Goal: Information Seeking & Learning: Learn about a topic

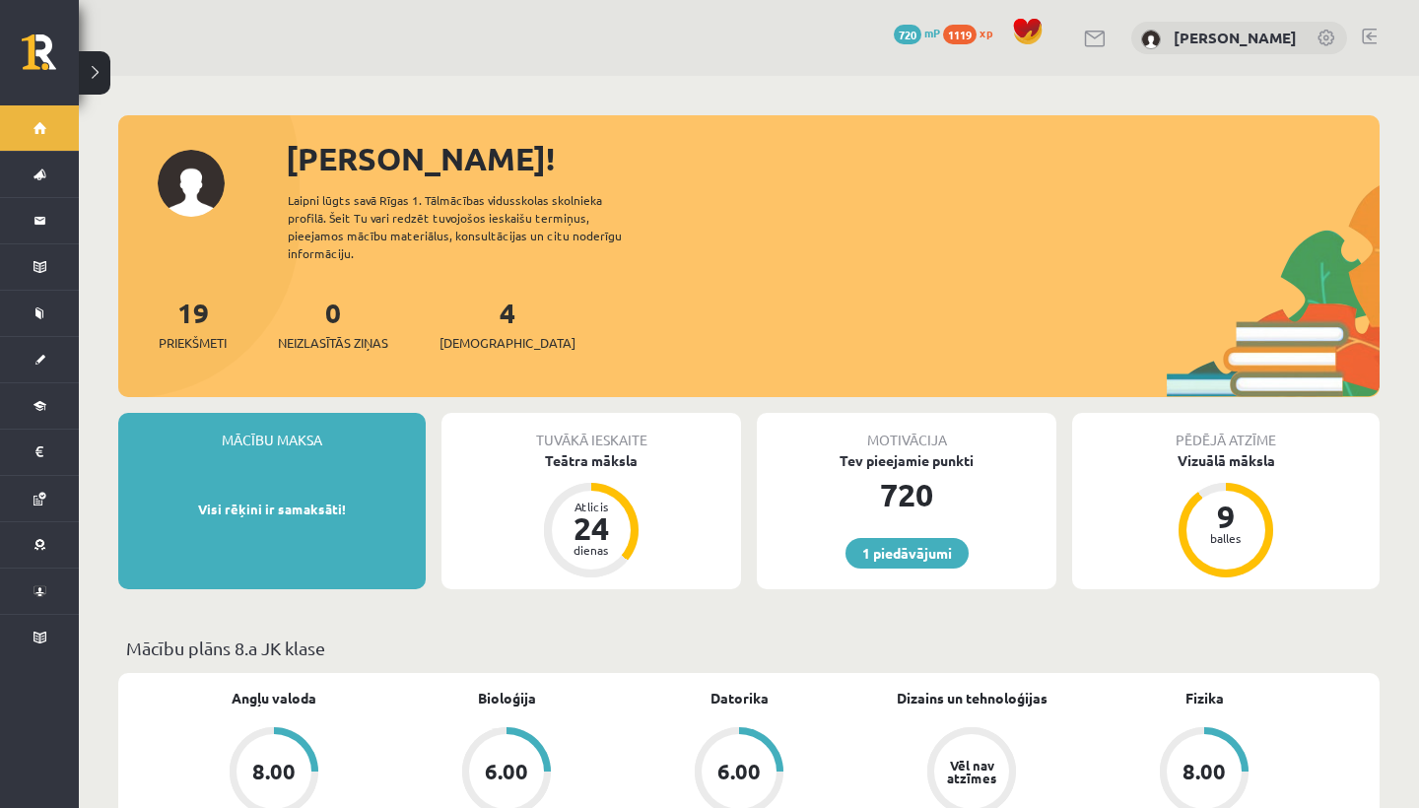
click at [1261, 44] on link "Adriana Villa" at bounding box center [1234, 38] width 123 height 20
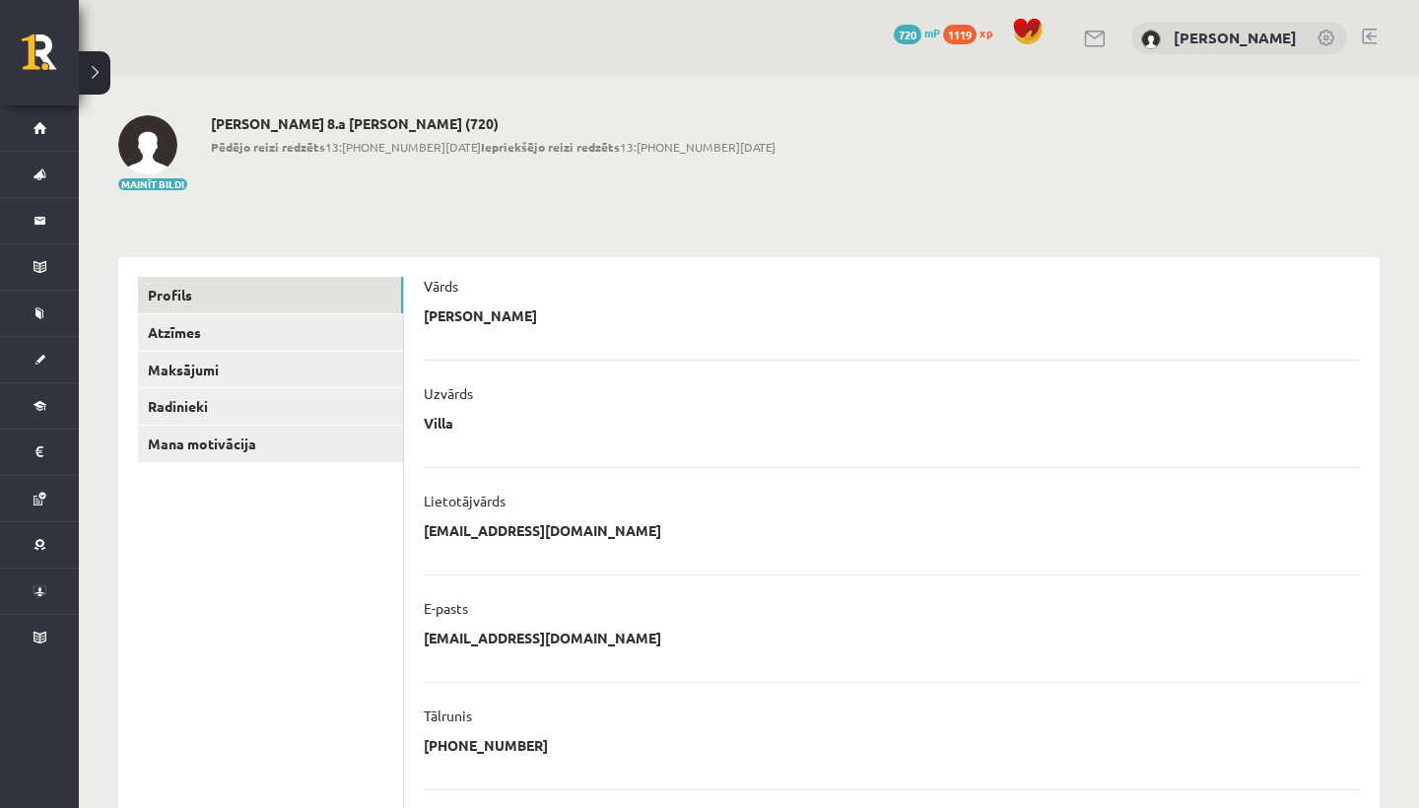
click at [1333, 37] on link at bounding box center [1327, 40] width 20 height 20
click at [1365, 33] on link at bounding box center [1369, 37] width 15 height 16
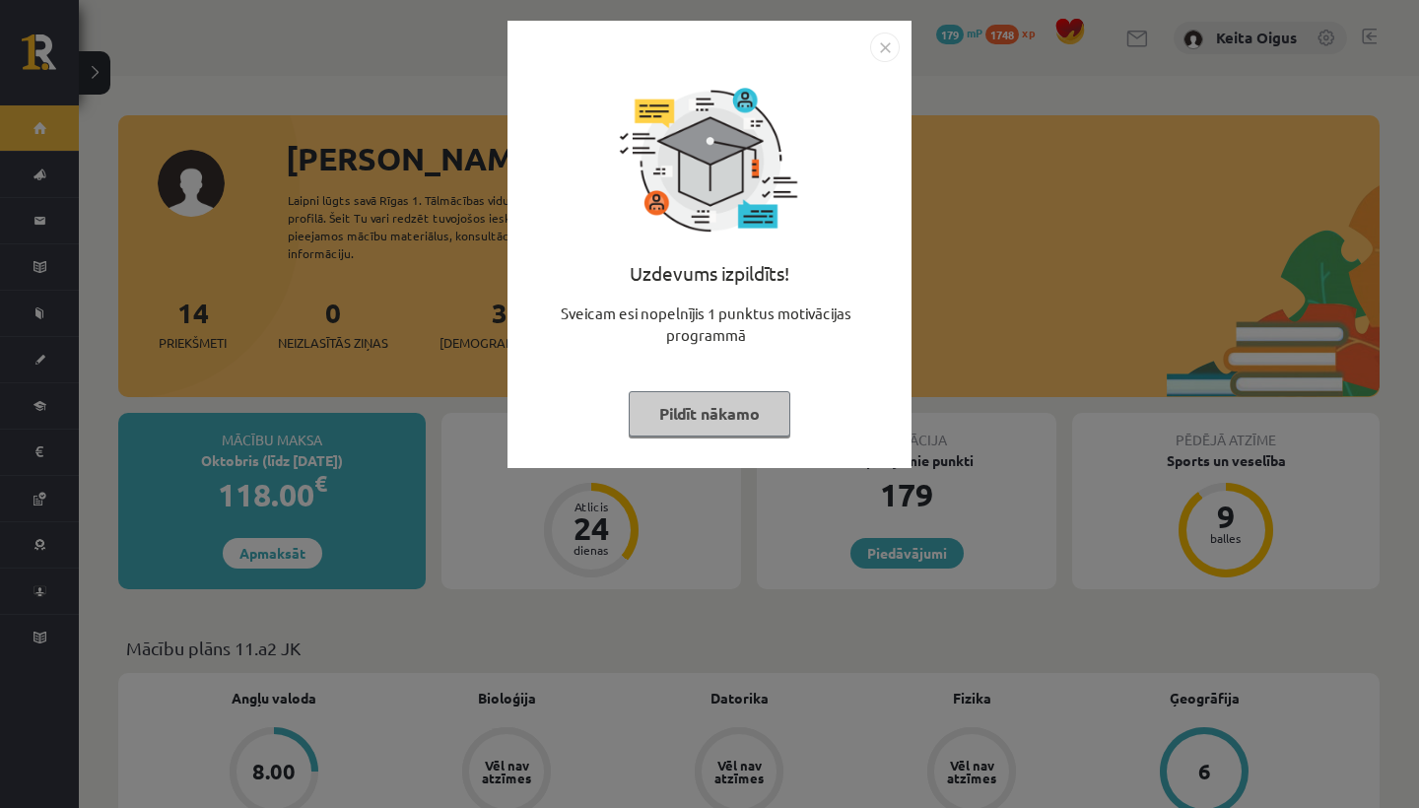
click at [884, 44] on img "Close" at bounding box center [885, 48] width 30 height 30
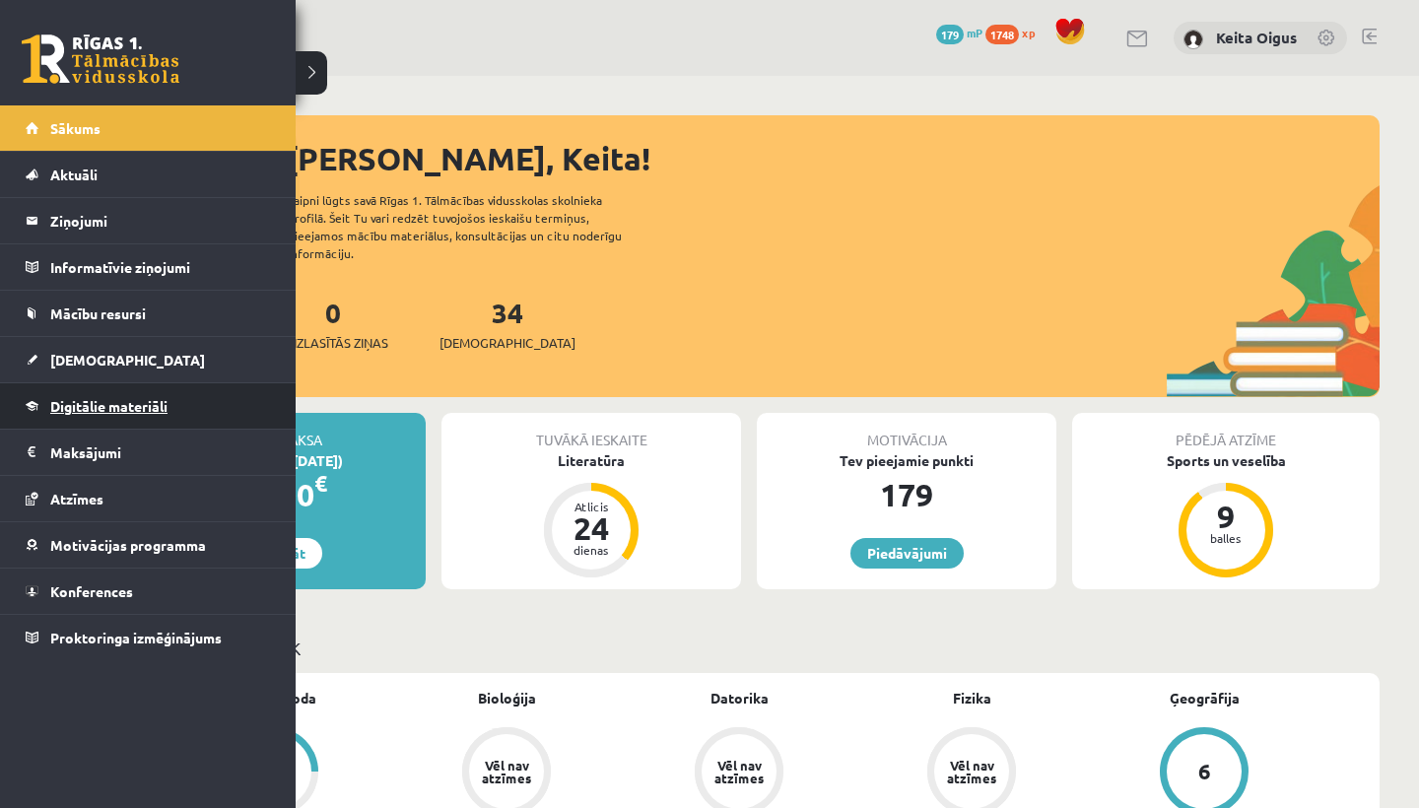
click at [94, 396] on link "Digitālie materiāli" at bounding box center [148, 405] width 245 height 45
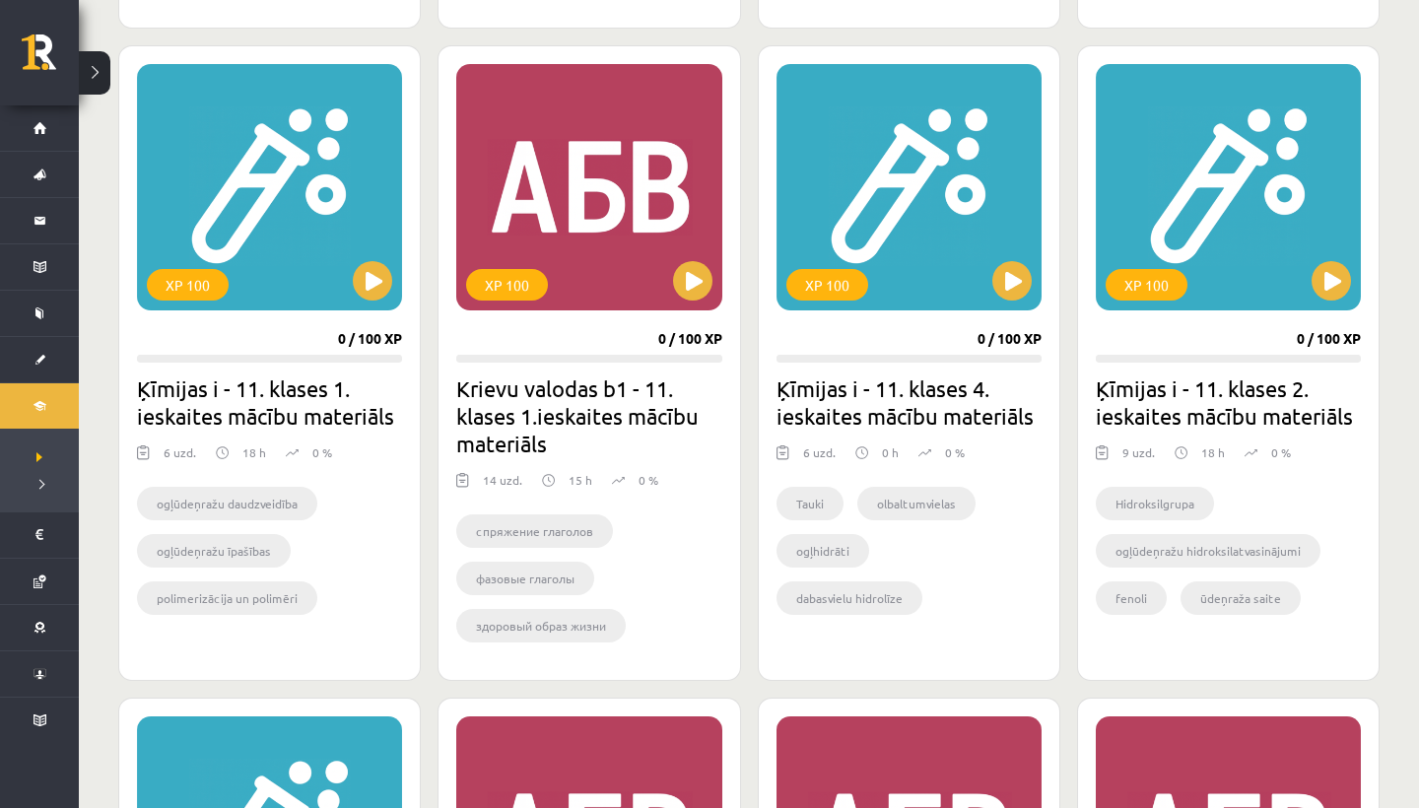
scroll to position [1138, 0]
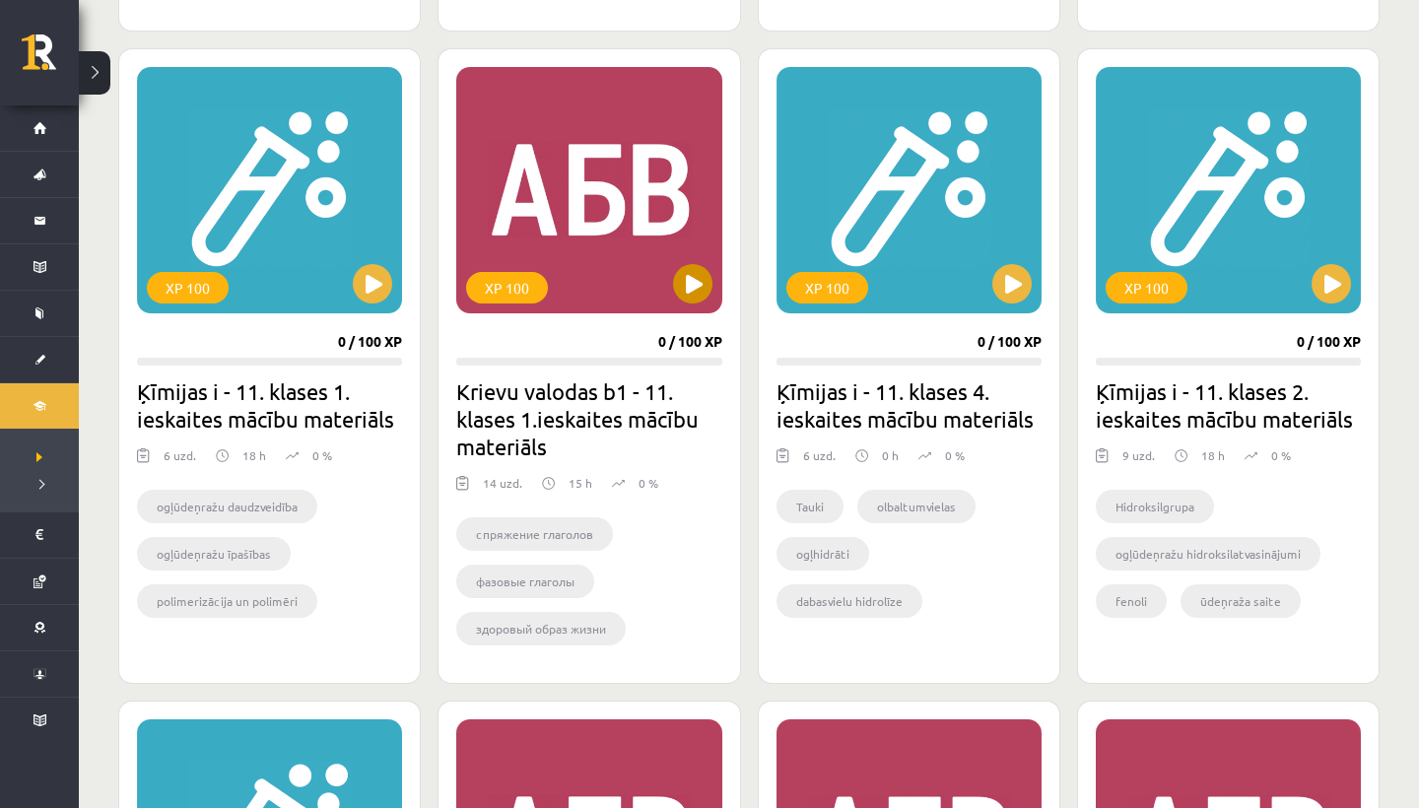
click at [702, 272] on button at bounding box center [692, 283] width 39 height 39
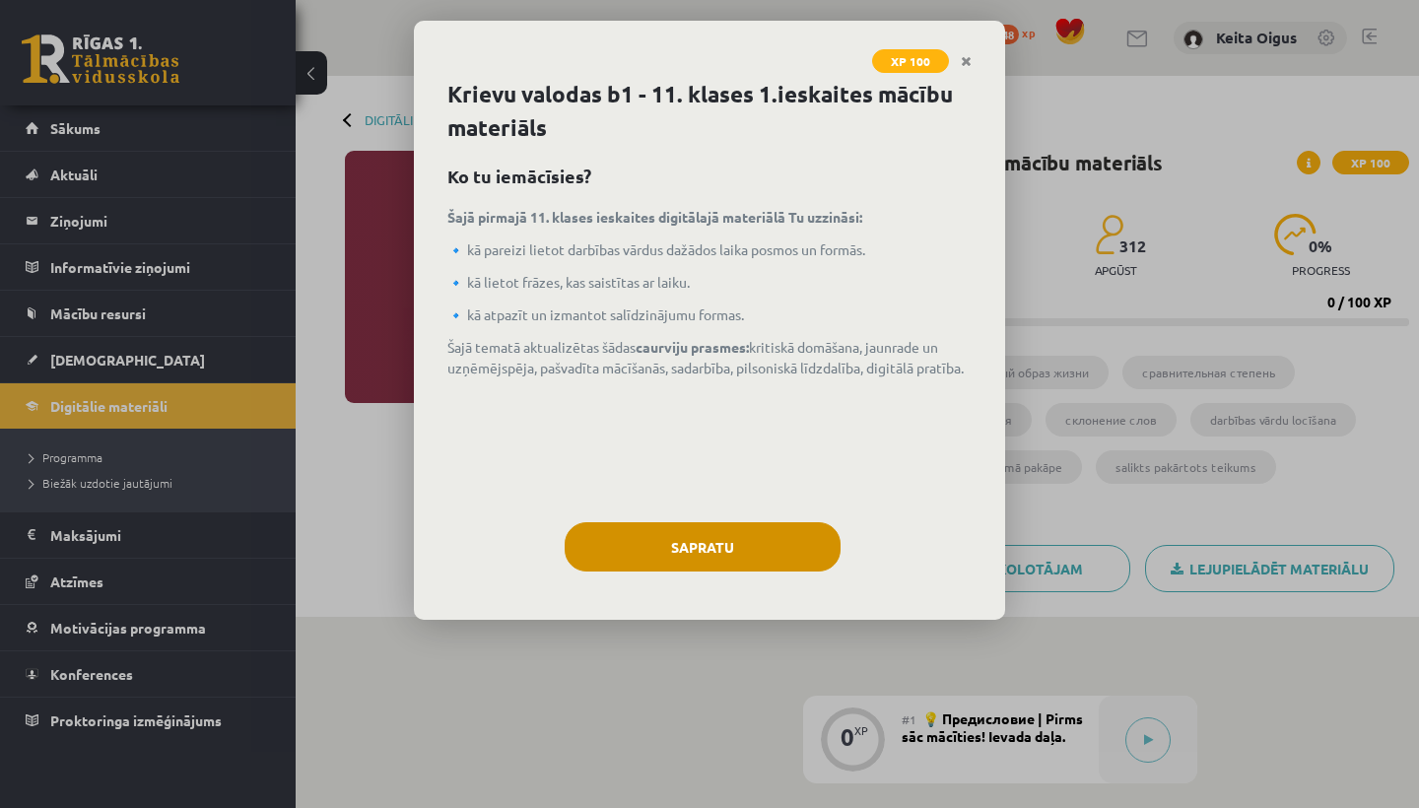
click at [694, 537] on button "Sapratu" at bounding box center [703, 546] width 276 height 49
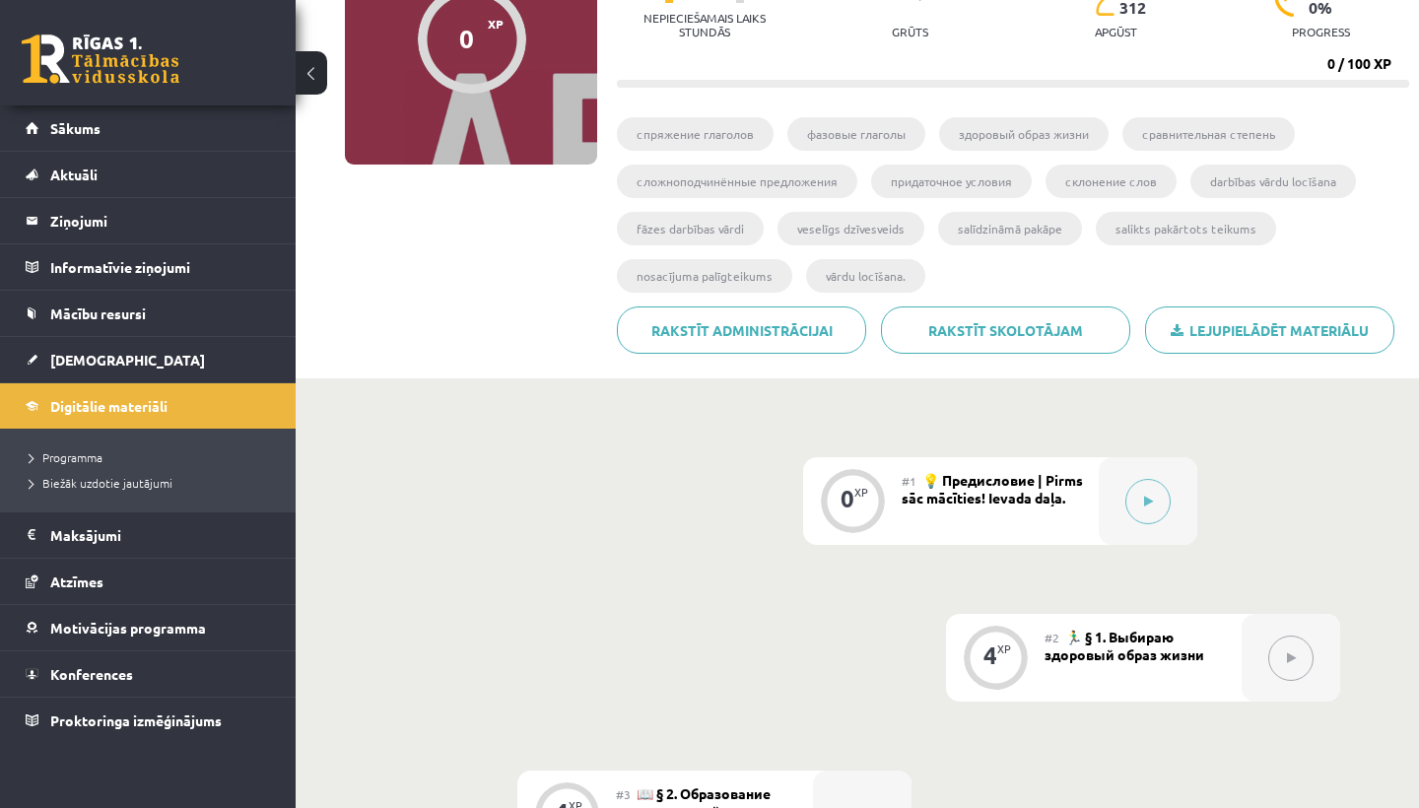
scroll to position [311, 0]
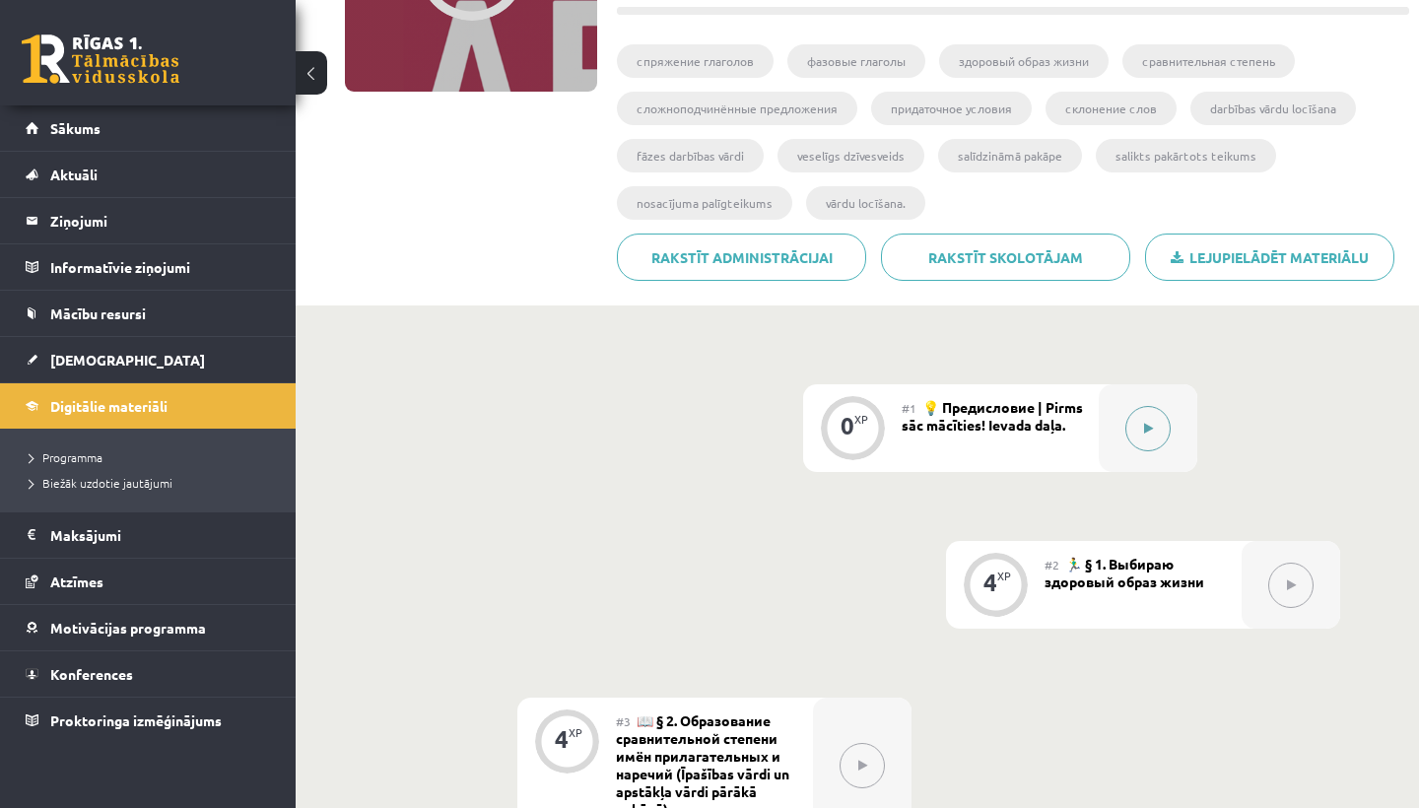
click at [1139, 415] on button at bounding box center [1147, 428] width 45 height 45
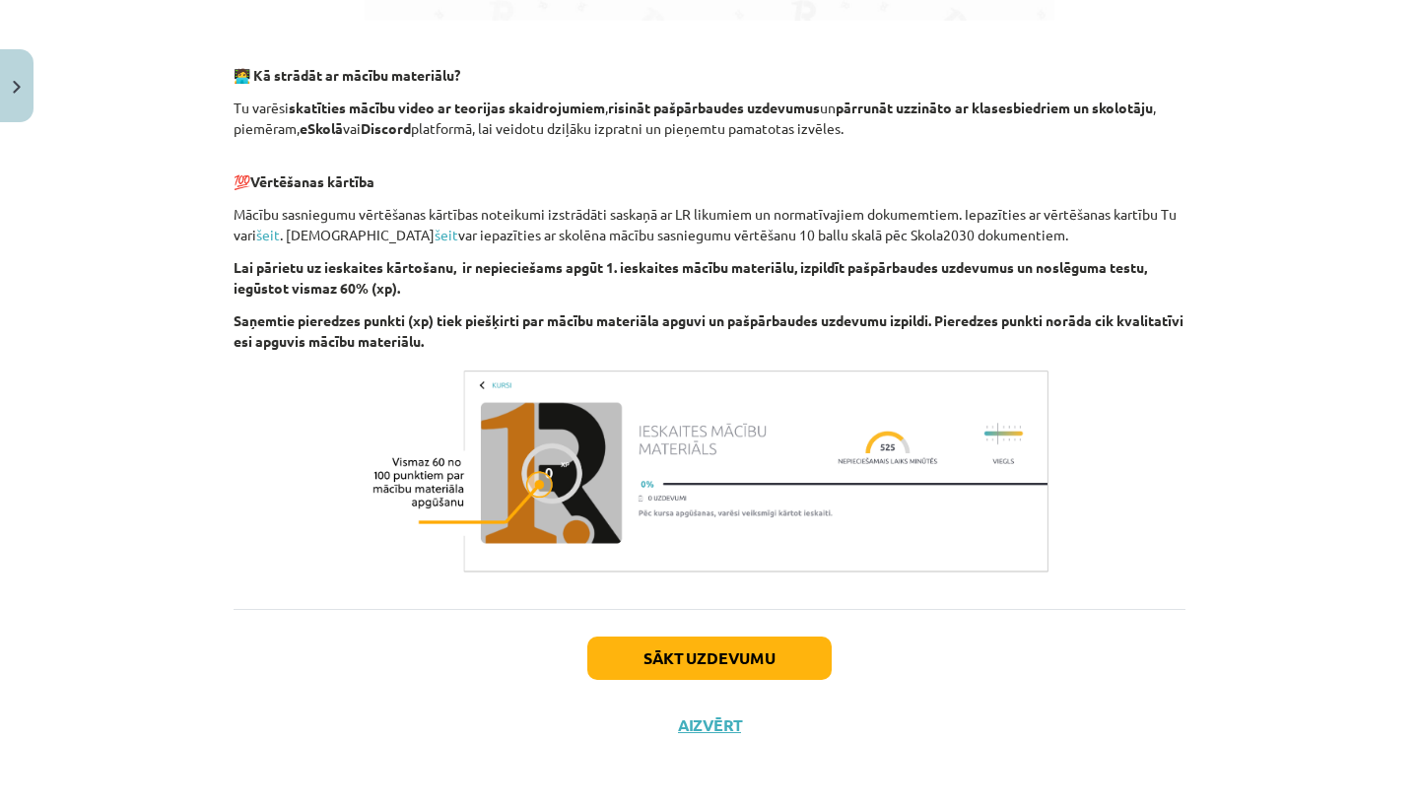
scroll to position [1163, 0]
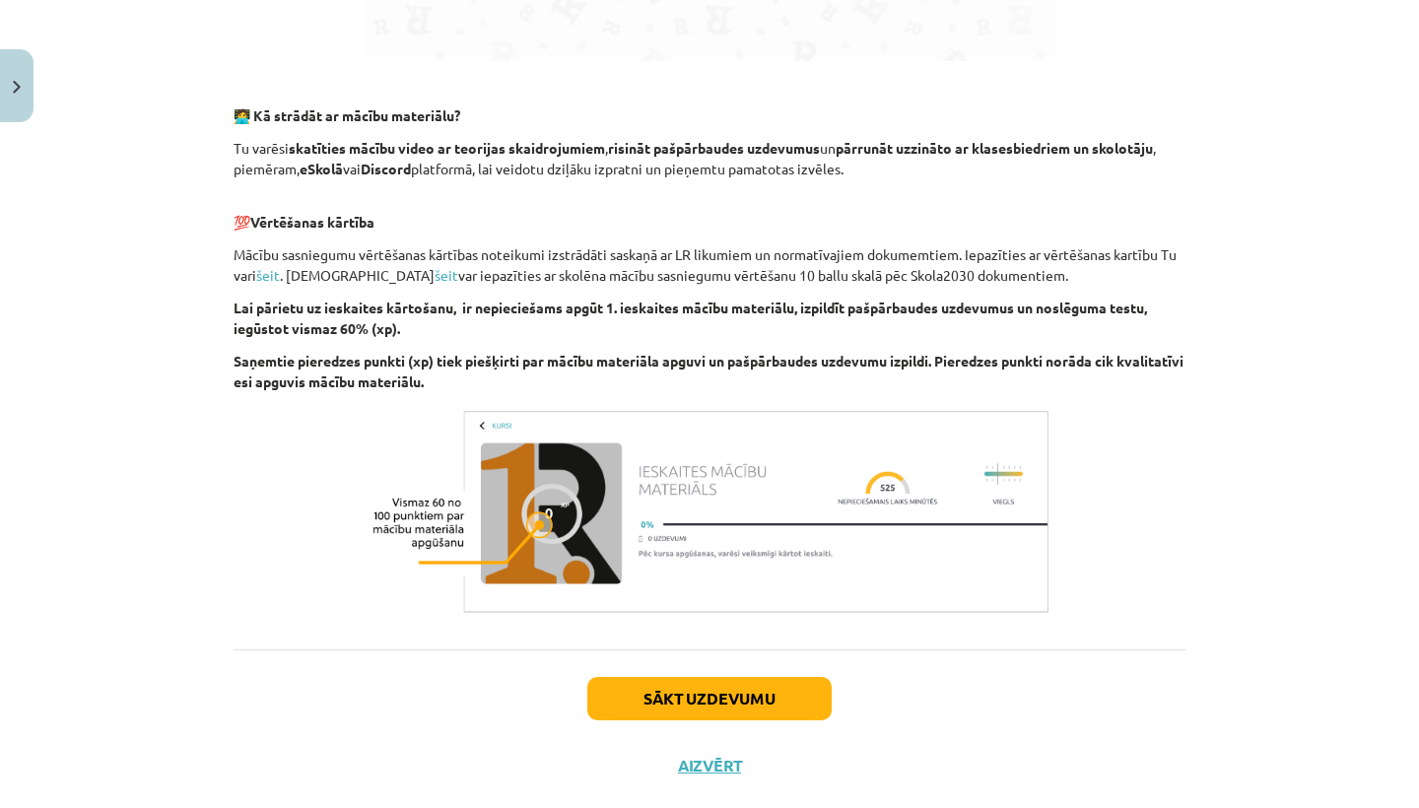
click at [700, 710] on button "Sākt uzdevumu" at bounding box center [709, 698] width 244 height 43
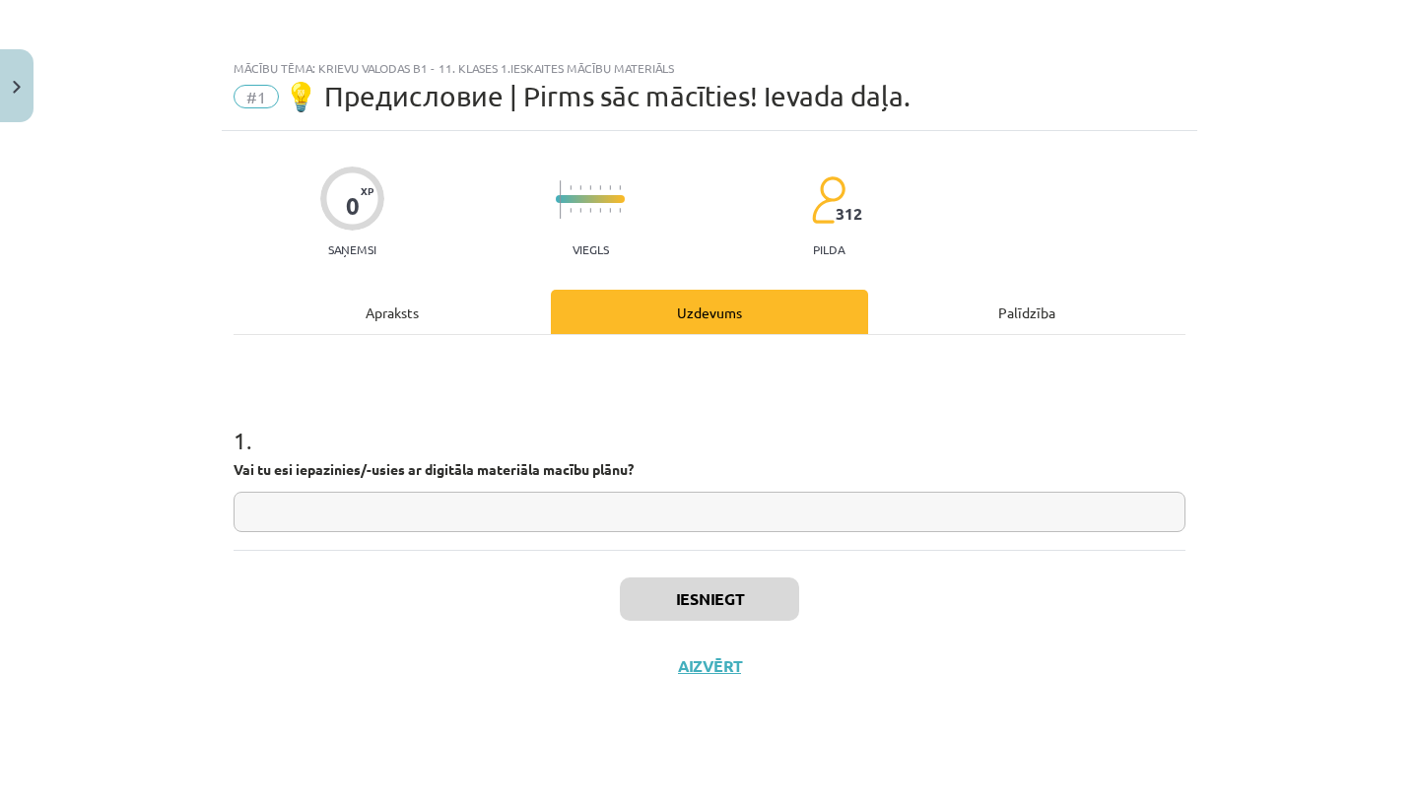
scroll to position [0, 0]
click at [688, 515] on input "text" at bounding box center [709, 512] width 952 height 40
type input "**"
click at [681, 589] on button "Iesniegt" at bounding box center [709, 598] width 179 height 43
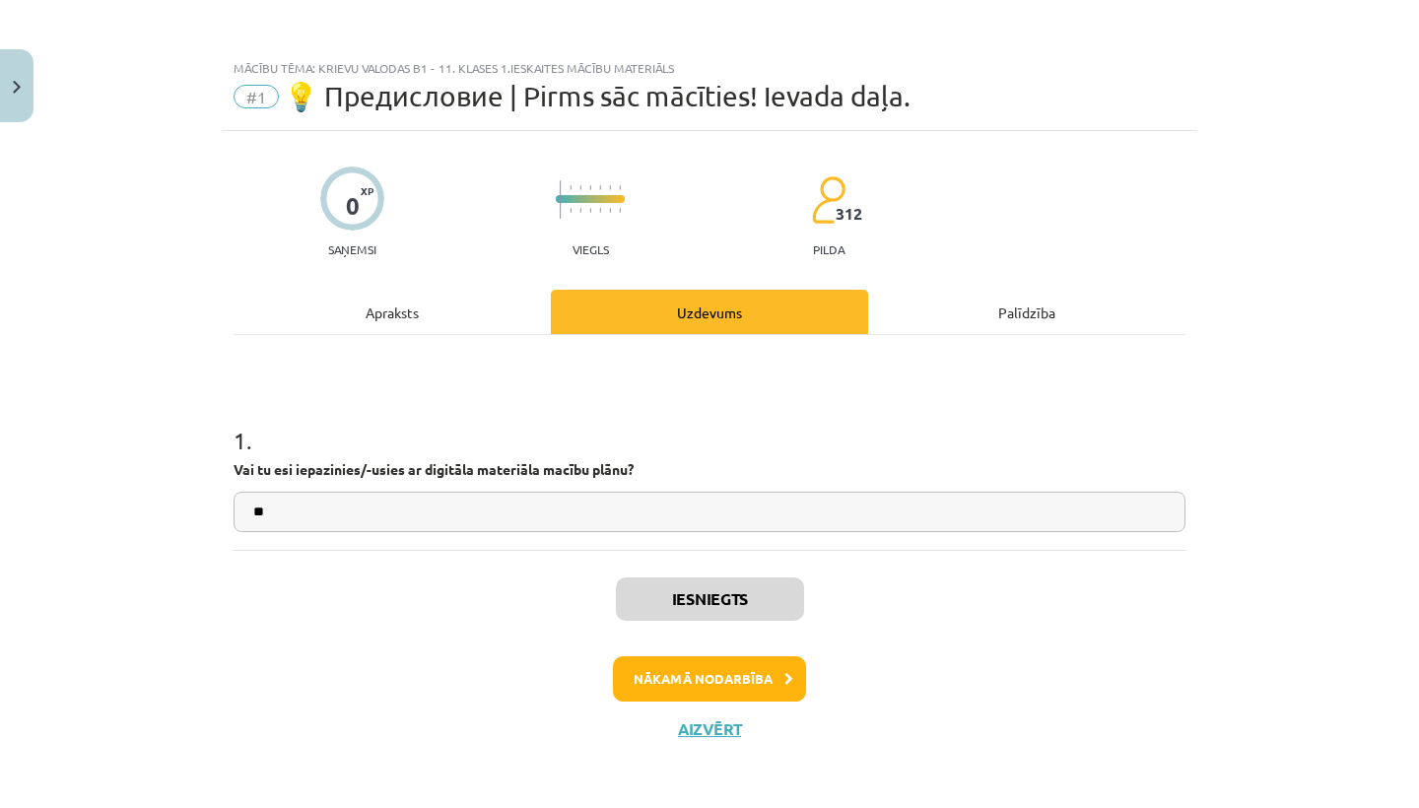
click at [683, 684] on button "Nākamā nodarbība" at bounding box center [709, 678] width 193 height 45
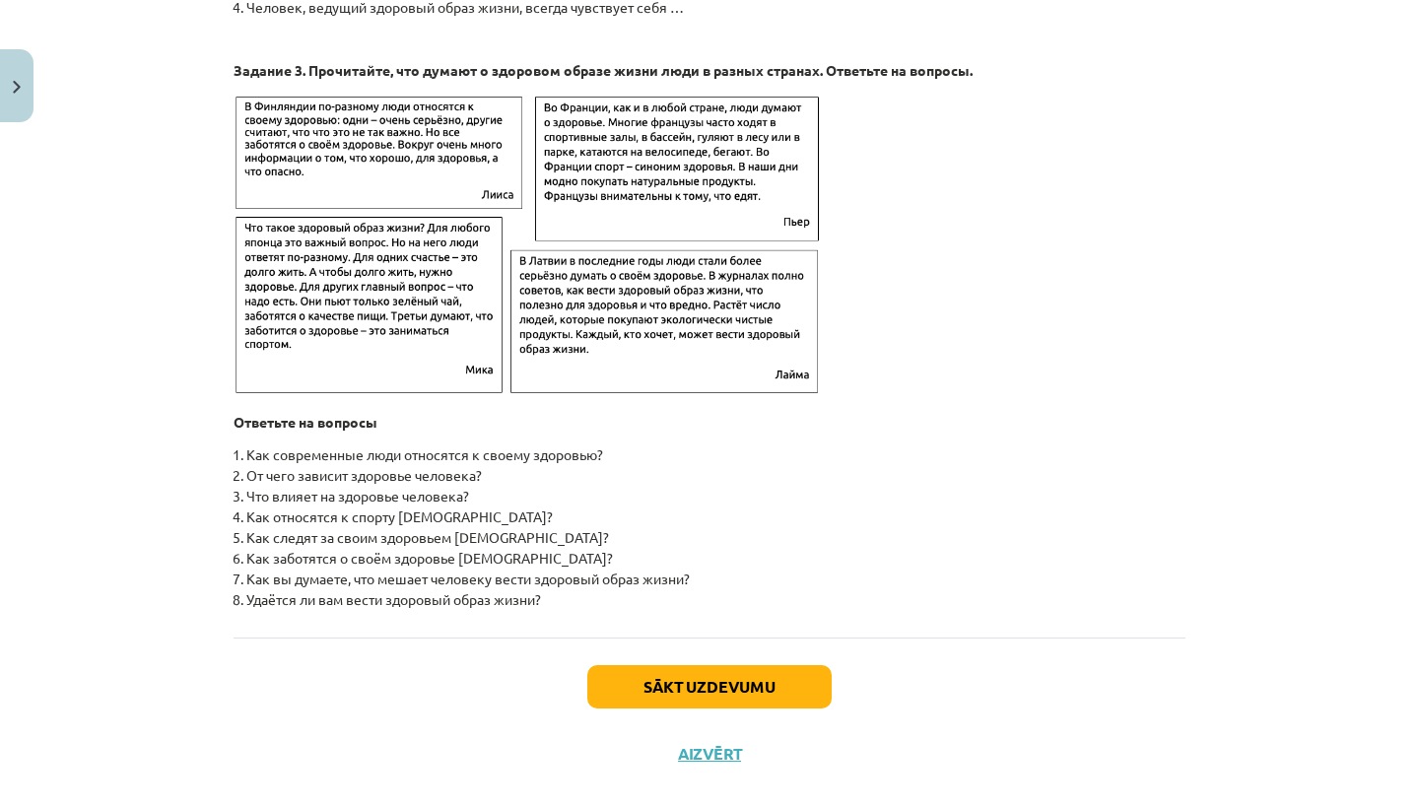
scroll to position [3032, 0]
click at [498, 500] on li "Что влияет на здоровье человека?" at bounding box center [715, 495] width 939 height 21
click at [639, 689] on button "Sākt uzdevumu" at bounding box center [709, 685] width 244 height 43
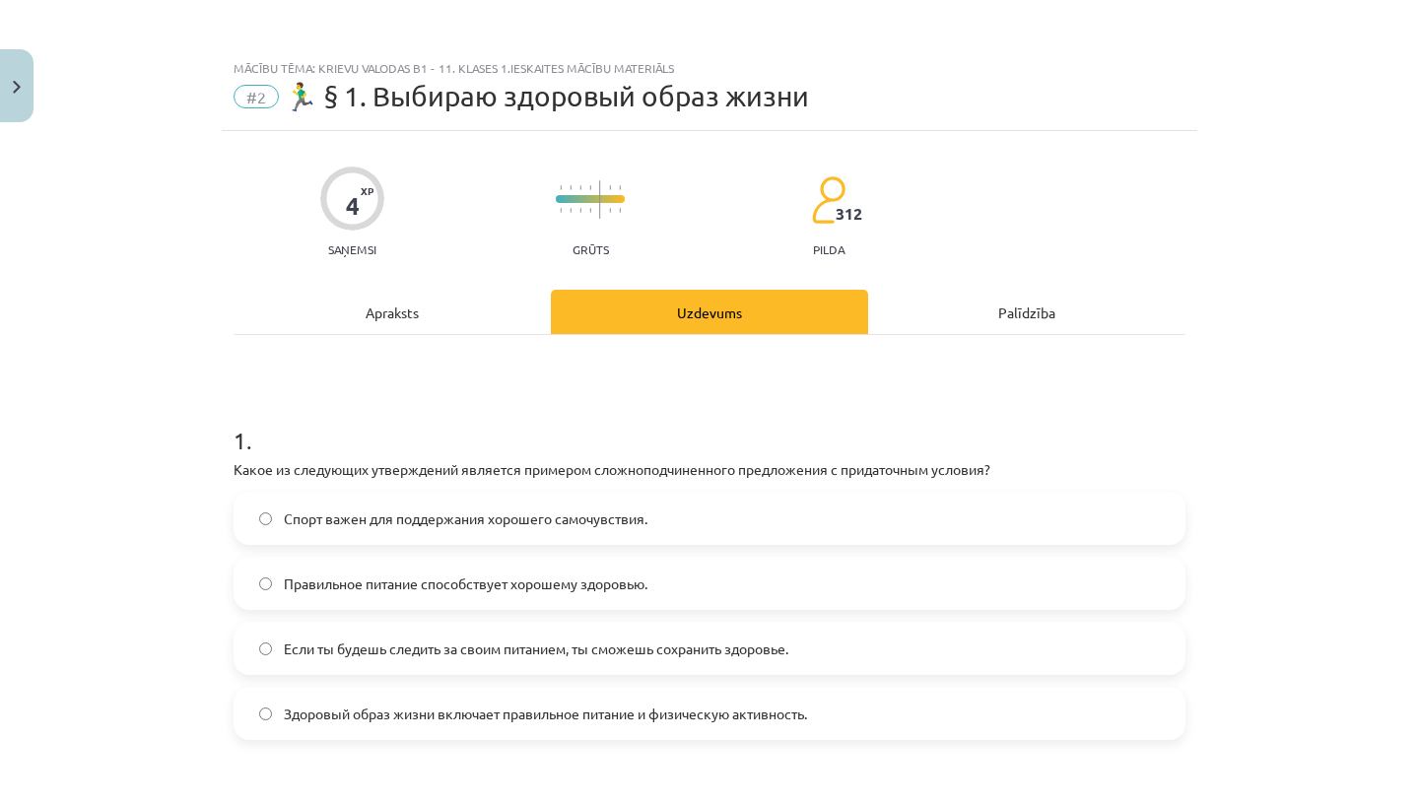
scroll to position [0, 0]
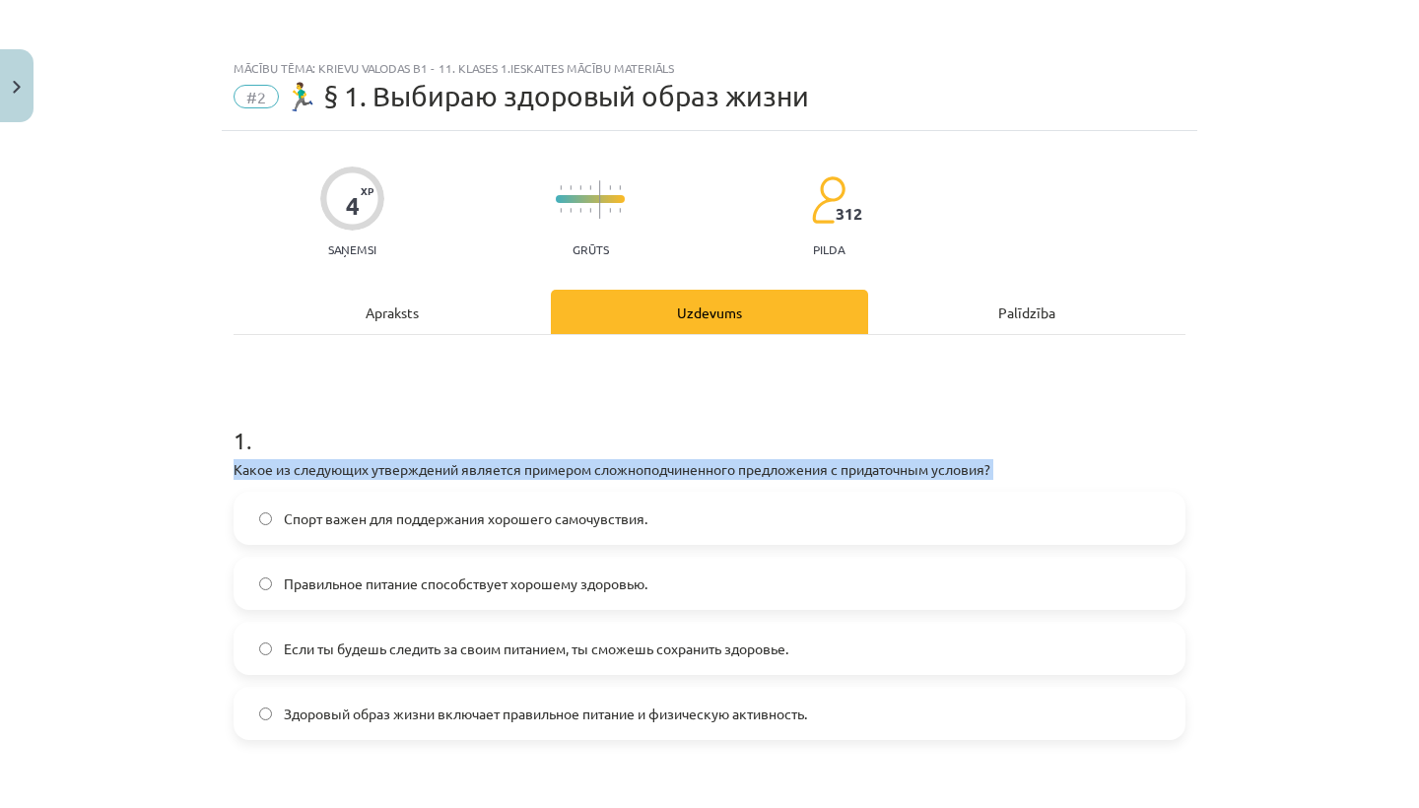
drag, startPoint x: 232, startPoint y: 462, endPoint x: 595, endPoint y: 491, distance: 364.7
click at [595, 491] on div "4 XP Saņemsi Grūts 312 pilda Apraksts Uzdevums Palīdzība 1 . Какое из следующих…" at bounding box center [709, 776] width 975 height 1291
copy div "Какое из следующих утверждений является примером сложноподчиненного предложения…"
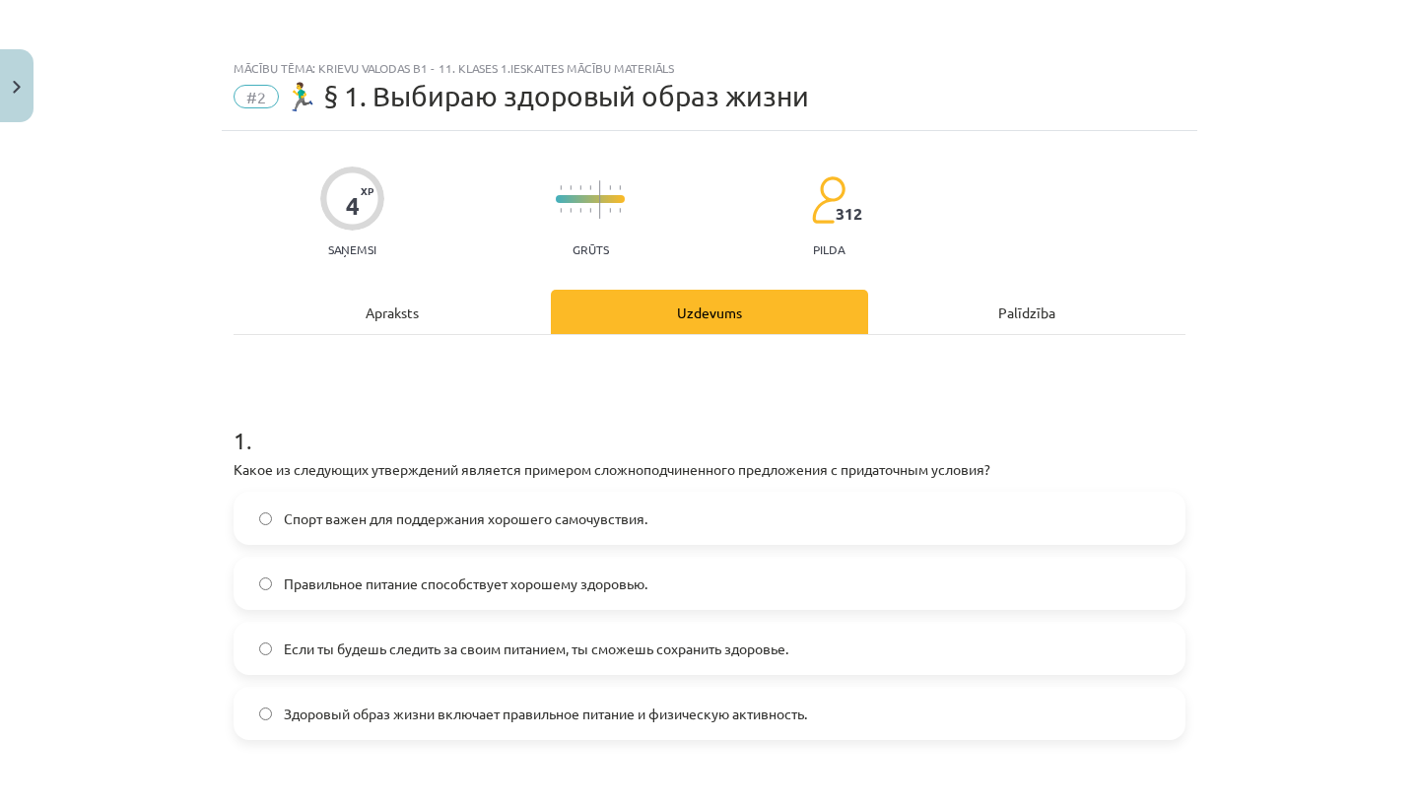
click at [784, 383] on div "1 . Какое из следующих утверждений является примером сложноподчиненного предлож…" at bounding box center [709, 803] width 952 height 937
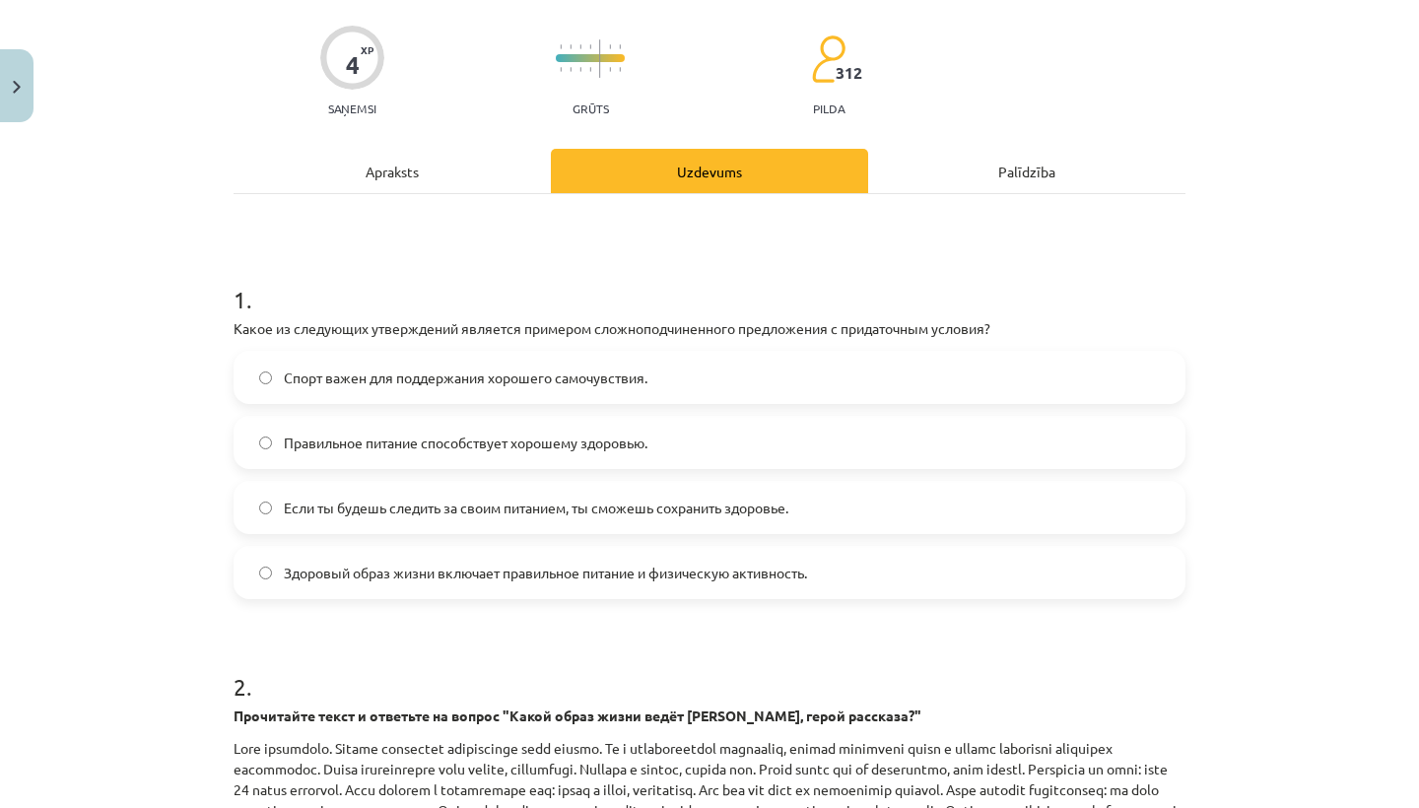
scroll to position [143, 0]
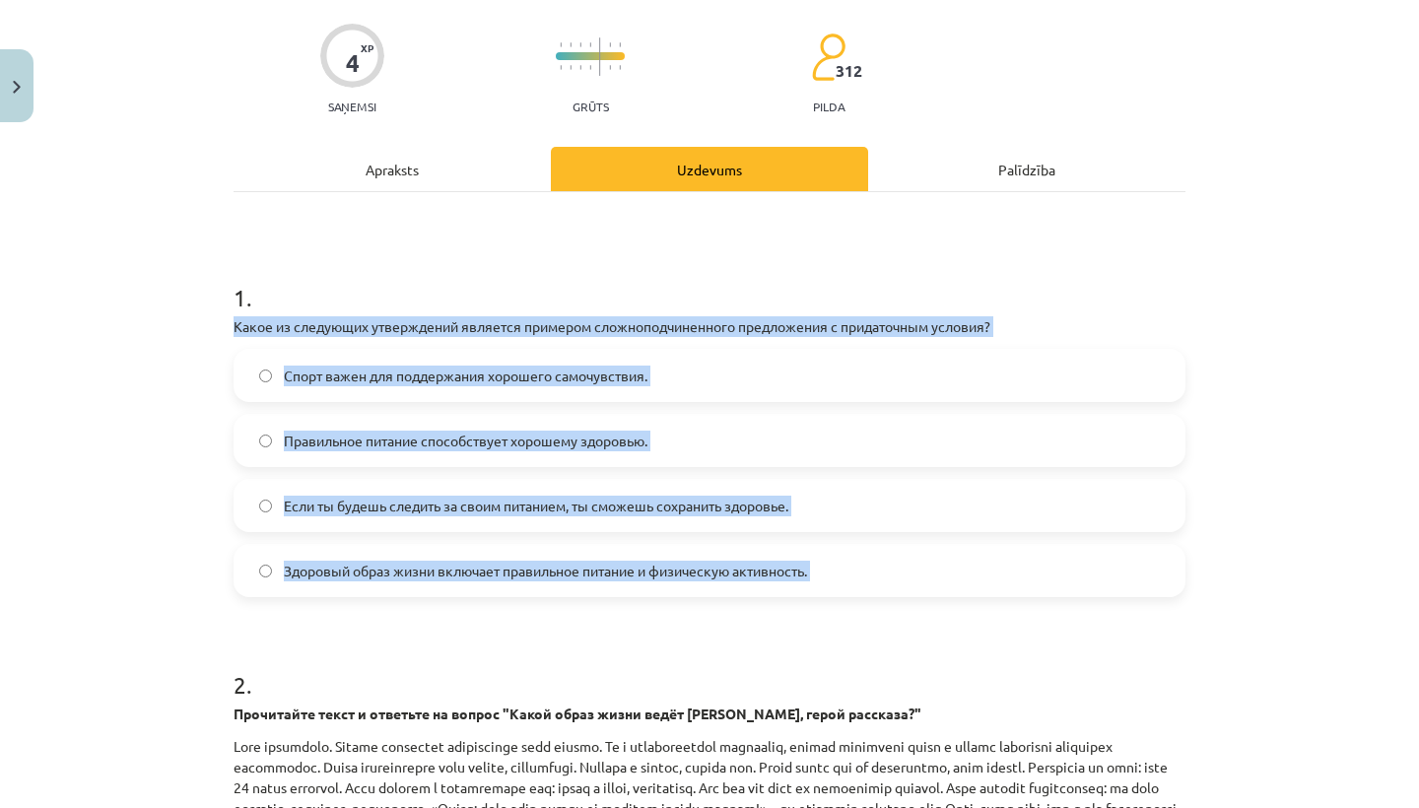
drag, startPoint x: 234, startPoint y: 325, endPoint x: 376, endPoint y: 621, distance: 327.9
click at [376, 622] on form "1 . Какое из следующих утверждений является примером сложноподчиненного предлож…" at bounding box center [709, 674] width 952 height 850
copy div "Какое из следующих утверждений является примером сложноподчиненного предложения…"
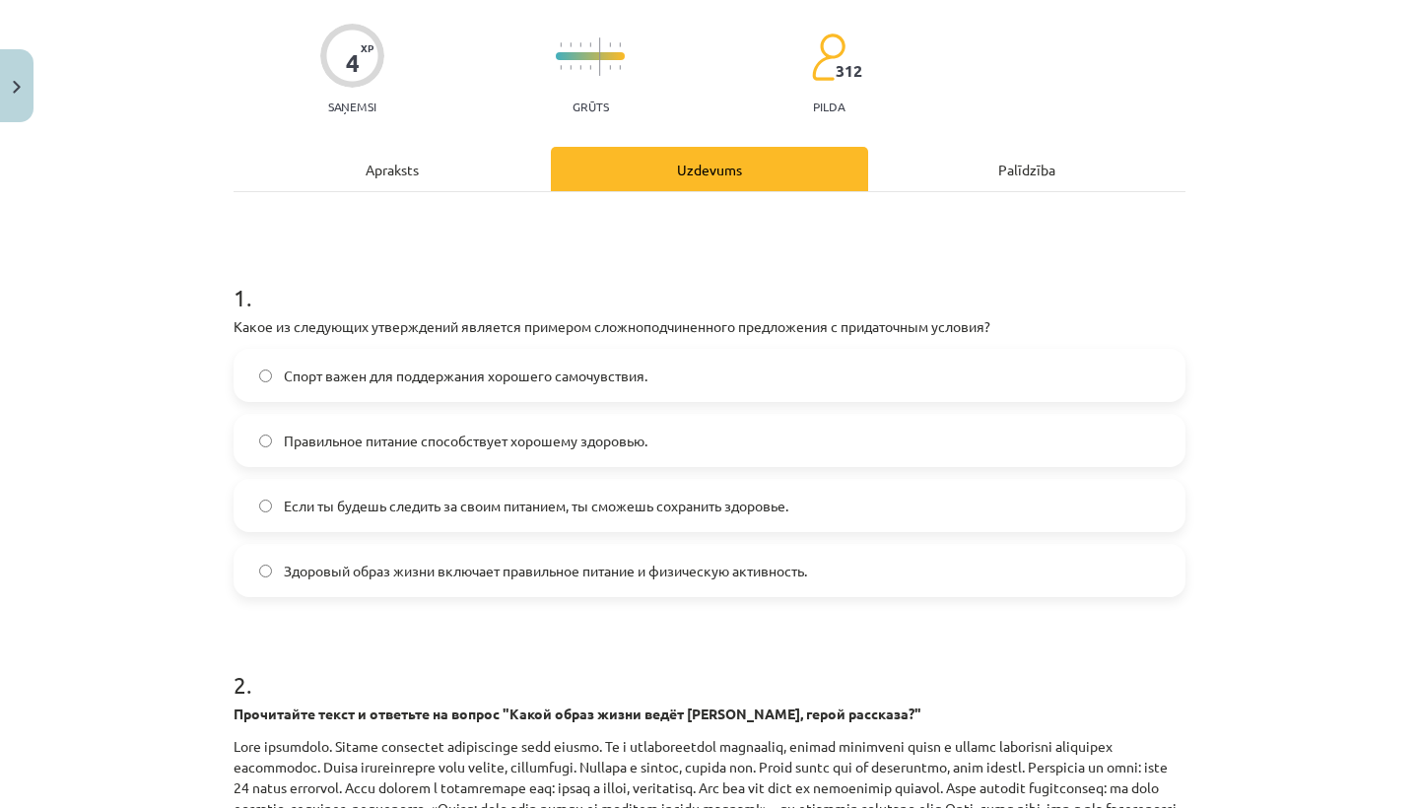
click at [538, 645] on h1 "2 ." at bounding box center [709, 666] width 952 height 61
click at [547, 497] on span "Если ты будешь следить за своим питанием, ты сможешь сохранить здоровье." at bounding box center [536, 506] width 504 height 21
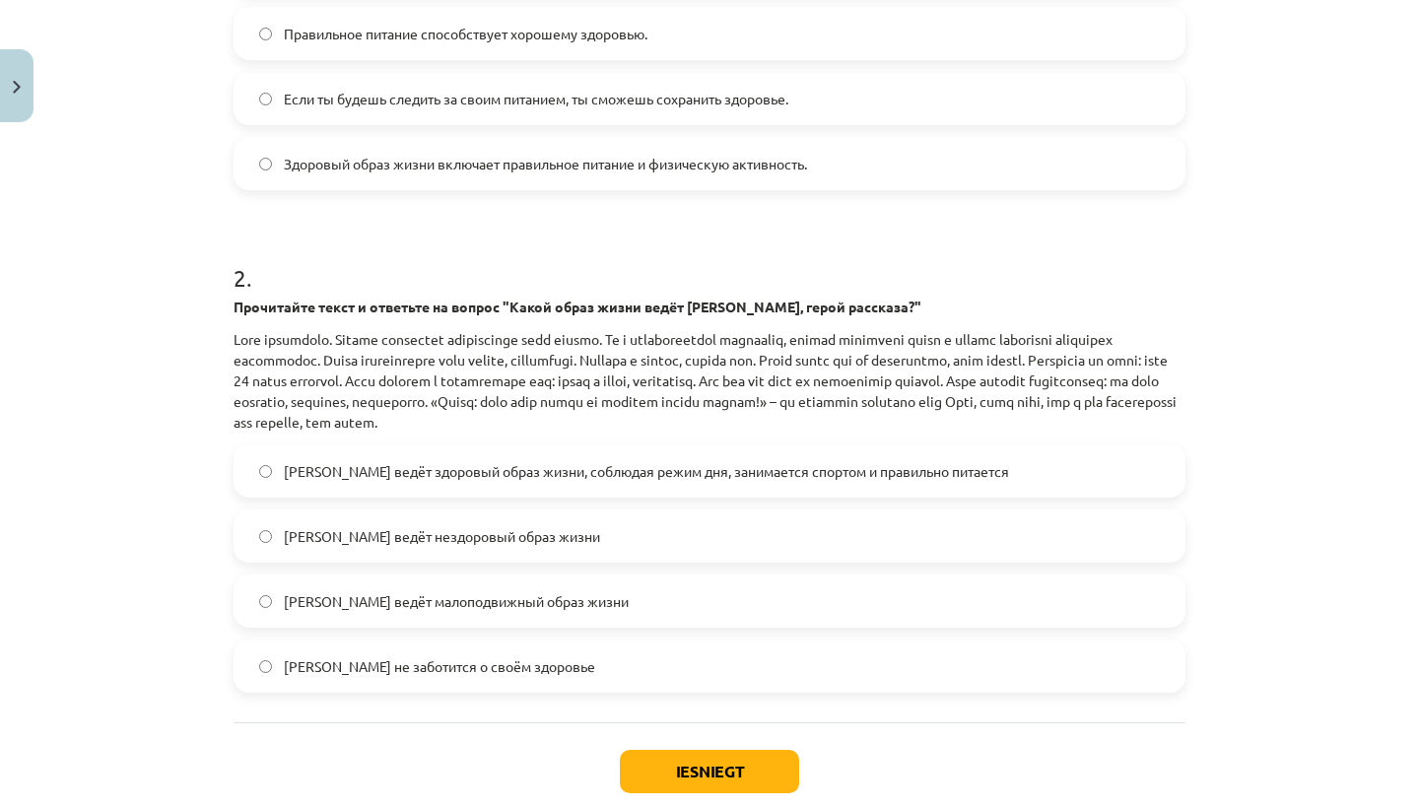
scroll to position [549, 0]
click at [547, 492] on label "[PERSON_NAME] ведёт здоровый образ жизни, соблюдая режим дня, занимается спорто…" at bounding box center [709, 471] width 948 height 49
click at [681, 769] on button "Iesniegt" at bounding box center [709, 772] width 179 height 43
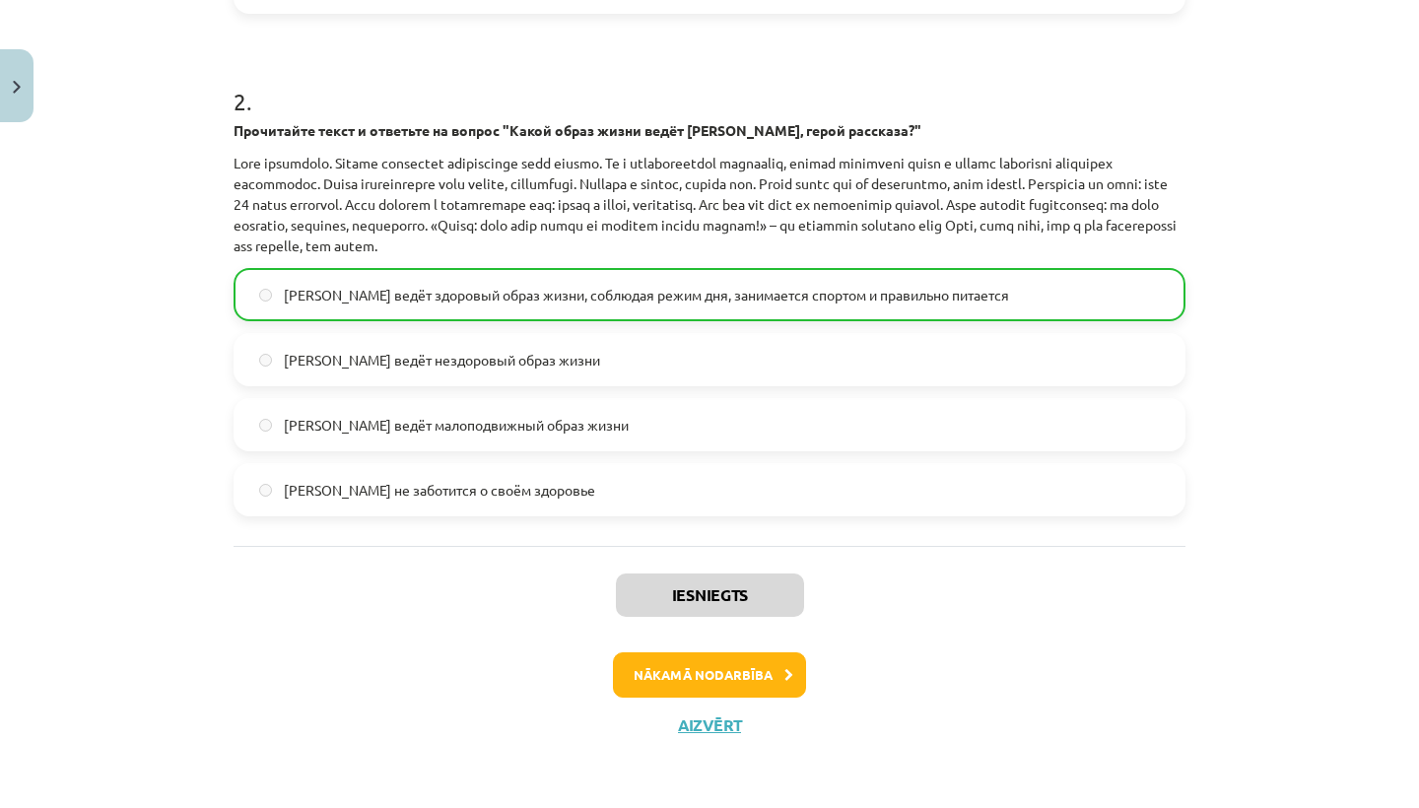
click at [699, 678] on button "Nākamā nodarbība" at bounding box center [709, 674] width 193 height 45
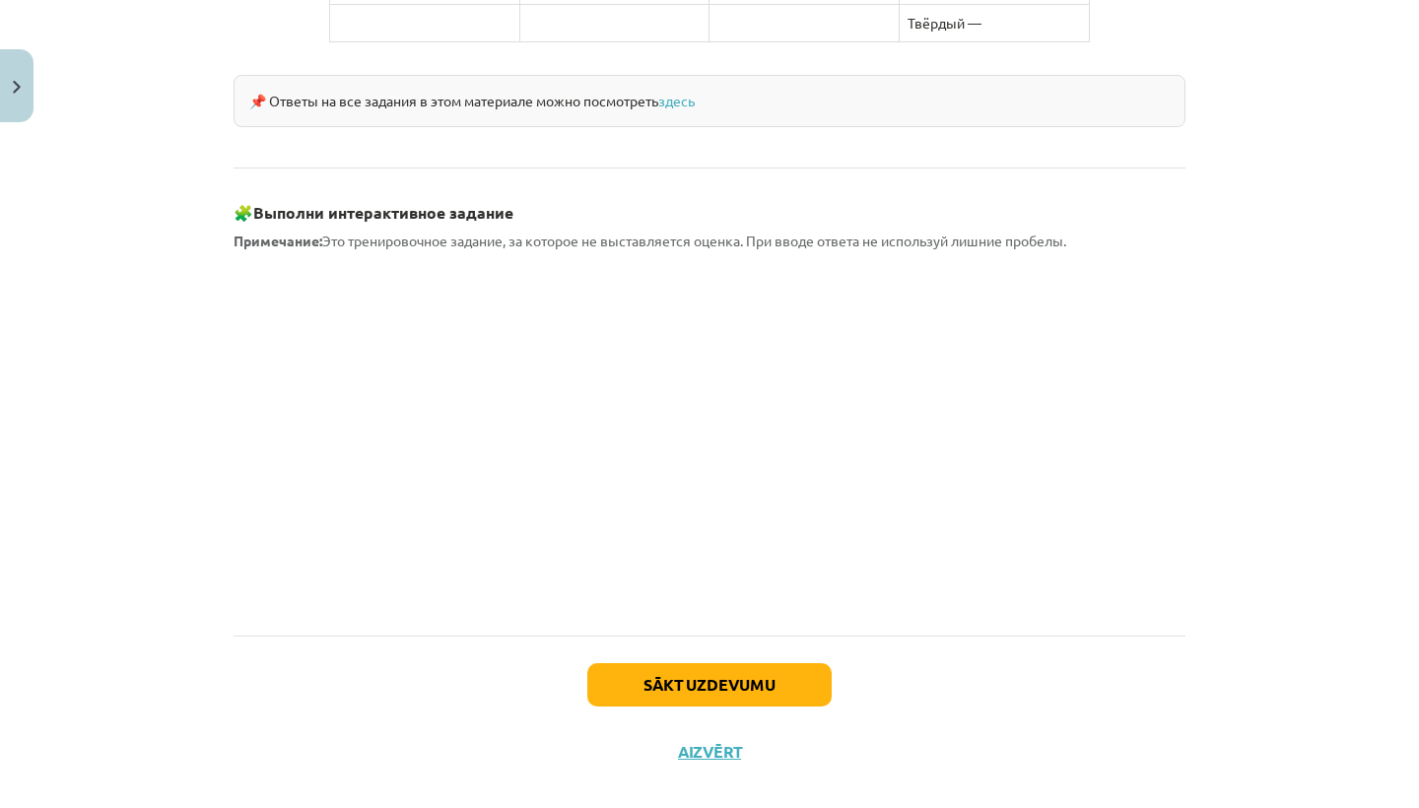
scroll to position [1687, 0]
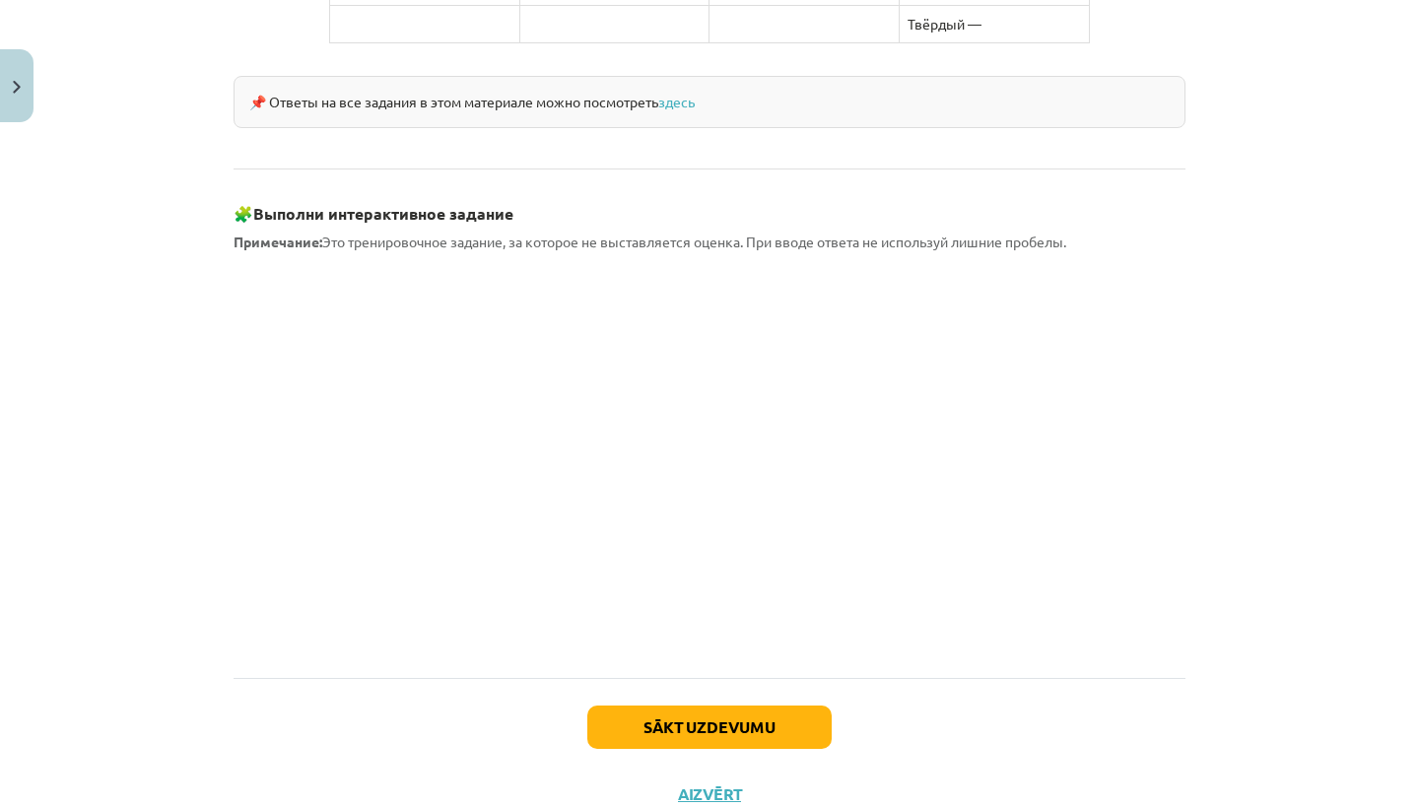
click at [636, 705] on button "Sākt uzdevumu" at bounding box center [709, 726] width 244 height 43
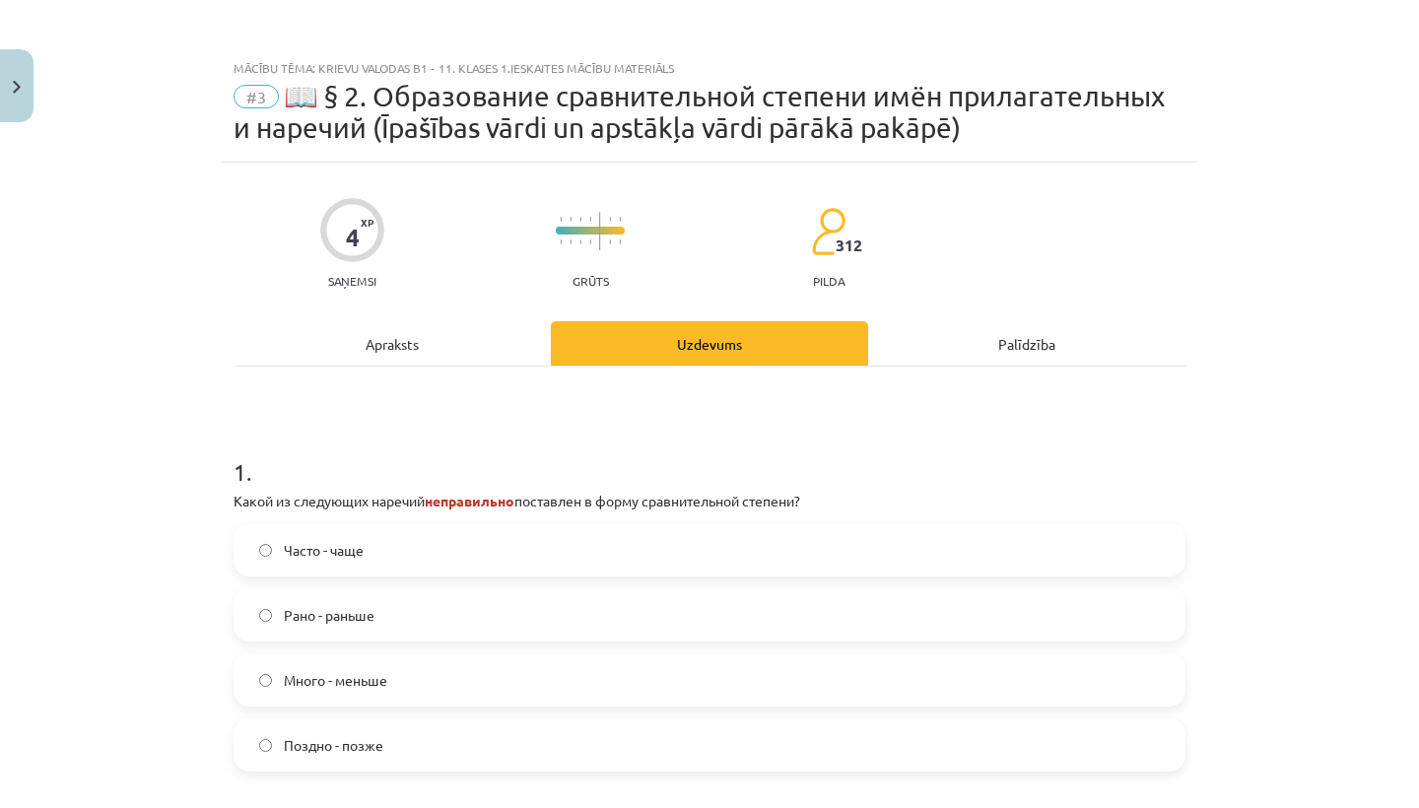
scroll to position [0, 0]
click at [409, 684] on label "Много - меньше" at bounding box center [709, 679] width 948 height 49
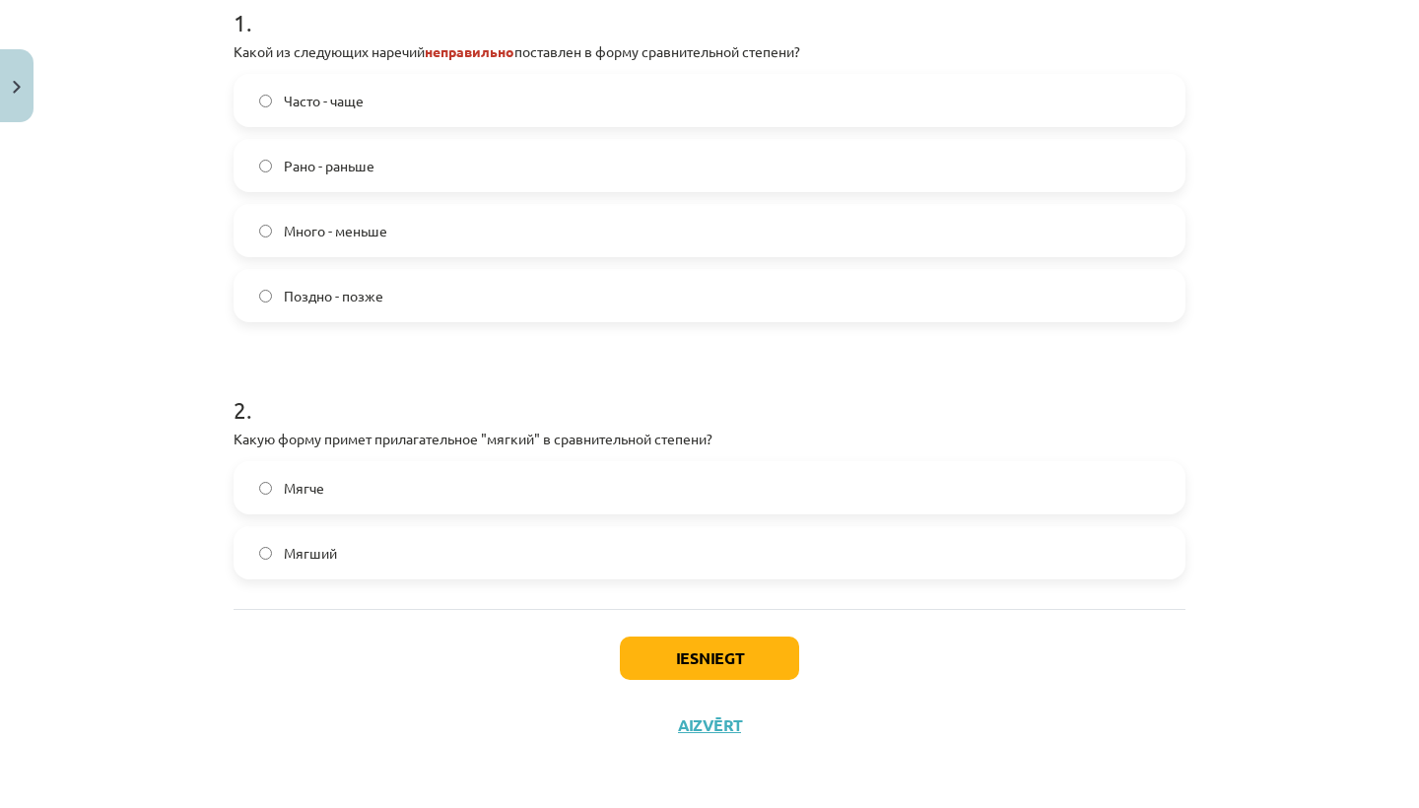
scroll to position [452, 0]
click at [400, 477] on label "Мягче" at bounding box center [709, 487] width 948 height 49
click at [661, 654] on button "Iesniegt" at bounding box center [709, 657] width 179 height 43
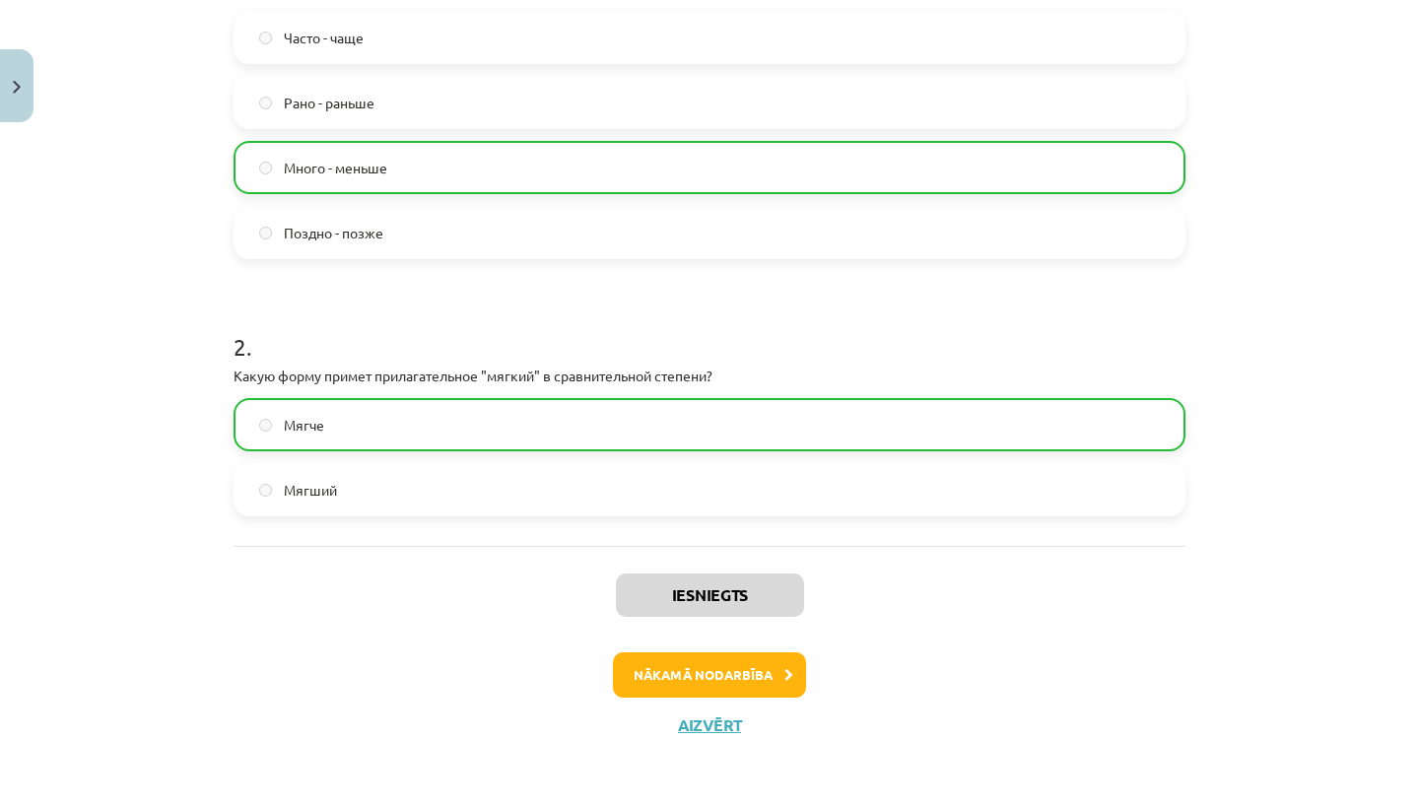
click at [657, 677] on button "Nākamā nodarbība" at bounding box center [709, 674] width 193 height 45
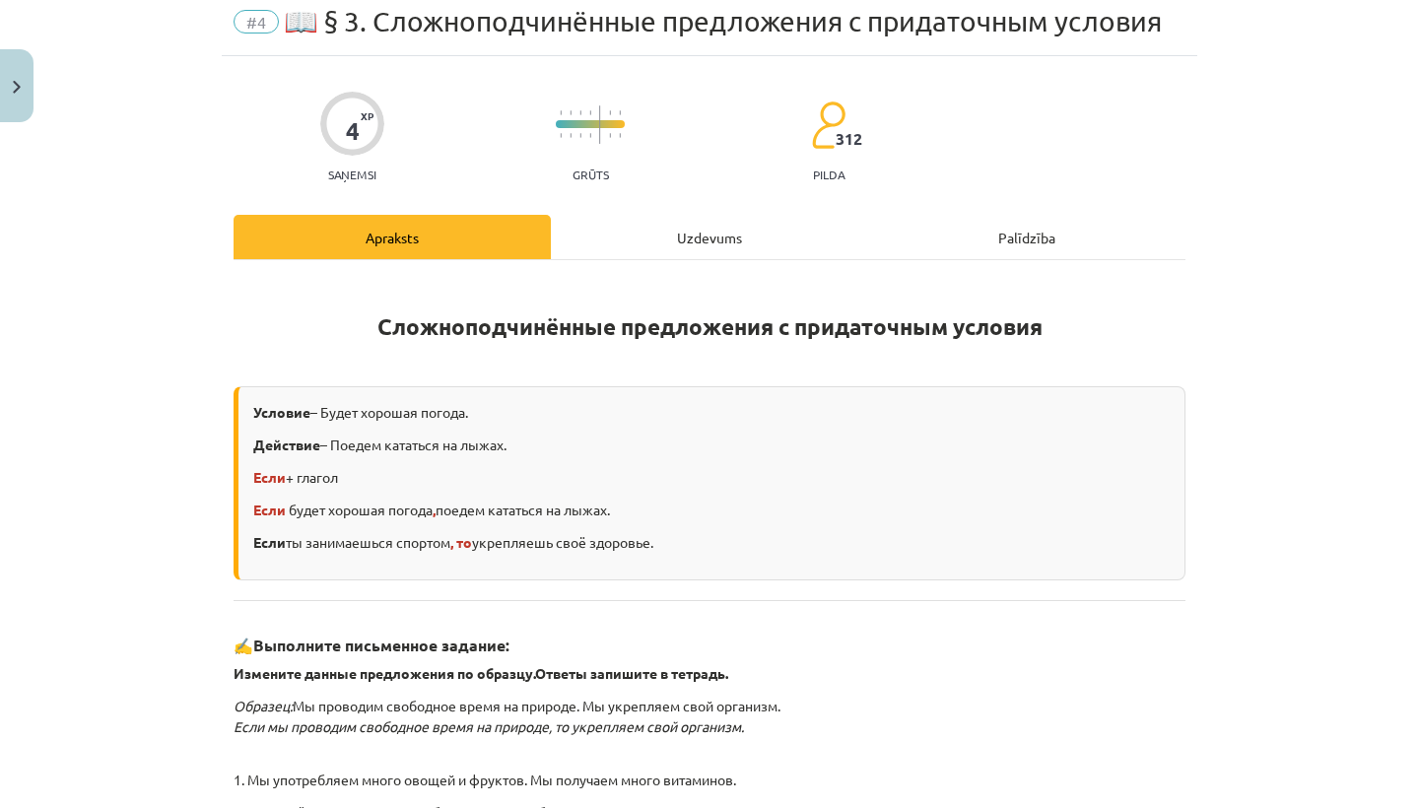
scroll to position [78, 0]
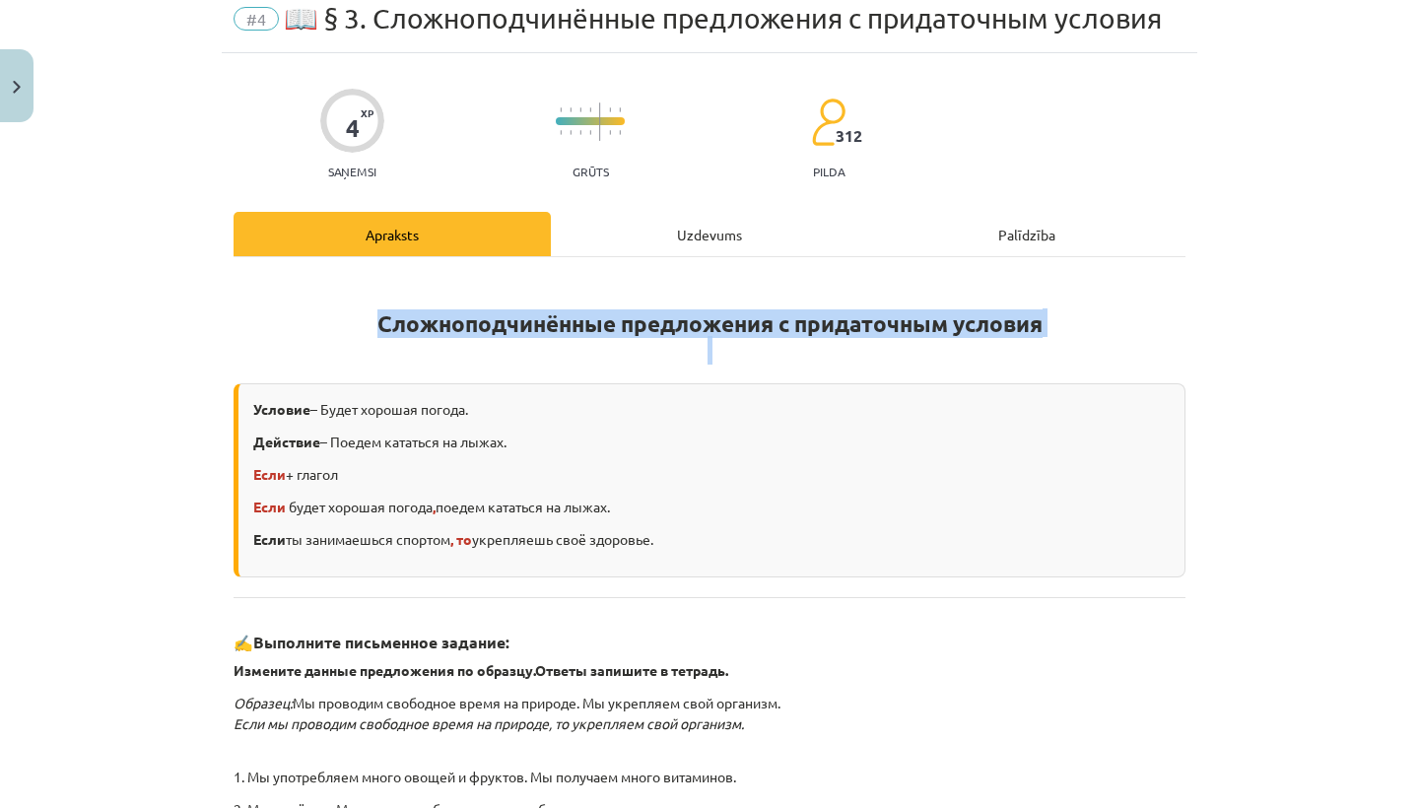
drag, startPoint x: 371, startPoint y: 316, endPoint x: 736, endPoint y: 339, distance: 365.2
click at [736, 339] on h1 "Сложноподчинённые предложения с придаточным условия" at bounding box center [709, 319] width 952 height 89
copy h1 "Сложноподчинённые предложения с придаточным условия"
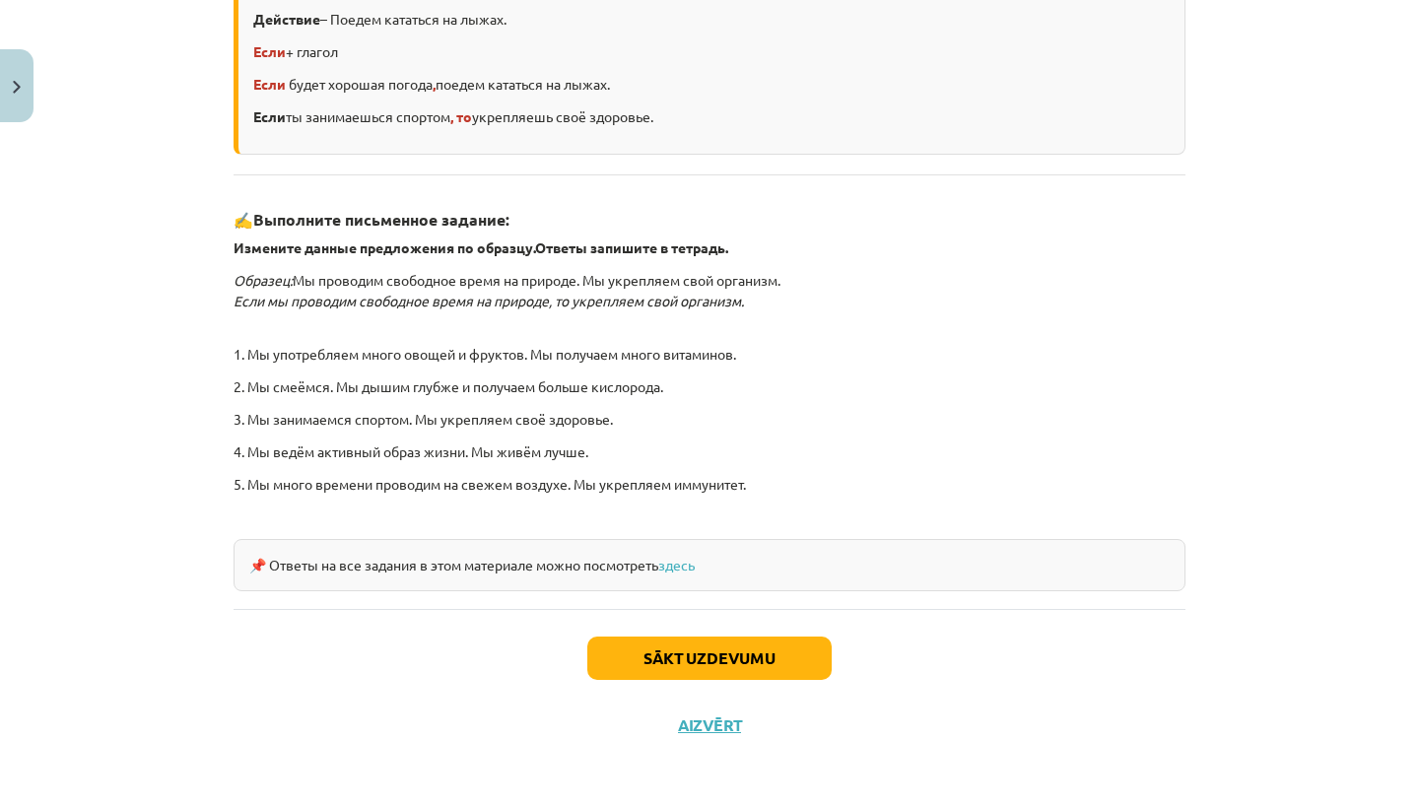
click at [677, 651] on button "Sākt uzdevumu" at bounding box center [709, 657] width 244 height 43
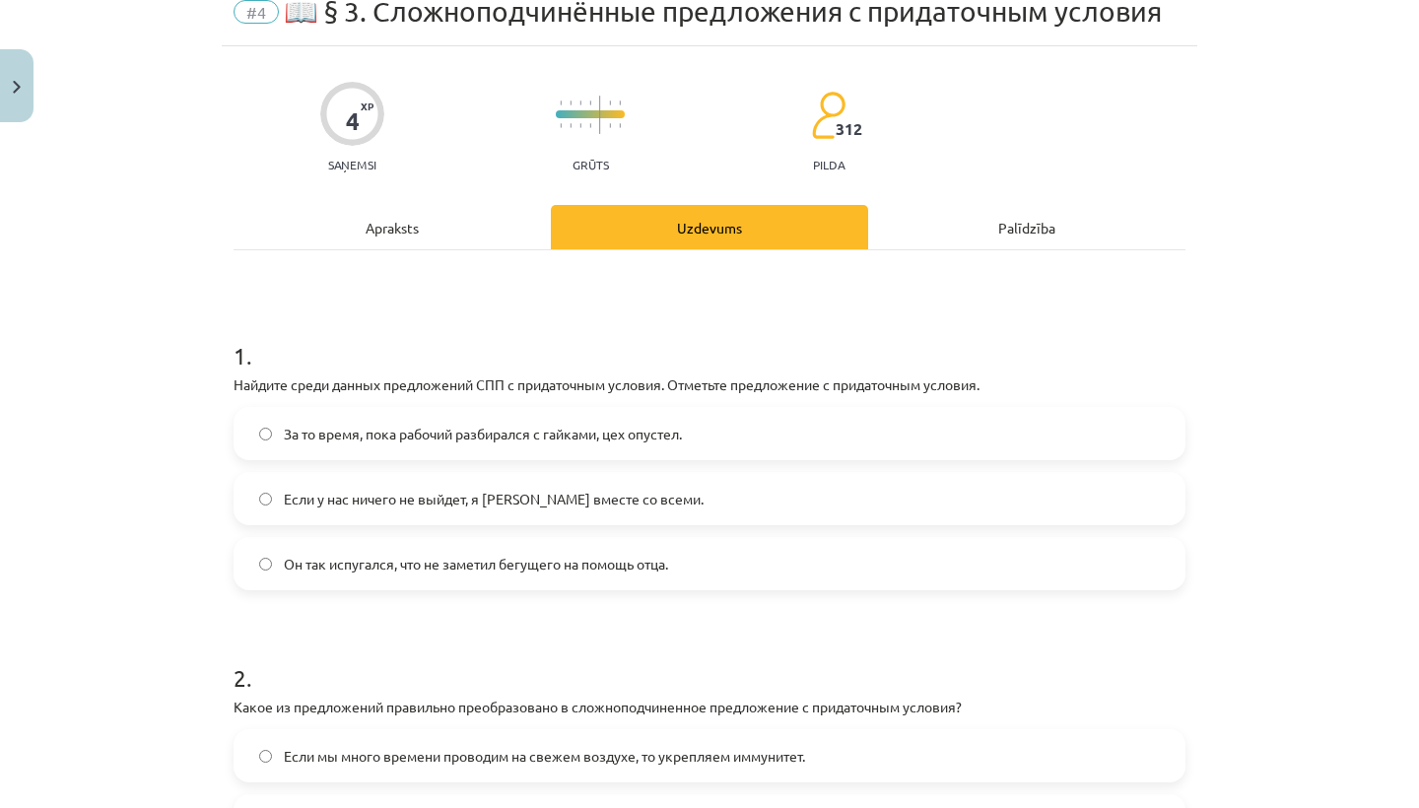
scroll to position [89, 0]
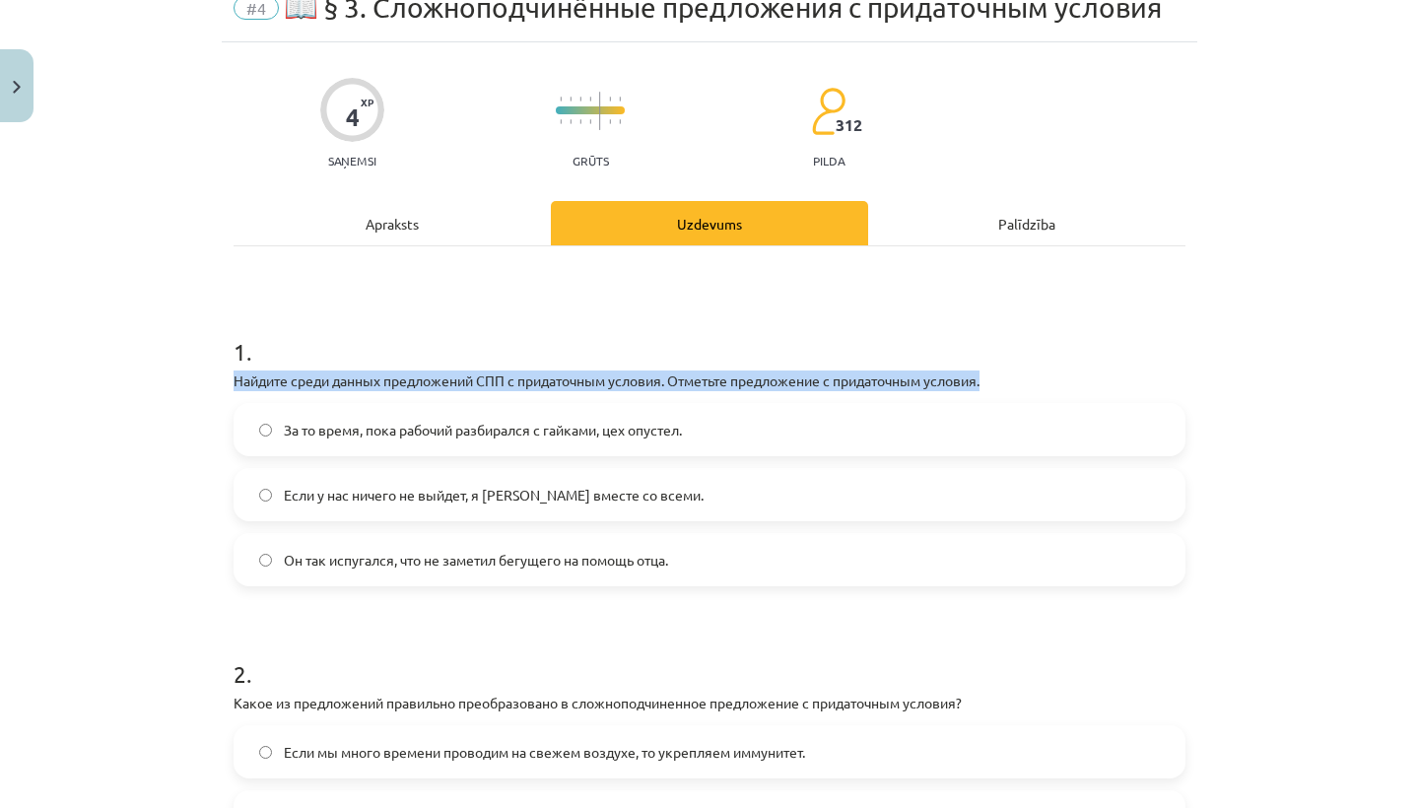
drag, startPoint x: 225, startPoint y: 380, endPoint x: 348, endPoint y: 390, distance: 123.5
click at [348, 390] on div "4 XP Saņemsi Grūts 312 pilda Apraksts Uzdevums Palīdzība 1 . Найдите среди данн…" at bounding box center [709, 564] width 975 height 1045
copy p "Найдите среди данных предложений СПП с придаточным условия. Отметьте предложени…"
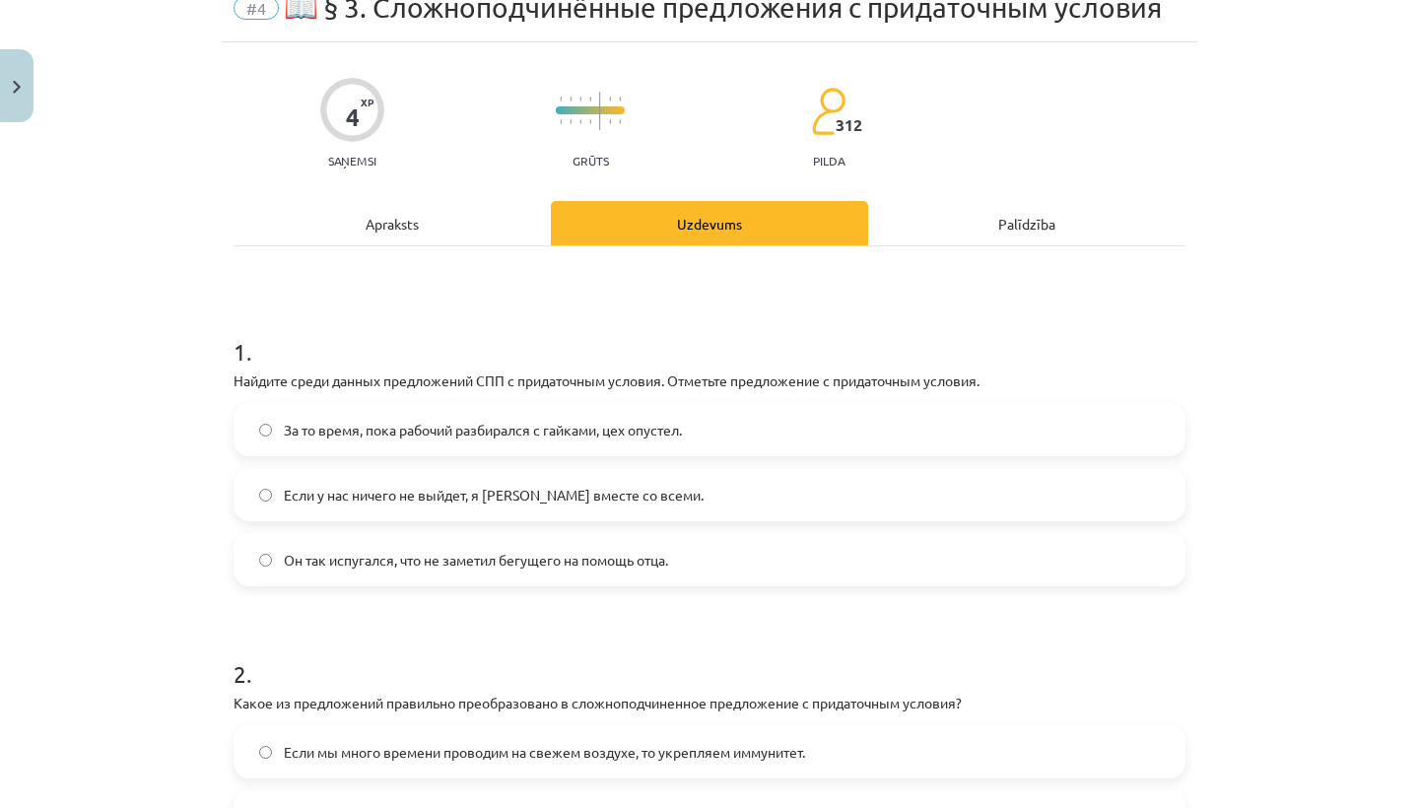
click at [687, 300] on div "1 . Найдите среди данных предложений СПП с придаточным условия. Отметьте предло…" at bounding box center [709, 592] width 952 height 692
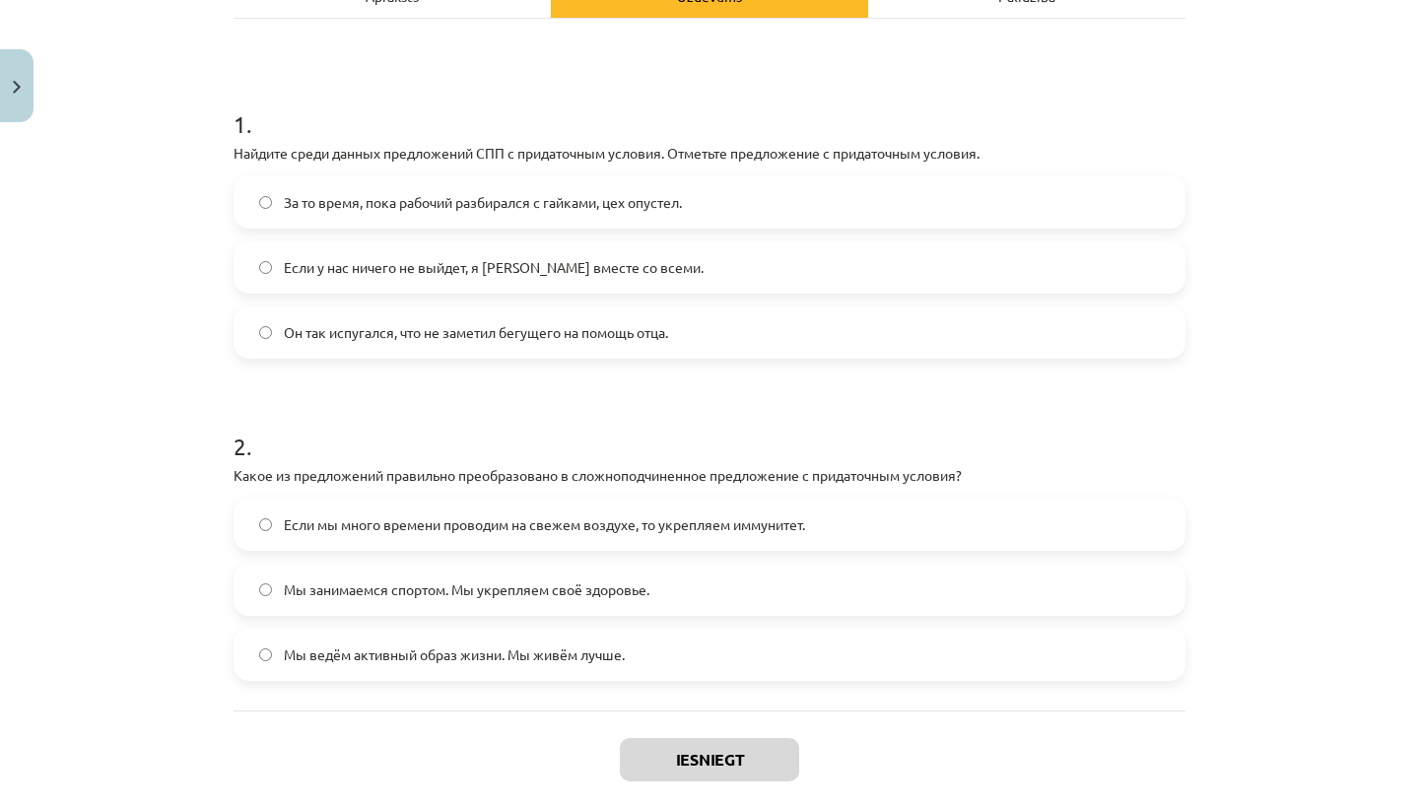
scroll to position [330, 0]
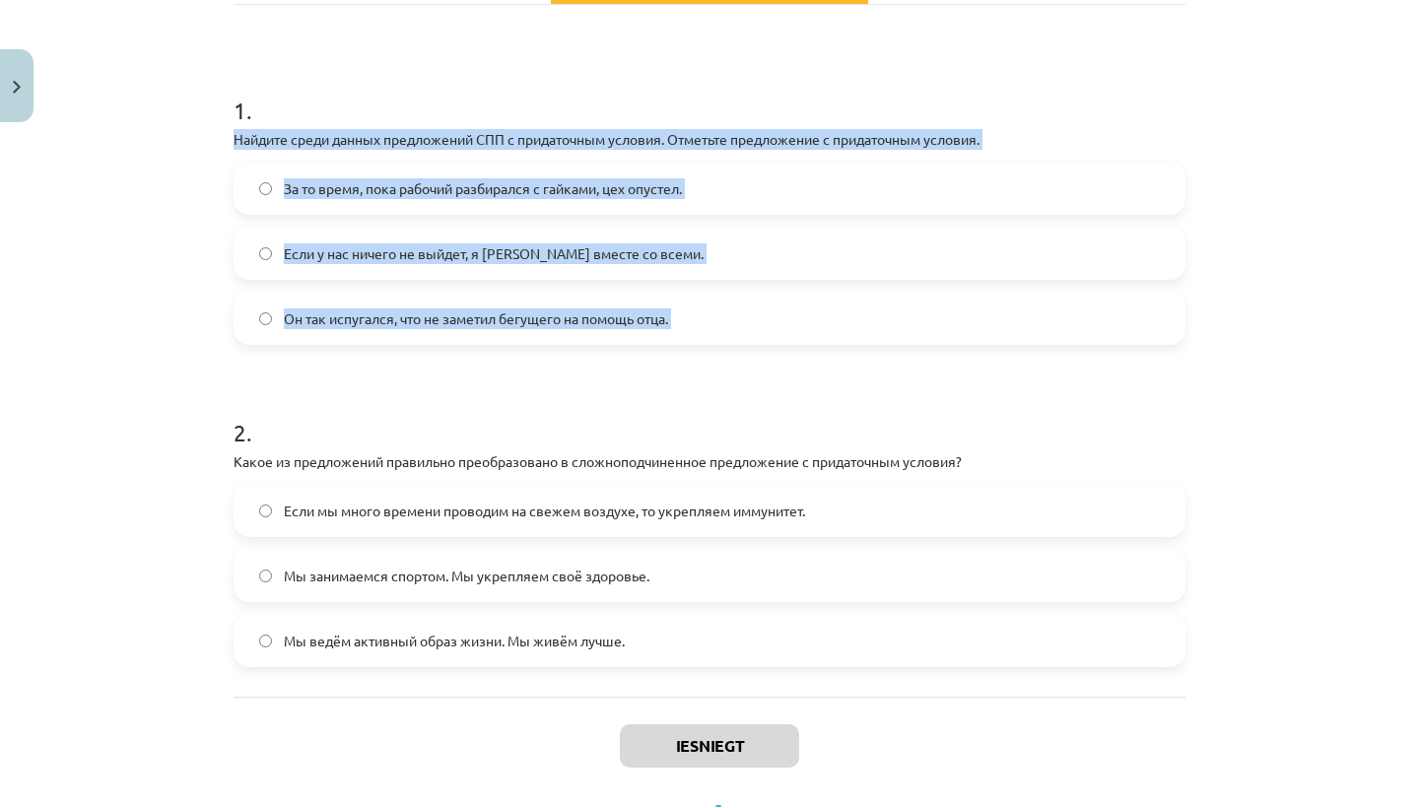
drag, startPoint x: 229, startPoint y: 131, endPoint x: 286, endPoint y: 372, distance: 248.1
click at [286, 372] on div "4 XP Saņemsi Grūts 312 pilda Apraksts Uzdevums Palīdzība 1 . Найдите среди данн…" at bounding box center [709, 323] width 975 height 1045
copy div "Найдите среди данных предложений СПП с придаточным условия. Отметьте предложени…"
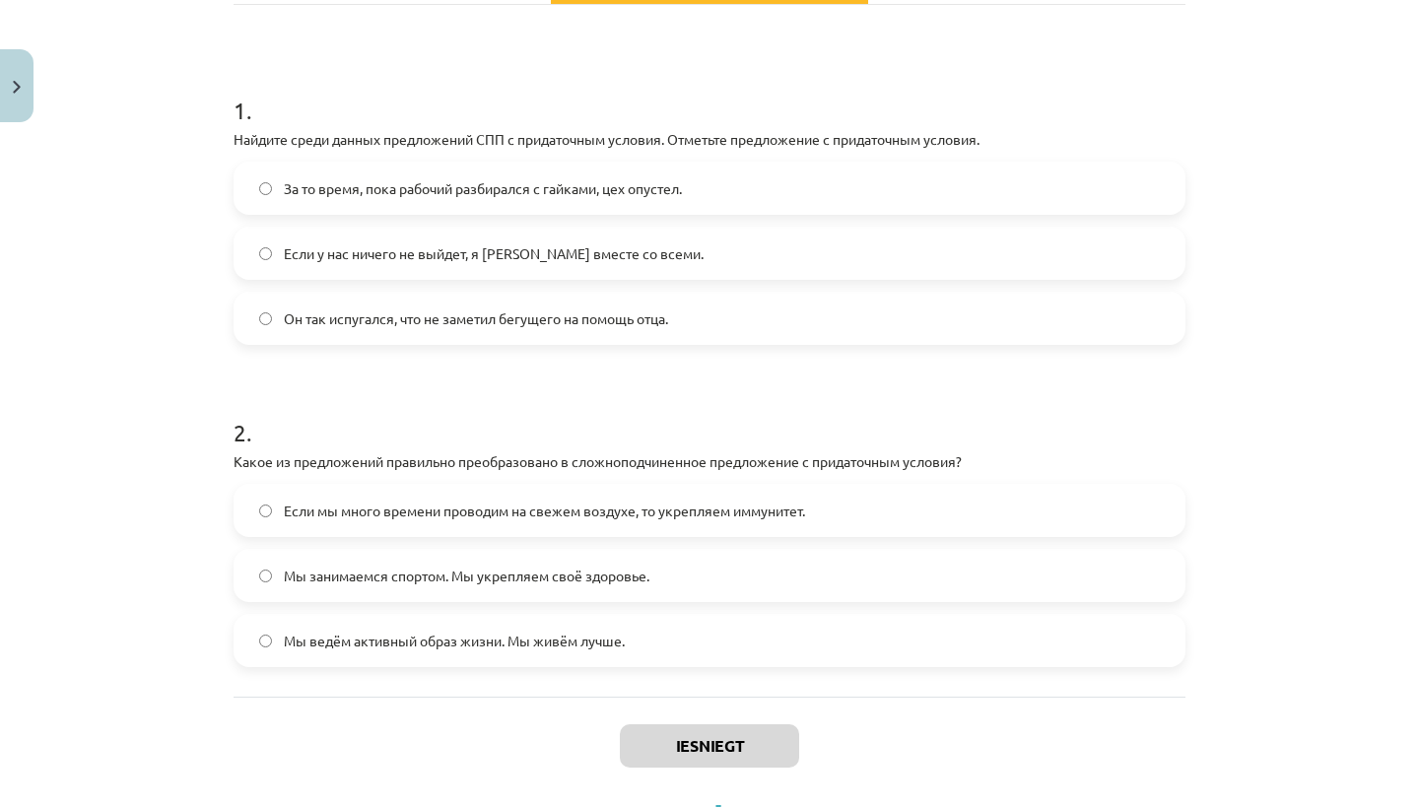
click at [668, 350] on form "1 . Найдите среди данных предложений СПП с придаточным условия. Отметьте предло…" at bounding box center [709, 364] width 952 height 605
click at [668, 267] on label "Если у нас ничего не выйдет, я [PERSON_NAME] вместе со всеми." at bounding box center [709, 253] width 948 height 49
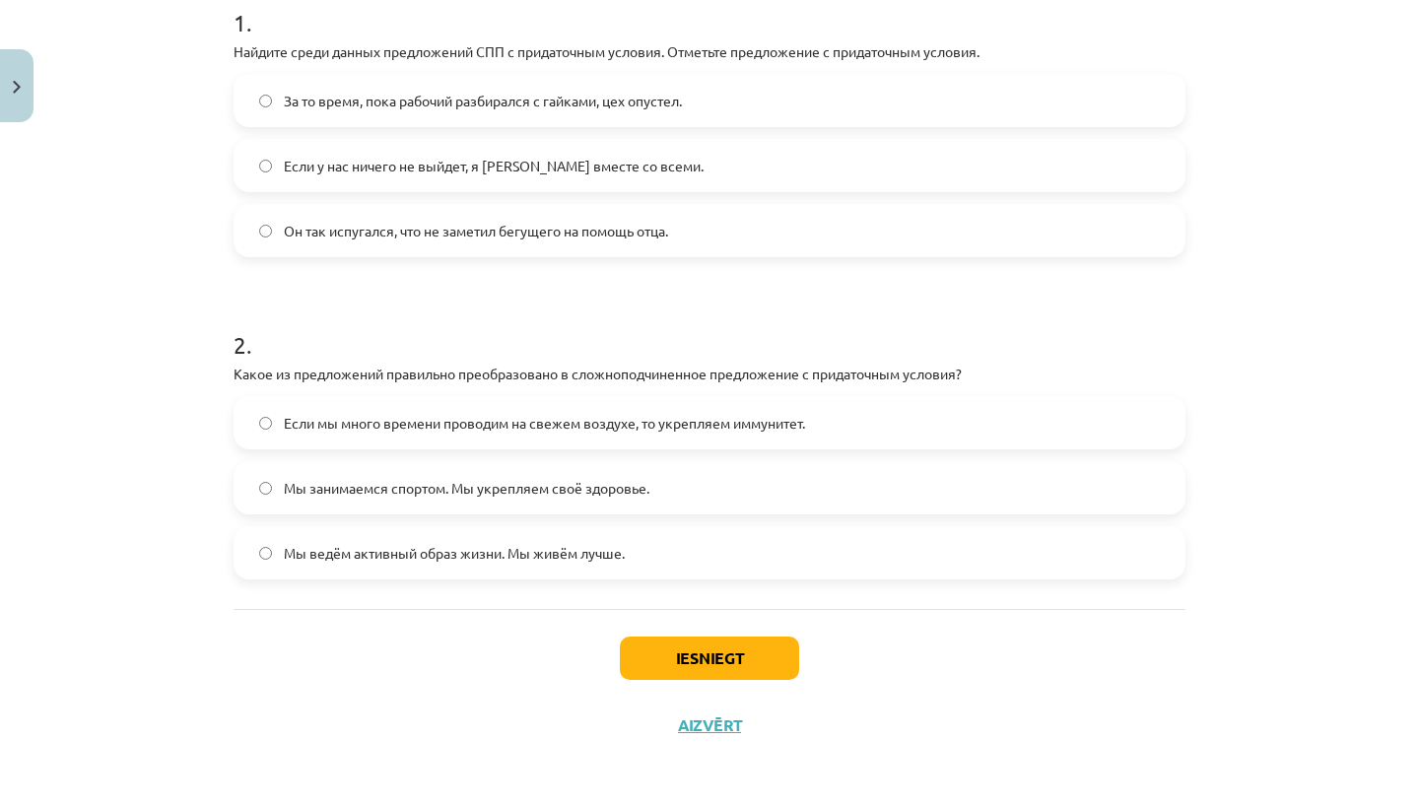
scroll to position [421, 0]
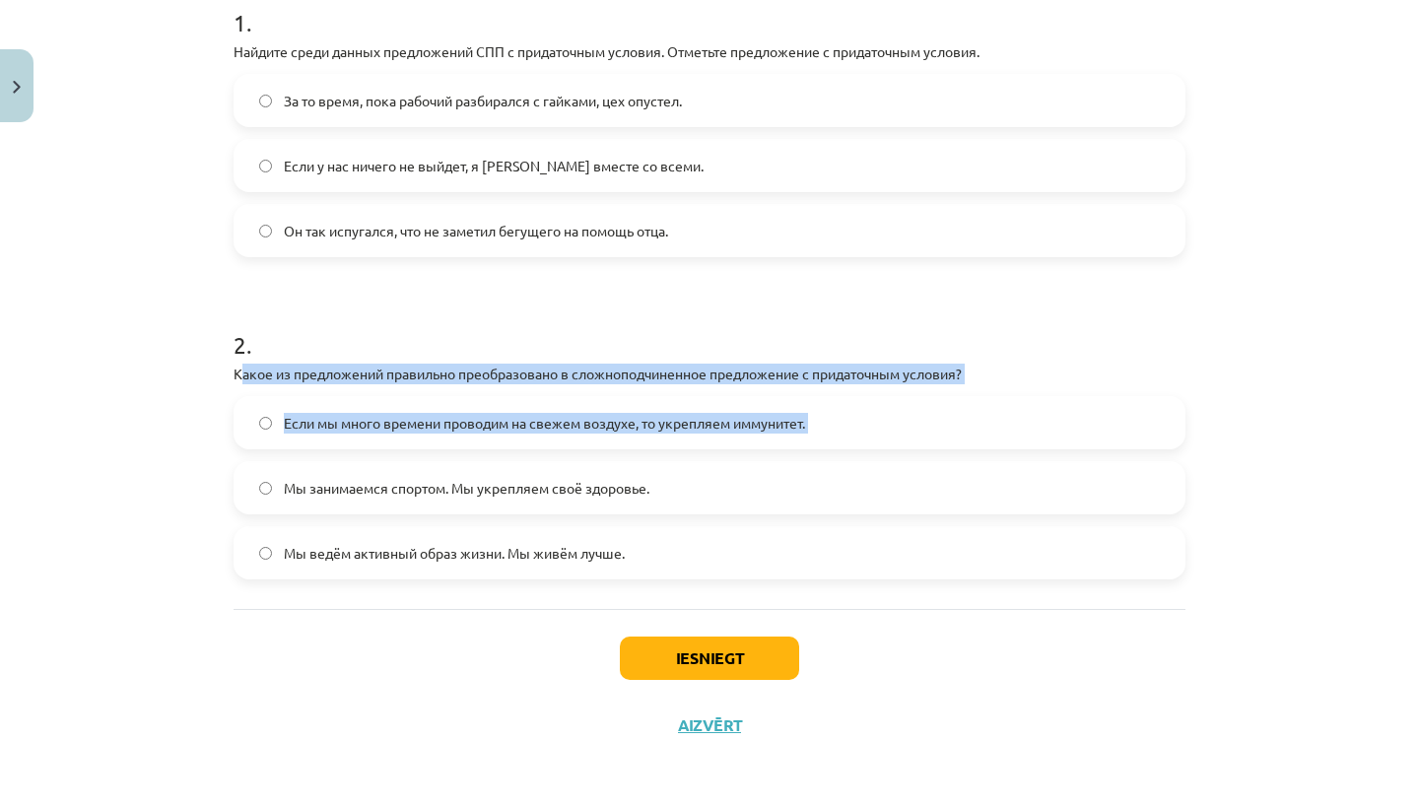
drag, startPoint x: 239, startPoint y: 368, endPoint x: 310, endPoint y: 453, distance: 110.5
click at [310, 453] on div "2 . Какое из предложений правильно преобразовано в сложноподчиненное предложени…" at bounding box center [709, 438] width 952 height 283
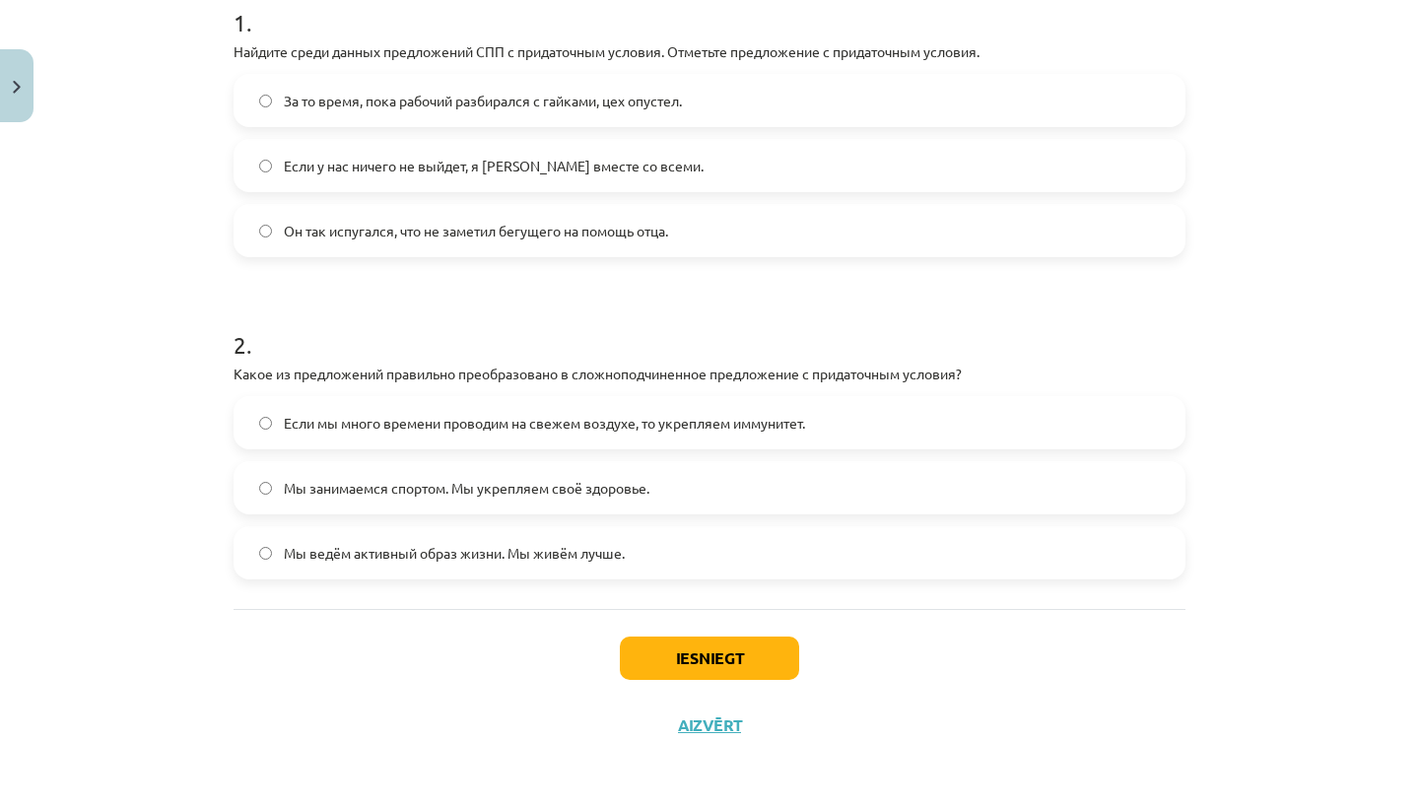
click at [316, 300] on h1 "2 ." at bounding box center [709, 327] width 952 height 61
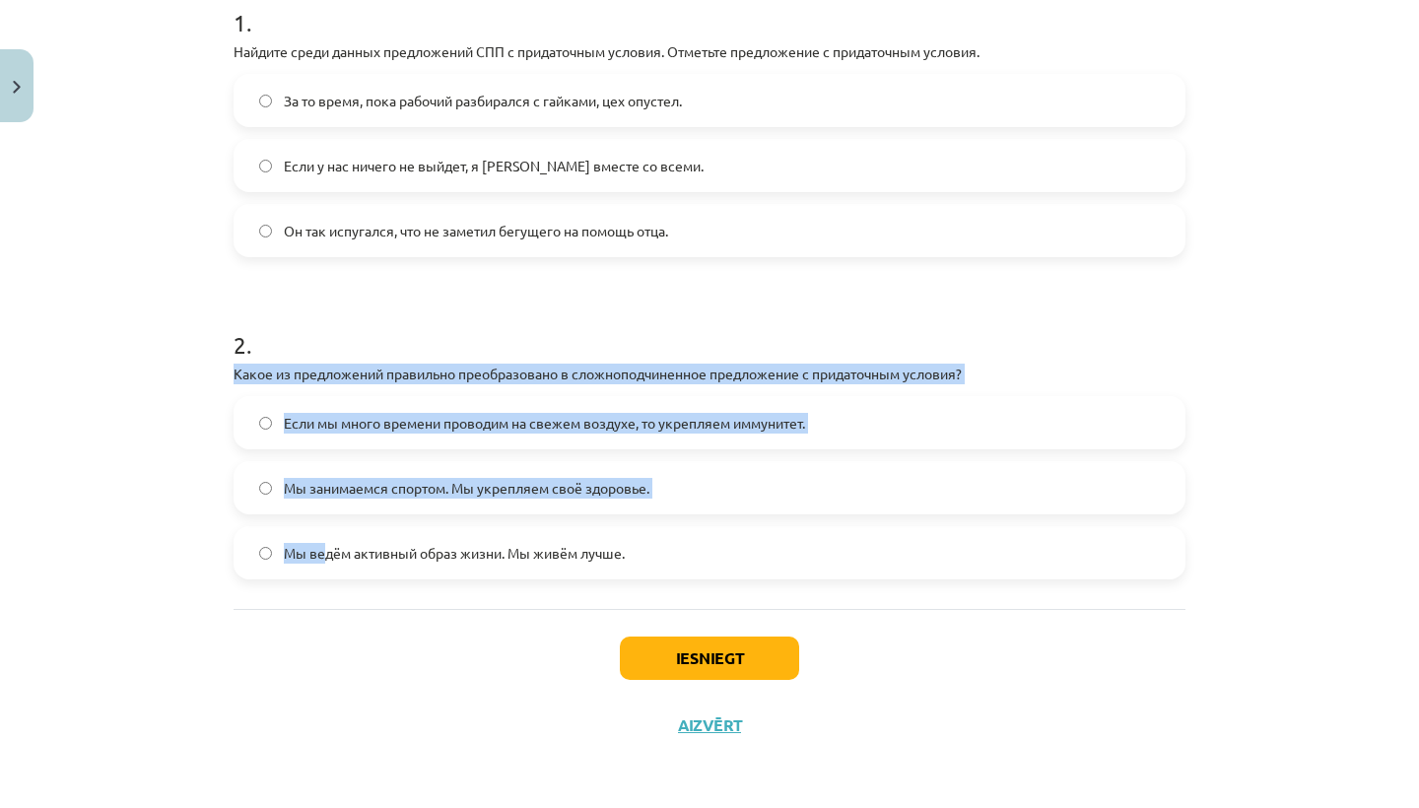
drag, startPoint x: 230, startPoint y: 370, endPoint x: 324, endPoint y: 555, distance: 207.1
click at [324, 555] on div "4 XP Saņemsi Grūts 312 pilda Apraksts Uzdevums Palīdzība 1 . Найдите среди данн…" at bounding box center [709, 235] width 975 height 1045
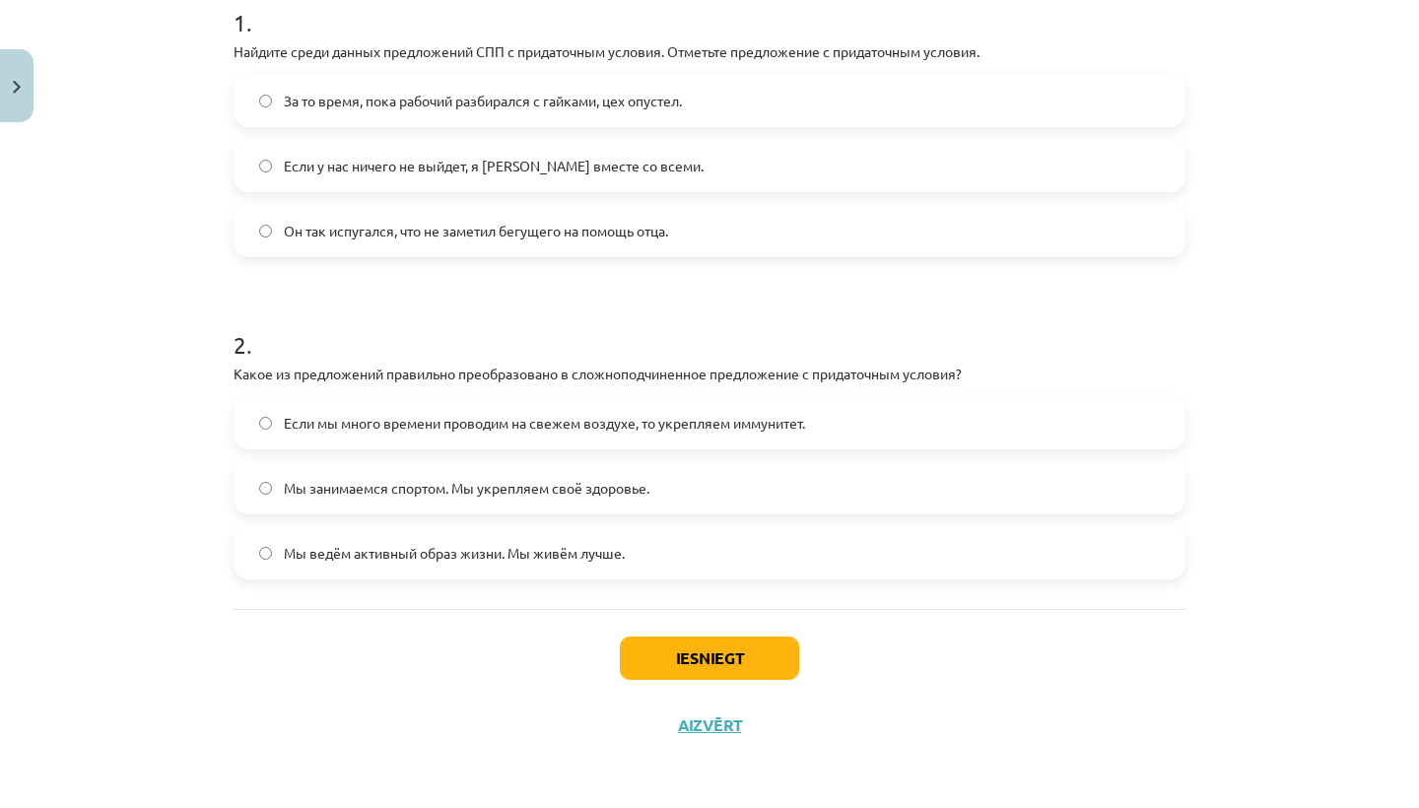
click at [340, 625] on div "Iesniegt Aizvērt" at bounding box center [709, 678] width 952 height 138
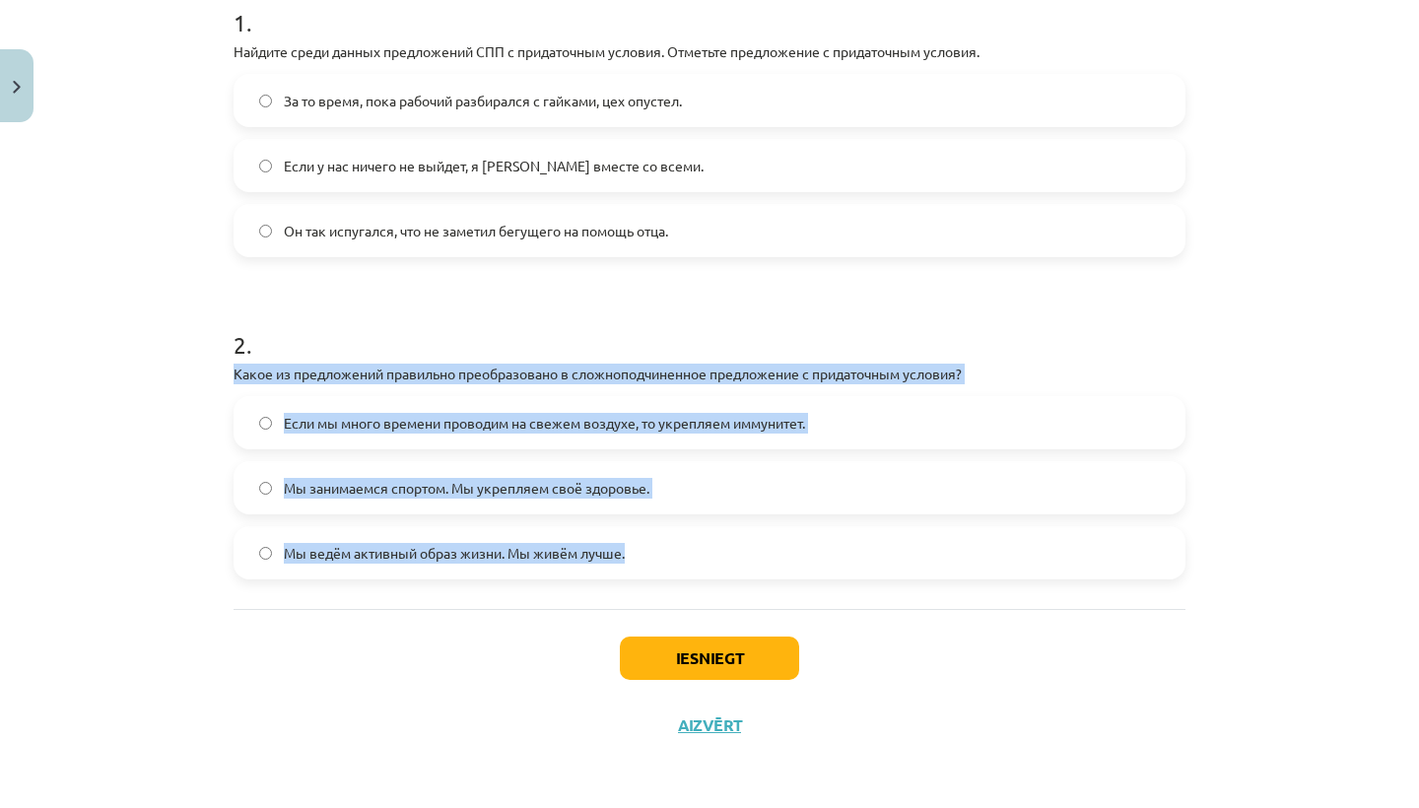
drag, startPoint x: 231, startPoint y: 366, endPoint x: 322, endPoint y: 570, distance: 224.5
click at [322, 570] on div "4 XP Saņemsi Grūts 312 pilda Apraksts Uzdevums Palīdzība 1 . Найдите среди данн…" at bounding box center [709, 235] width 975 height 1045
copy div "Какое из предложений правильно преобразовано в сложноподчиненное предложение с …"
click at [853, 408] on label "Если мы много времени проводим на свежем воздухе, то укрепляем иммунитет." at bounding box center [709, 422] width 948 height 49
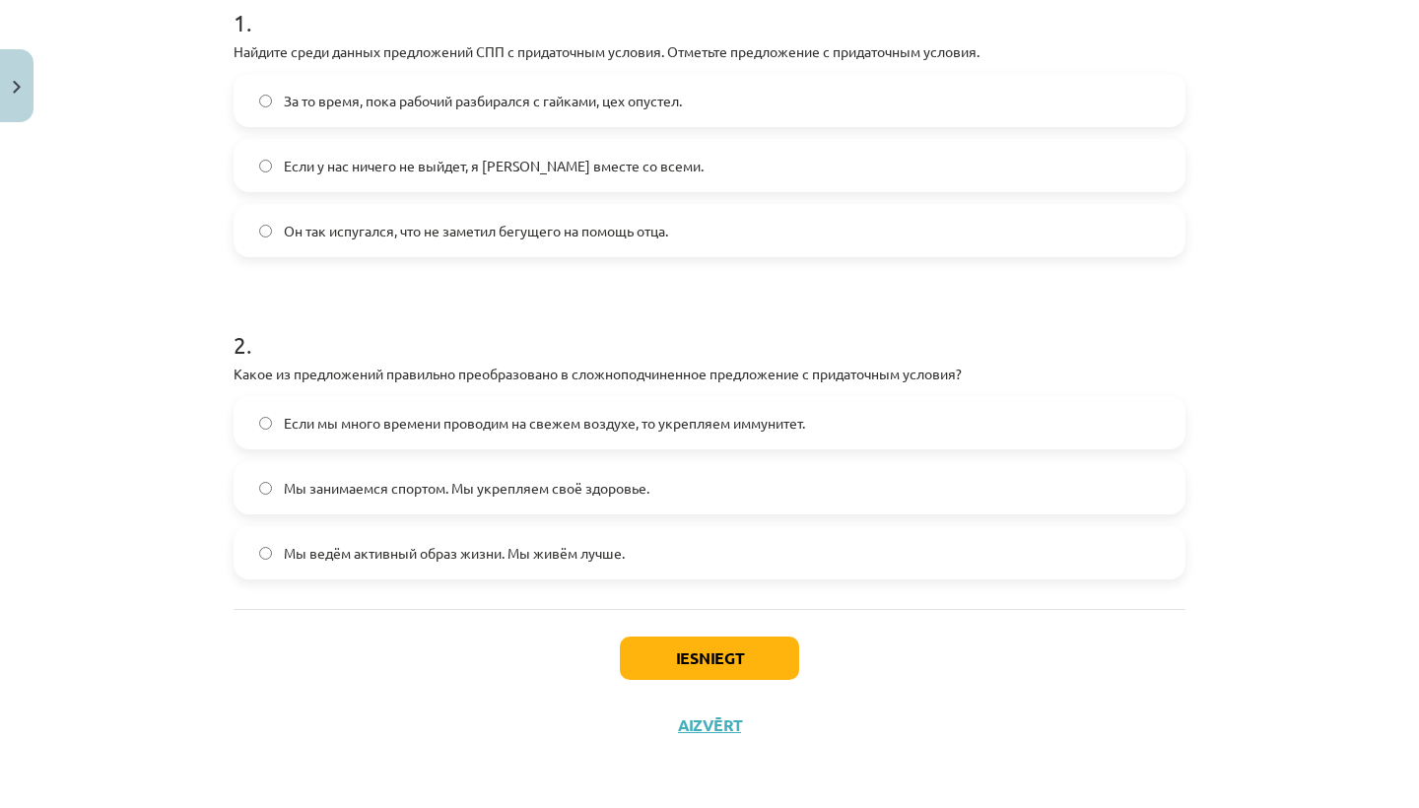
click at [761, 640] on button "Iesniegt" at bounding box center [709, 657] width 179 height 43
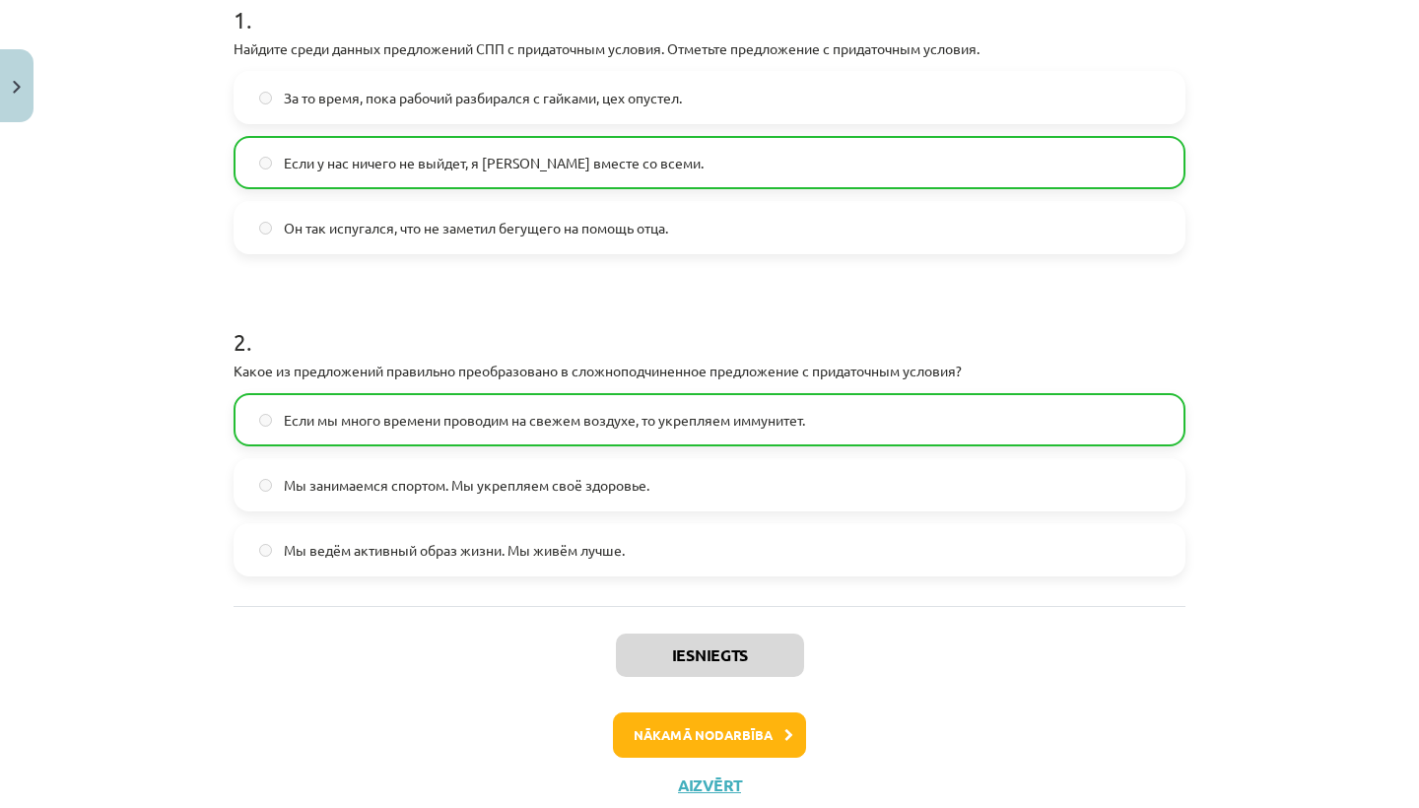
click at [703, 725] on button "Nākamā nodarbība" at bounding box center [709, 734] width 193 height 45
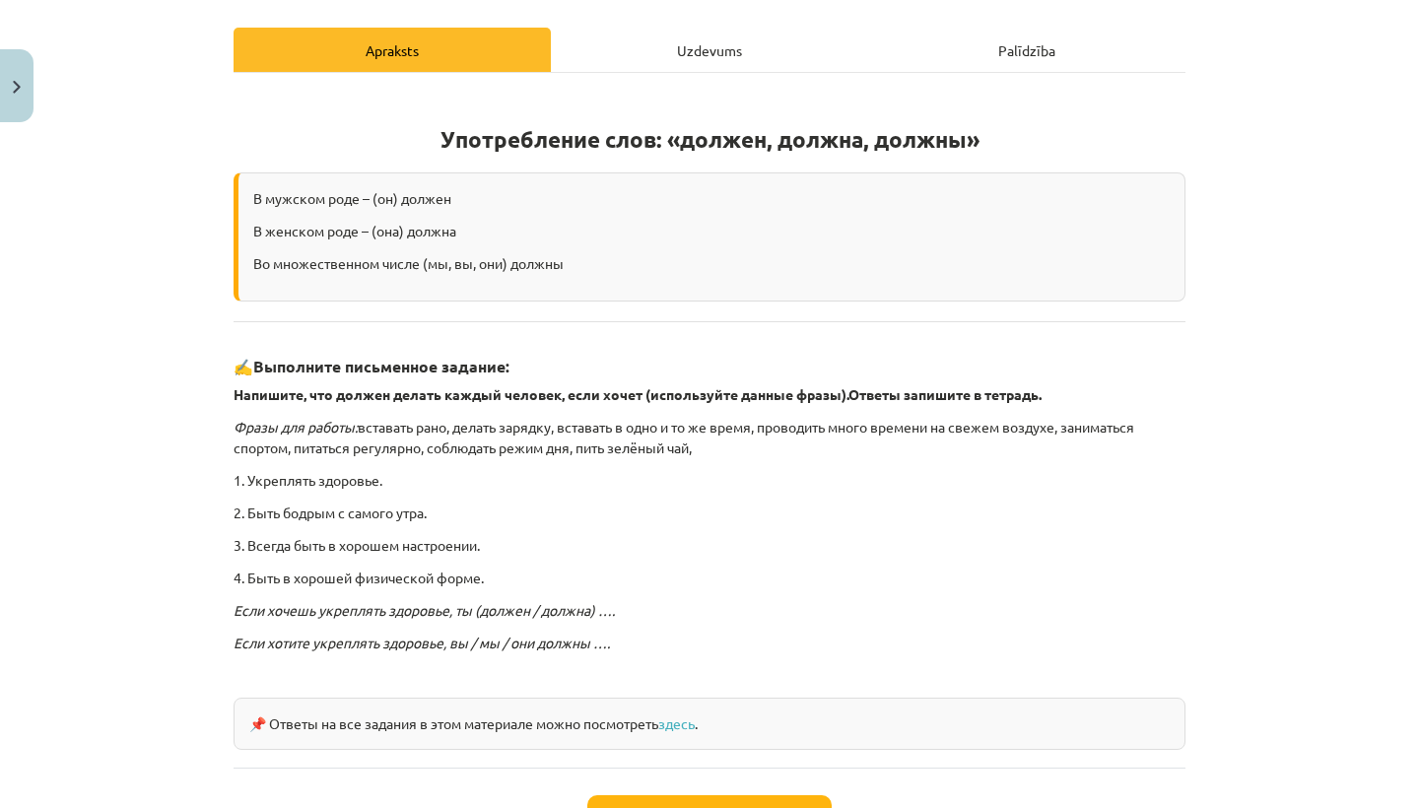
scroll to position [308, 0]
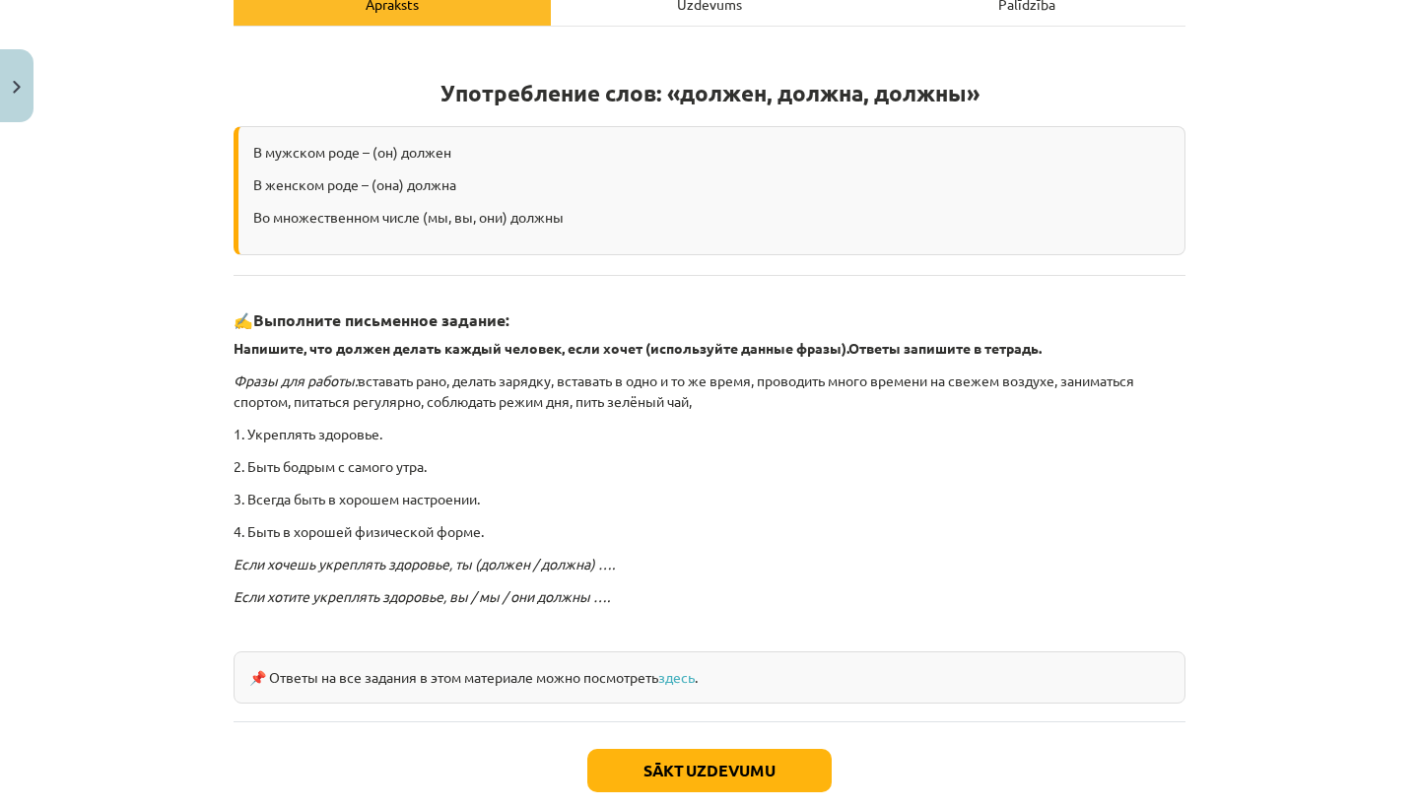
click at [667, 774] on button "Sākt uzdevumu" at bounding box center [709, 770] width 244 height 43
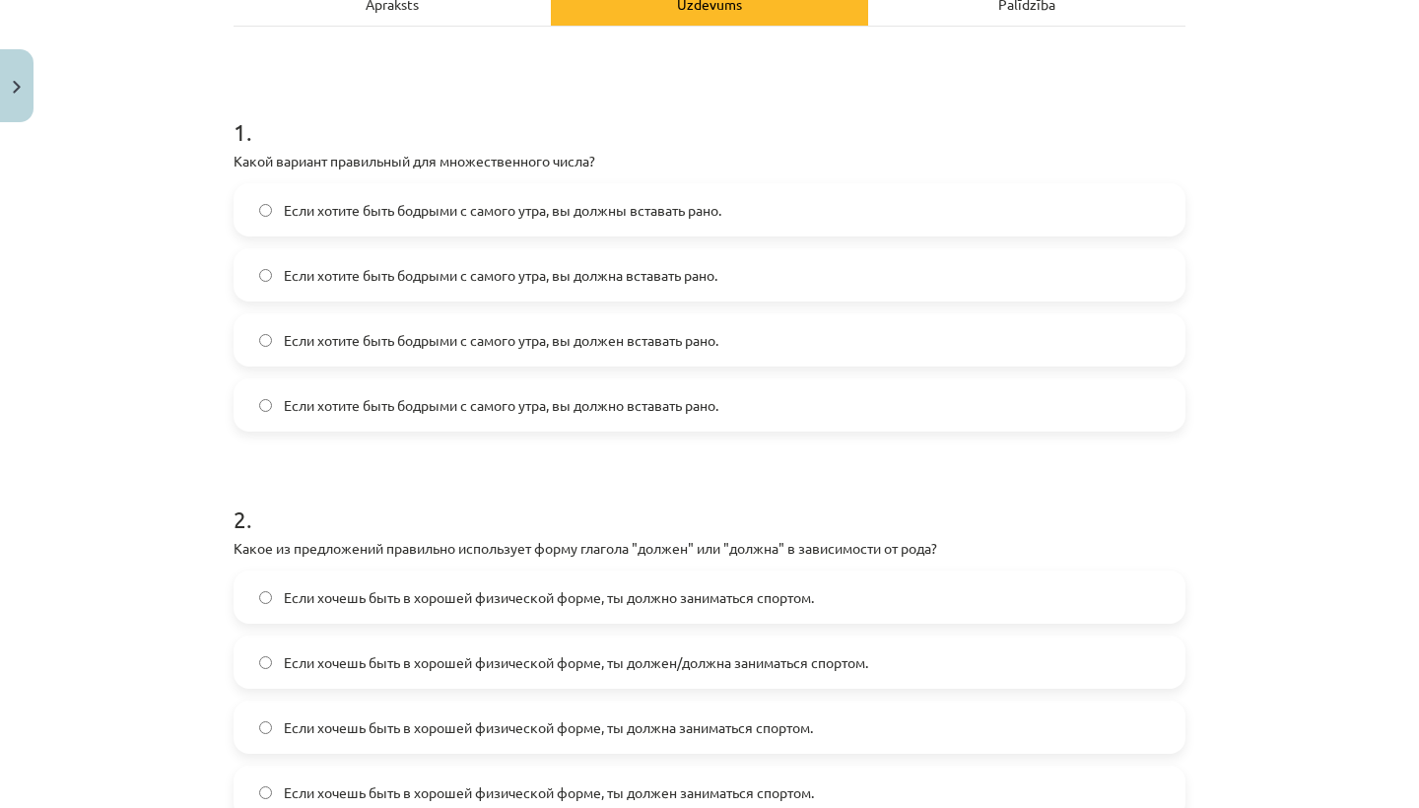
scroll to position [49, 0]
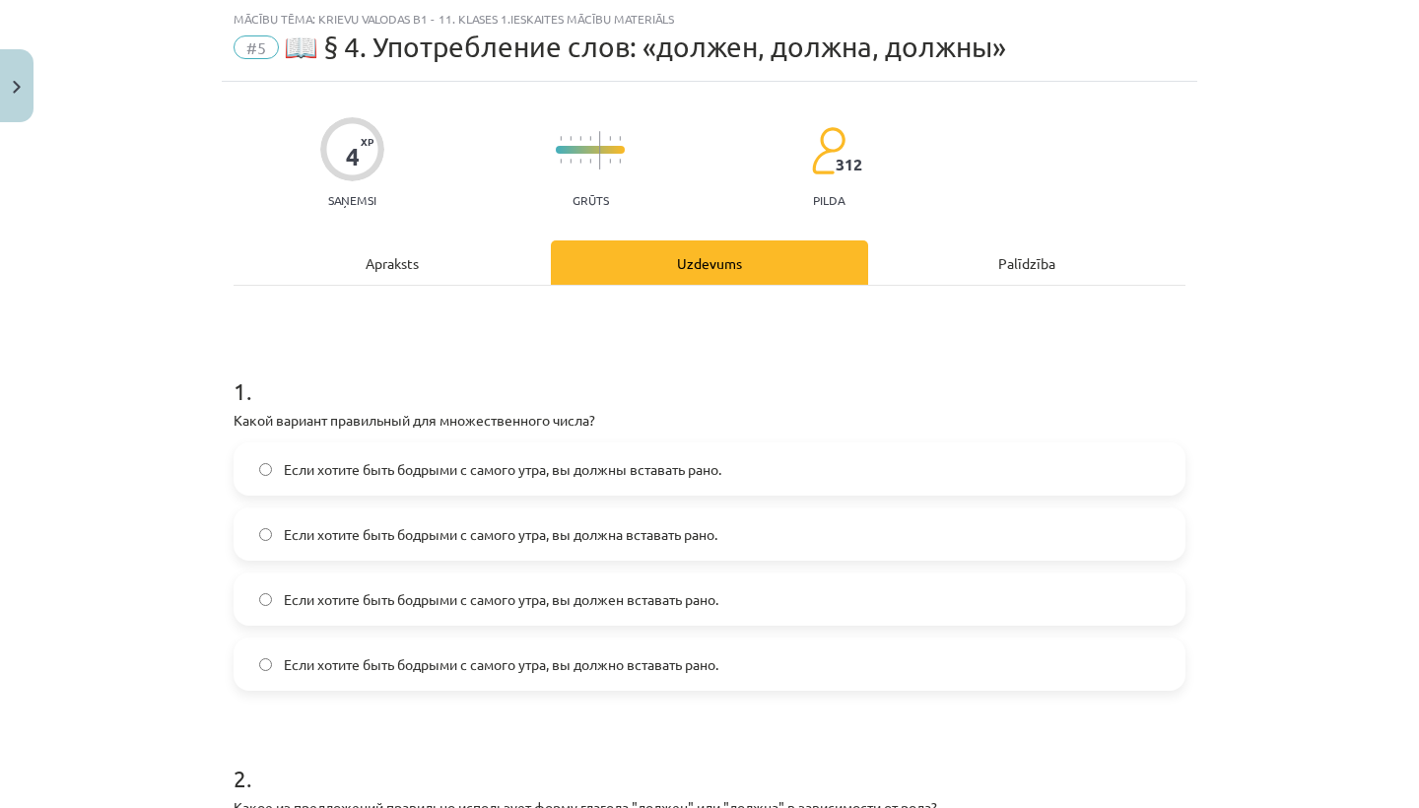
click at [539, 468] on span "Если хотите быть бодрыми с самого утра, вы должны вставать рано." at bounding box center [502, 469] width 437 height 21
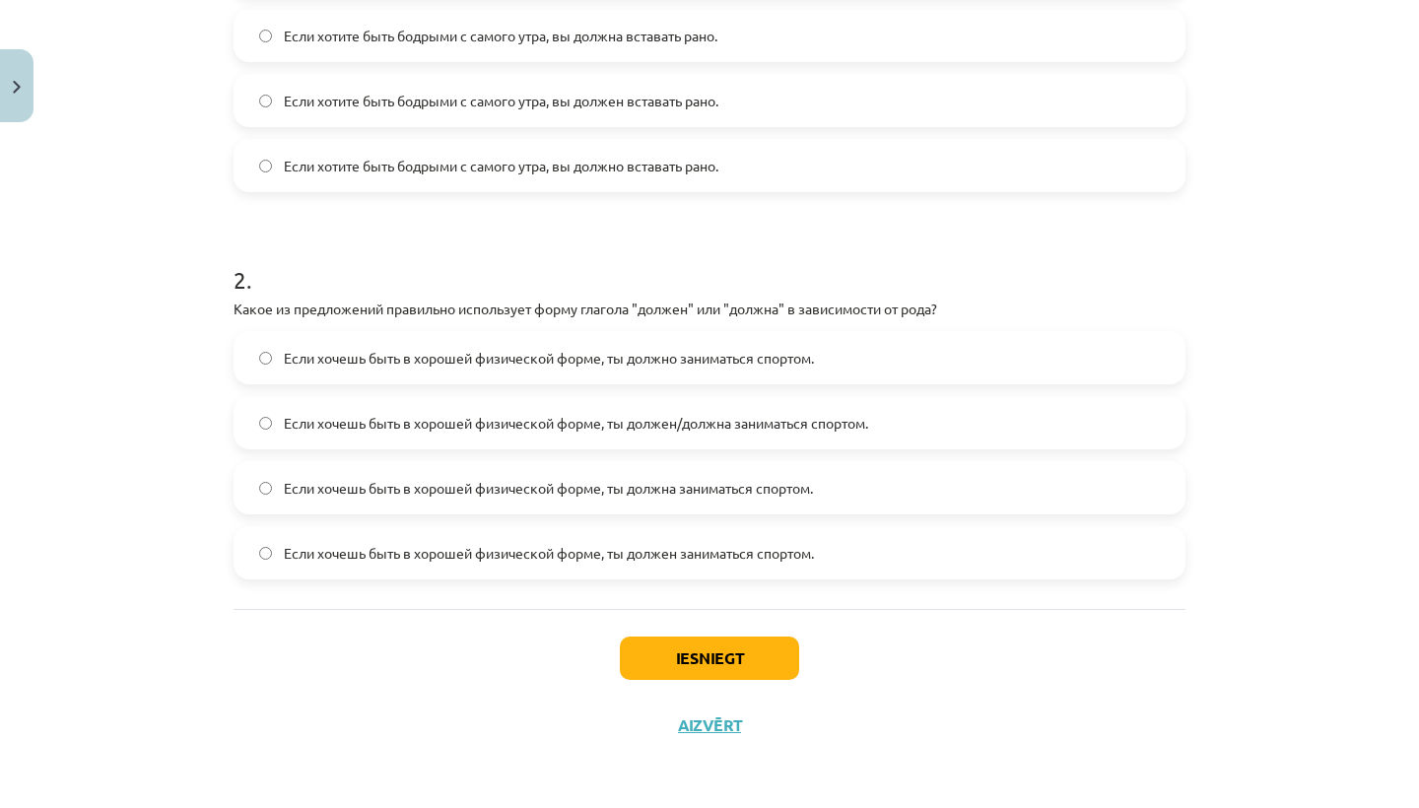
scroll to position [551, 0]
click at [503, 414] on span "Если хочешь быть в хорошей физической форме, ты должен/должна заниматься спорто…" at bounding box center [576, 423] width 584 height 21
click at [735, 650] on button "Iesniegt" at bounding box center [709, 657] width 179 height 43
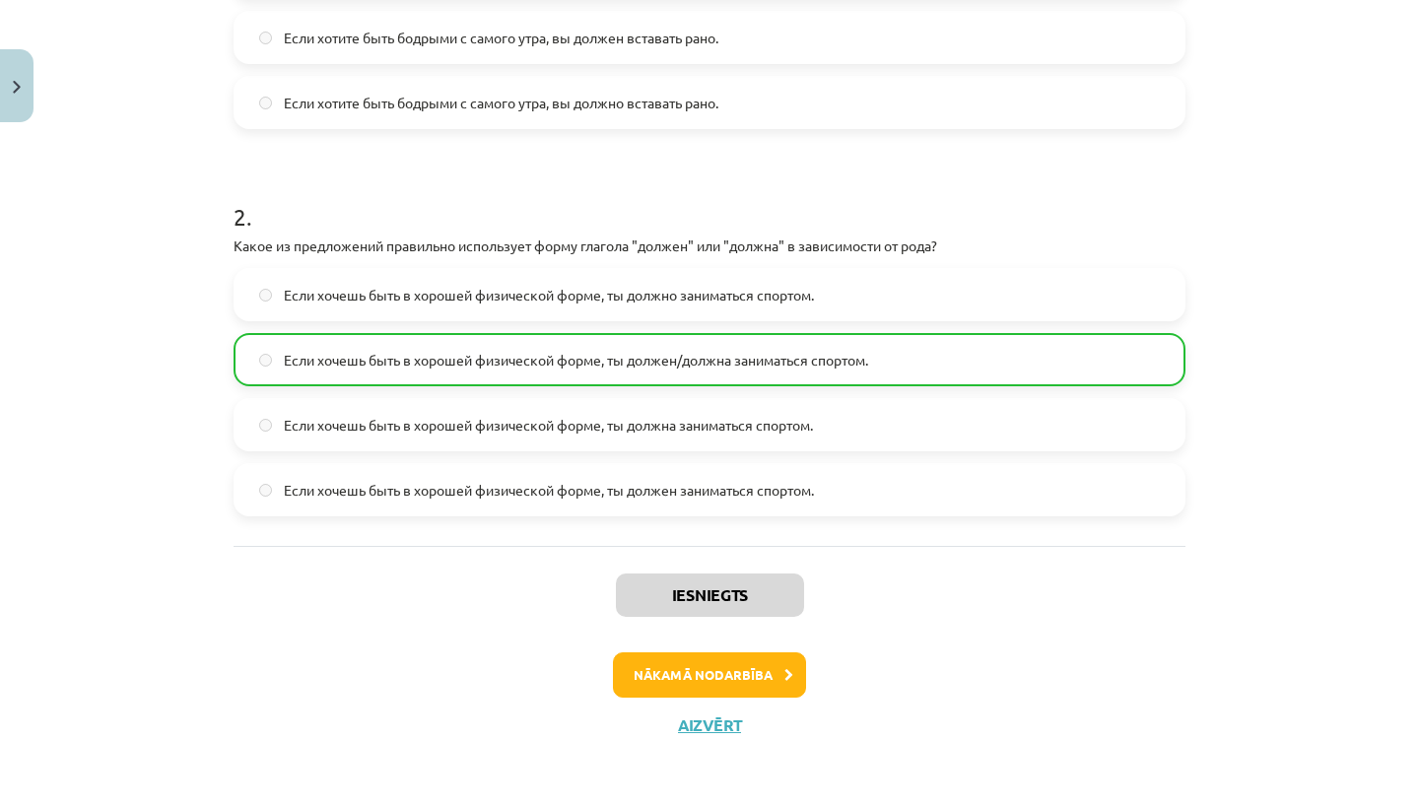
click at [712, 661] on button "Nākamā nodarbība" at bounding box center [709, 674] width 193 height 45
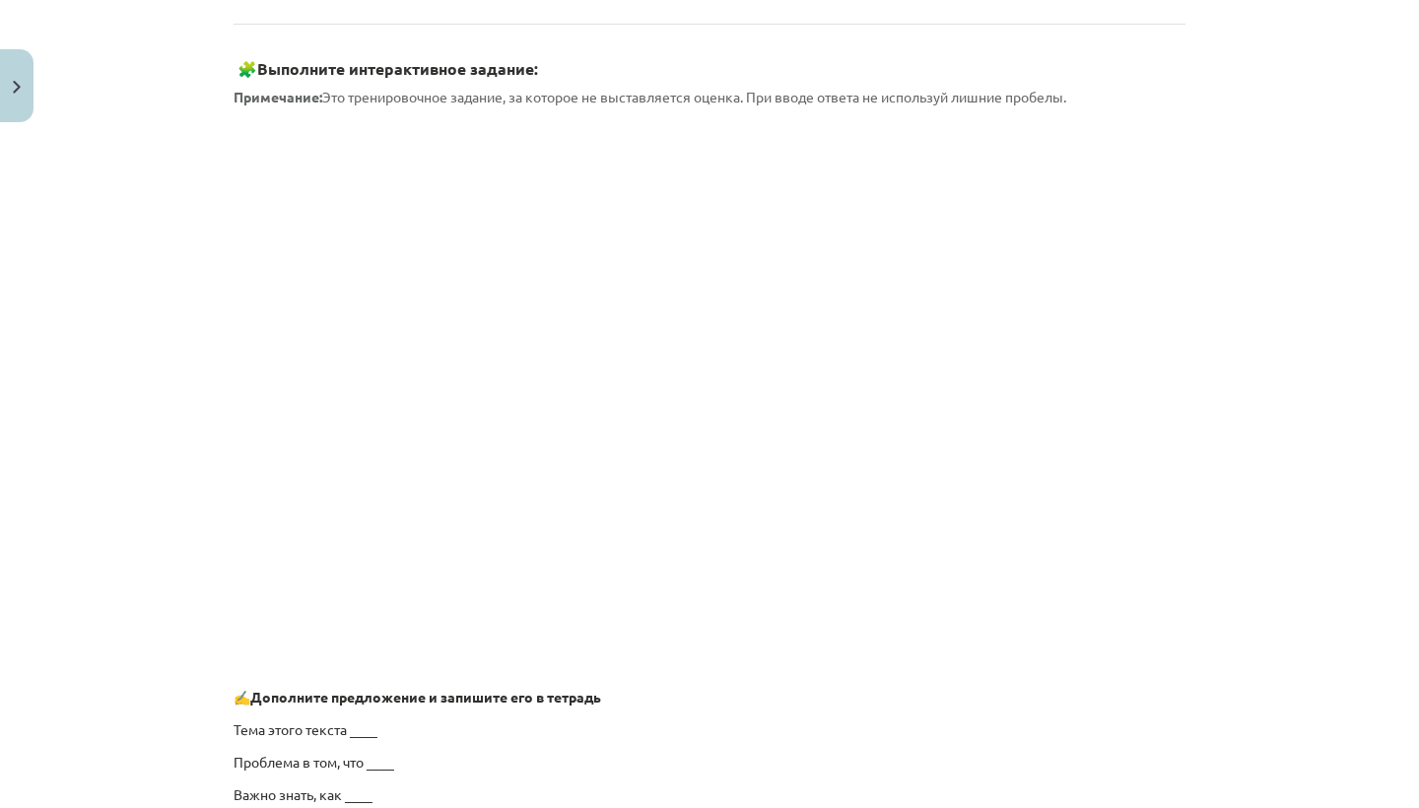
scroll to position [1151, 0]
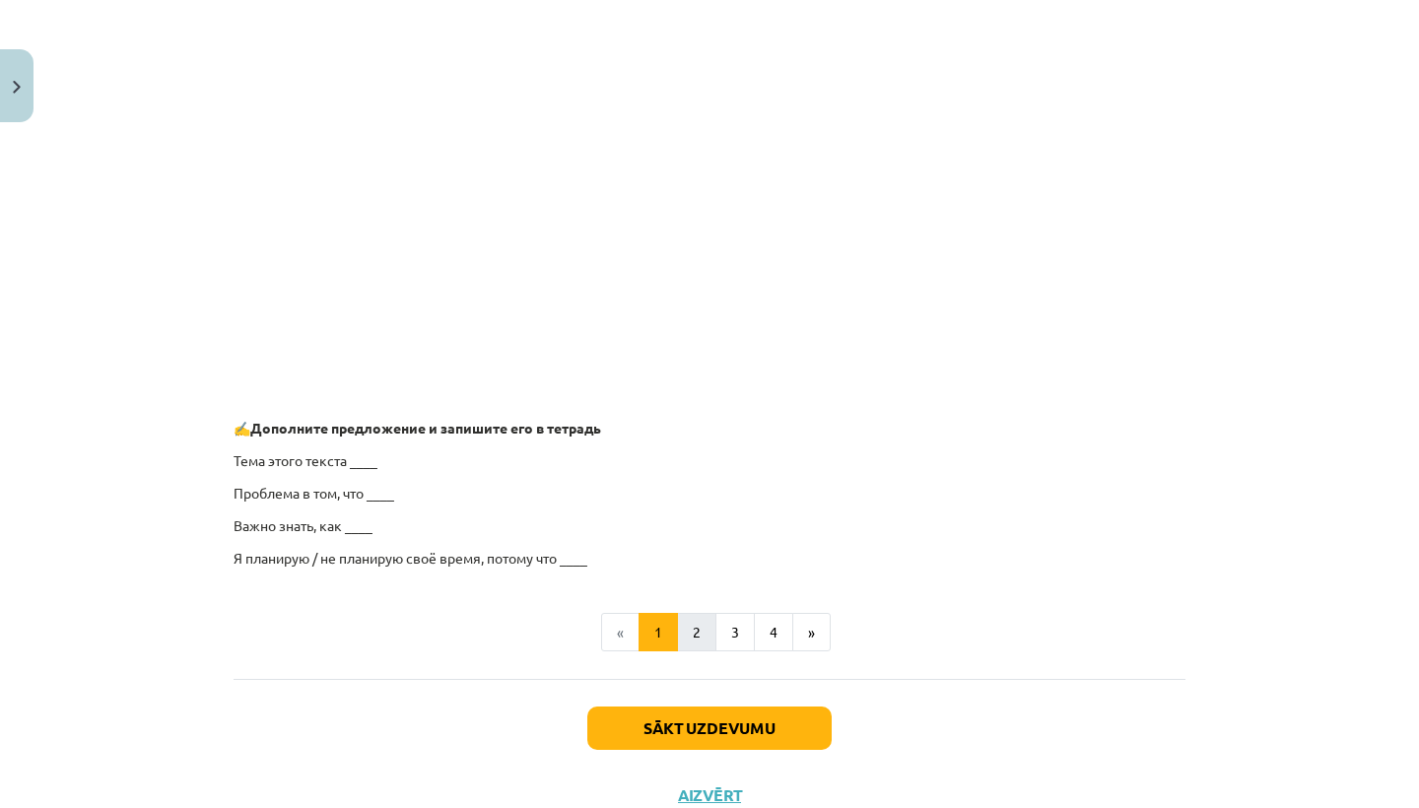
click at [682, 633] on button "2" at bounding box center [696, 632] width 39 height 39
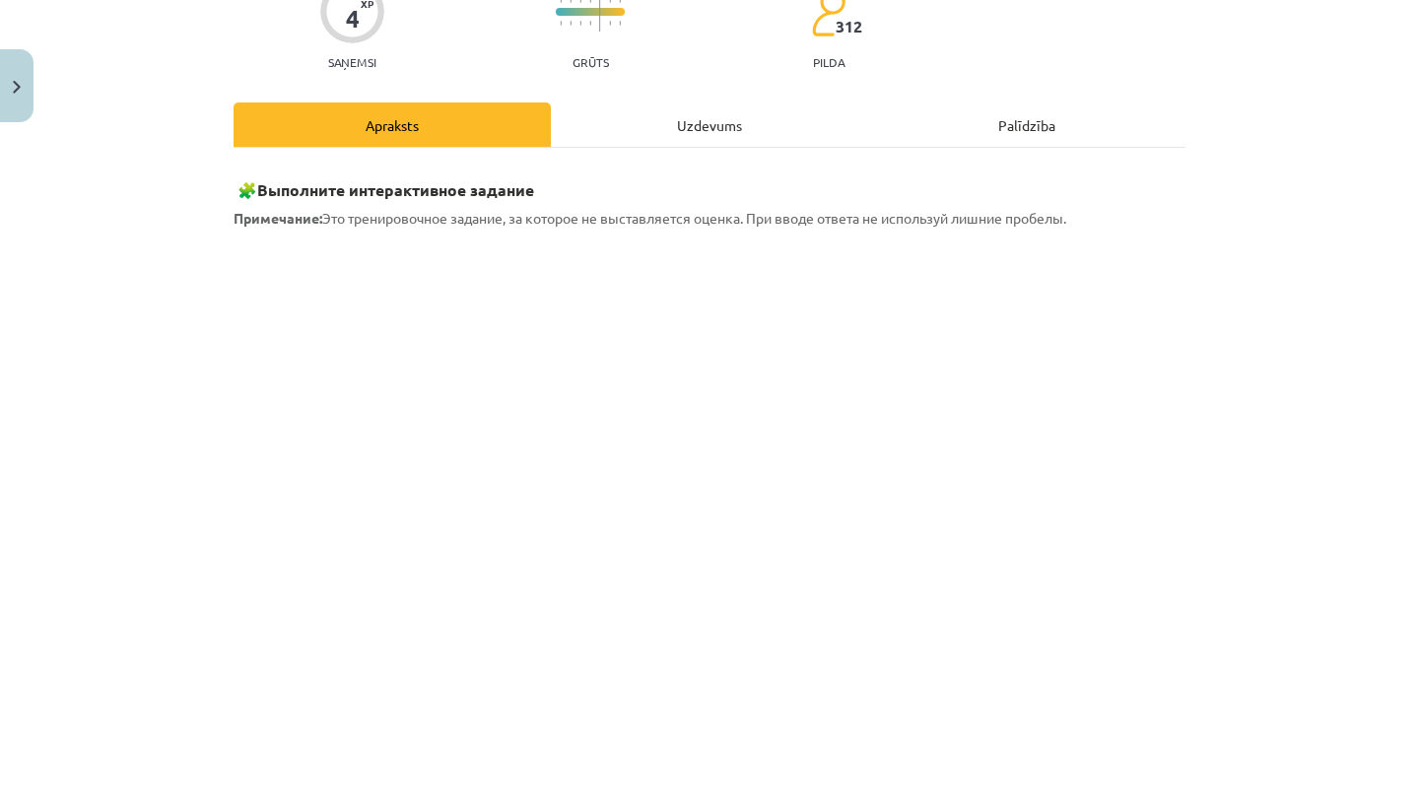
scroll to position [213, 0]
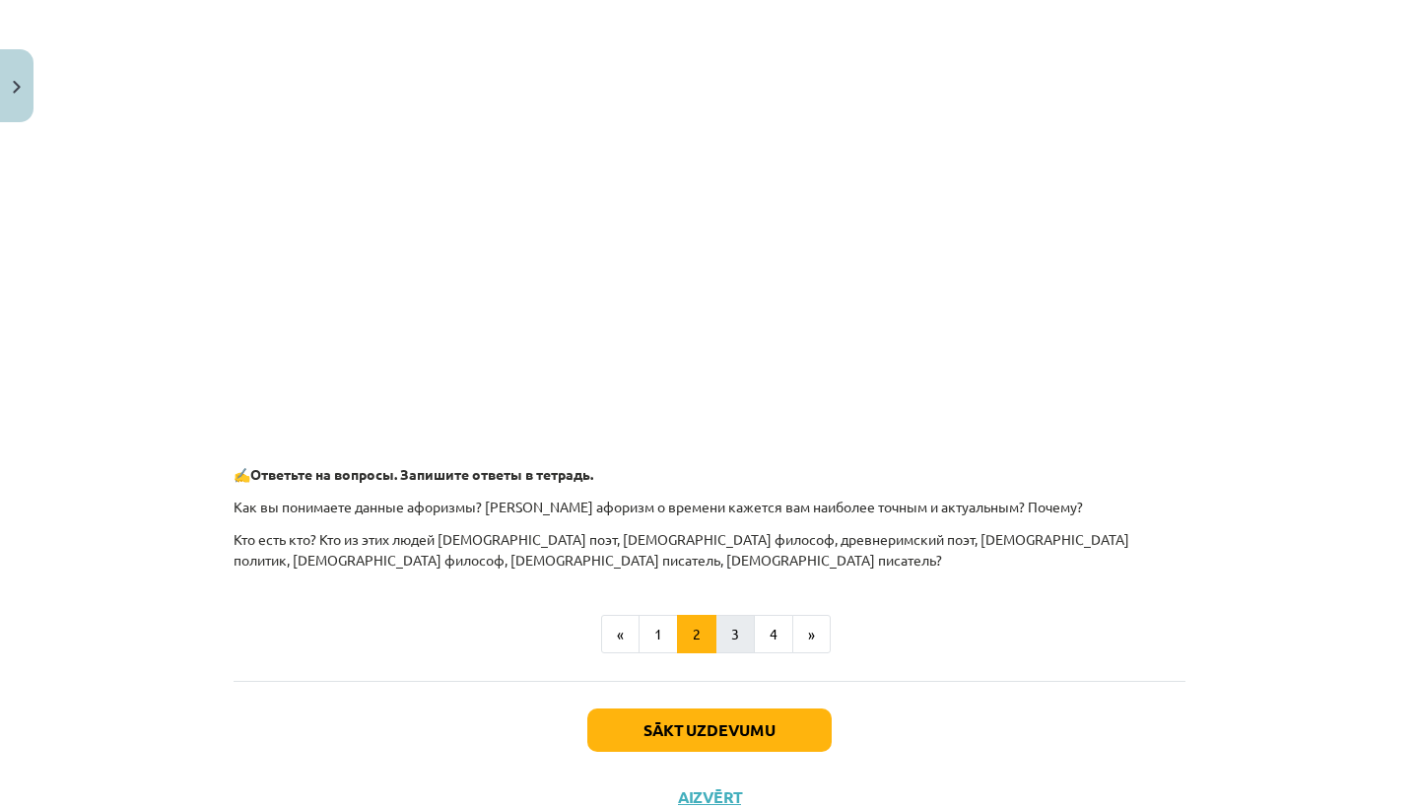
click at [723, 645] on button "3" at bounding box center [734, 634] width 39 height 39
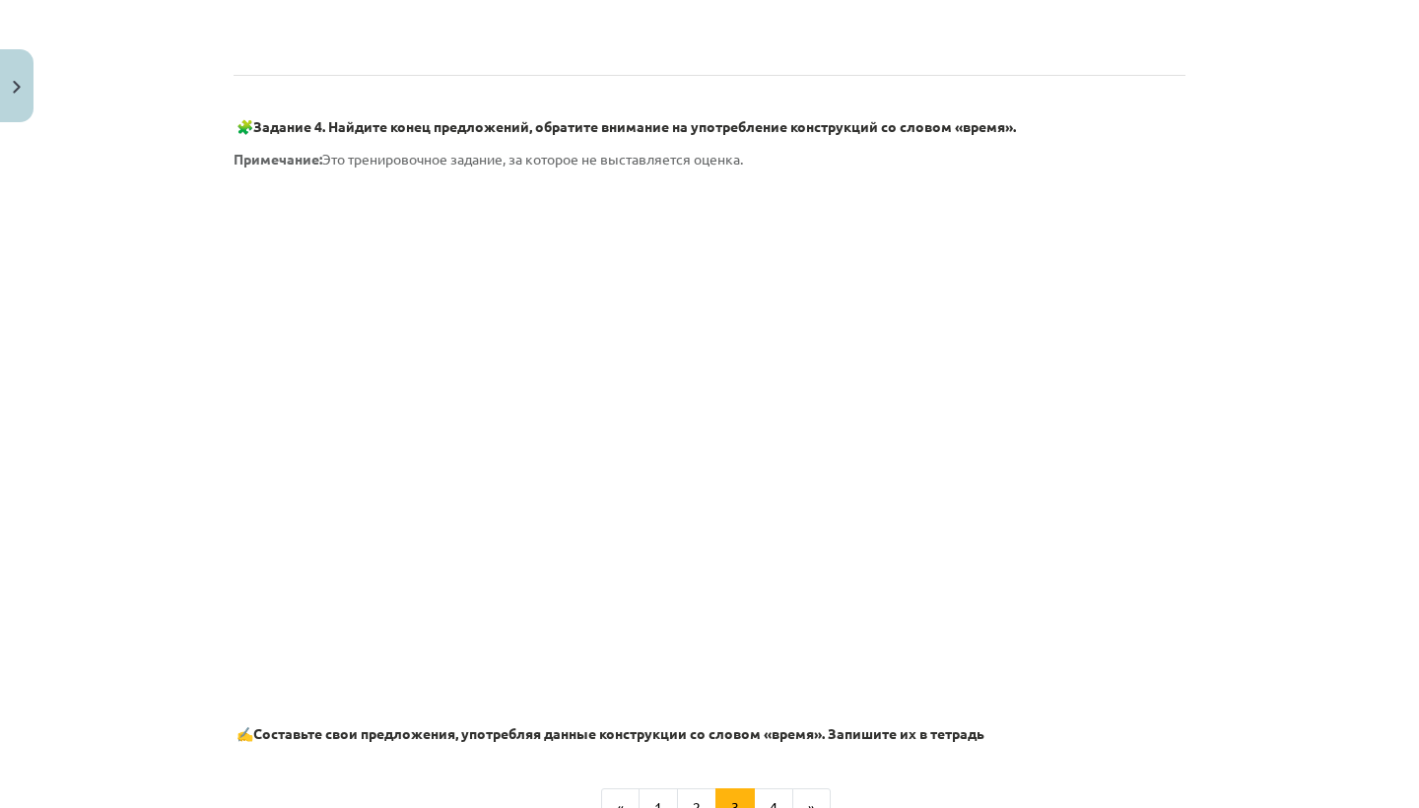
scroll to position [884, 0]
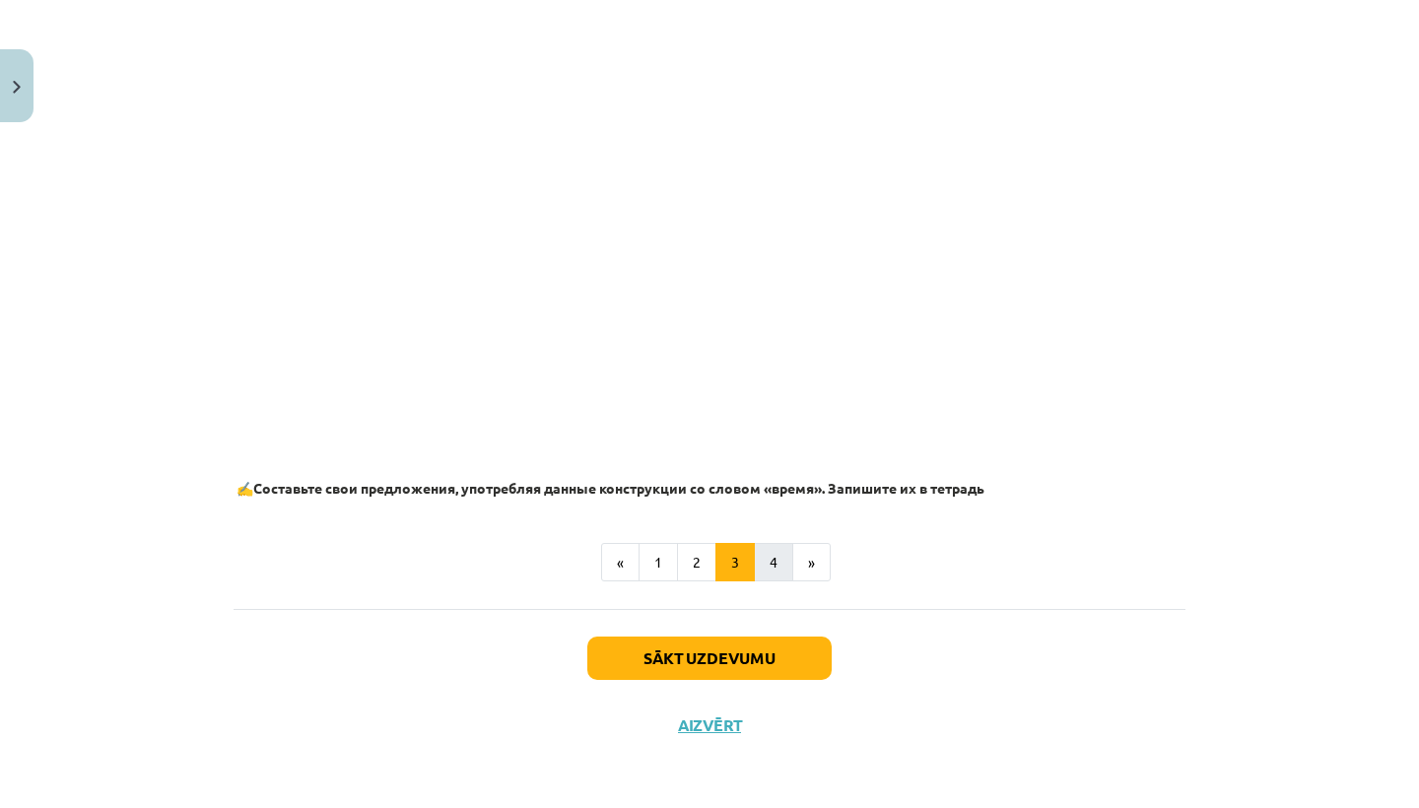
click at [766, 555] on button "4" at bounding box center [773, 562] width 39 height 39
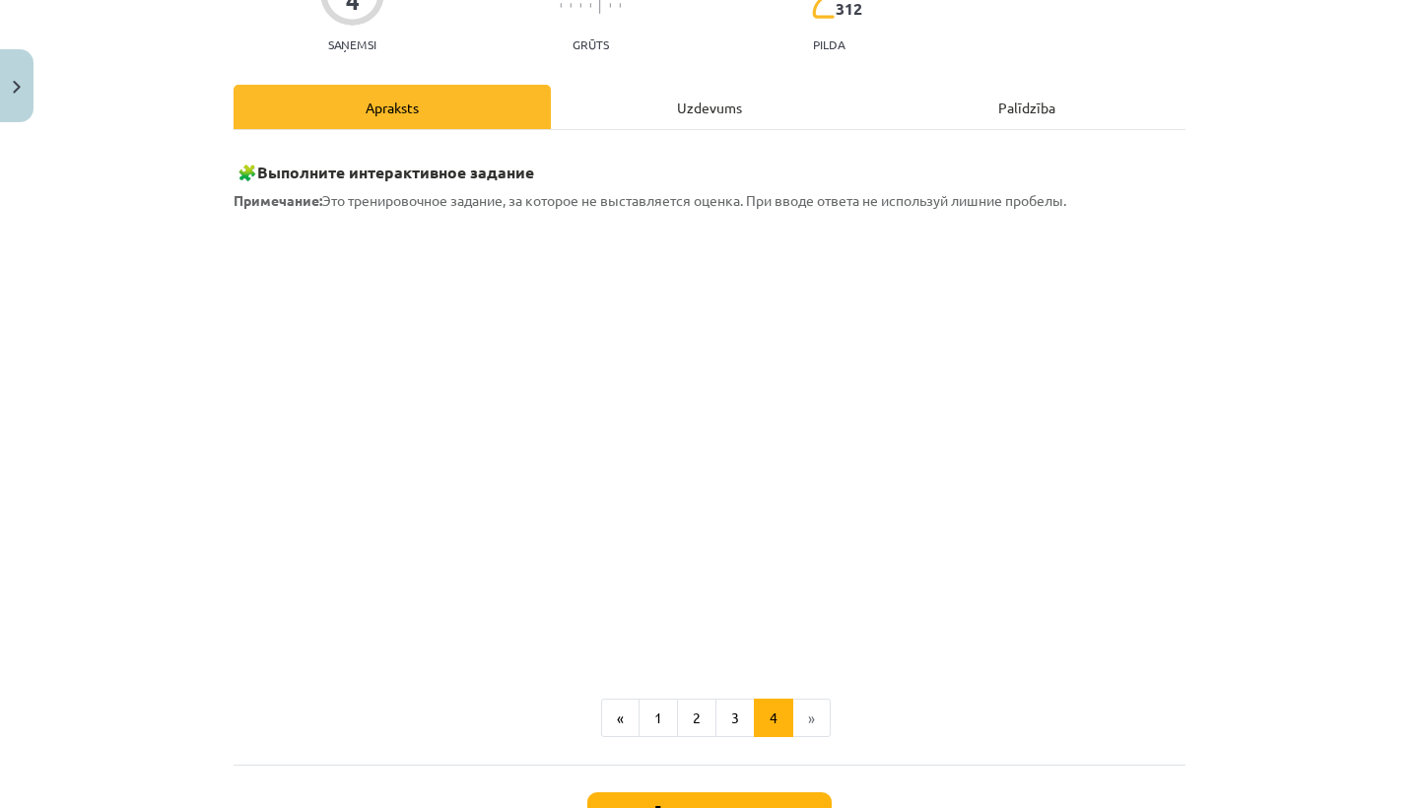
scroll to position [213, 0]
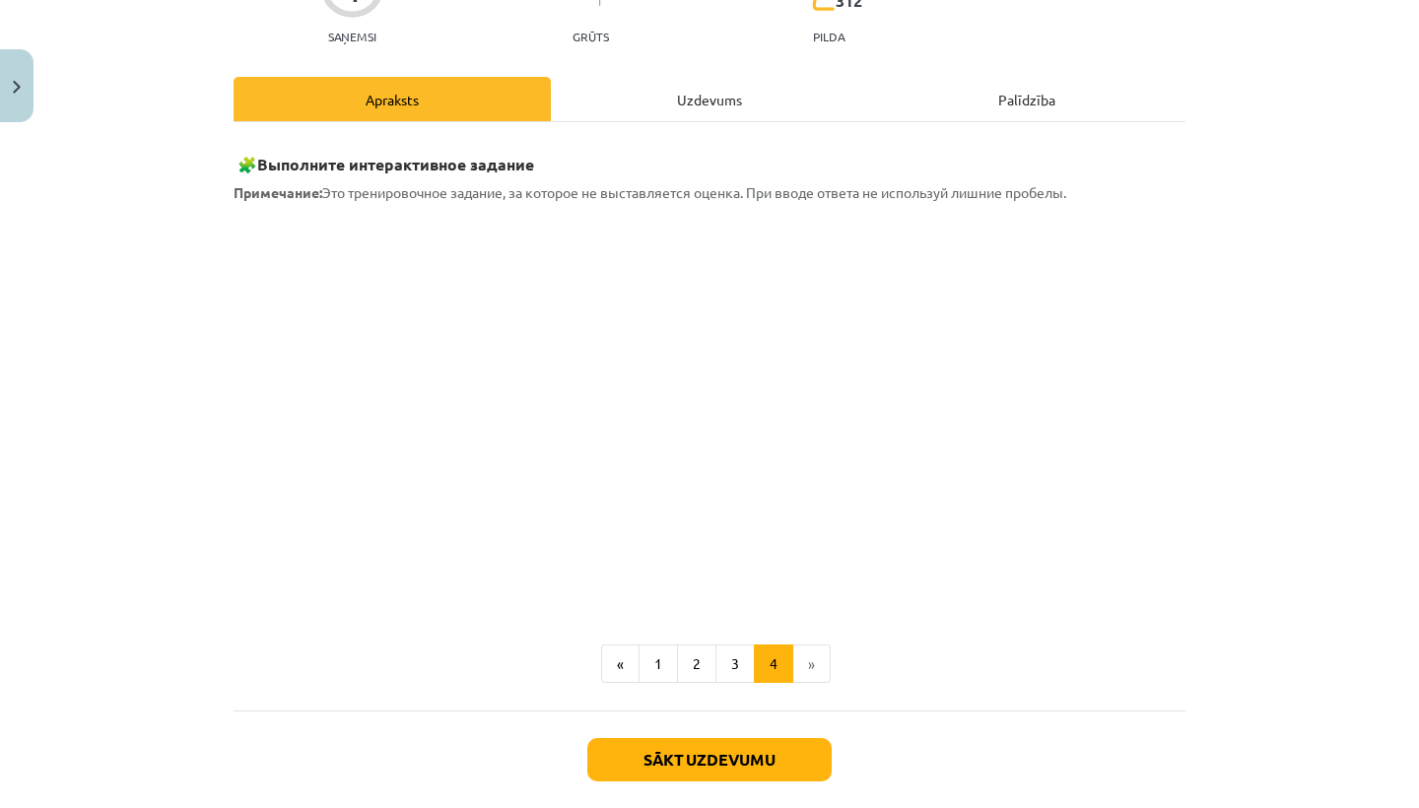
click at [695, 747] on button "Sākt uzdevumu" at bounding box center [709, 759] width 244 height 43
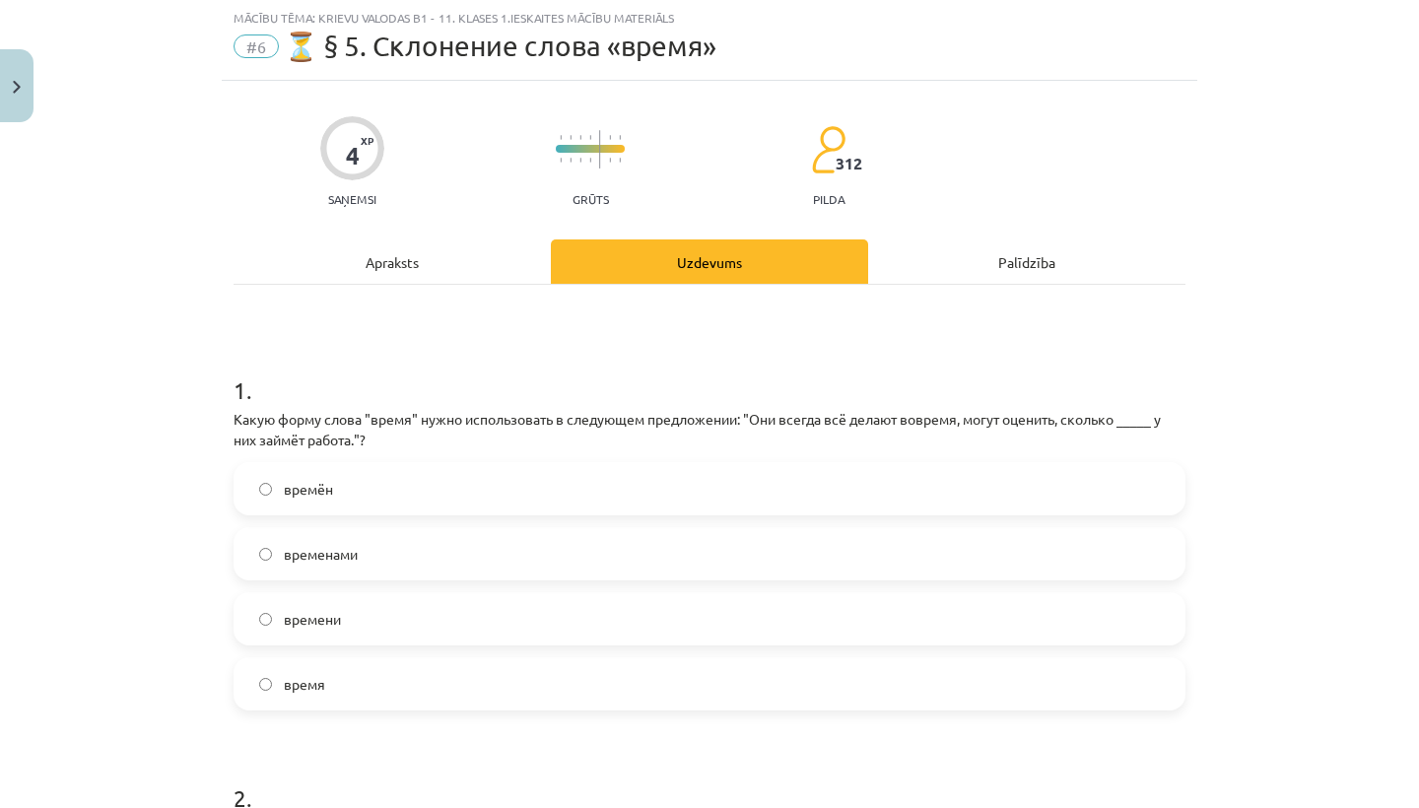
scroll to position [49, 0]
click at [458, 615] on label "времени" at bounding box center [709, 619] width 948 height 49
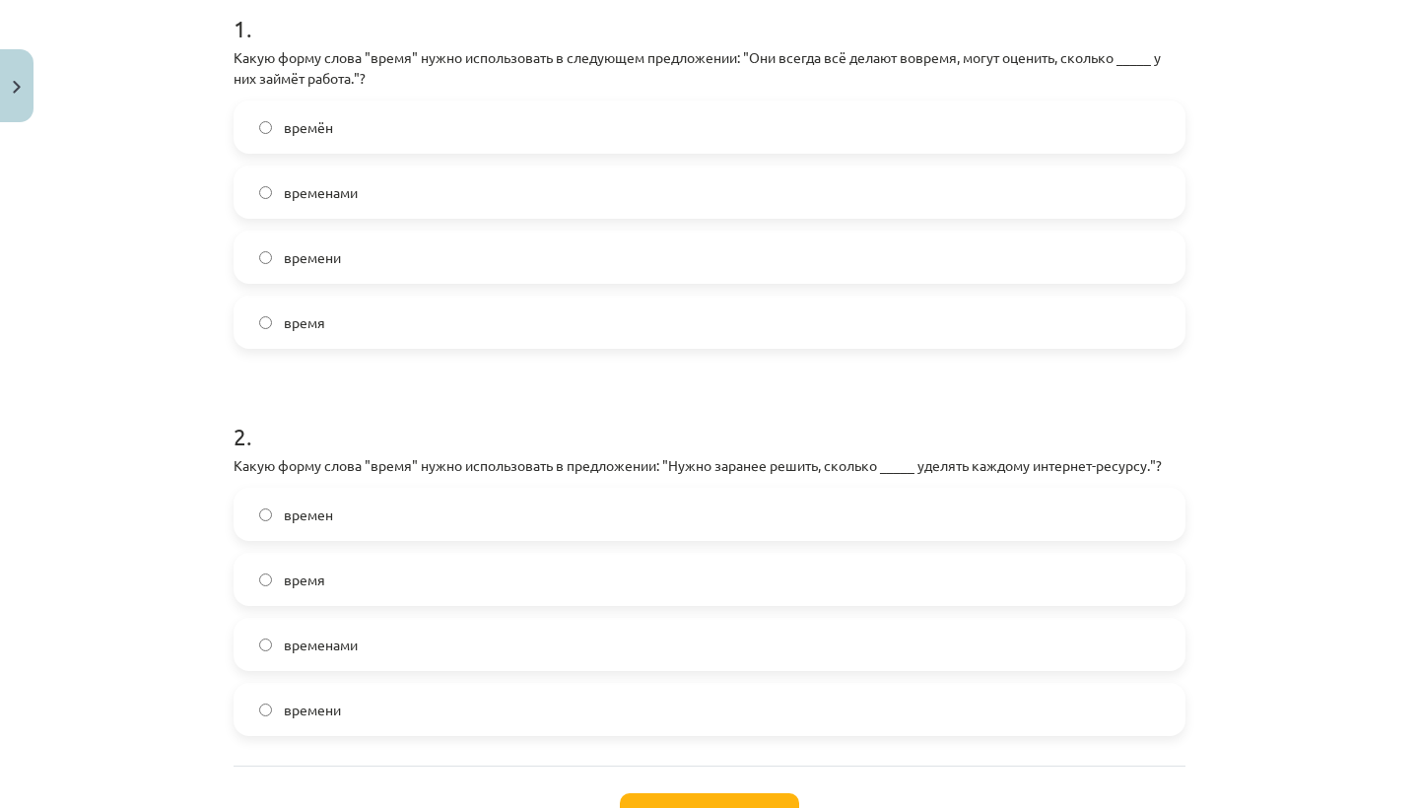
scroll to position [414, 0]
click at [458, 569] on label "время" at bounding box center [709, 577] width 948 height 49
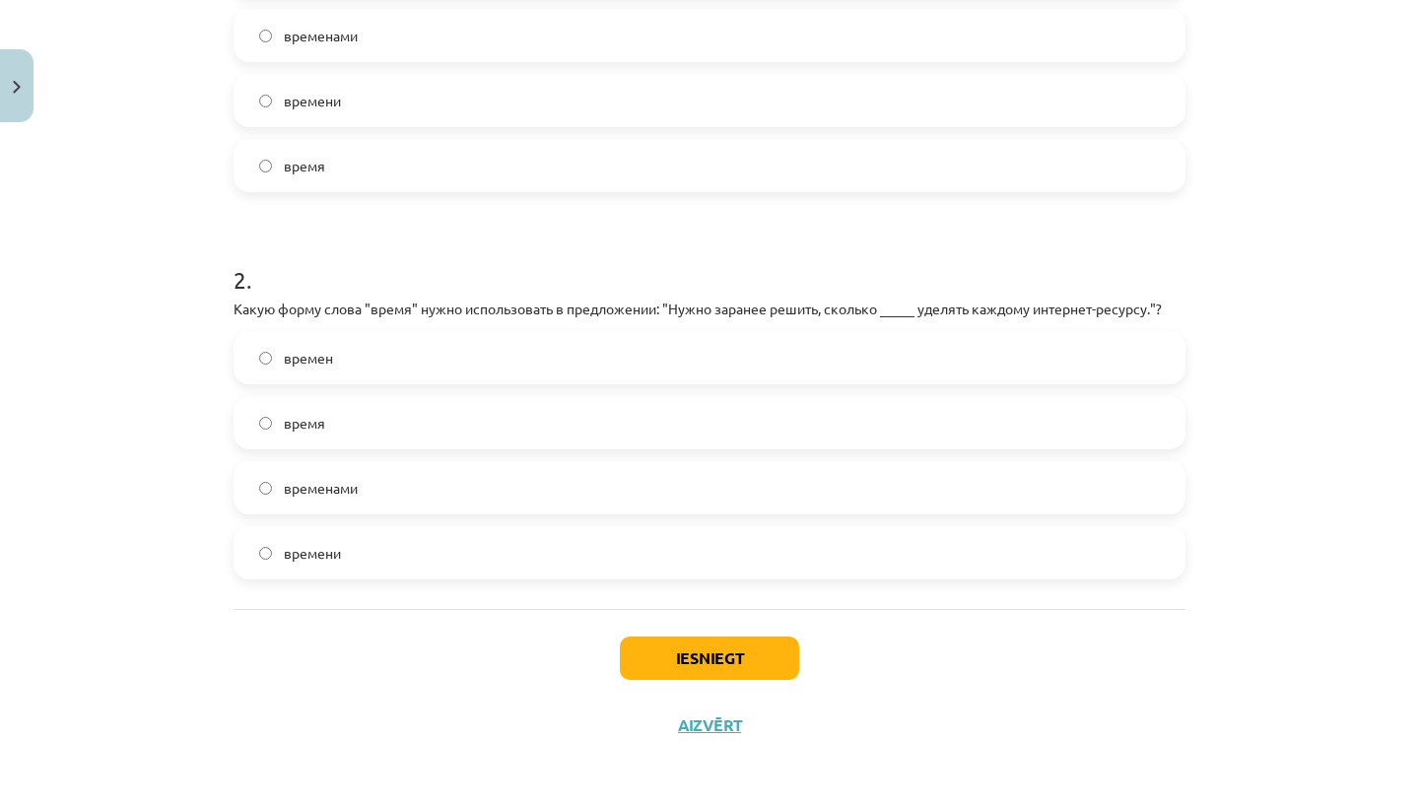
scroll to position [571, 0]
click at [652, 654] on button "Iesniegt" at bounding box center [709, 657] width 179 height 43
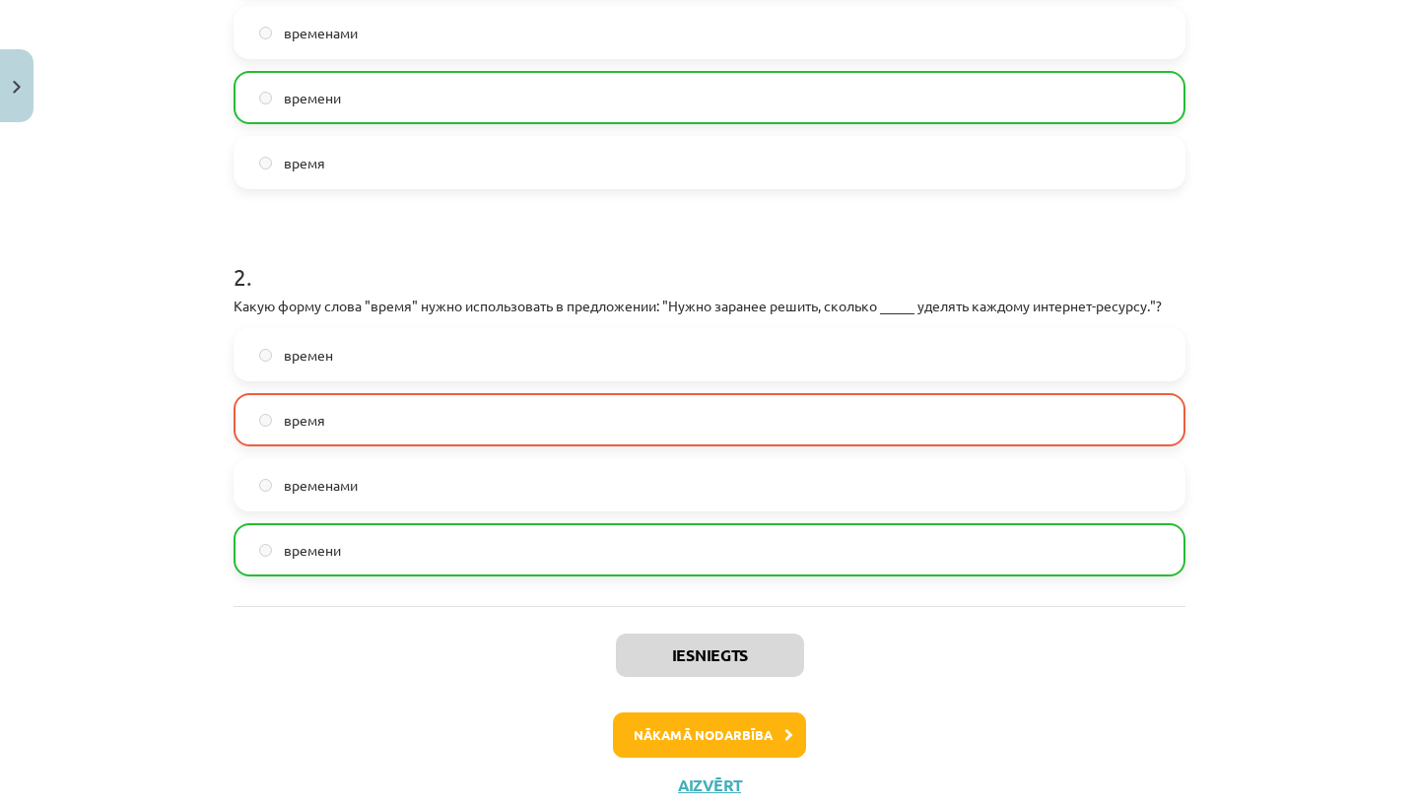
click at [728, 741] on button "Nākamā nodarbība" at bounding box center [709, 734] width 193 height 45
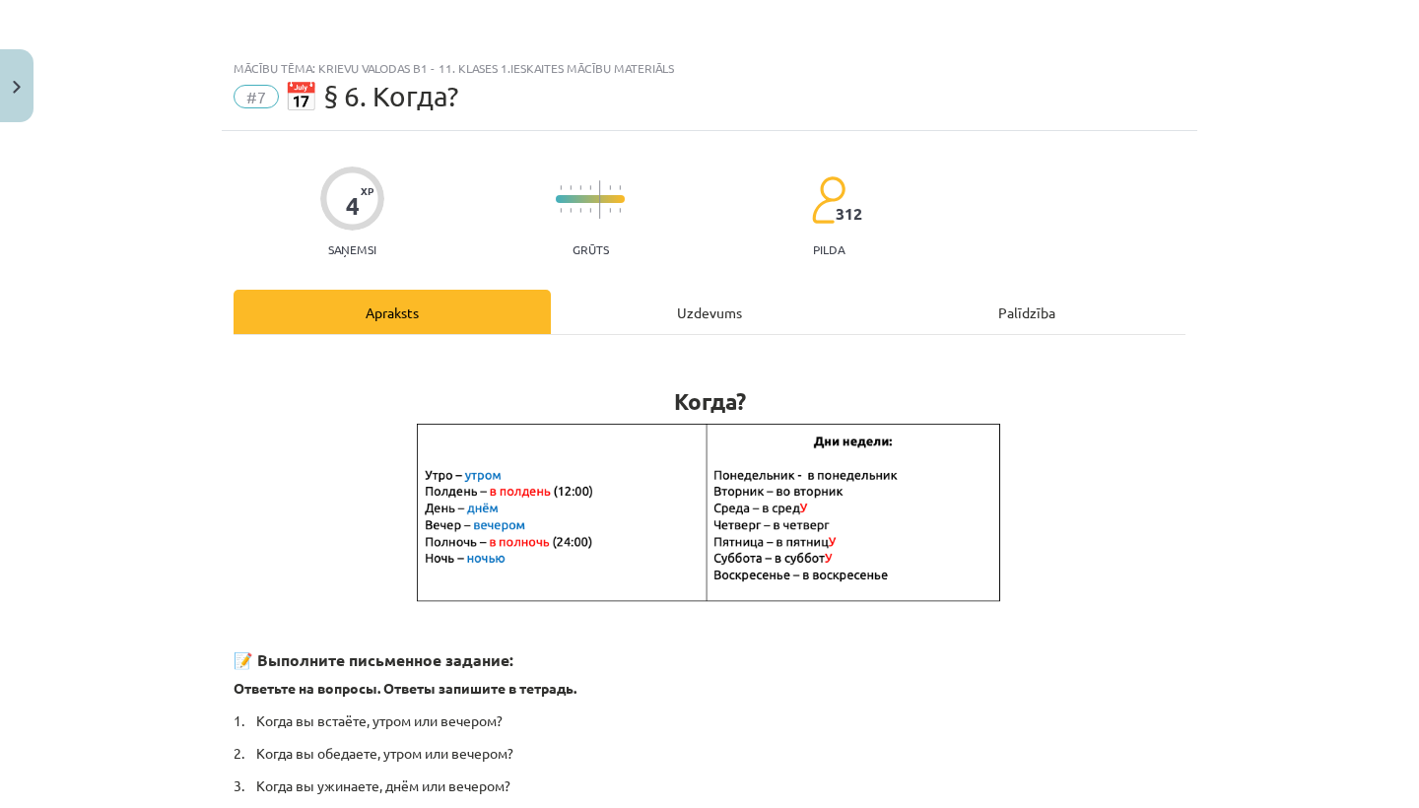
scroll to position [0, 0]
click at [4, 94] on button "Close" at bounding box center [16, 85] width 33 height 73
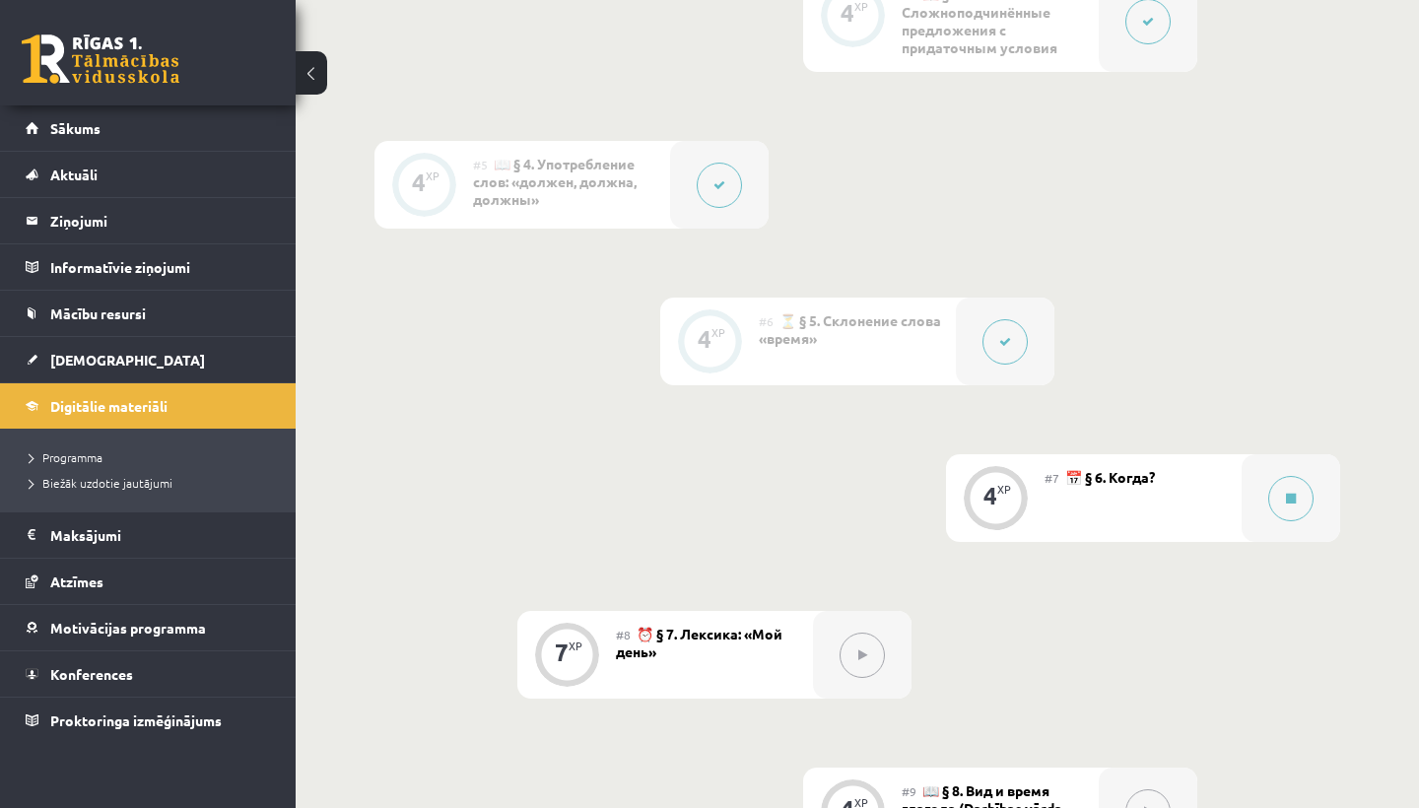
scroll to position [1347, 0]
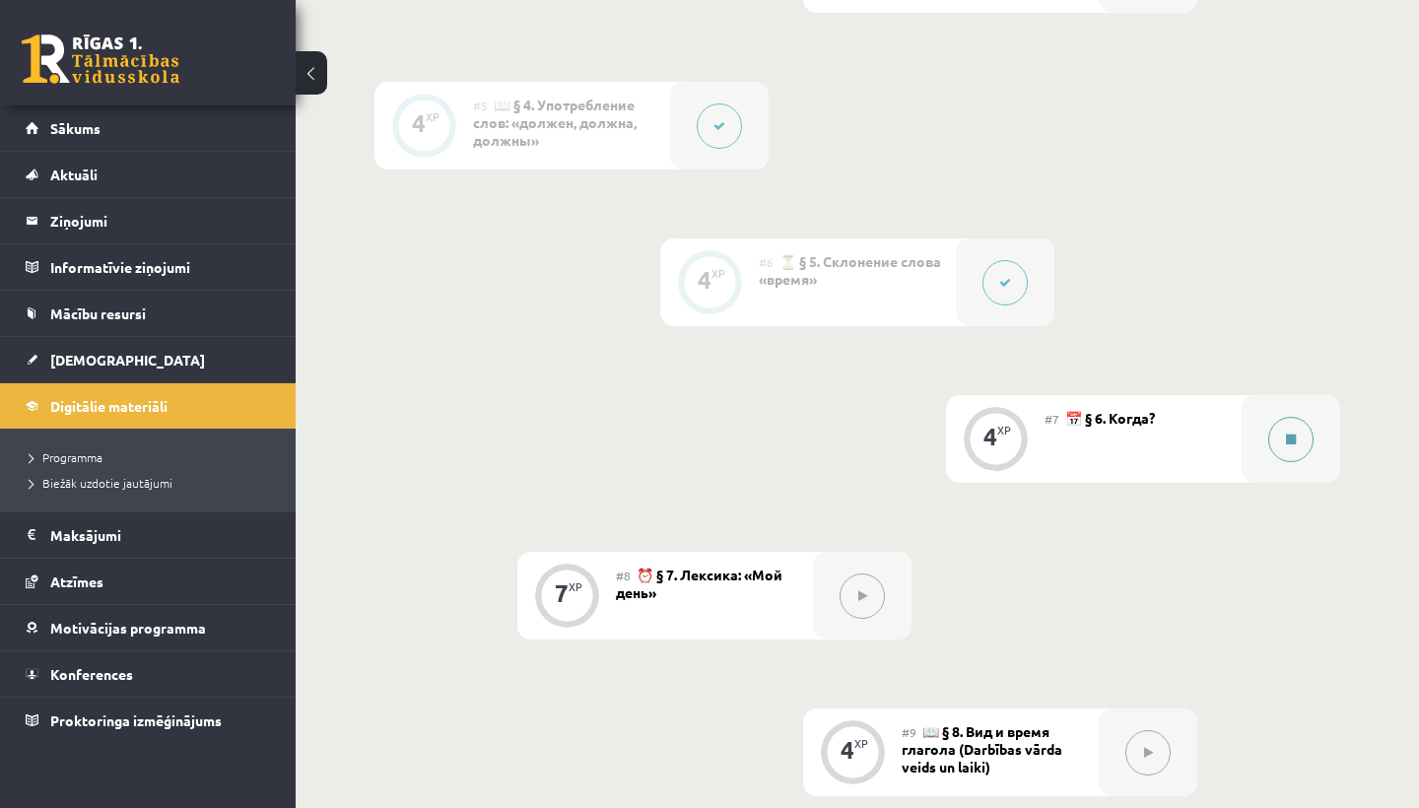
click at [1286, 449] on button at bounding box center [1290, 439] width 45 height 45
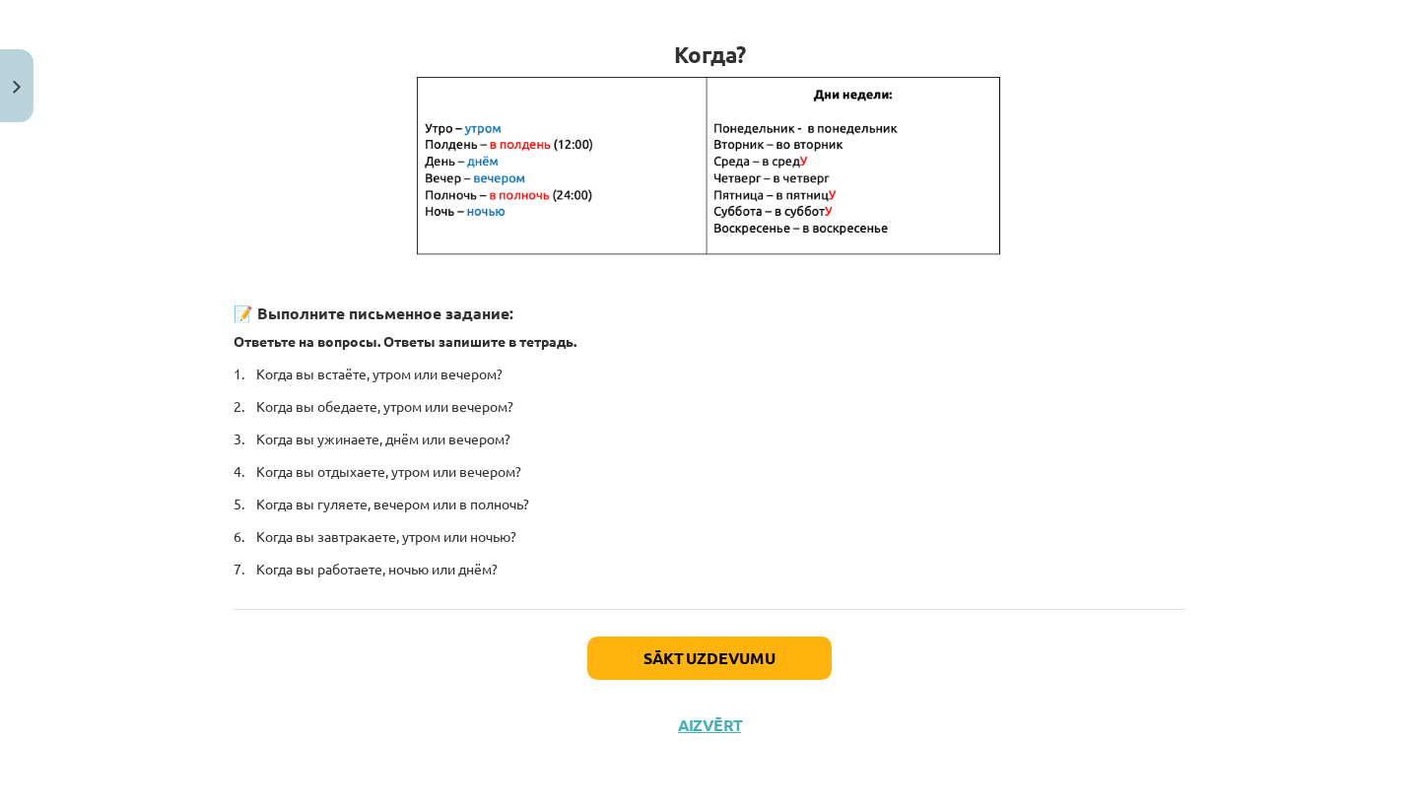
scroll to position [346, 0]
click at [800, 637] on button "Sākt uzdevumu" at bounding box center [709, 658] width 244 height 43
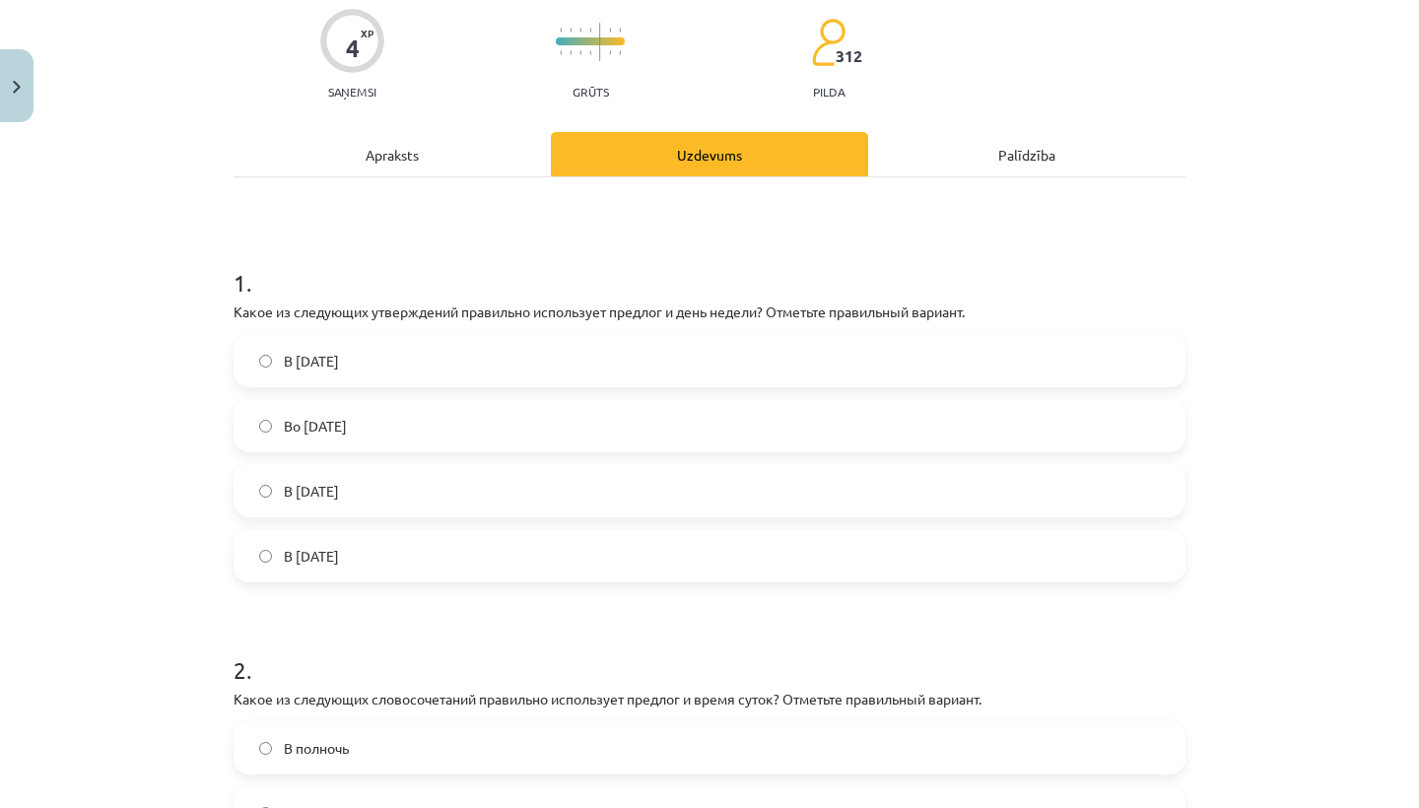
scroll to position [162, 0]
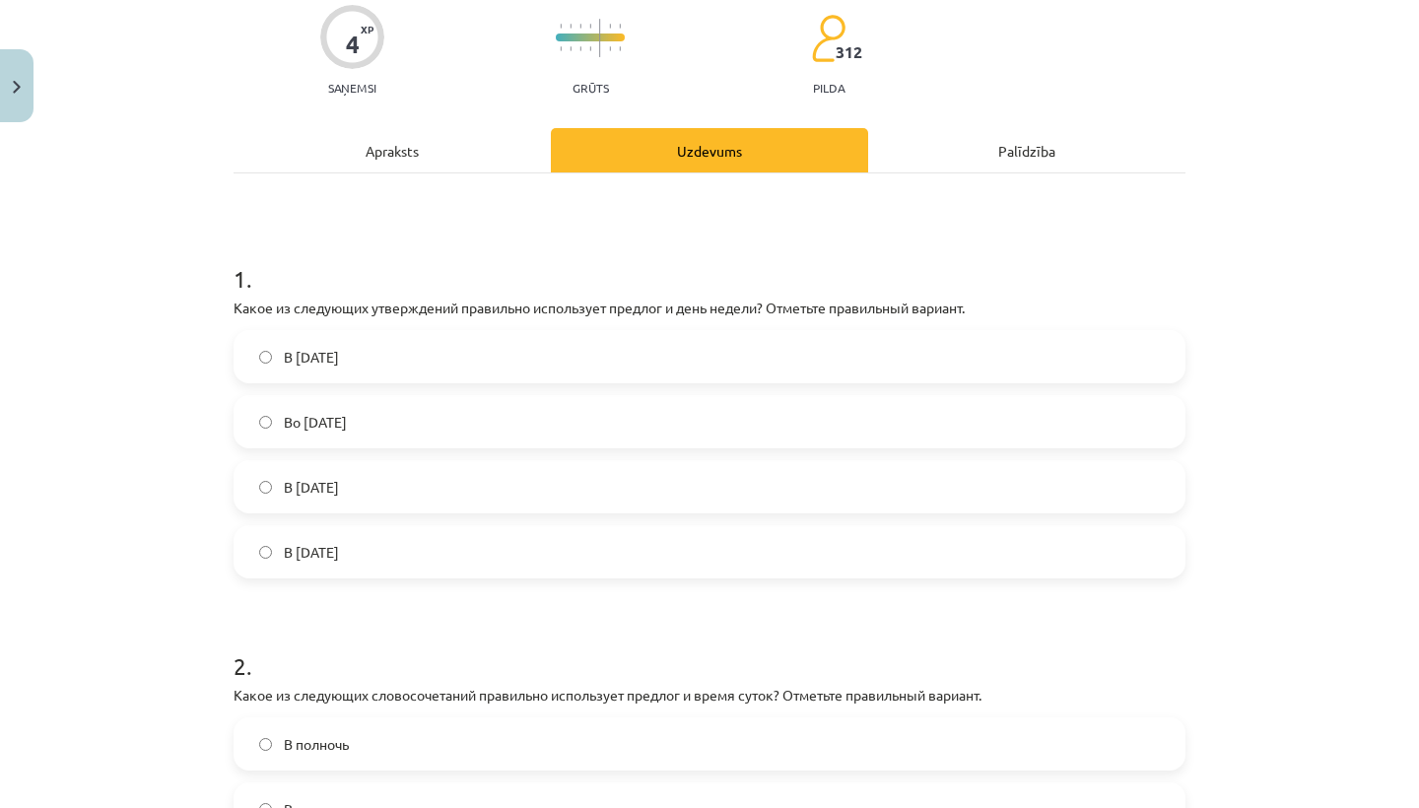
drag, startPoint x: 230, startPoint y: 294, endPoint x: 306, endPoint y: 567, distance: 284.5
click at [306, 567] on div "4 XP Saņemsi Grūts 312 pilda Apraksts Uzdevums Palīdzība 1 . Какое из следующих…" at bounding box center [709, 556] width 975 height 1175
copy div "Какое из следующих утверждений правильно использует предлог и день недели? Отме…"
click at [489, 186] on div "1 . Какое из следующих утверждений правильно использует предлог и день недели? …" at bounding box center [709, 584] width 952 height 822
click at [420, 547] on label "В [DATE]" at bounding box center [709, 551] width 948 height 49
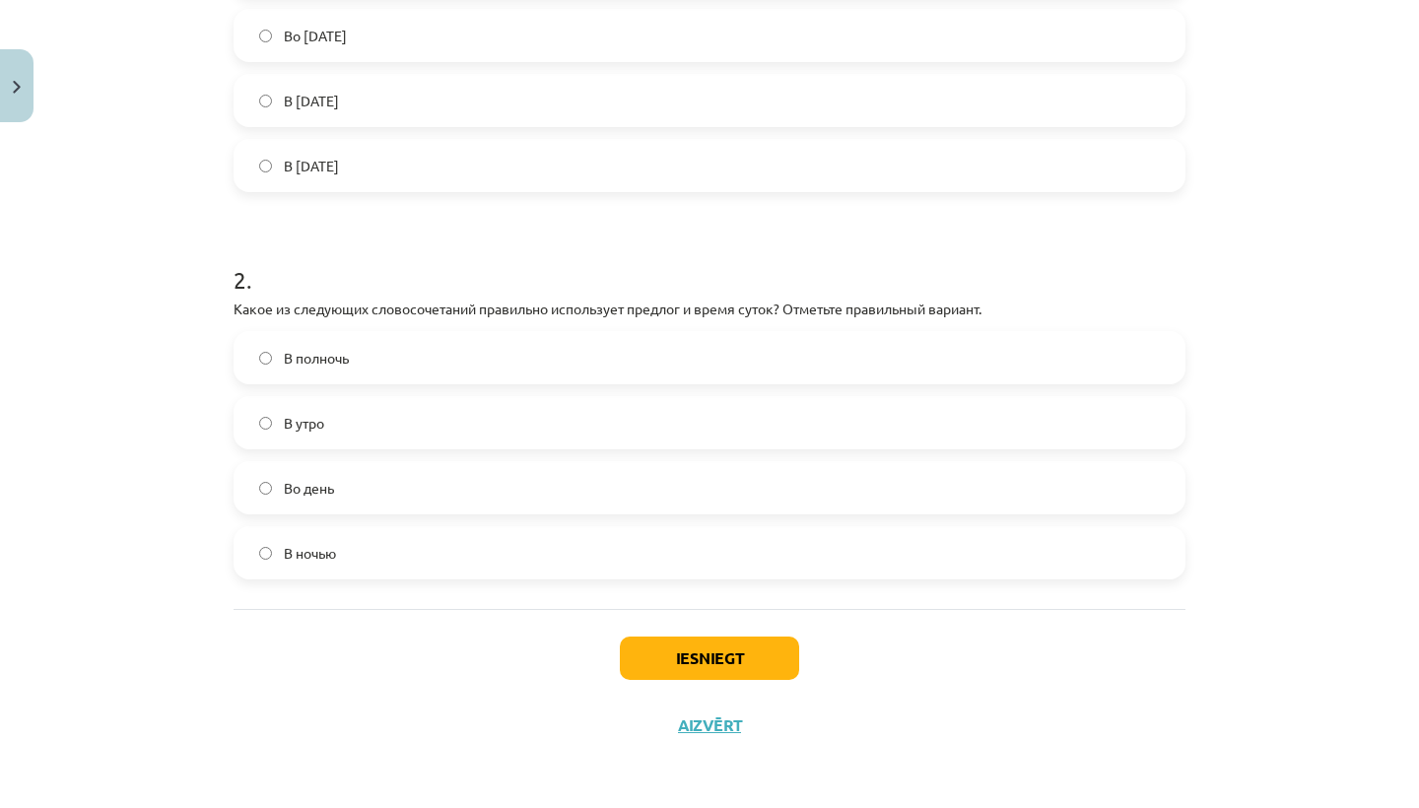
scroll to position [551, 0]
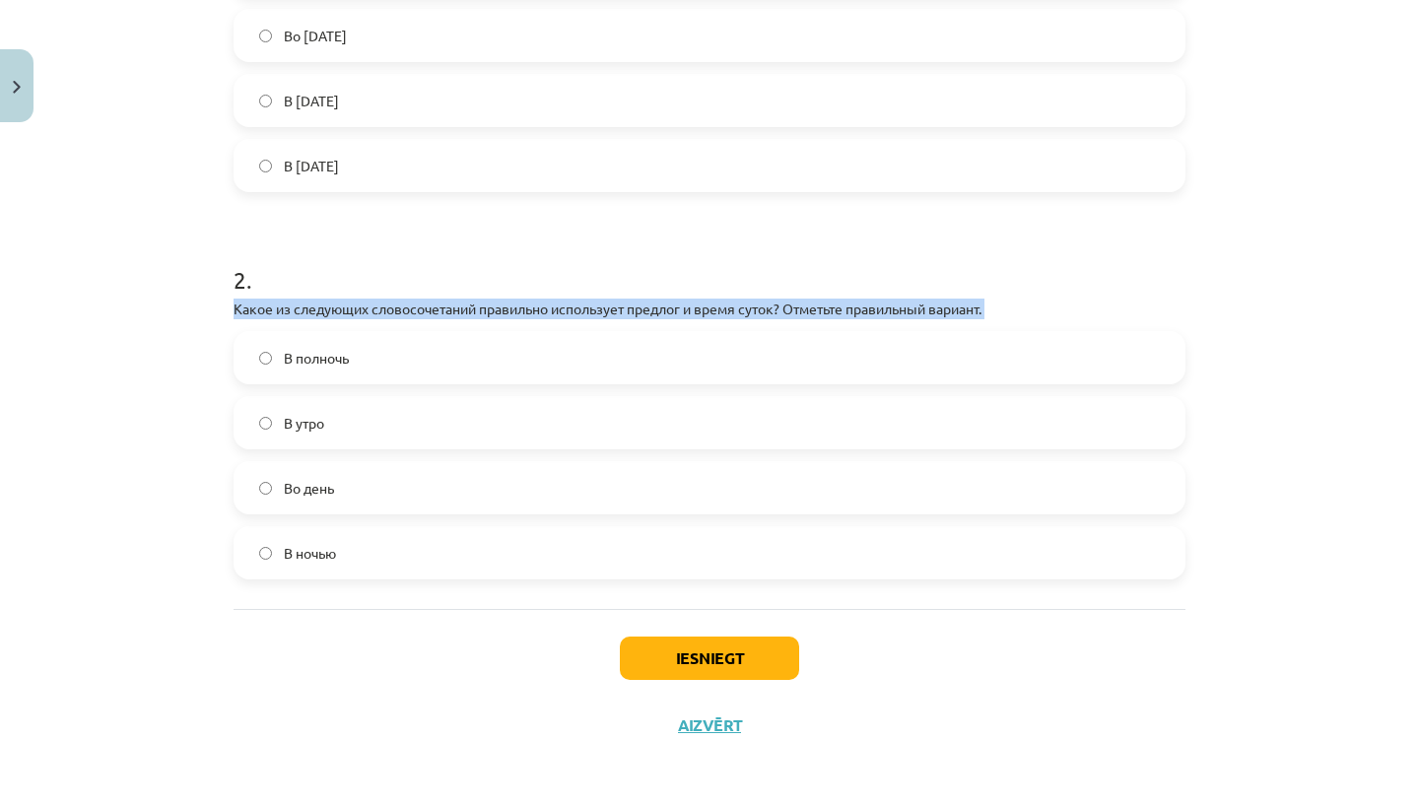
drag, startPoint x: 234, startPoint y: 300, endPoint x: 833, endPoint y: 330, distance: 598.8
click at [833, 330] on div "2 . Какое из следующих словосочетаний правильно использует предлог и время суто…" at bounding box center [709, 406] width 952 height 348
copy div "Какое из следующих словосочетаний правильно использует предлог и время суток? О…"
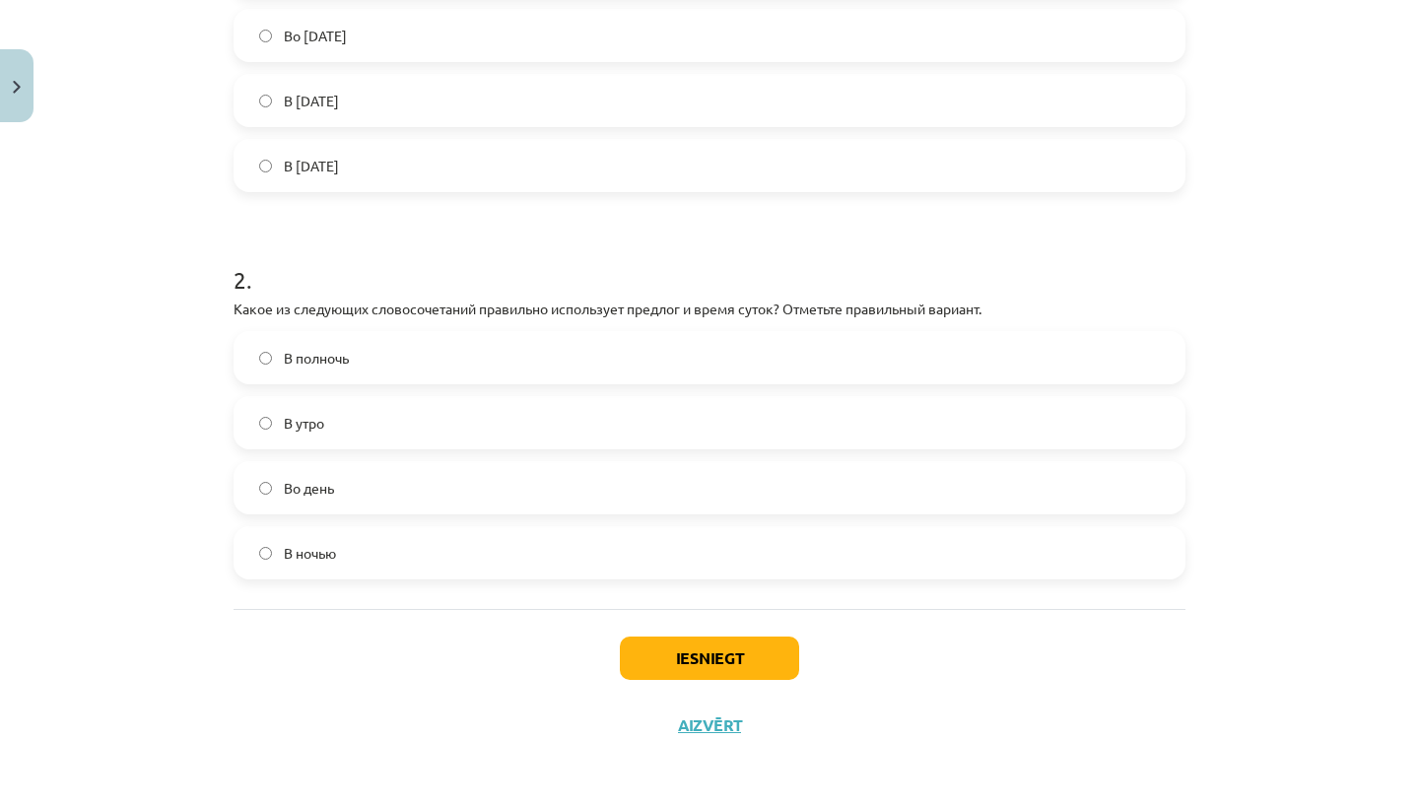
click at [821, 235] on h1 "2 ." at bounding box center [709, 262] width 952 height 61
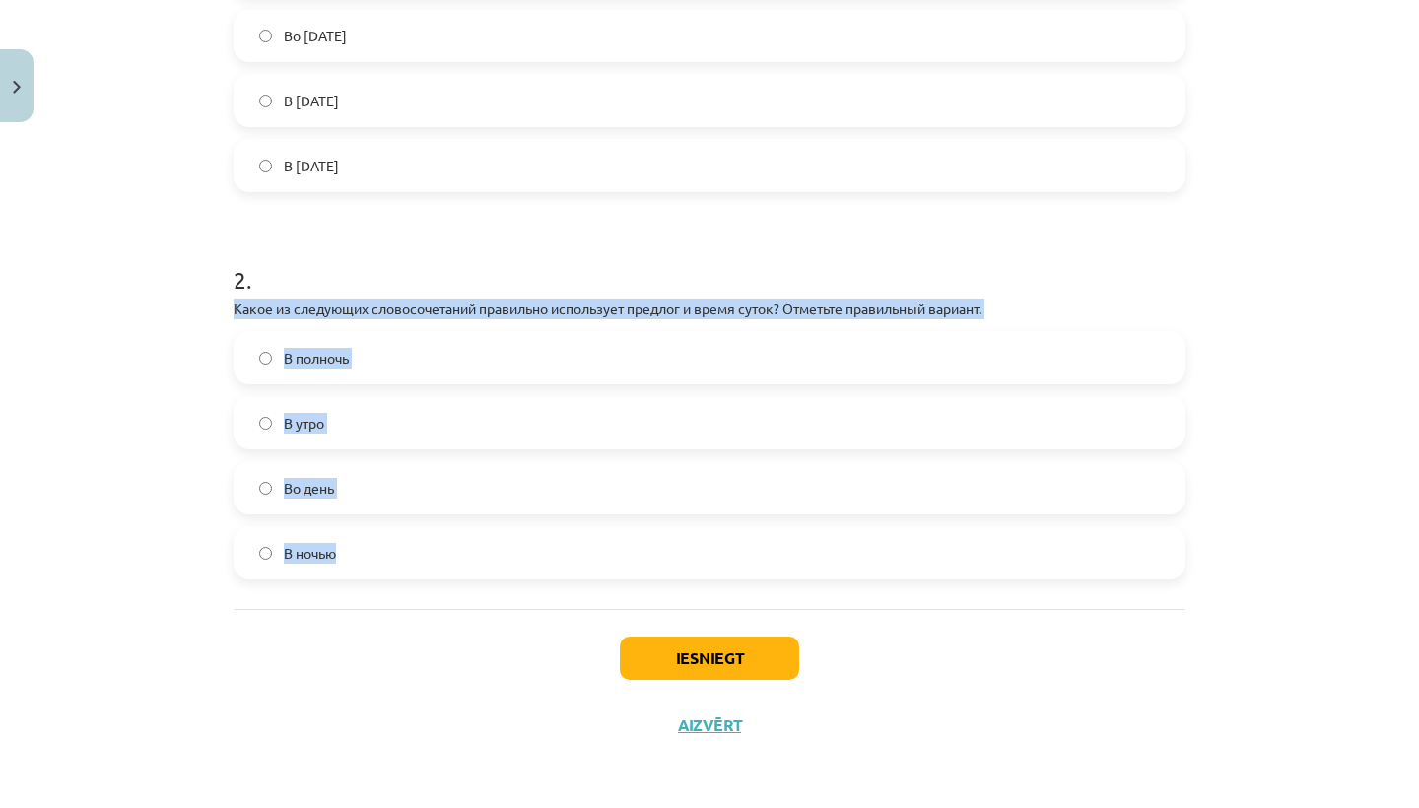
drag, startPoint x: 233, startPoint y: 294, endPoint x: 294, endPoint y: 577, distance: 290.0
click at [294, 577] on div "1 . Какое из следующих утверждений правильно использует предлог и день недели? …" at bounding box center [709, 198] width 952 height 822
copy div "Какое из следующих словосочетаний правильно использует предлог и время суток? О…"
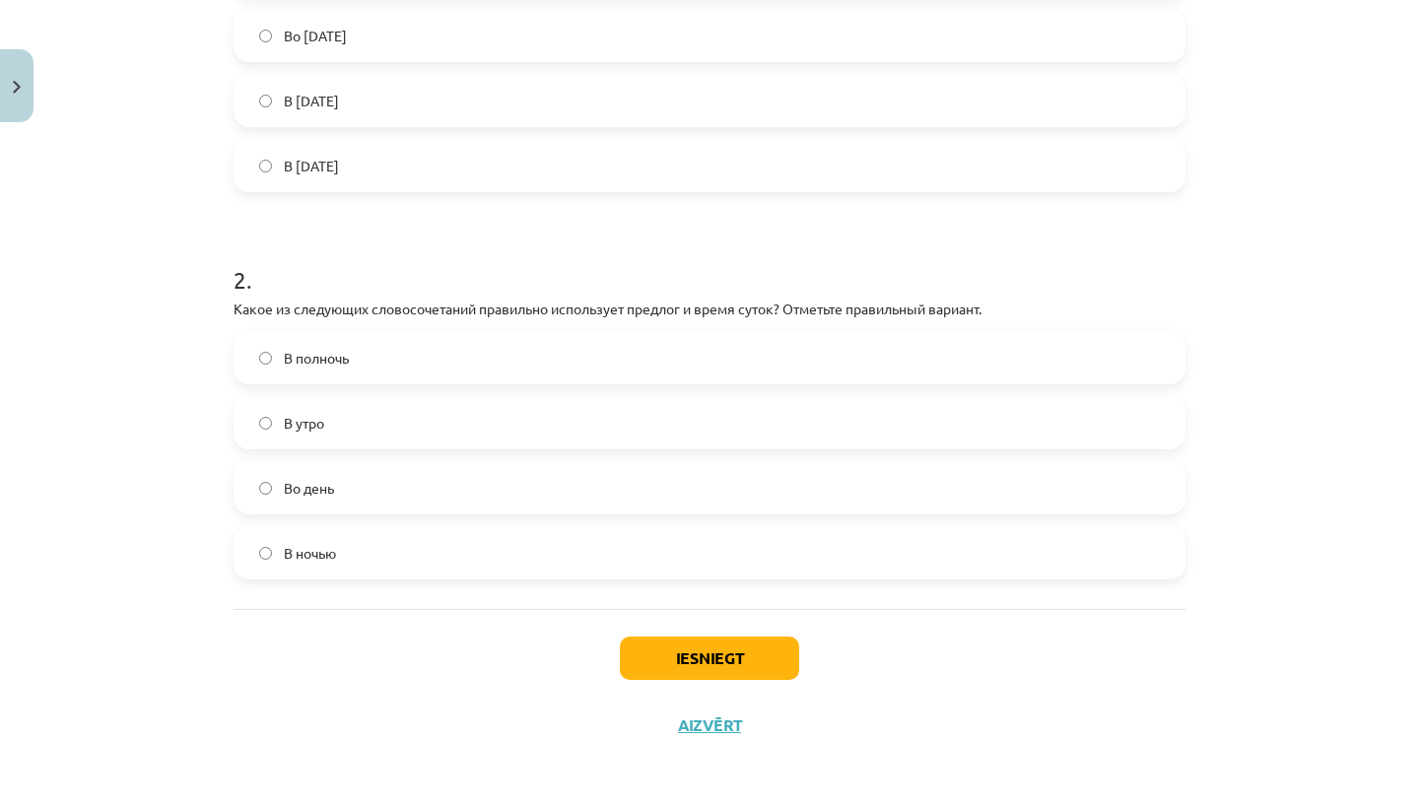
click at [472, 651] on div "Iesniegt Aizvērt" at bounding box center [709, 678] width 952 height 138
click at [547, 378] on label "В полночь" at bounding box center [709, 357] width 948 height 49
click at [665, 666] on button "Iesniegt" at bounding box center [709, 657] width 179 height 43
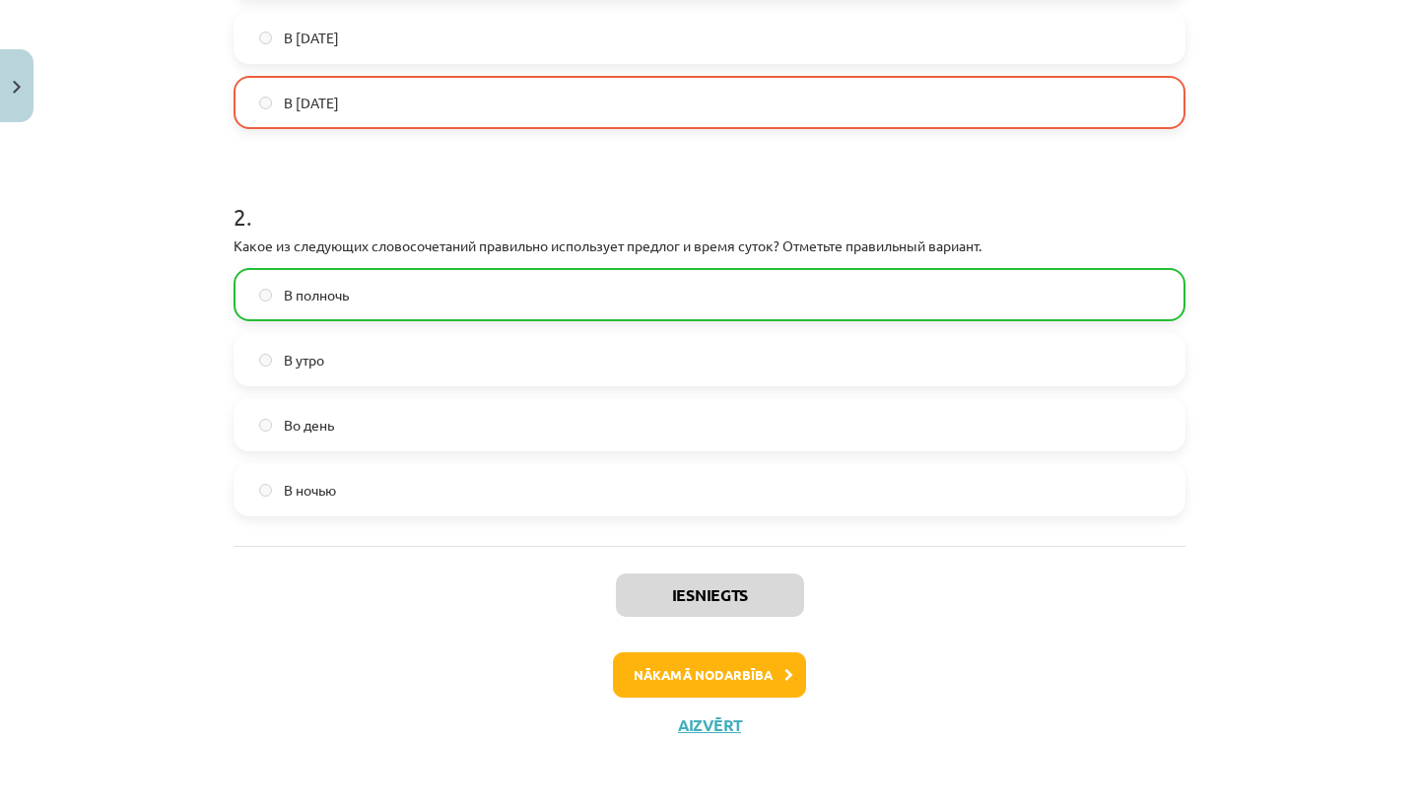
click at [664, 692] on button "Nākamā nodarbība" at bounding box center [709, 674] width 193 height 45
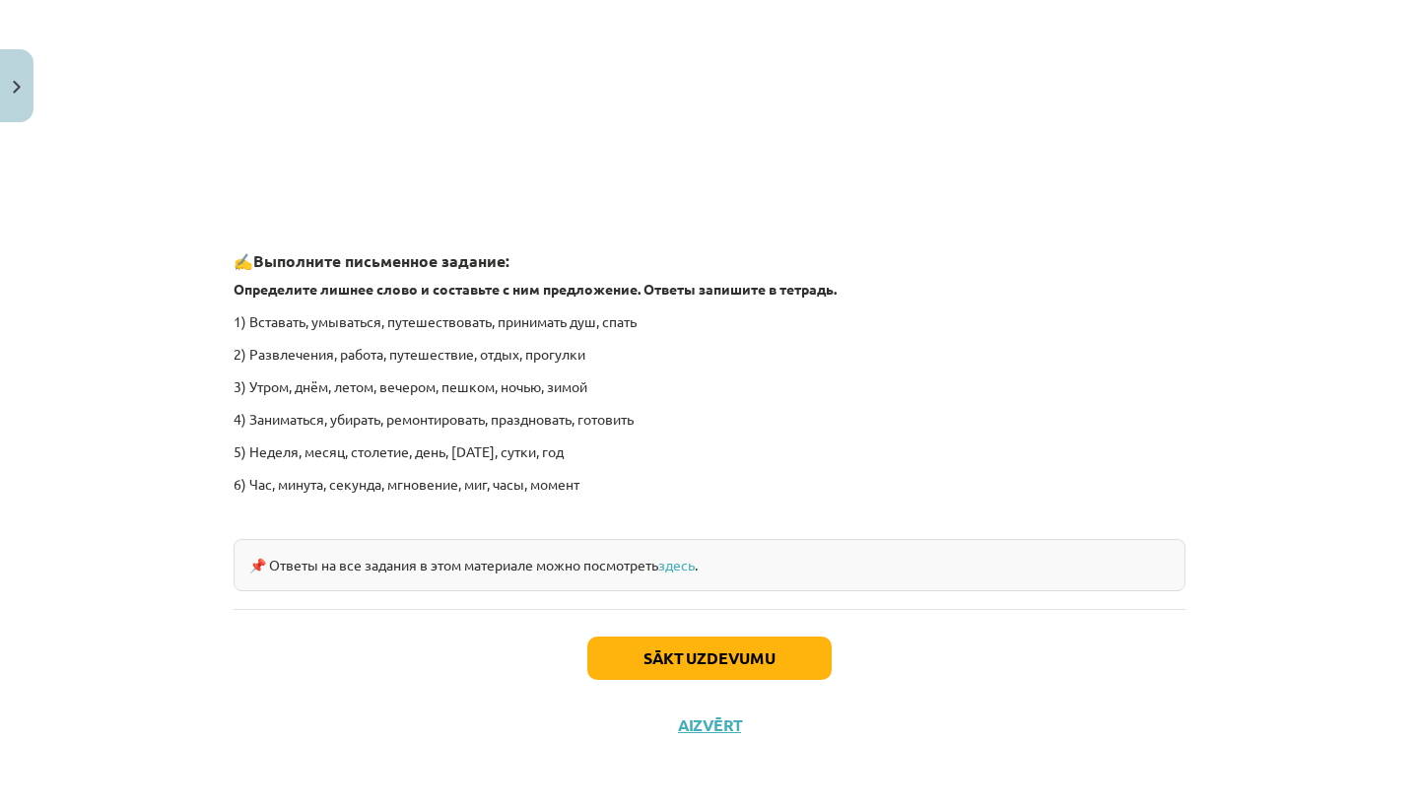
scroll to position [2872, 0]
click at [788, 644] on button "Sākt uzdevumu" at bounding box center [709, 657] width 244 height 43
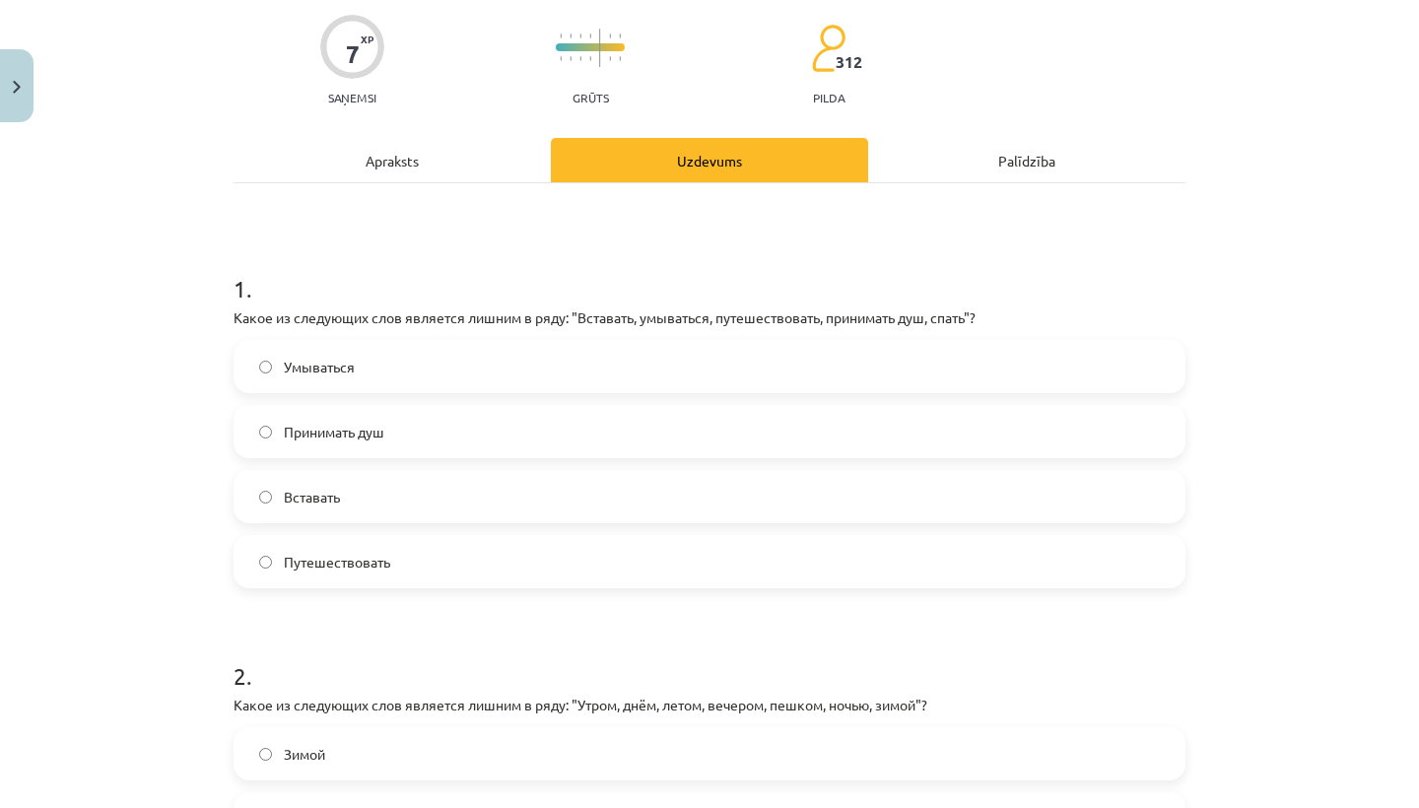
scroll to position [159, 0]
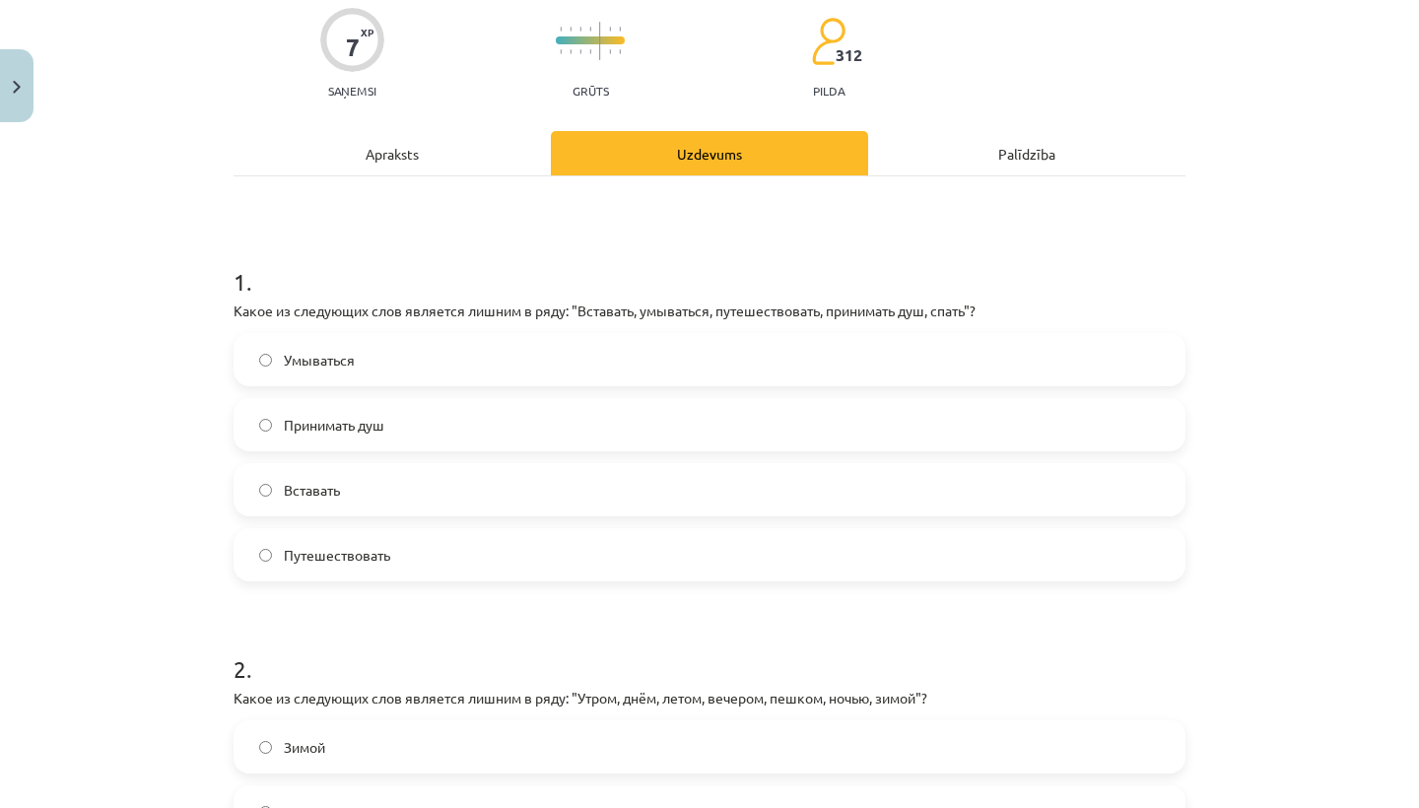
click at [487, 557] on label "Путешествовать" at bounding box center [709, 554] width 948 height 49
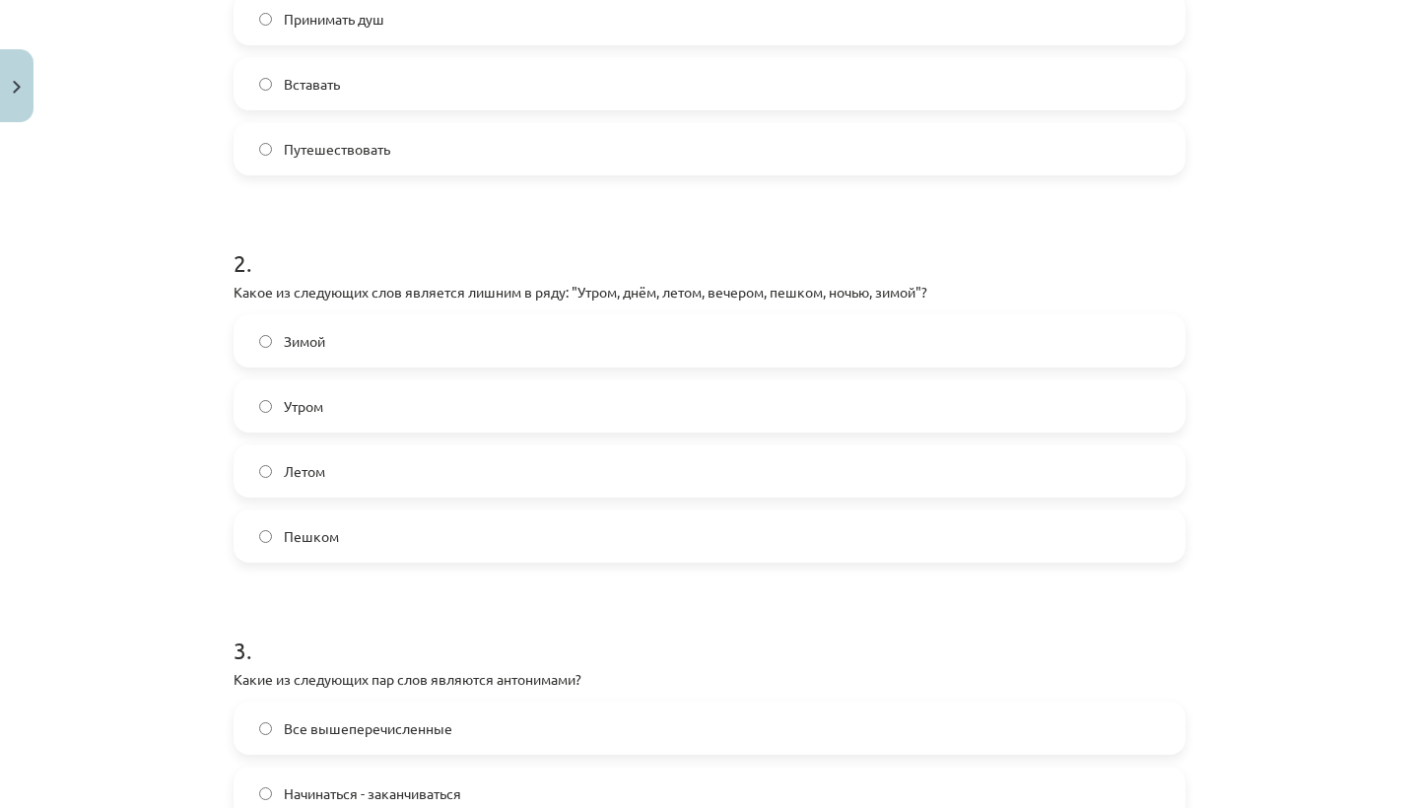
scroll to position [566, 0]
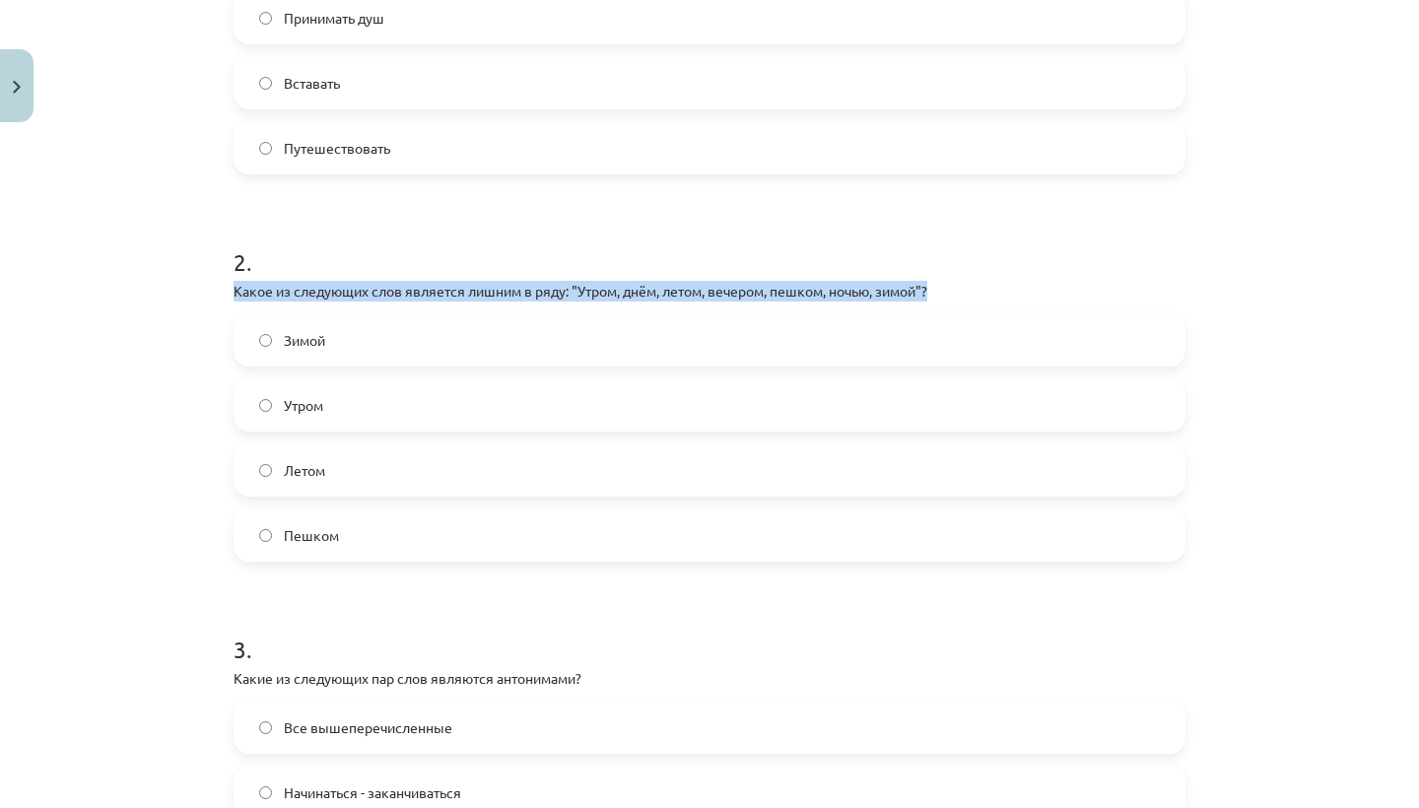
drag, startPoint x: 234, startPoint y: 276, endPoint x: 399, endPoint y: 297, distance: 165.8
click at [399, 297] on div "2 . Какое из следующих слов является лишним в ряду: "Утром, днём, летом, вечеро…" at bounding box center [709, 388] width 952 height 348
copy p "Какое из следующих сло"
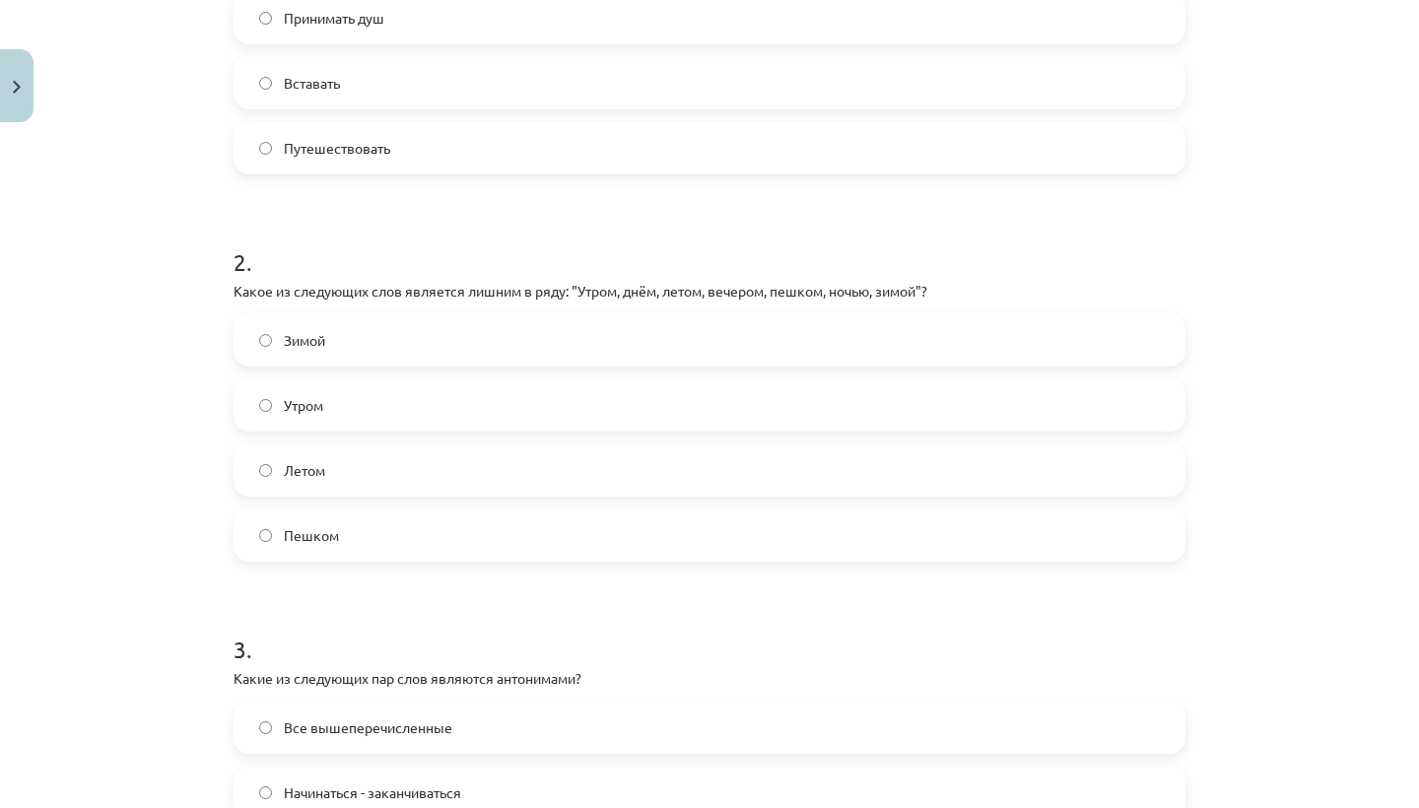
click at [433, 213] on form "1 . Какое из следующих слов является лишним в ряду: "Вставать, умываться, путеш…" at bounding box center [709, 549] width 952 height 1444
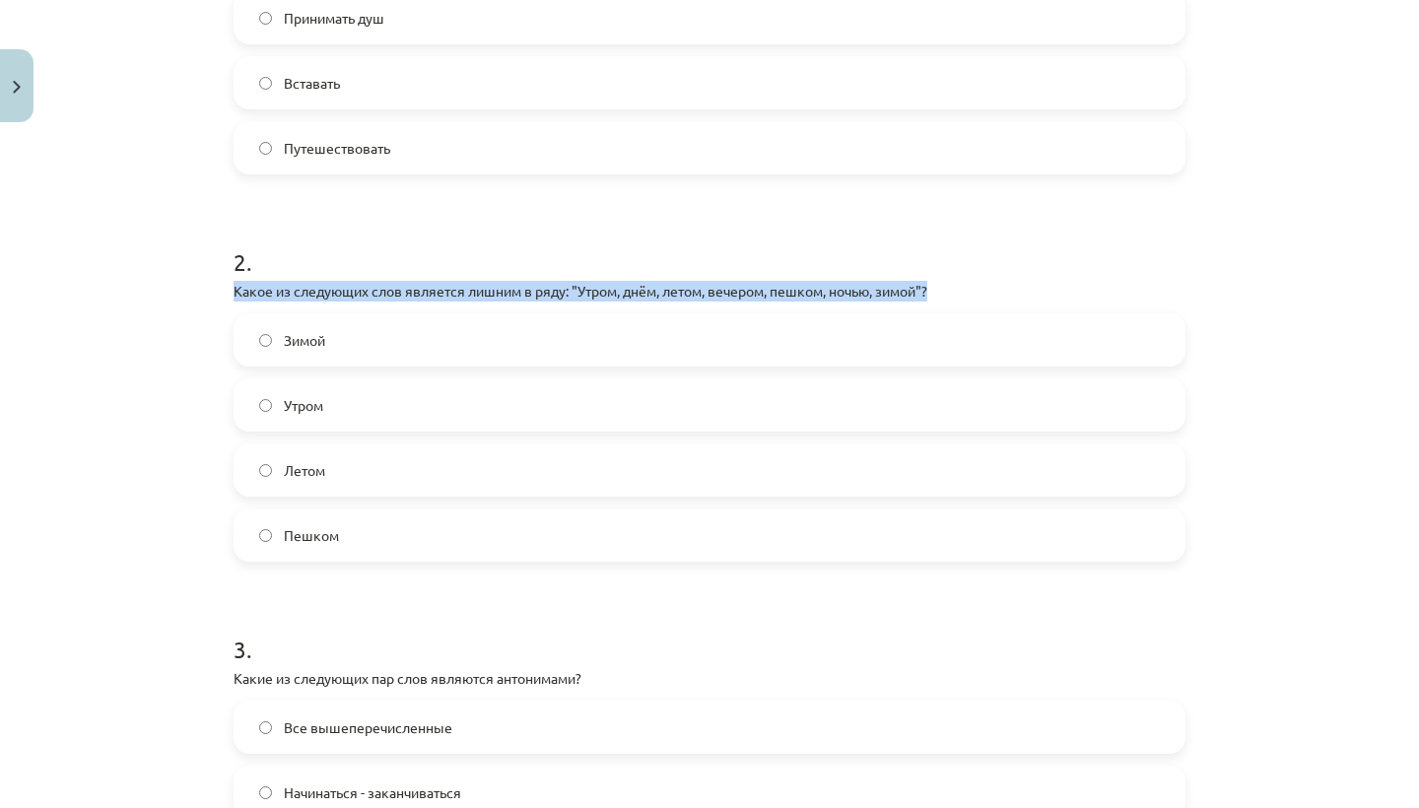
drag, startPoint x: 229, startPoint y: 284, endPoint x: 252, endPoint y: 302, distance: 30.2
click at [252, 302] on div "7 XP Saņemsi Grūts 312 pilda Apraksts Uzdevums Palīdzība 1 . Какое из следующих…" at bounding box center [709, 508] width 975 height 1885
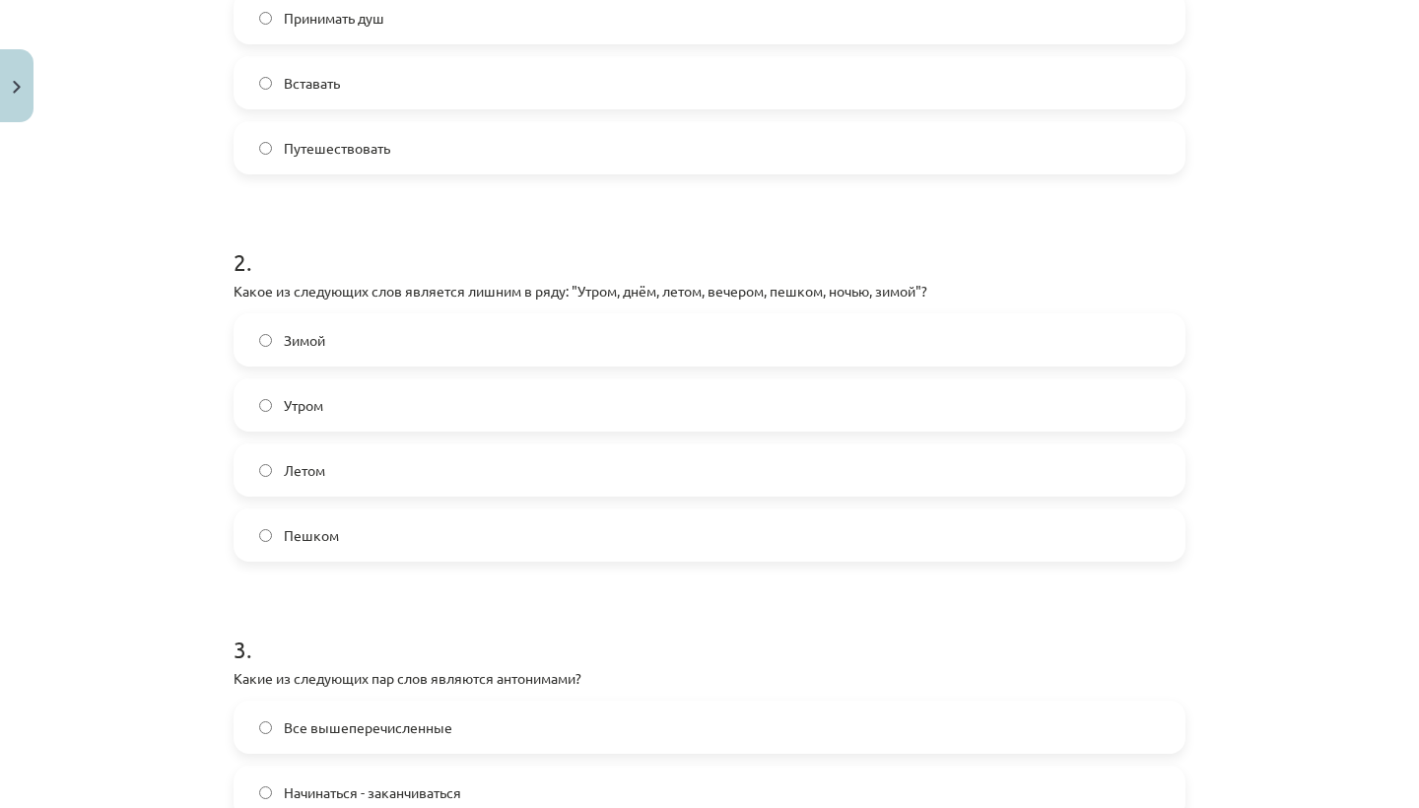
click at [299, 547] on label "Пешком" at bounding box center [709, 534] width 948 height 49
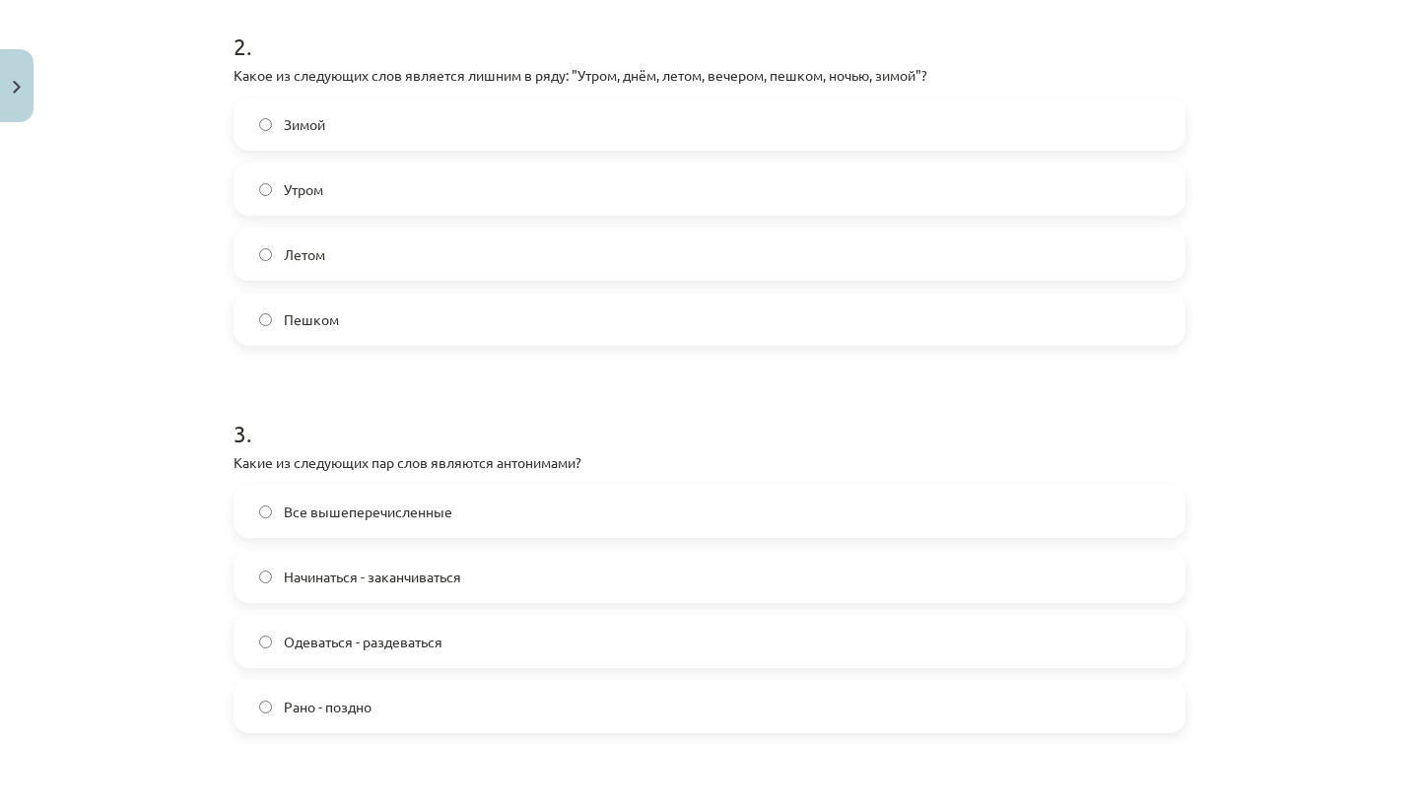
scroll to position [789, 0]
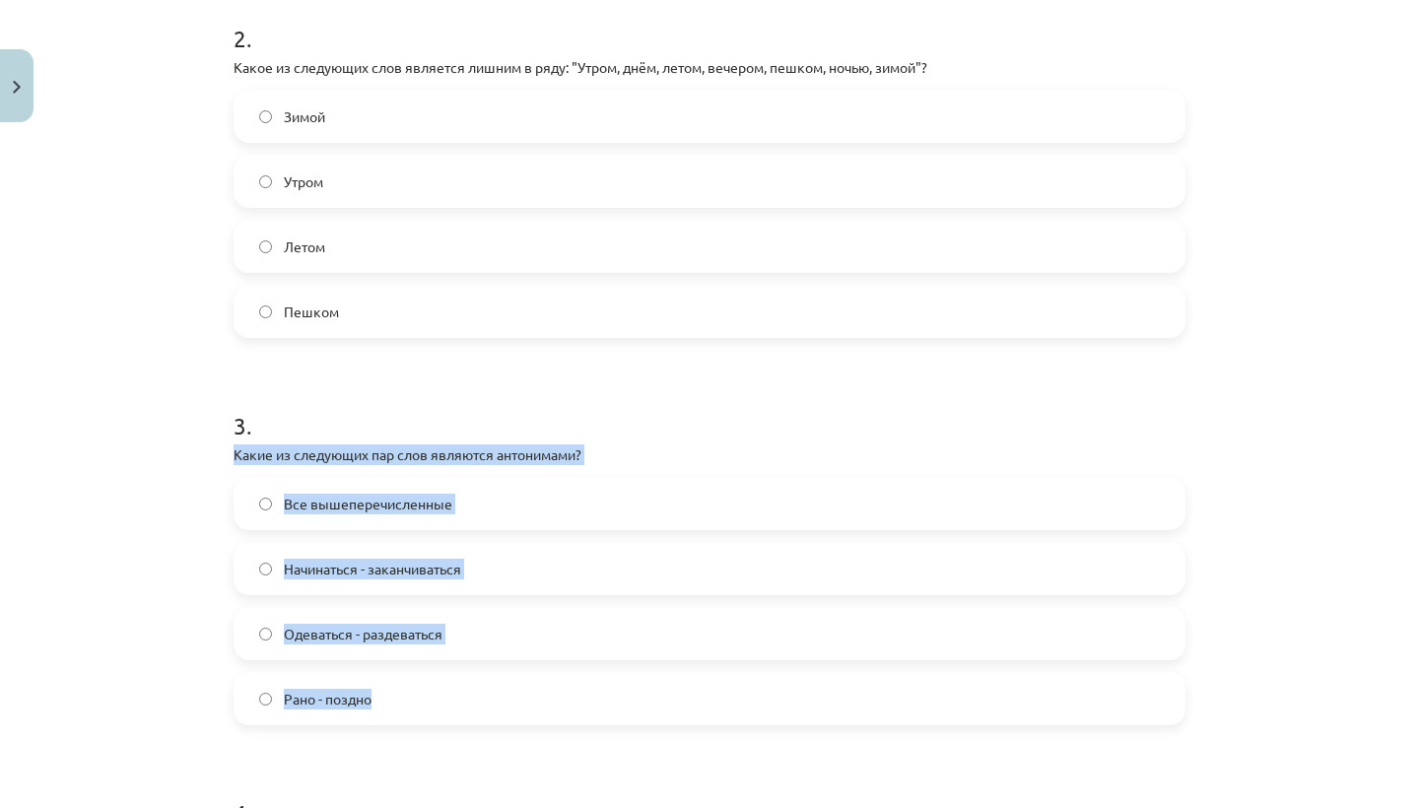
drag, startPoint x: 231, startPoint y: 446, endPoint x: 287, endPoint y: 718, distance: 277.7
click at [287, 718] on div "7 XP Saņemsi Grūts 312 pilda Apraksts Uzdevums Palīdzība 1 . Какое из следующих…" at bounding box center [709, 284] width 975 height 1885
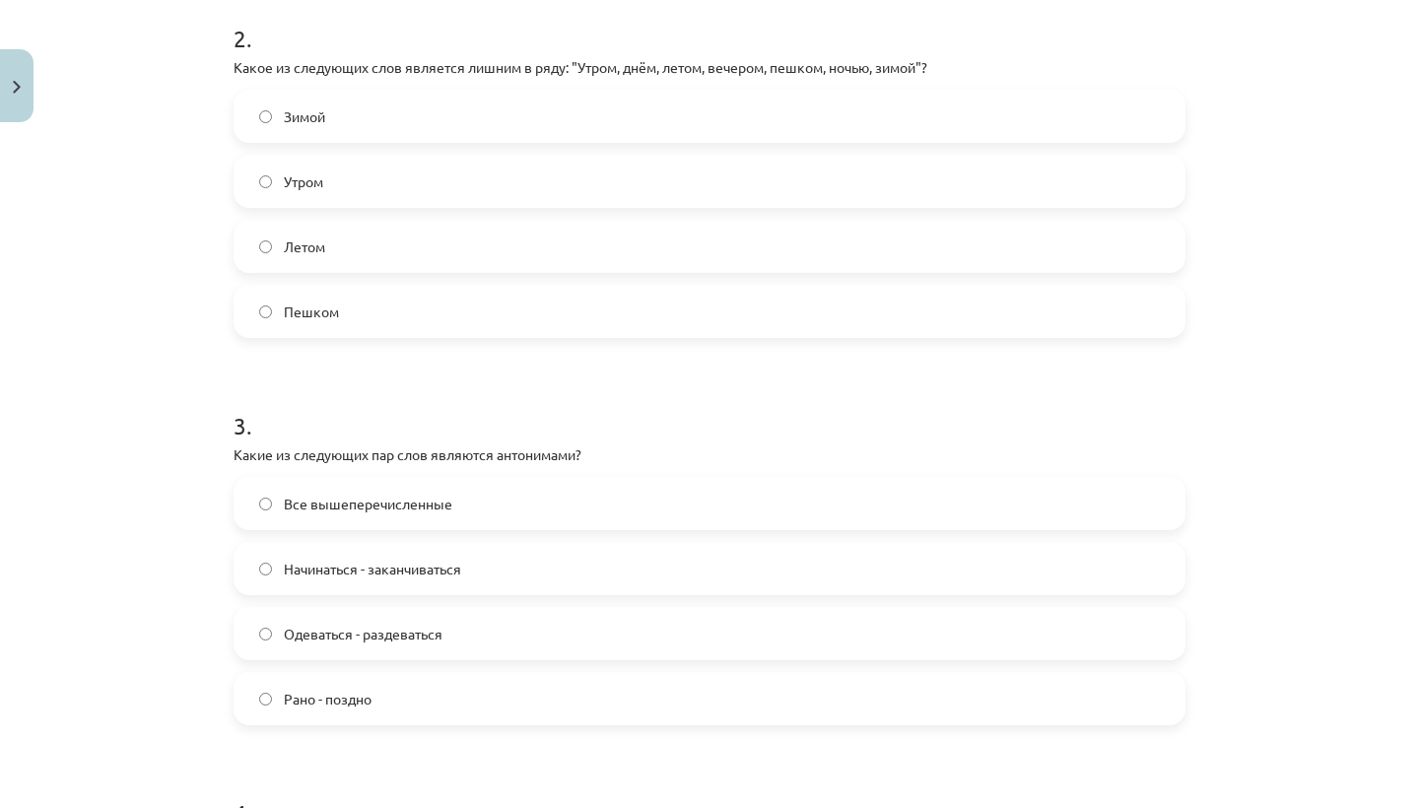
click at [458, 294] on label "Пешком" at bounding box center [709, 311] width 948 height 49
click at [445, 494] on span "Все вышеперечисленные" at bounding box center [368, 504] width 168 height 21
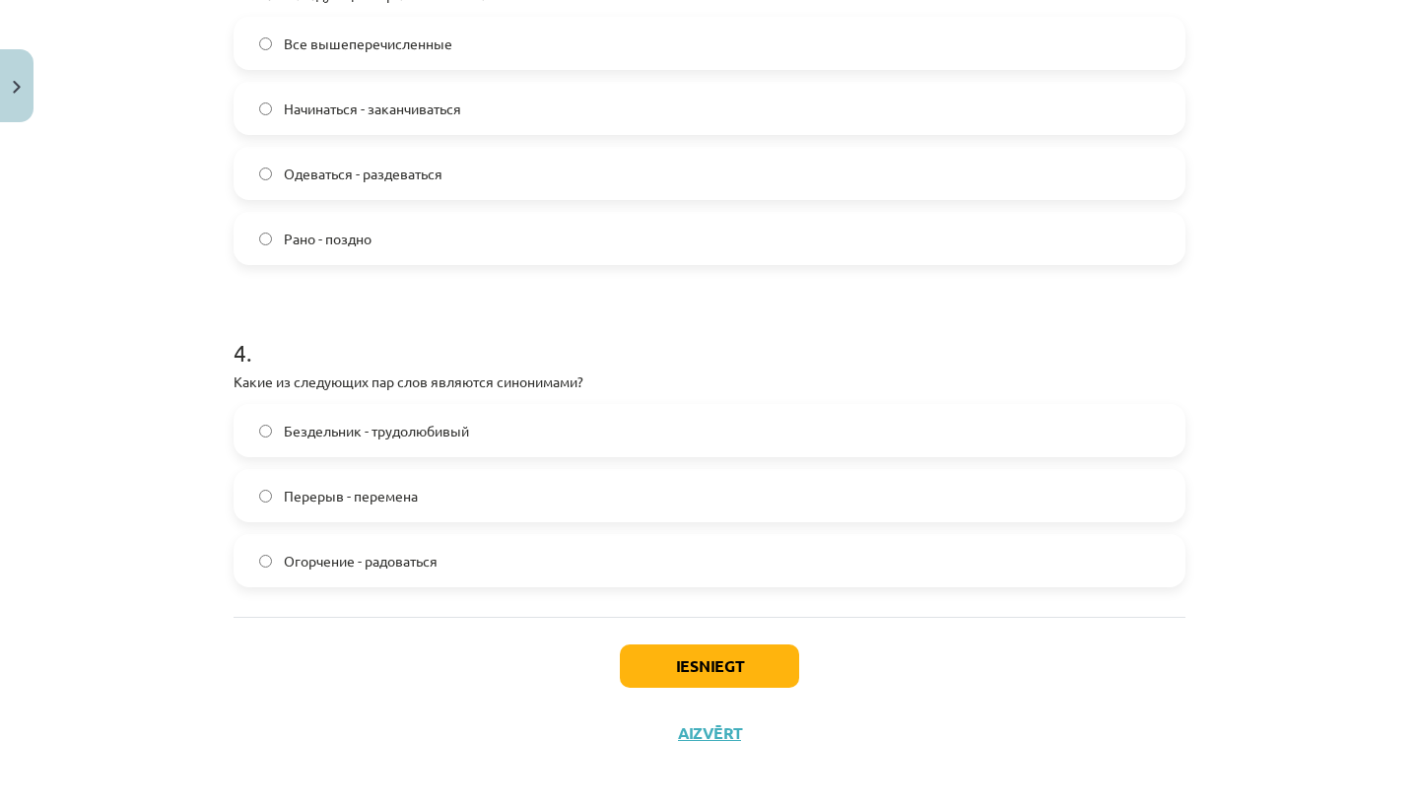
scroll to position [1250, 0]
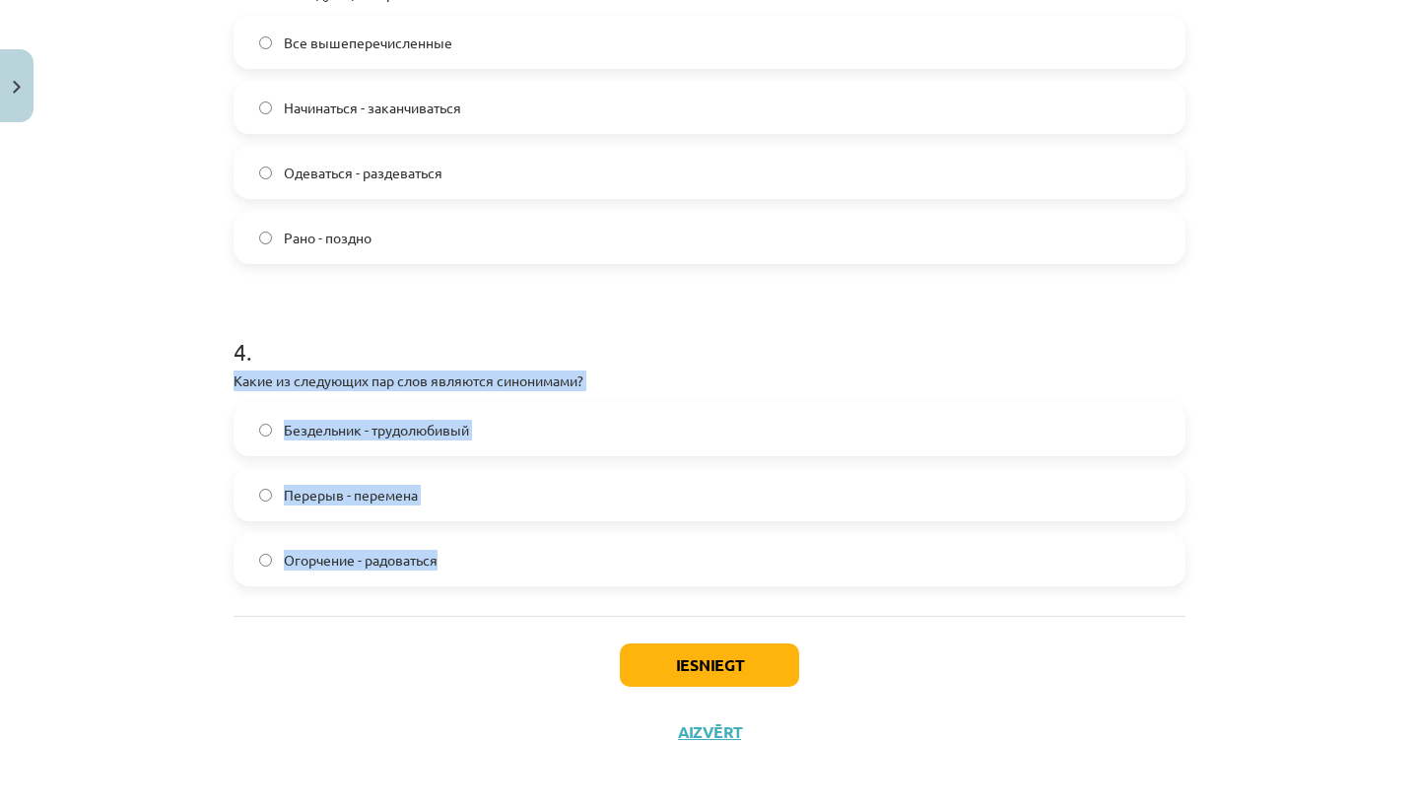
drag, startPoint x: 237, startPoint y: 378, endPoint x: 346, endPoint y: 571, distance: 221.4
click at [346, 571] on div "4 . Какие из следующих пар слов являются синонимами? Бездельник - трудолюбивый …" at bounding box center [709, 444] width 952 height 283
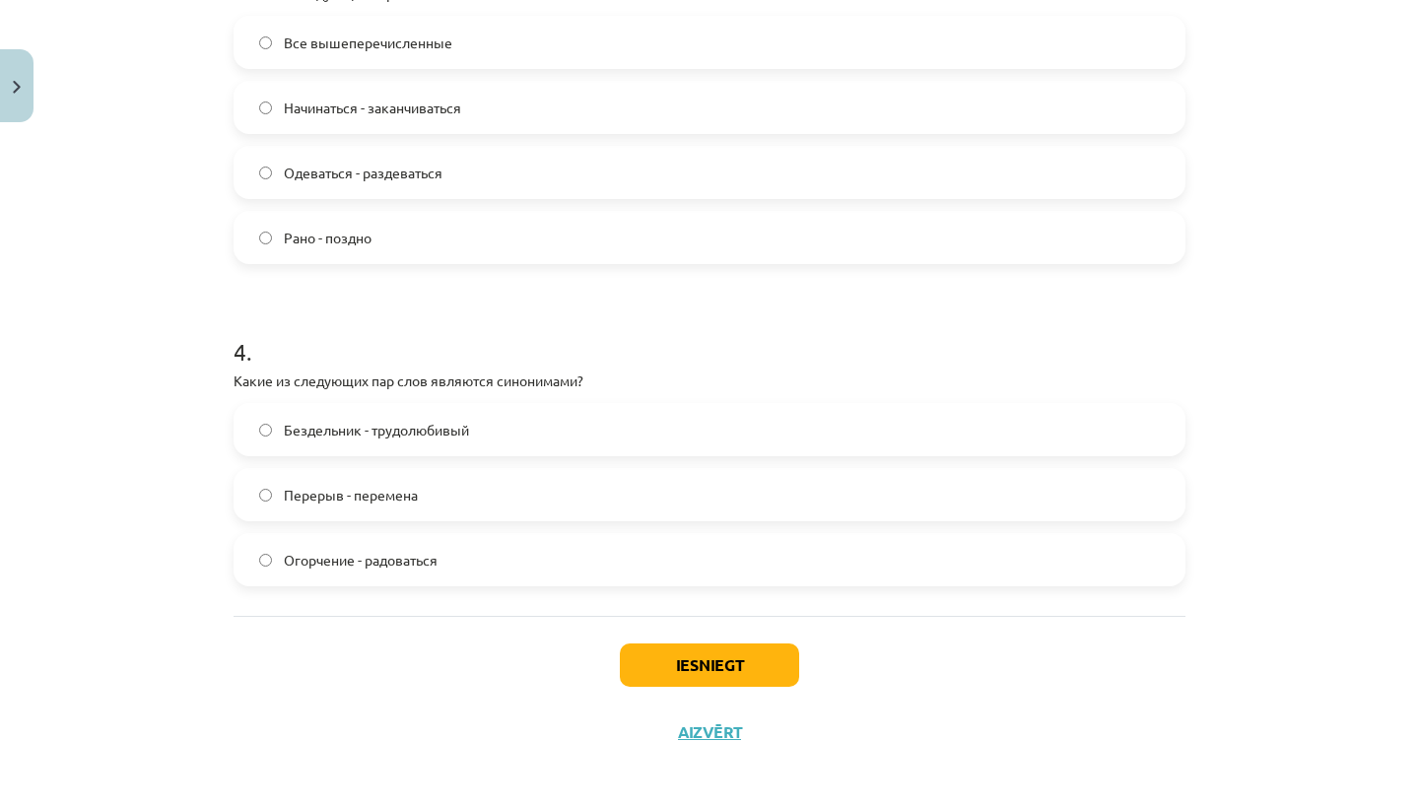
click at [481, 512] on label "Перерыв - перемена" at bounding box center [709, 494] width 948 height 49
click at [649, 651] on button "Iesniegt" at bounding box center [709, 664] width 179 height 43
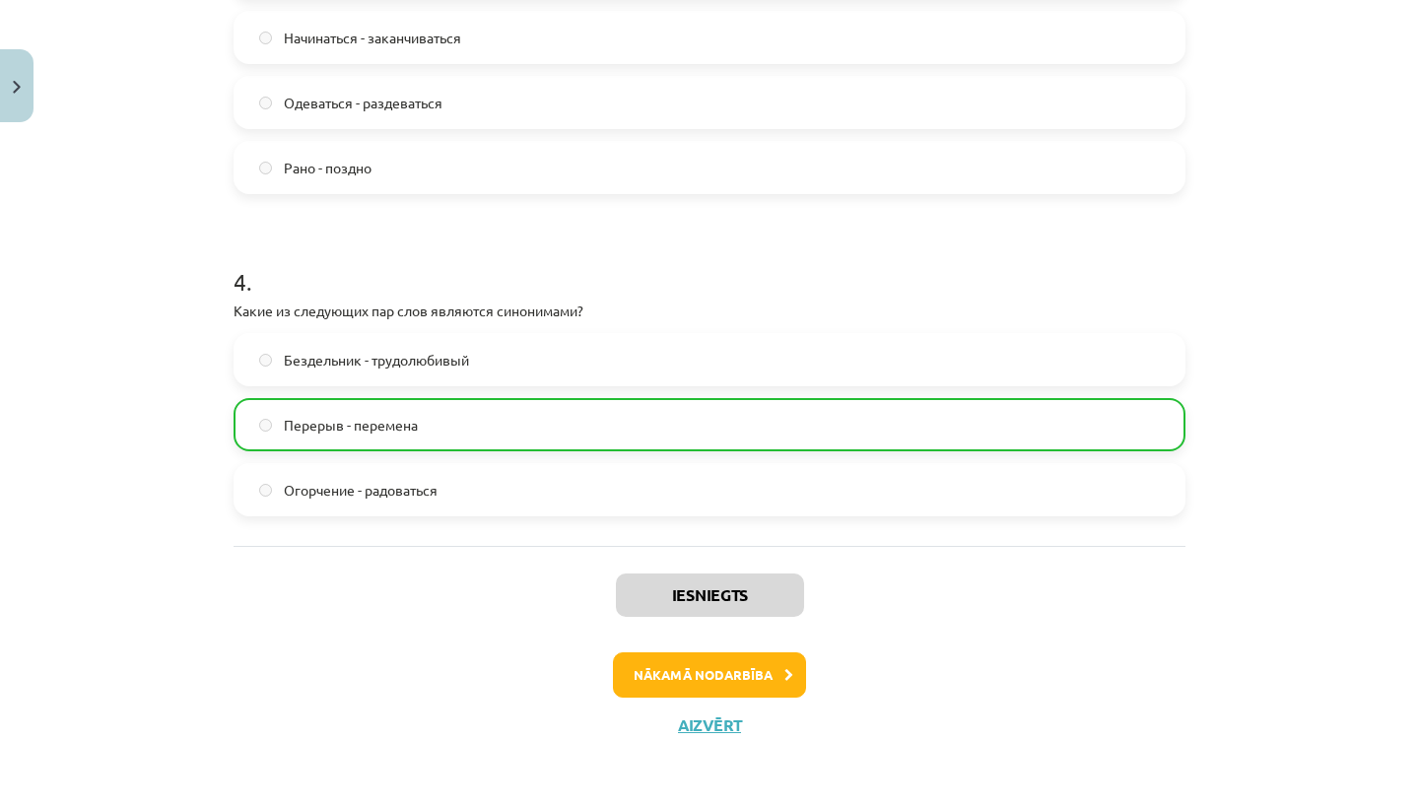
click at [649, 652] on button "Nākamā nodarbība" at bounding box center [709, 674] width 193 height 45
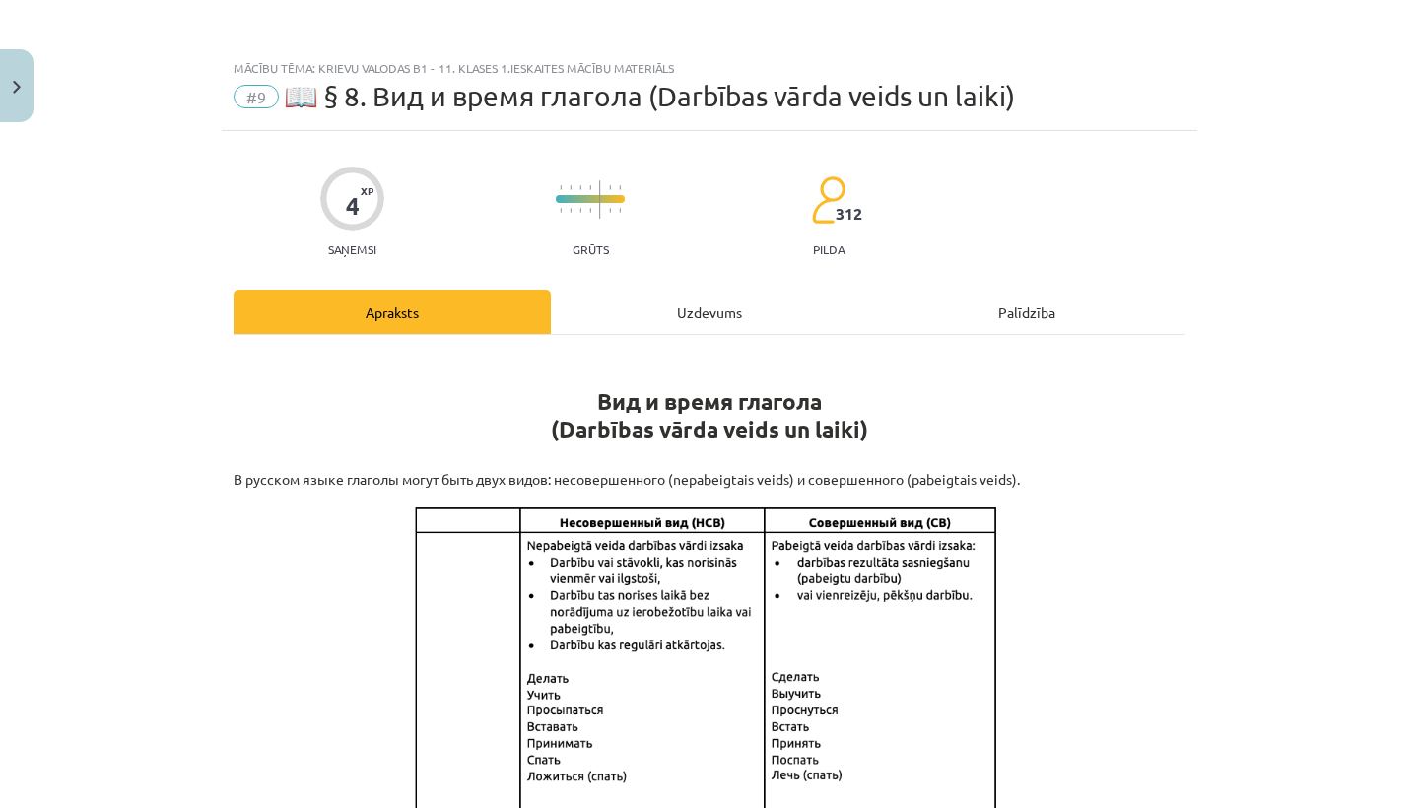
scroll to position [0, 0]
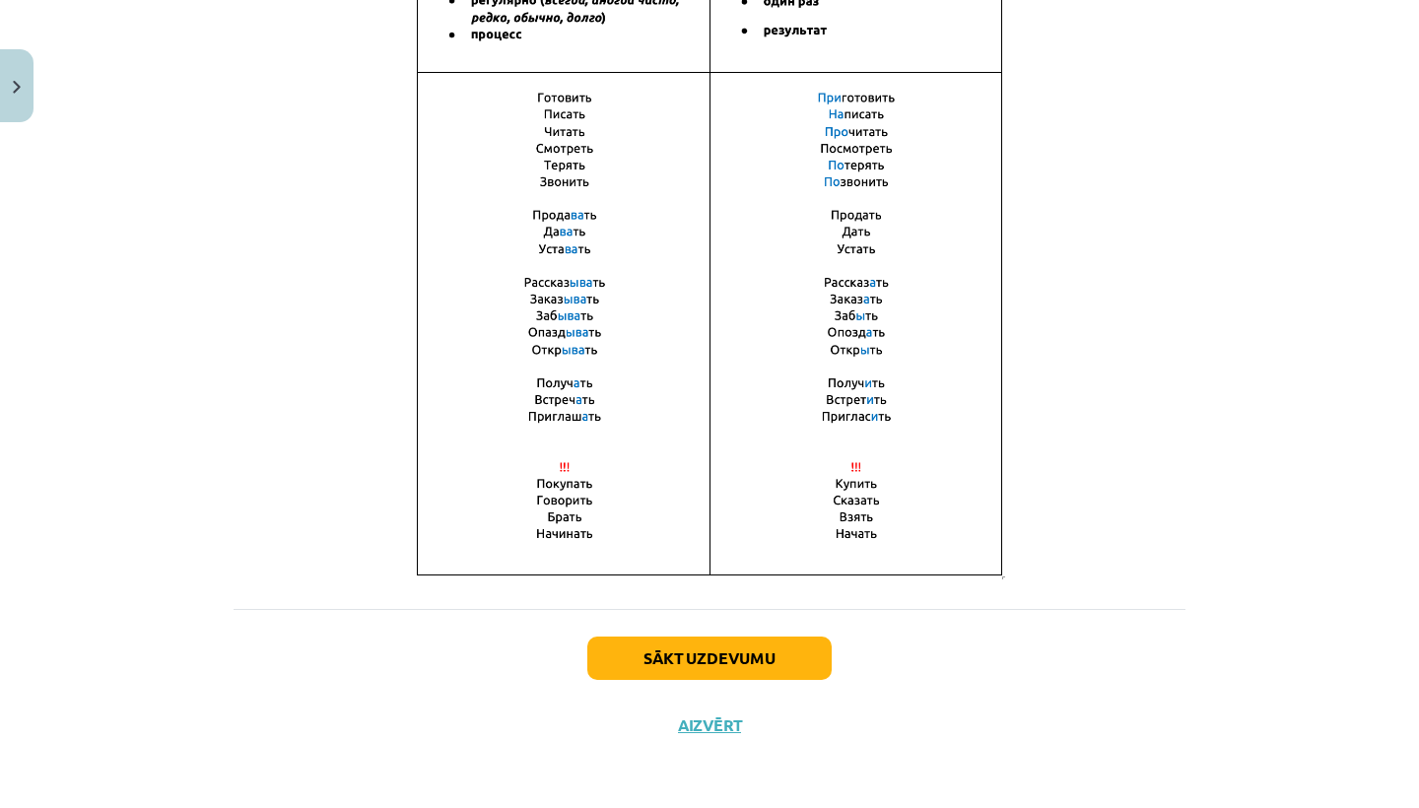
click at [693, 640] on button "Sākt uzdevumu" at bounding box center [709, 657] width 244 height 43
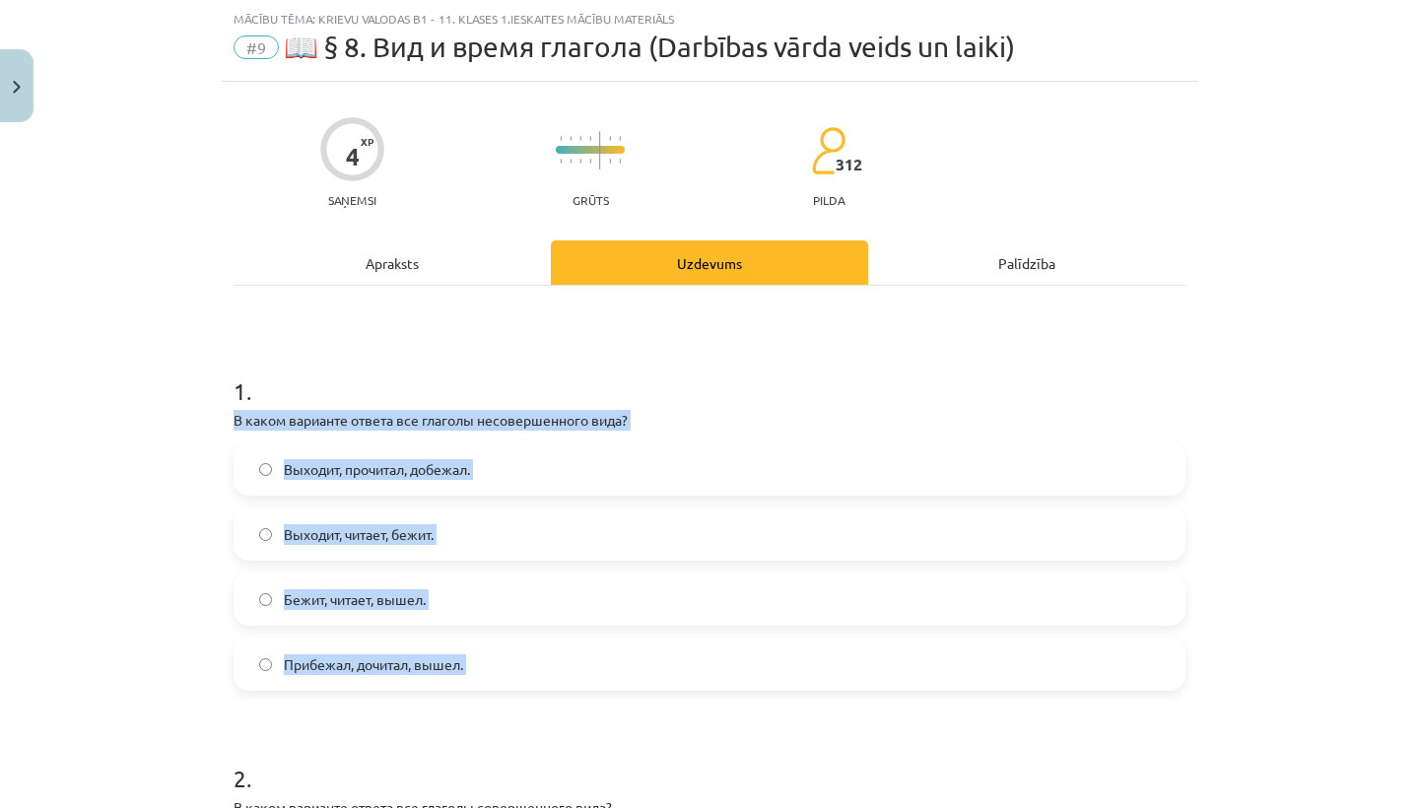
drag, startPoint x: 233, startPoint y: 410, endPoint x: 332, endPoint y: 704, distance: 310.9
click at [478, 533] on label "Выходит, читает, бежит." at bounding box center [709, 533] width 948 height 49
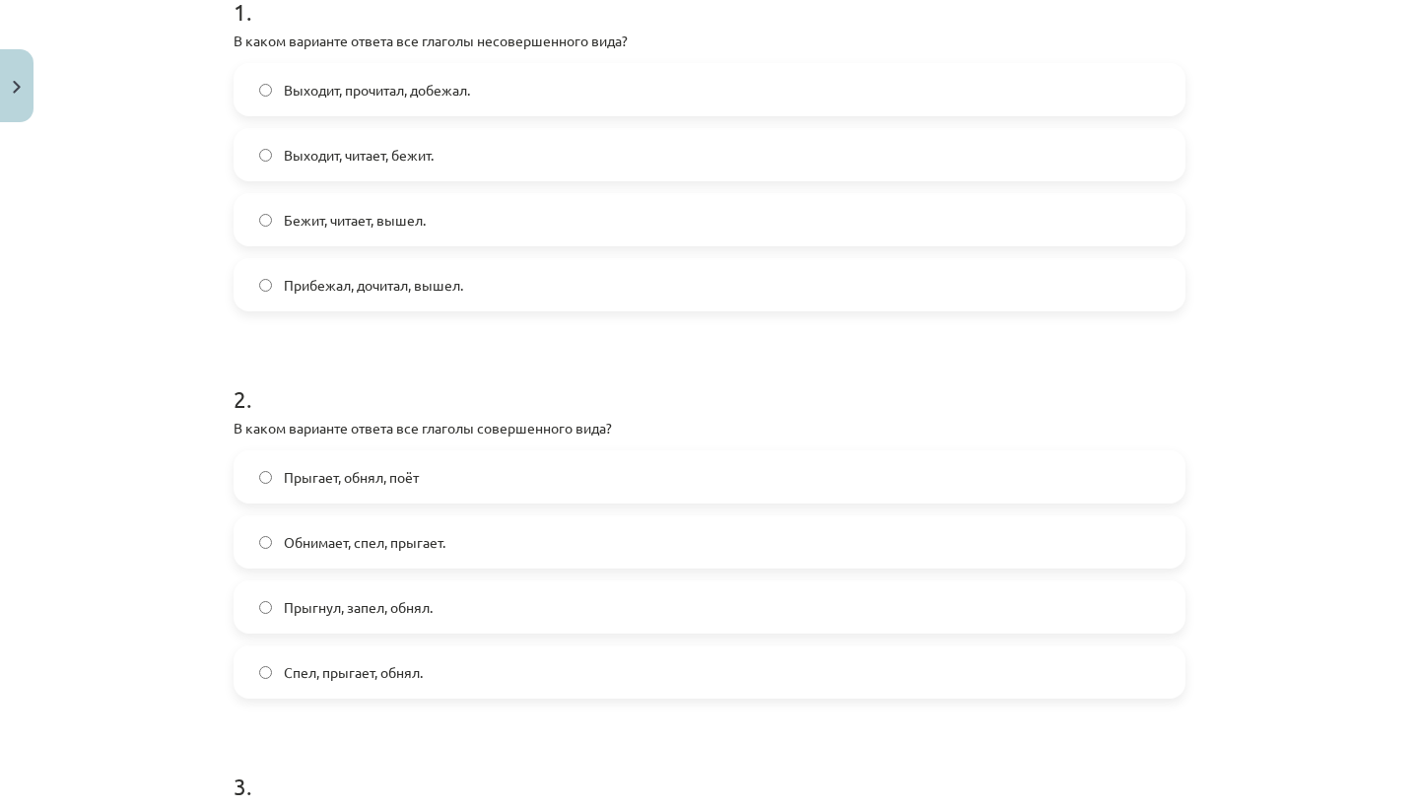
scroll to position [445, 0]
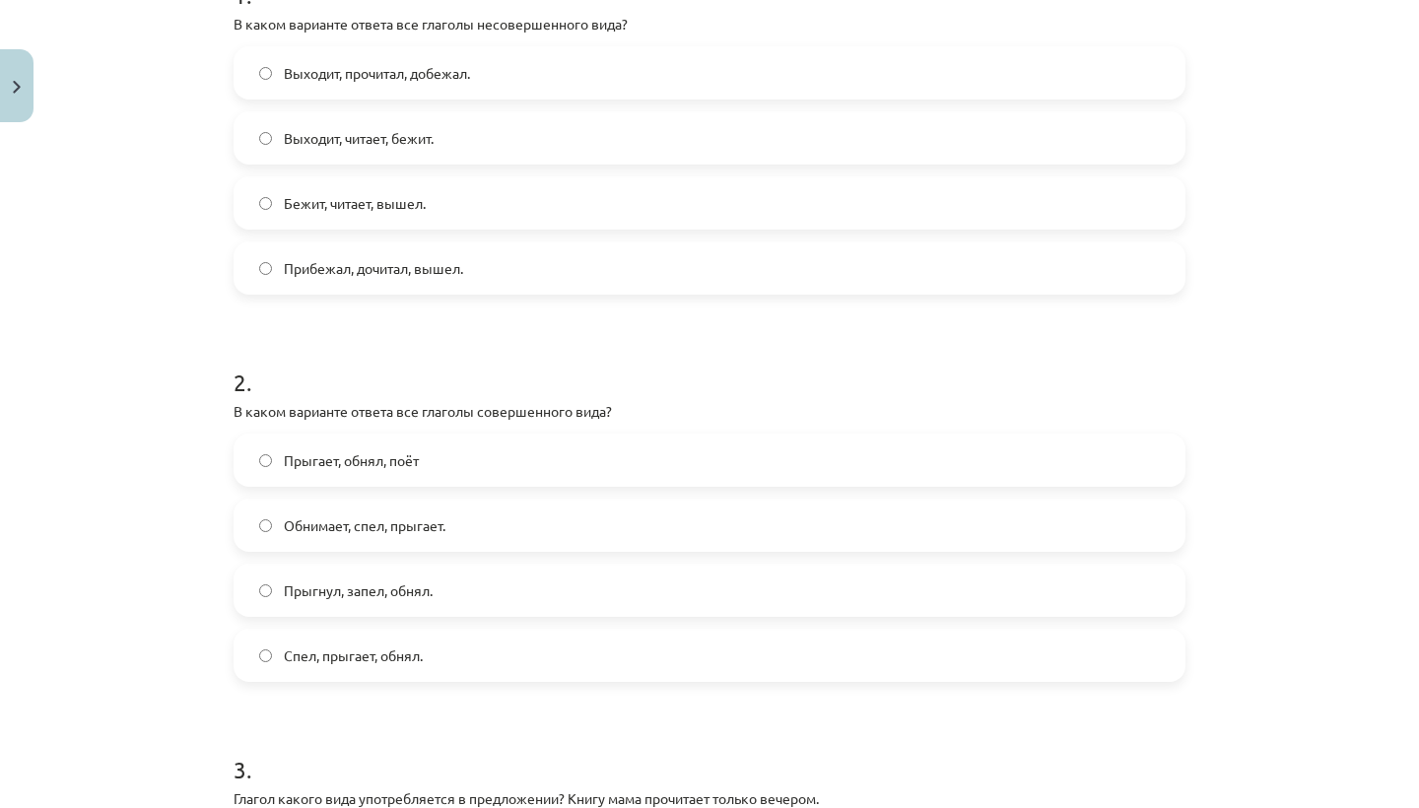
click at [467, 454] on label "Прыгает, обнял, поёт" at bounding box center [709, 459] width 948 height 49
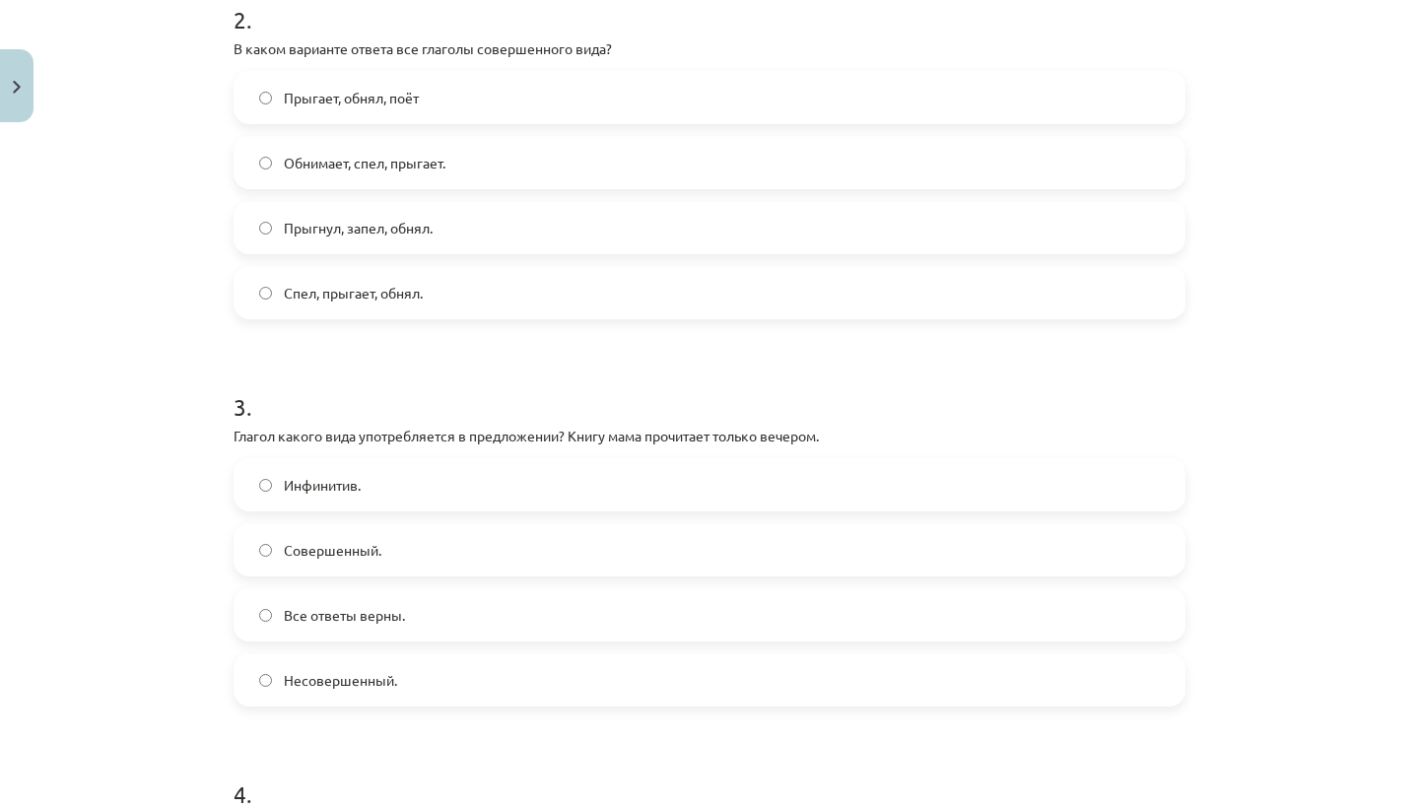
scroll to position [817, 0]
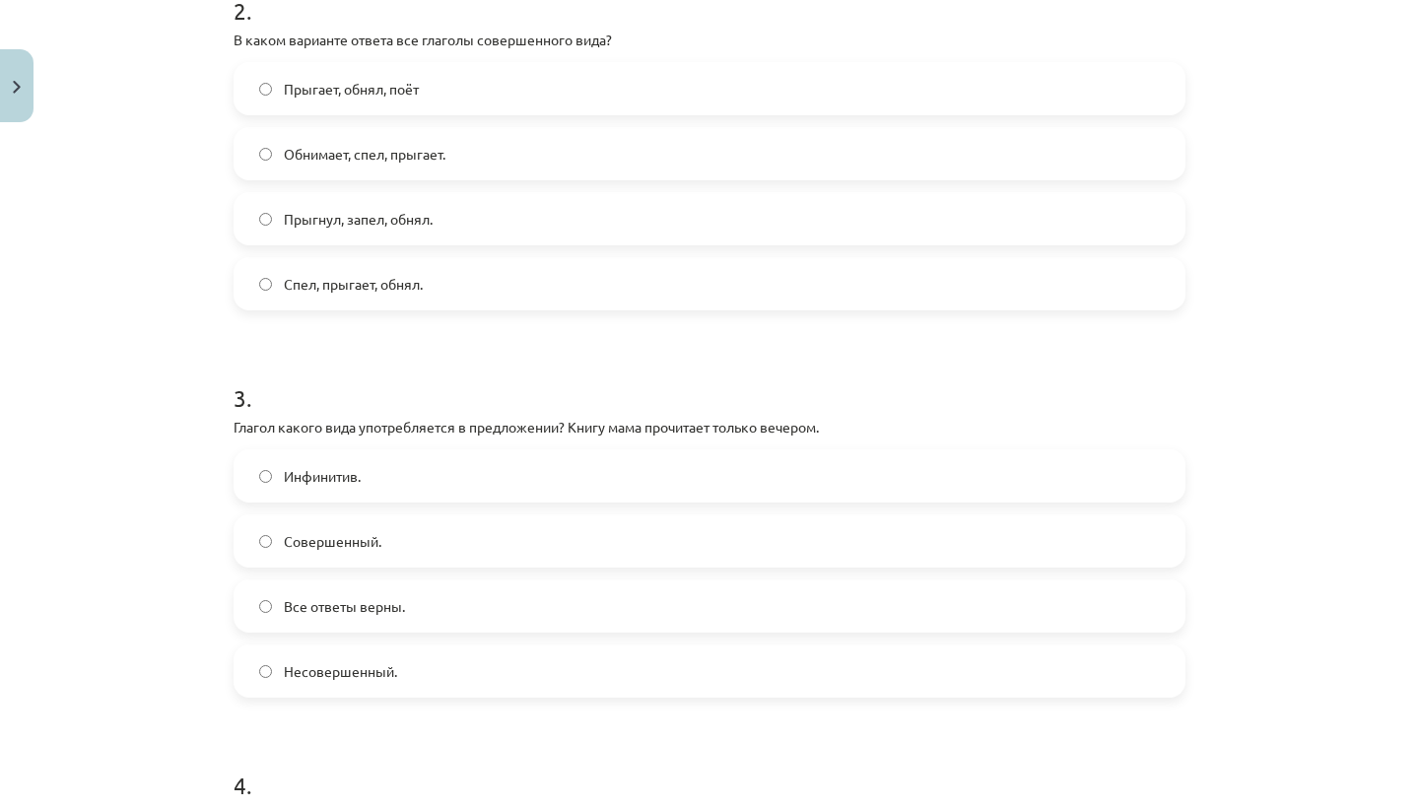
click at [398, 671] on label "Несовершенный." at bounding box center [709, 670] width 948 height 49
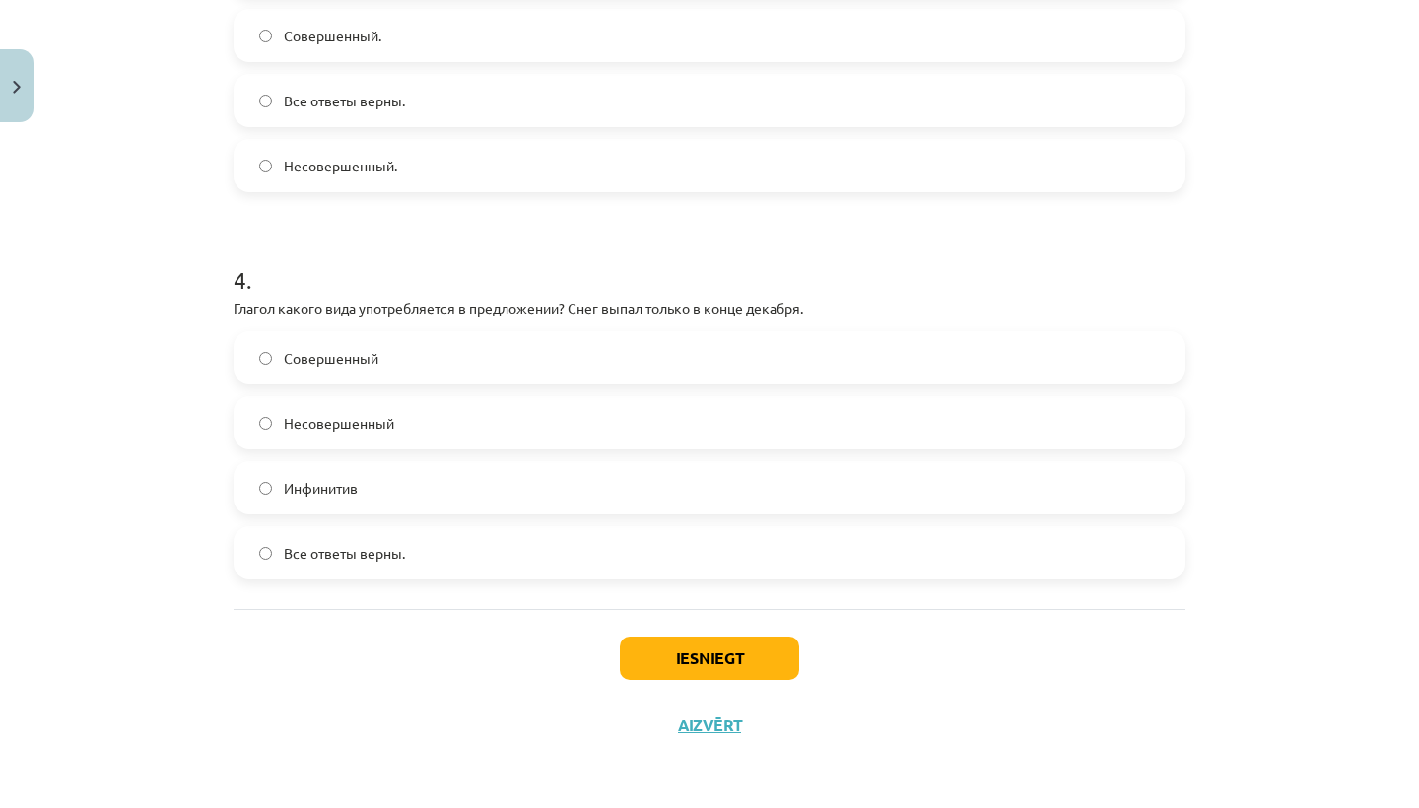
scroll to position [1325, 0]
click at [418, 351] on label "Совершенный" at bounding box center [709, 357] width 948 height 49
click at [694, 652] on button "Iesniegt" at bounding box center [709, 657] width 179 height 43
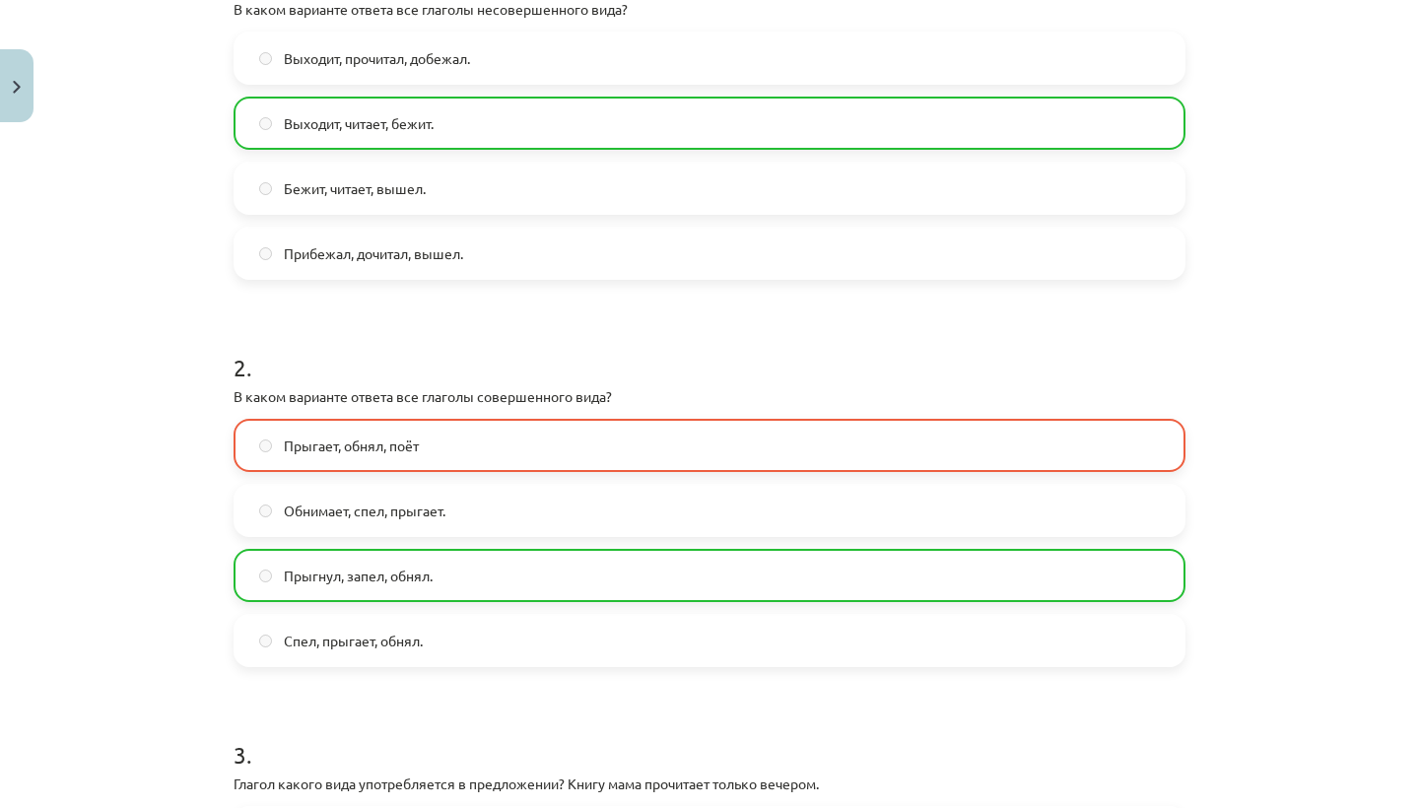
scroll to position [458, 0]
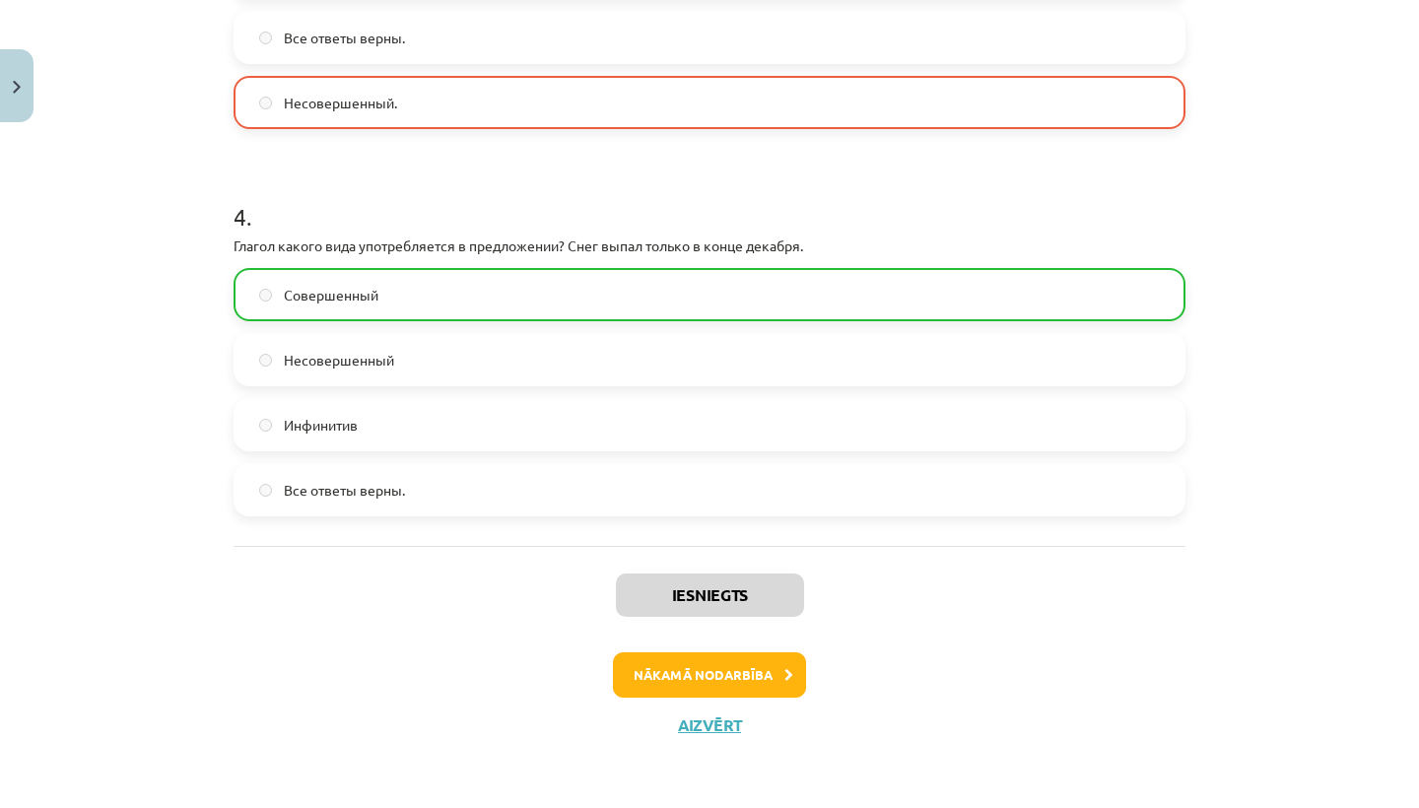
click at [700, 684] on button "Nākamā nodarbība" at bounding box center [709, 674] width 193 height 45
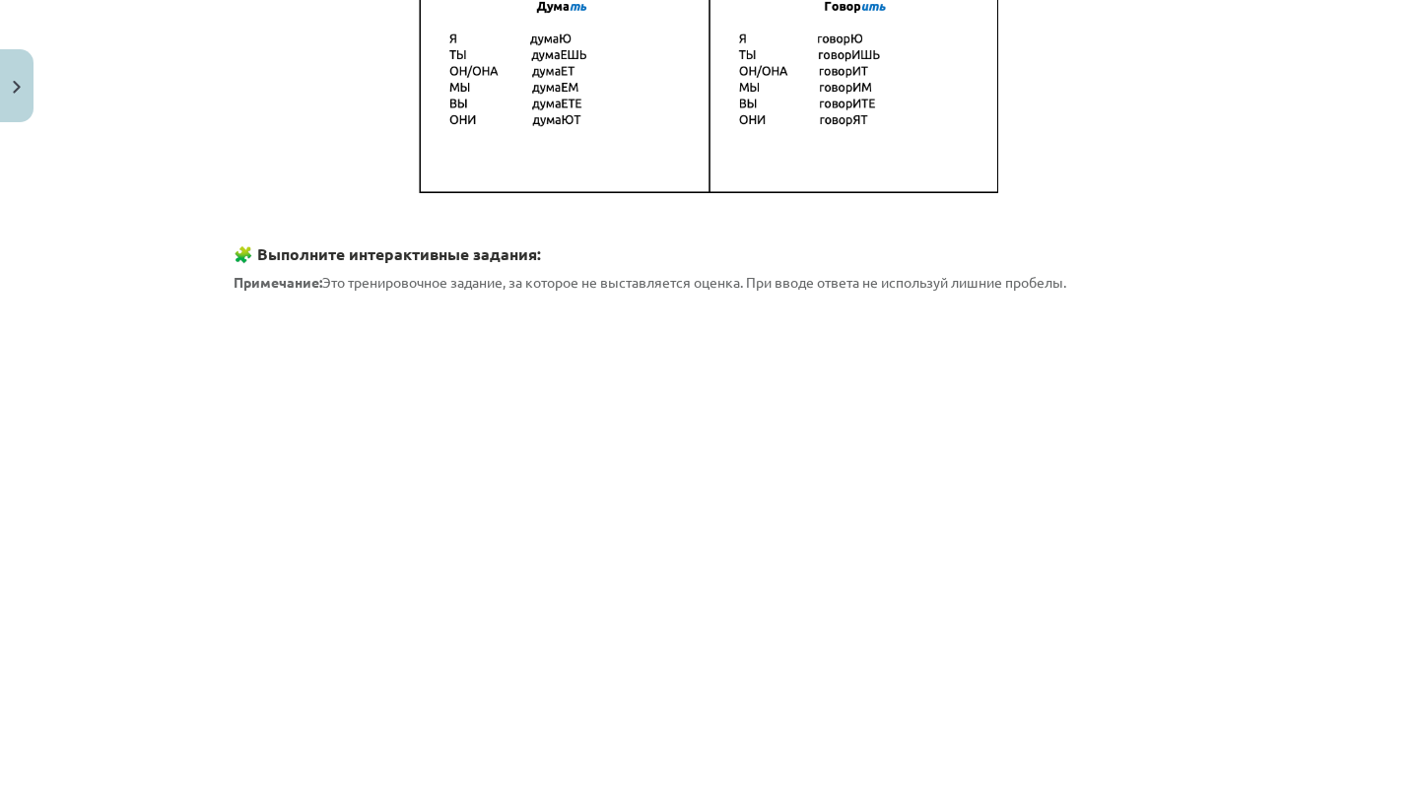
scroll to position [706, 0]
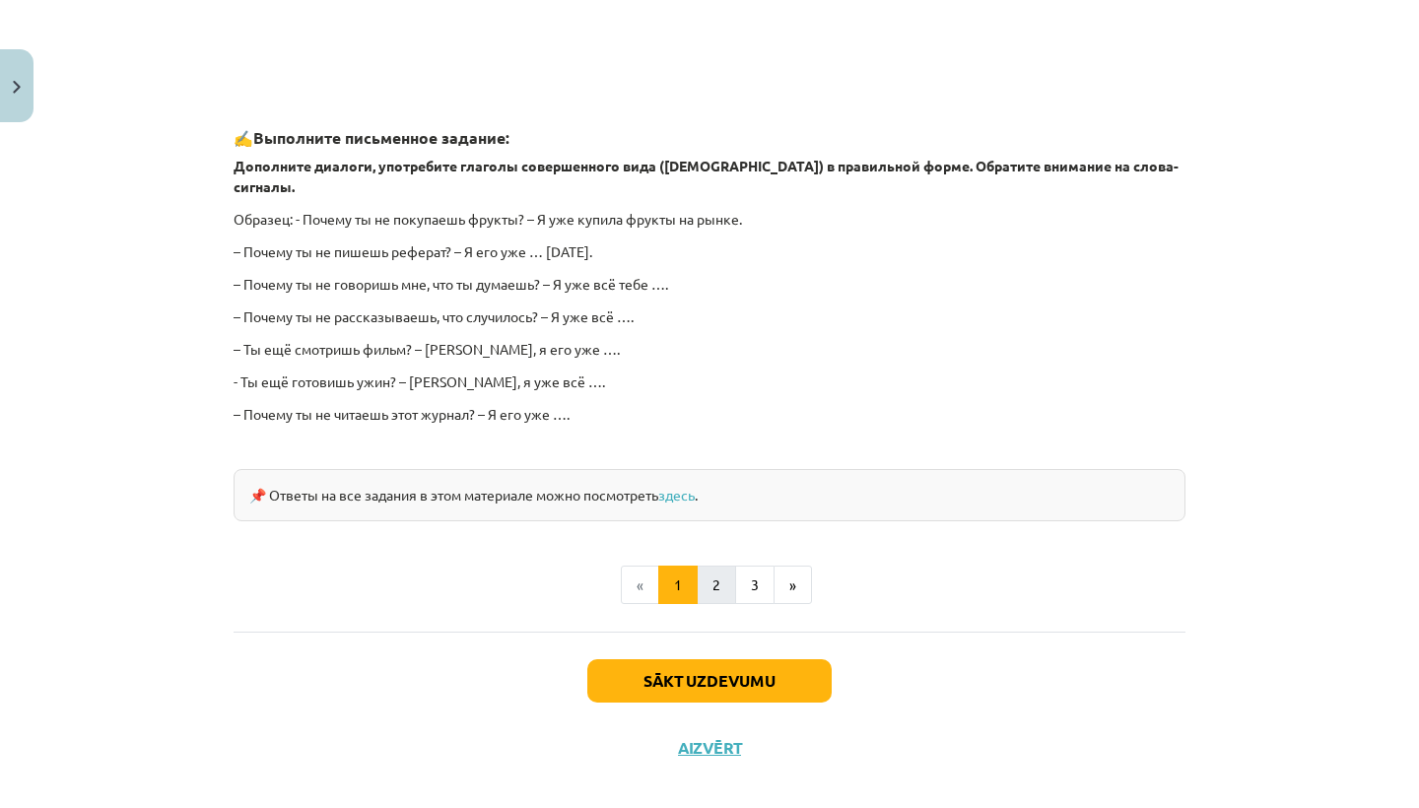
click at [711, 566] on button "2" at bounding box center [716, 585] width 39 height 39
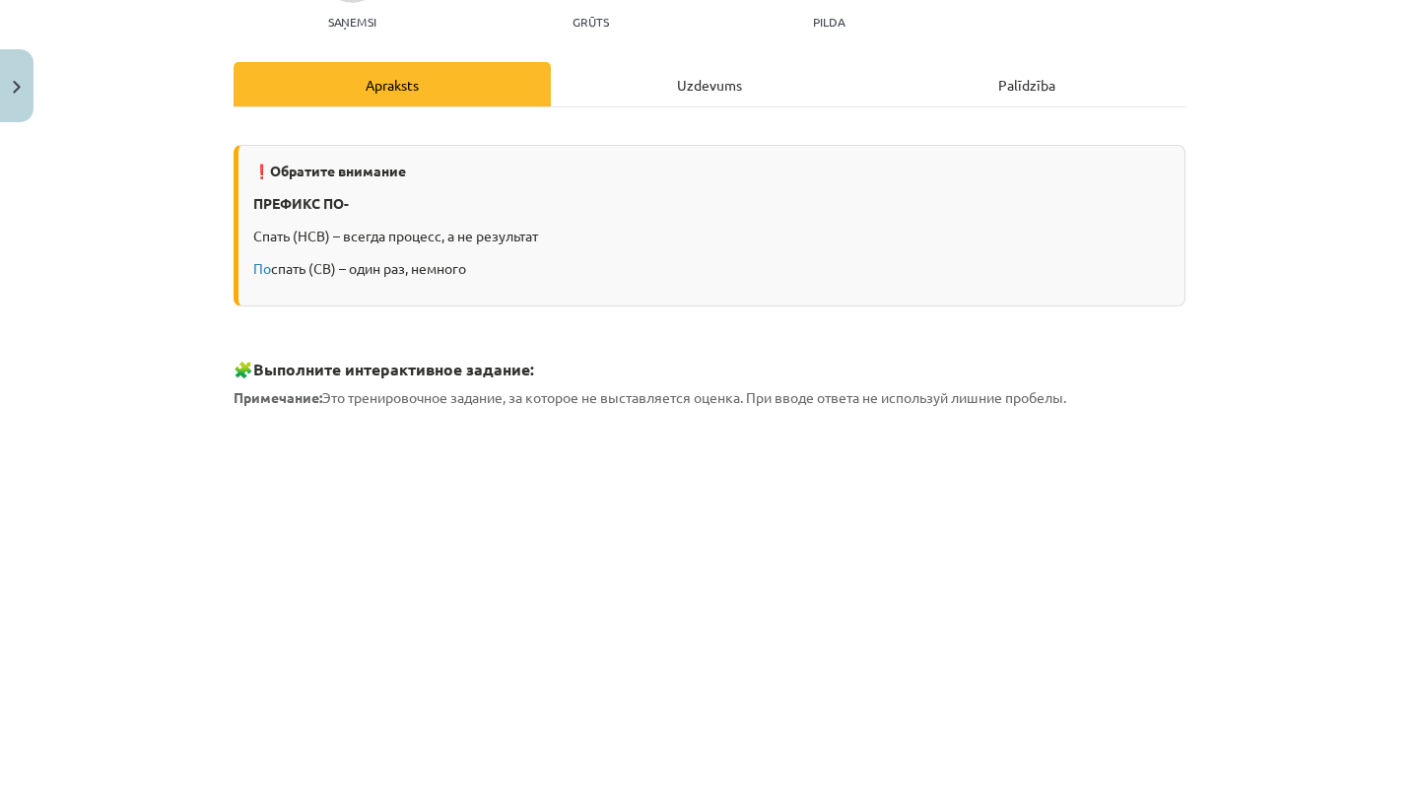
scroll to position [288, 0]
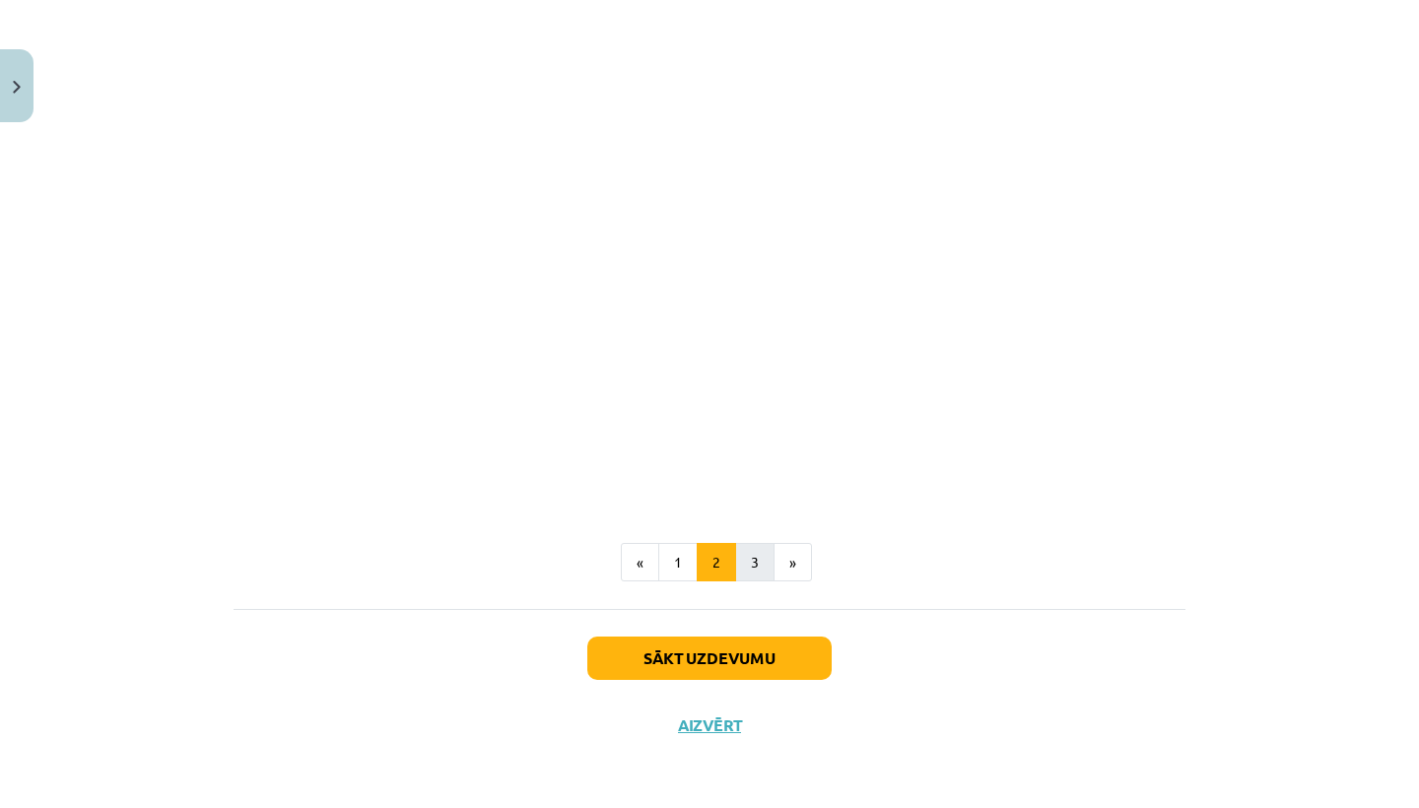
click at [753, 543] on button "3" at bounding box center [754, 562] width 39 height 39
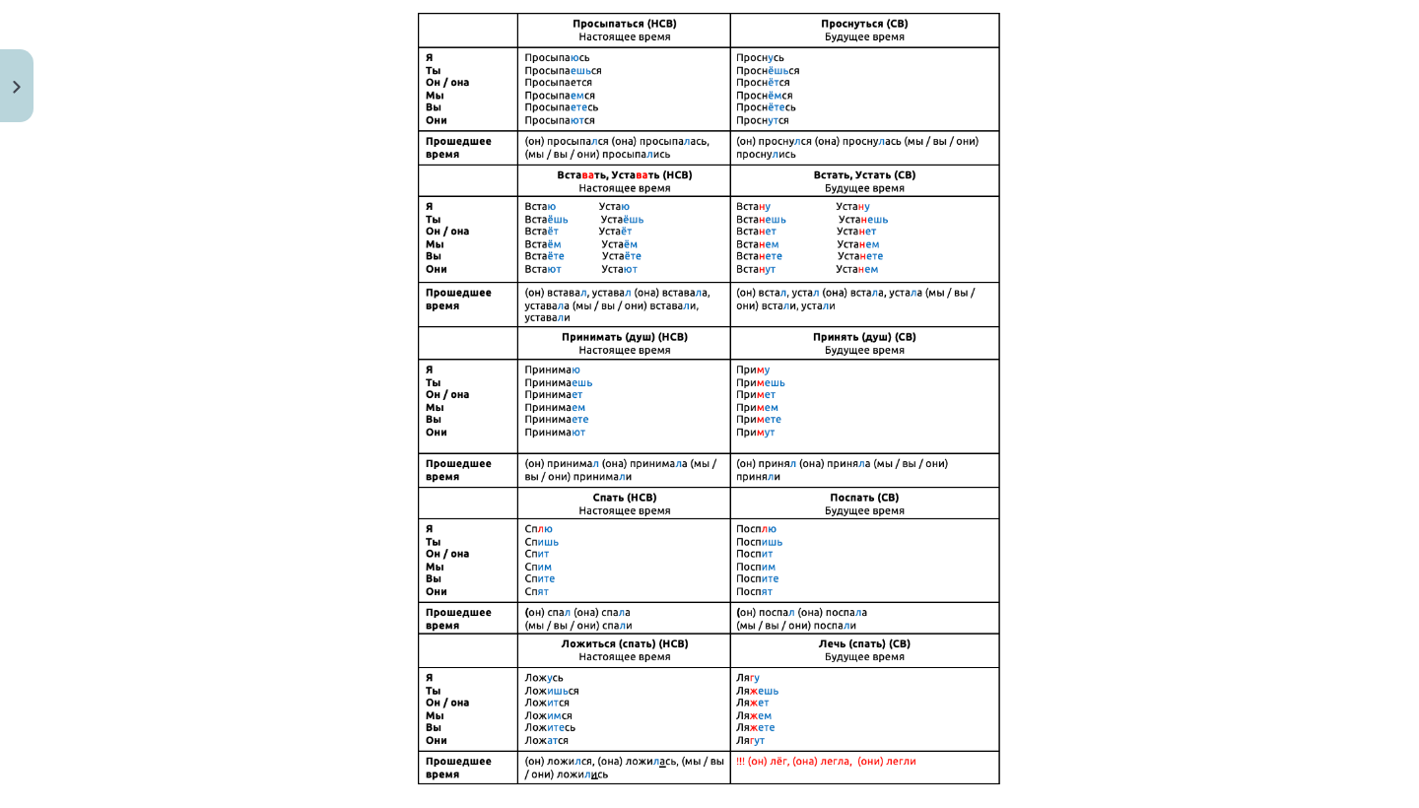
scroll to position [428, 0]
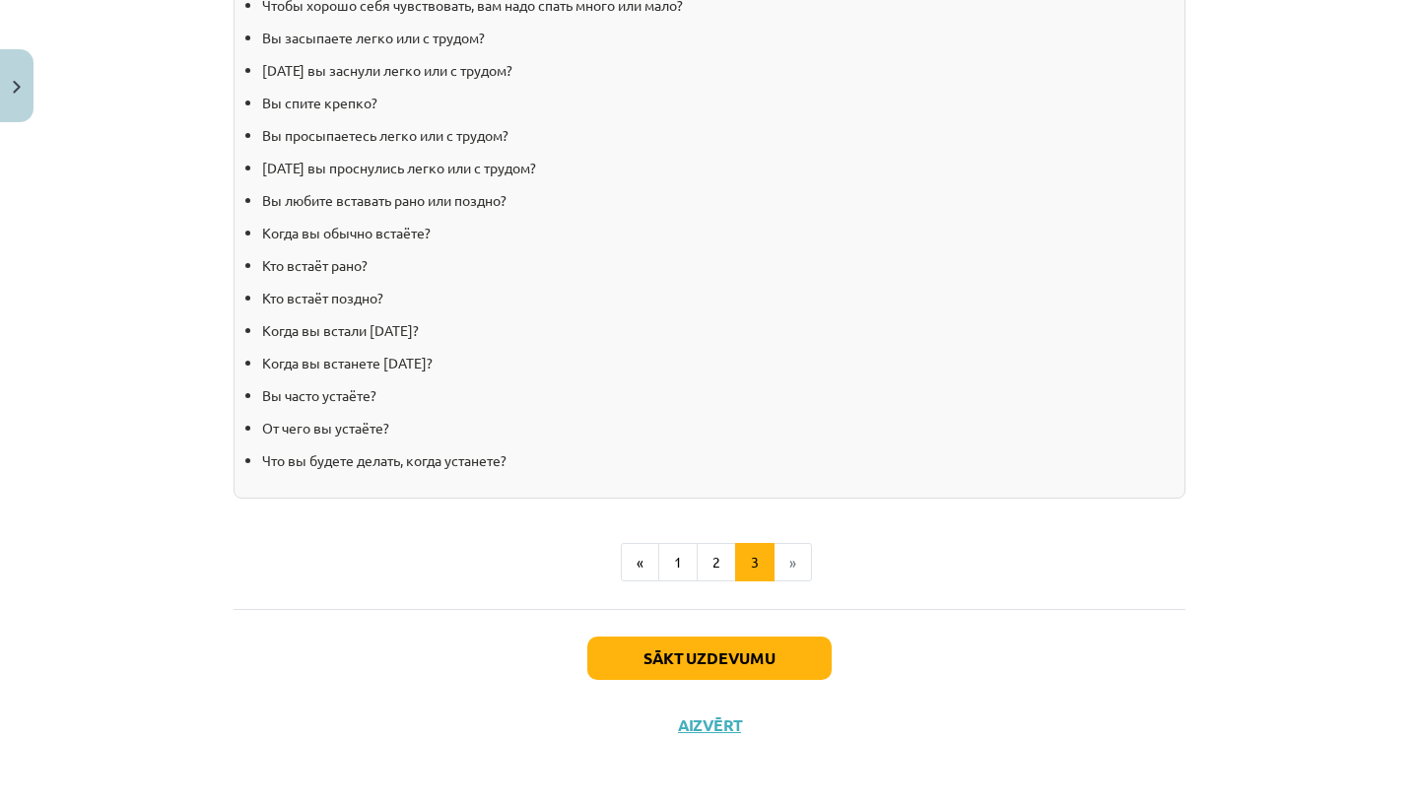
click at [744, 658] on button "Sākt uzdevumu" at bounding box center [709, 657] width 244 height 43
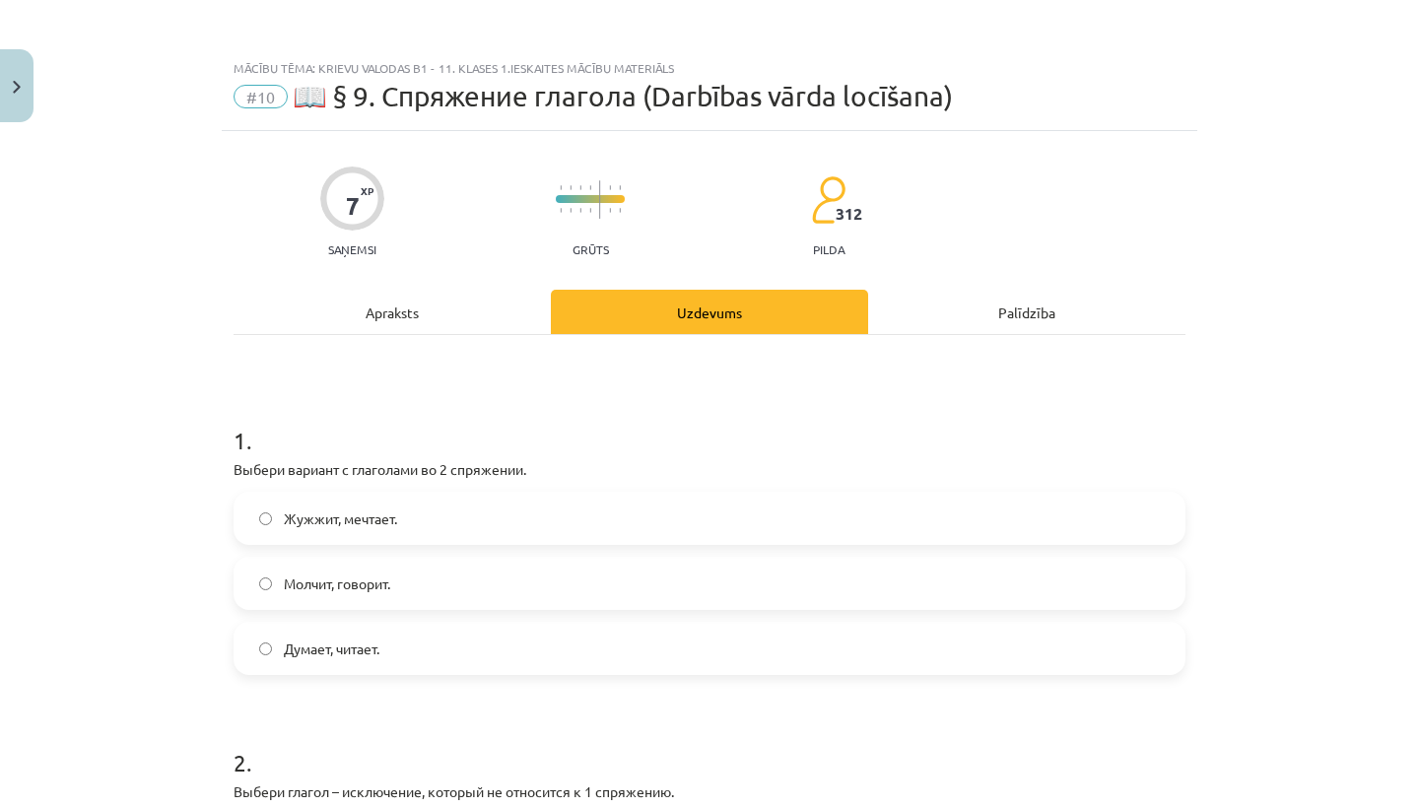
scroll to position [0, 0]
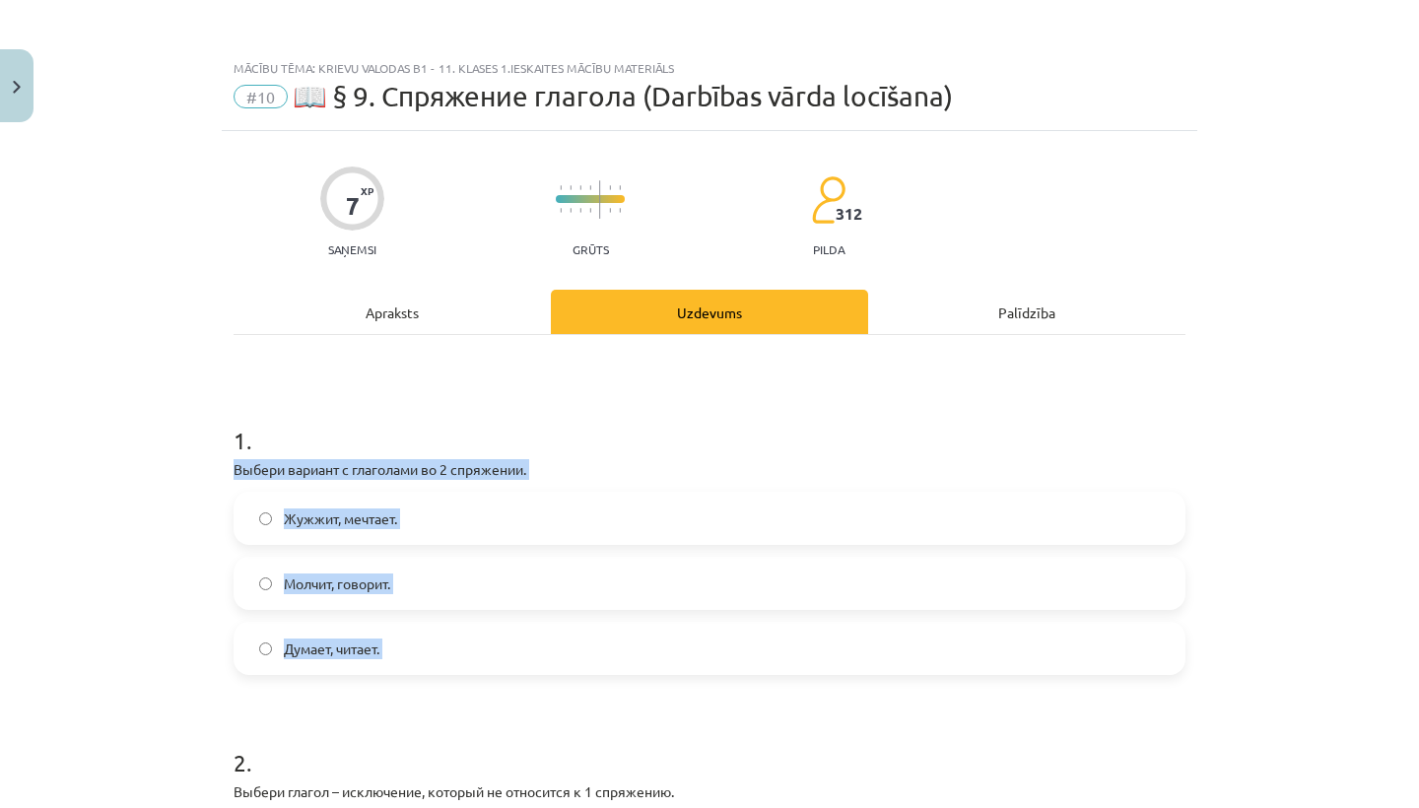
drag, startPoint x: 225, startPoint y: 470, endPoint x: 360, endPoint y: 710, distance: 275.7
click at [428, 570] on label "Молчит, говорит." at bounding box center [709, 583] width 948 height 49
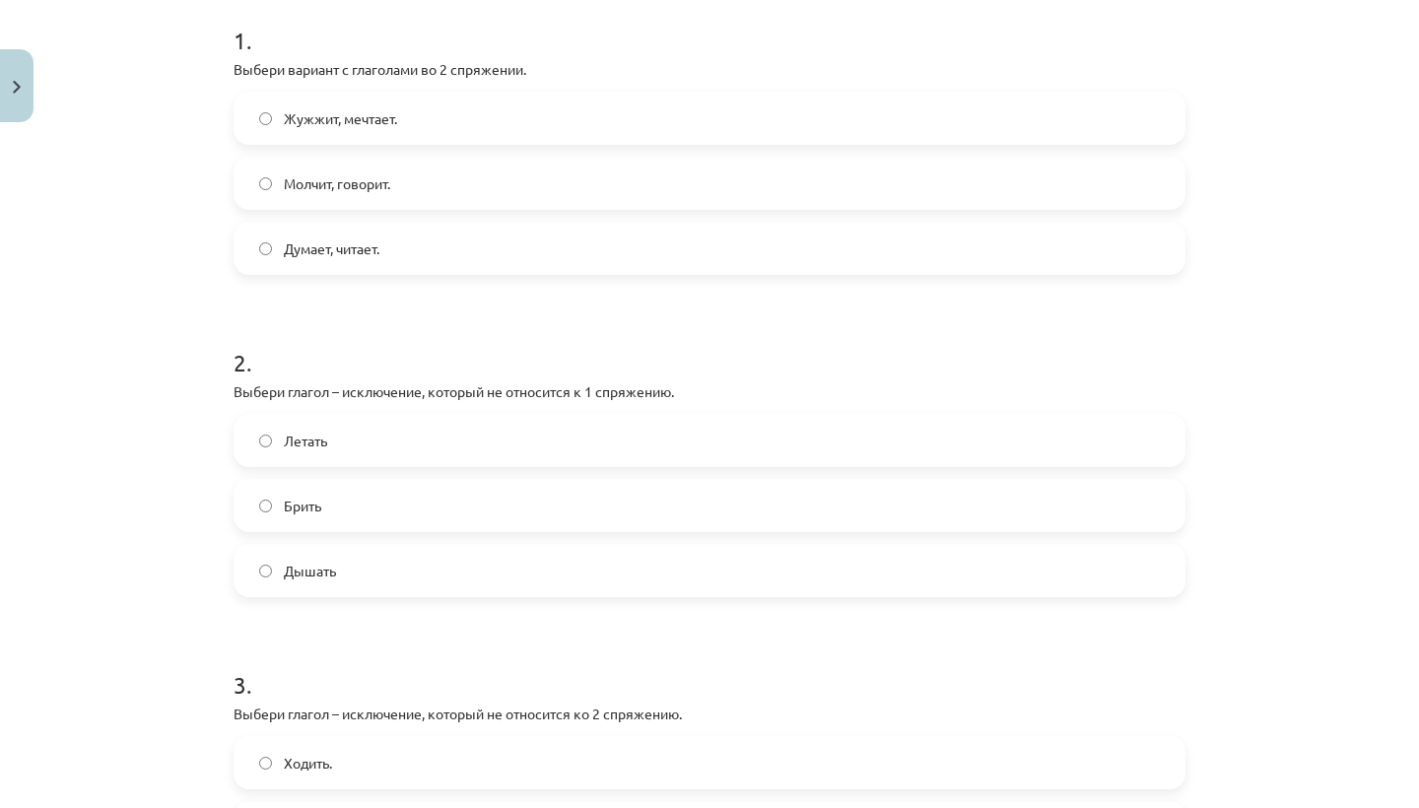
scroll to position [395, 0]
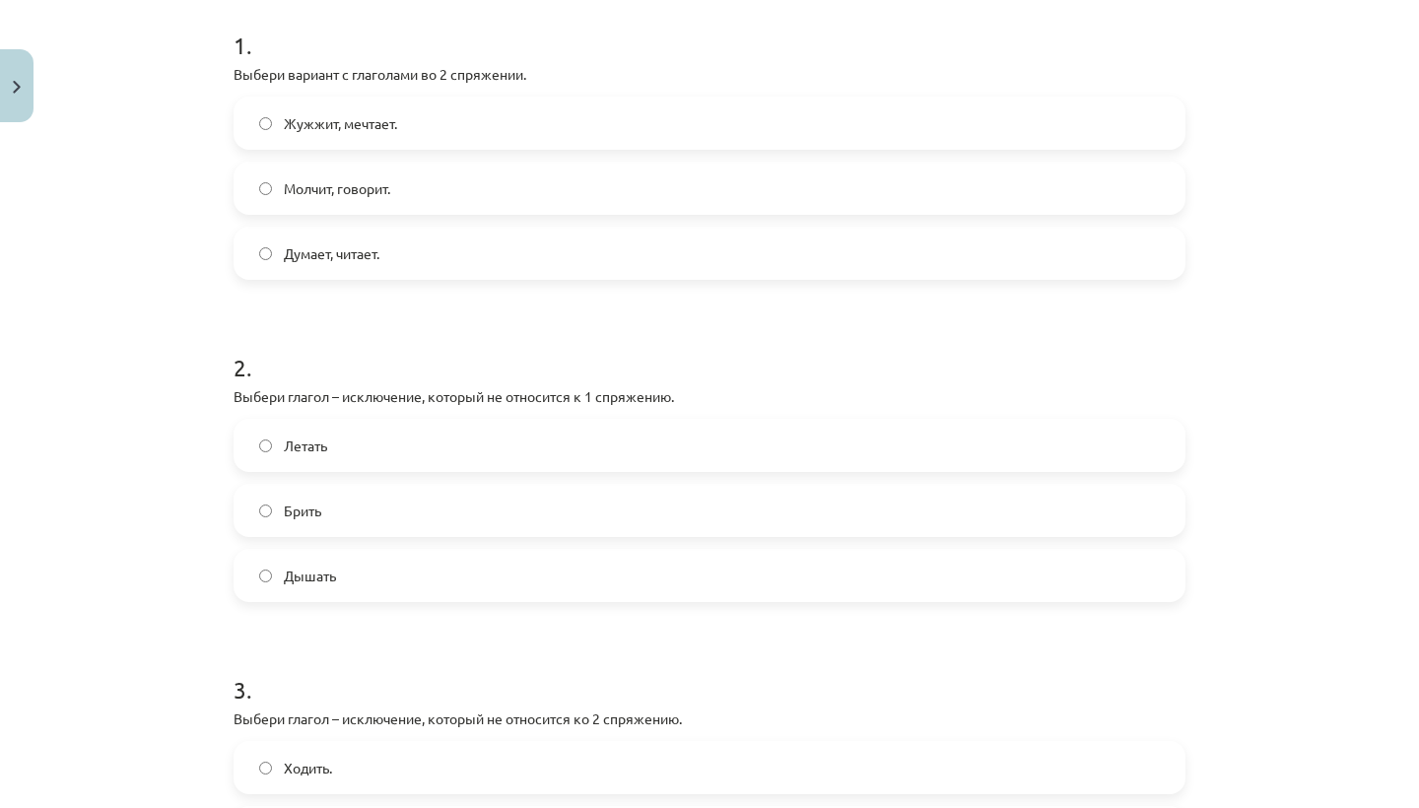
click at [408, 509] on label "Брить" at bounding box center [709, 510] width 948 height 49
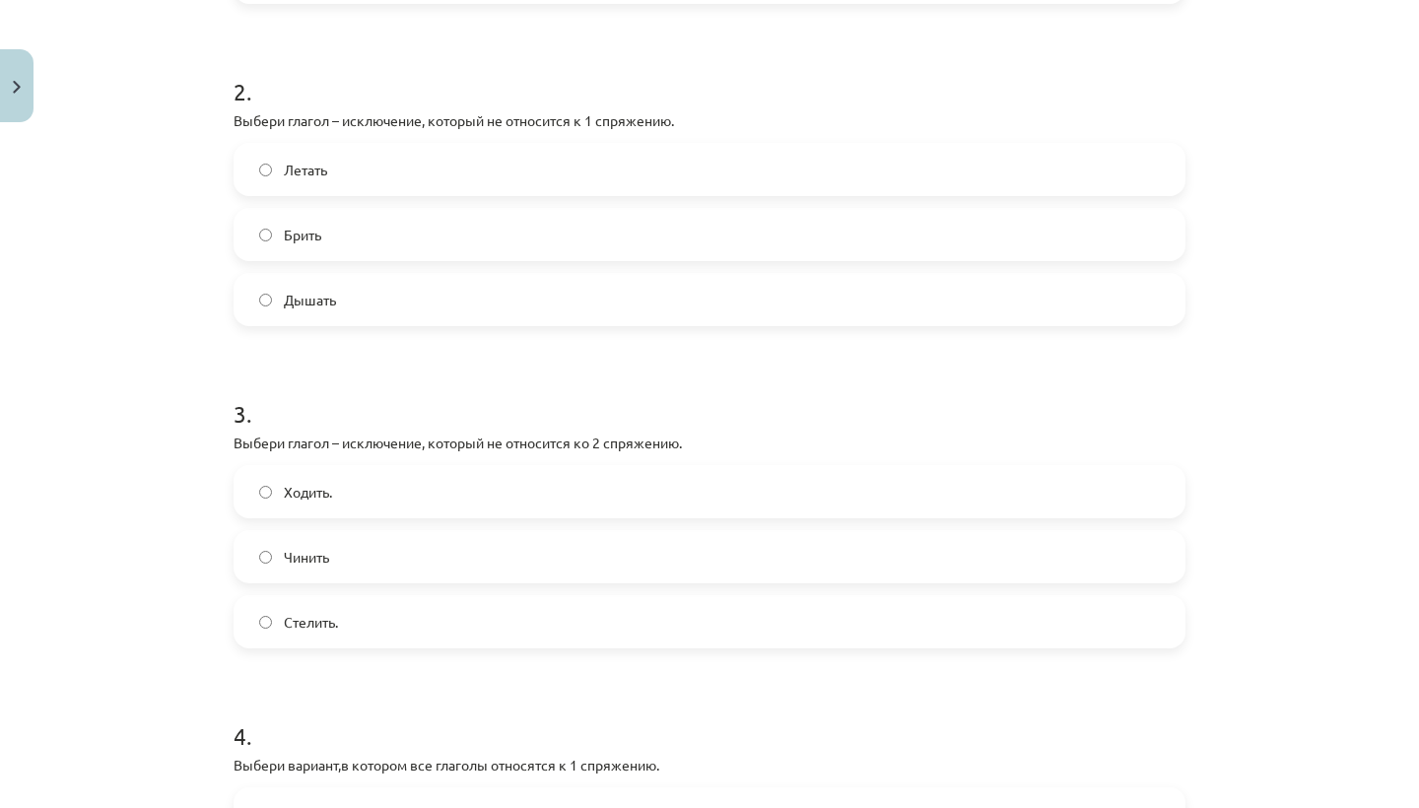
scroll to position [691, 0]
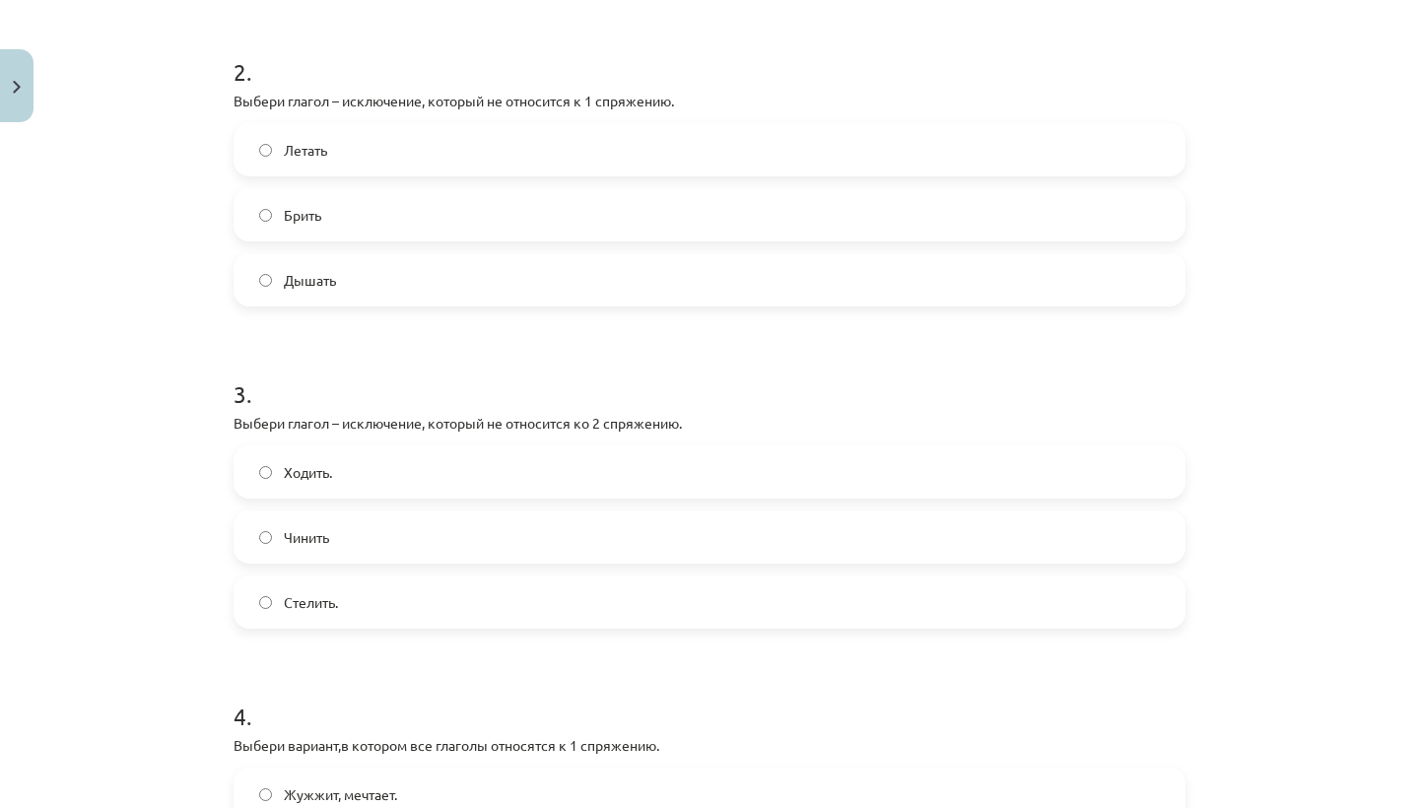
click at [397, 531] on label "Чинить" at bounding box center [709, 536] width 948 height 49
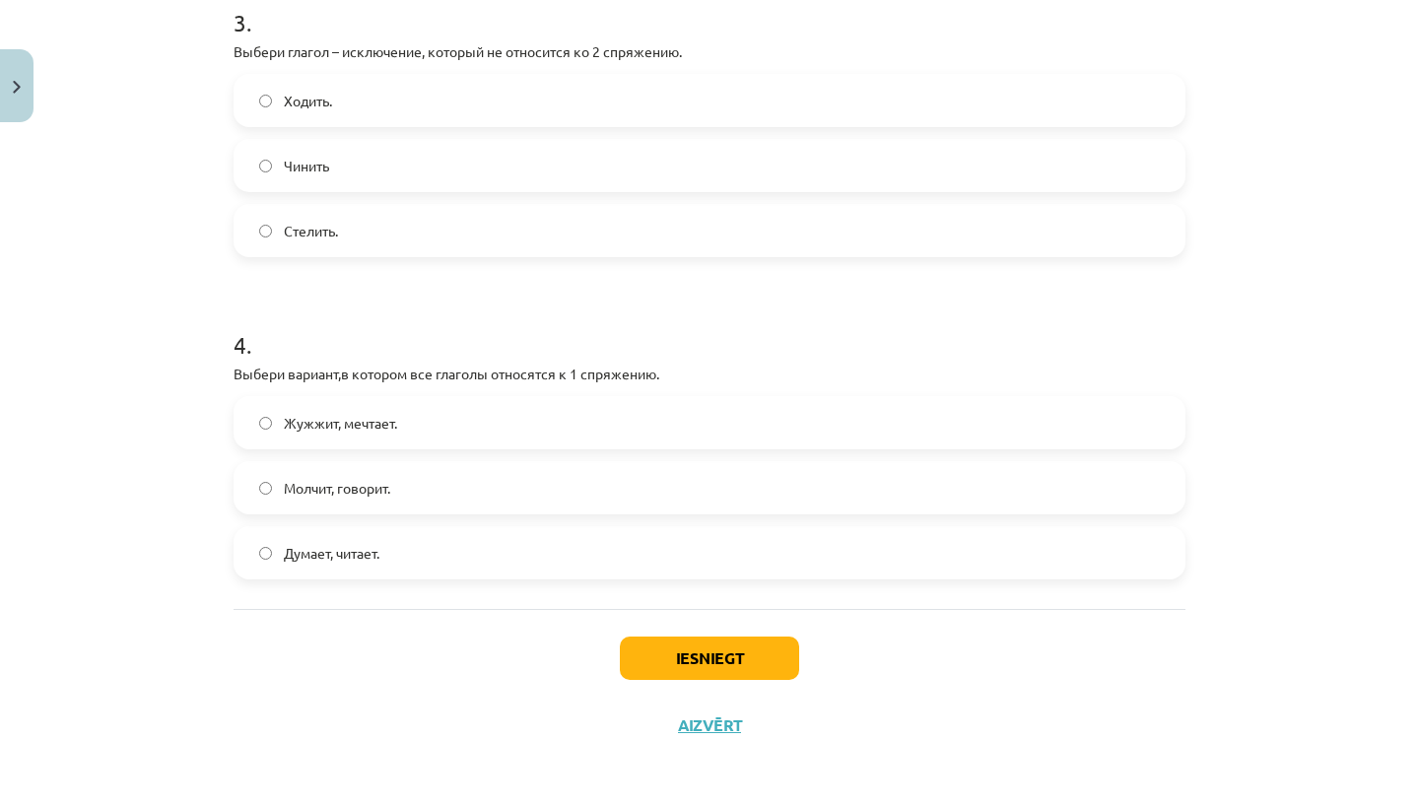
scroll to position [1065, 0]
click at [402, 554] on label "Думает, читает." at bounding box center [709, 552] width 948 height 49
click at [658, 667] on button "Iesniegt" at bounding box center [709, 657] width 179 height 43
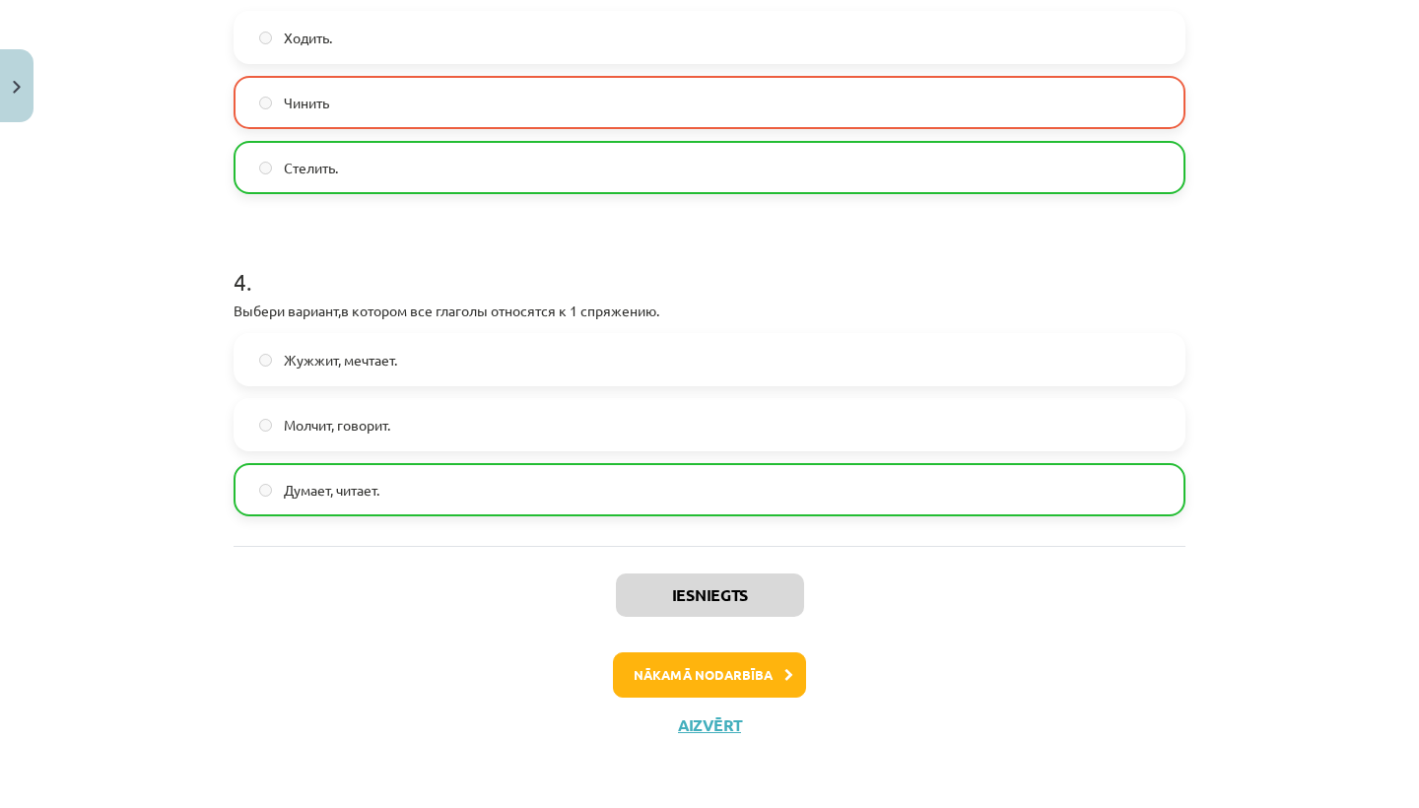
click at [706, 682] on button "Nākamā nodarbība" at bounding box center [709, 674] width 193 height 45
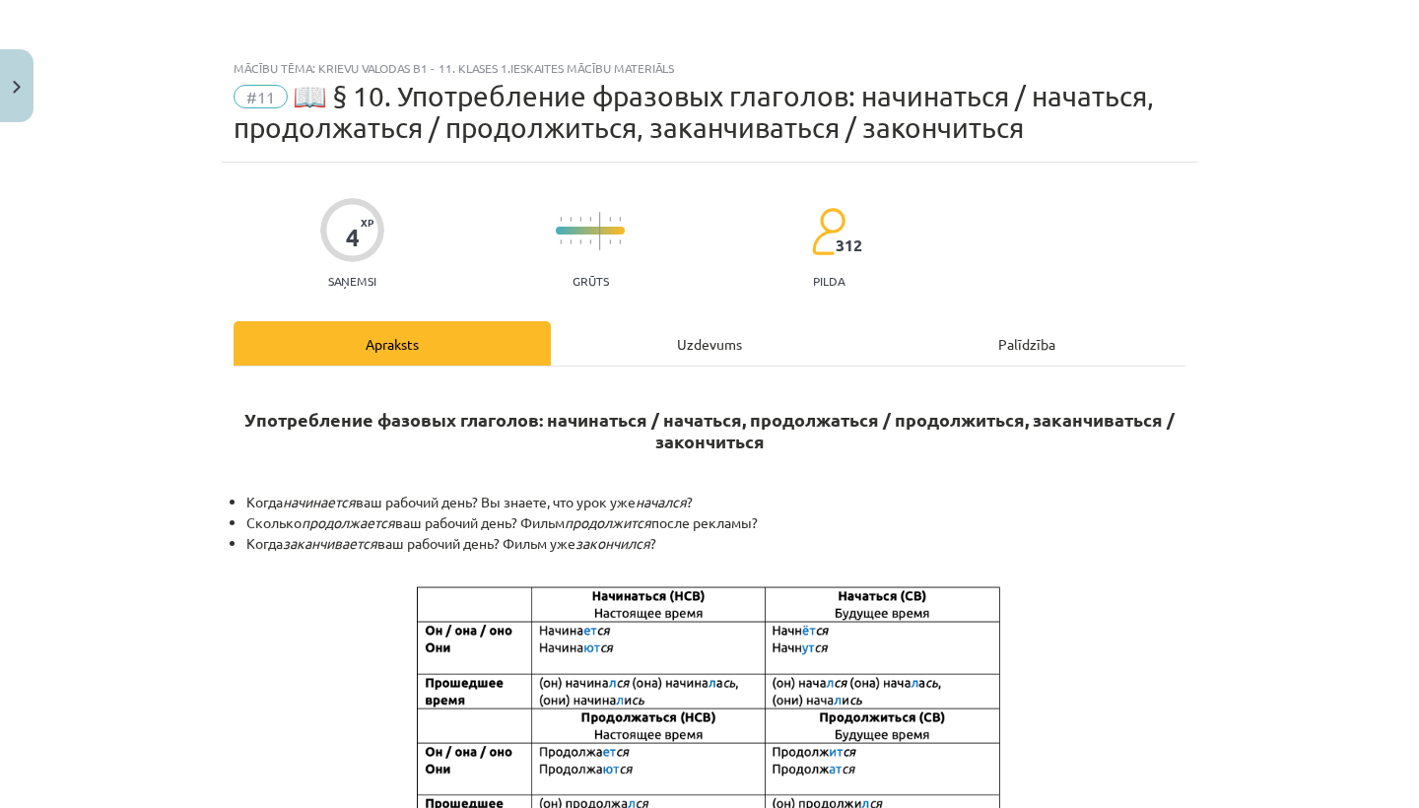
scroll to position [0, 0]
click at [20, 87] on button "Close" at bounding box center [16, 85] width 33 height 73
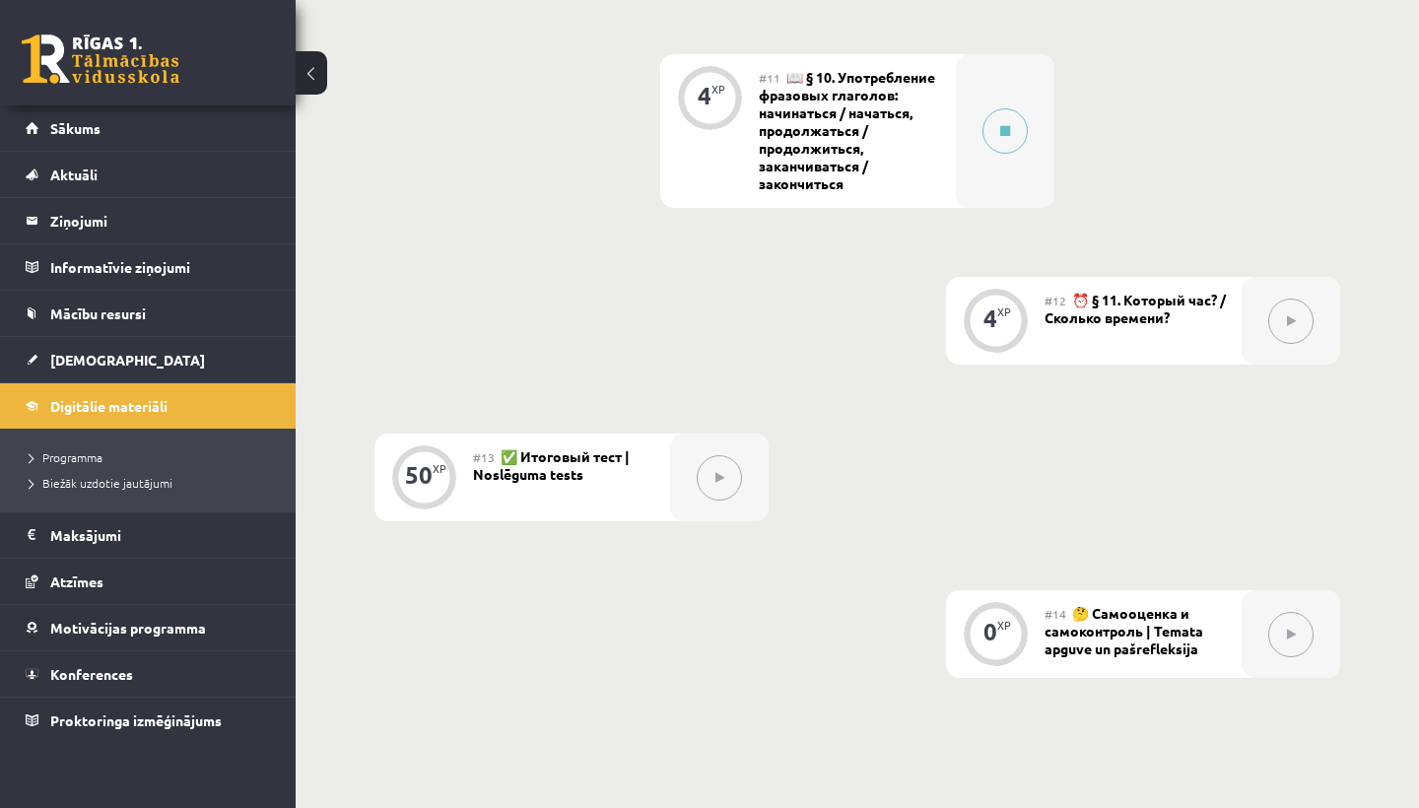
scroll to position [2299, 0]
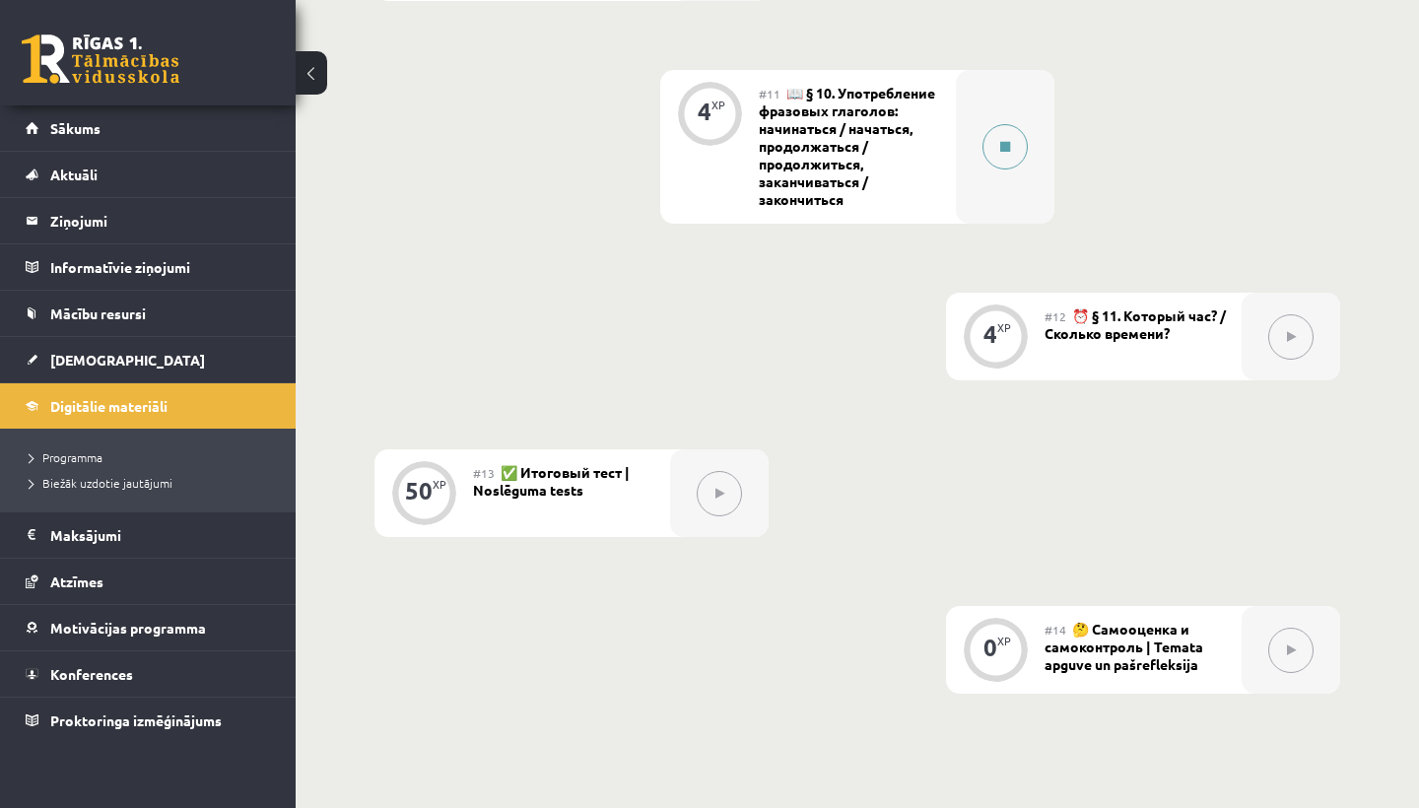
click at [1029, 141] on div at bounding box center [1005, 147] width 99 height 154
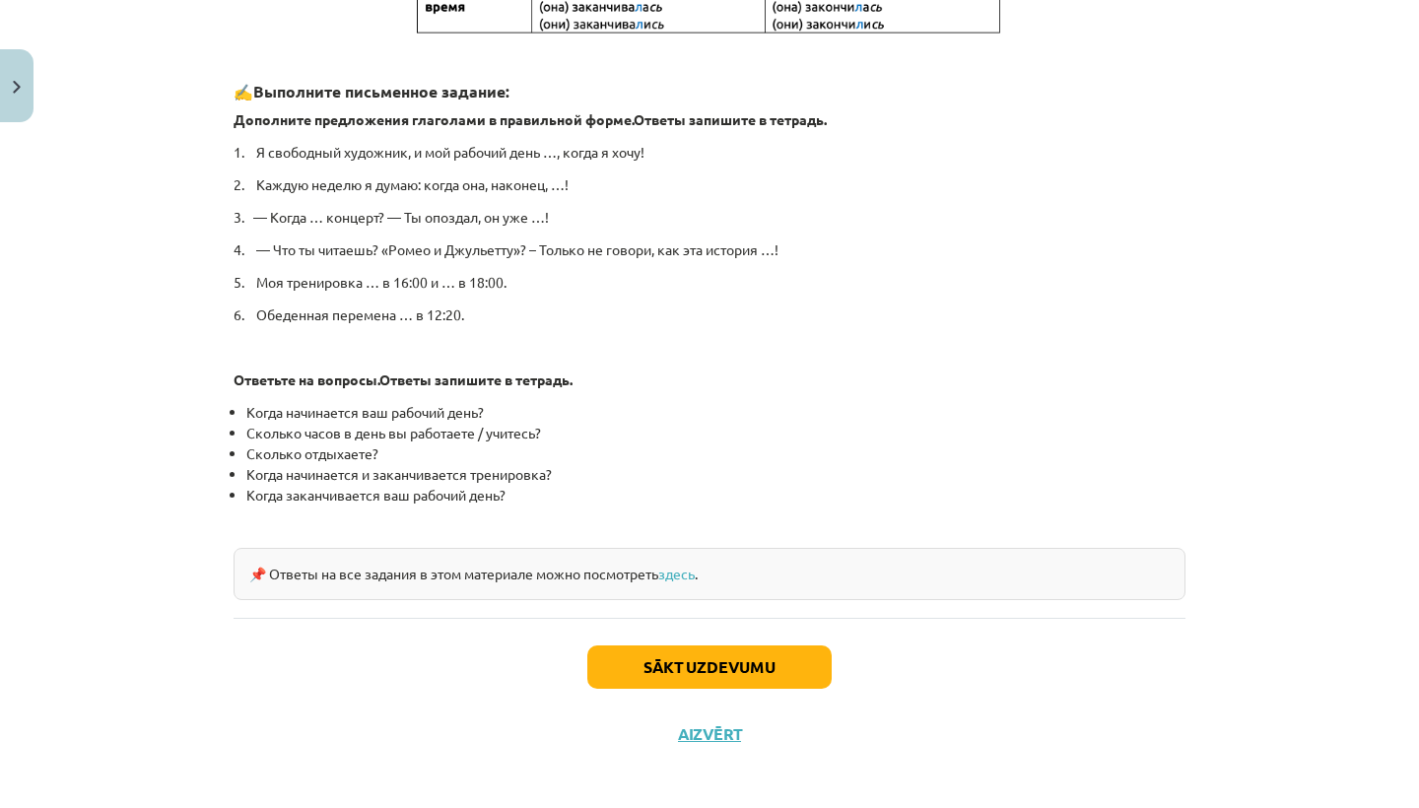
scroll to position [941, 0]
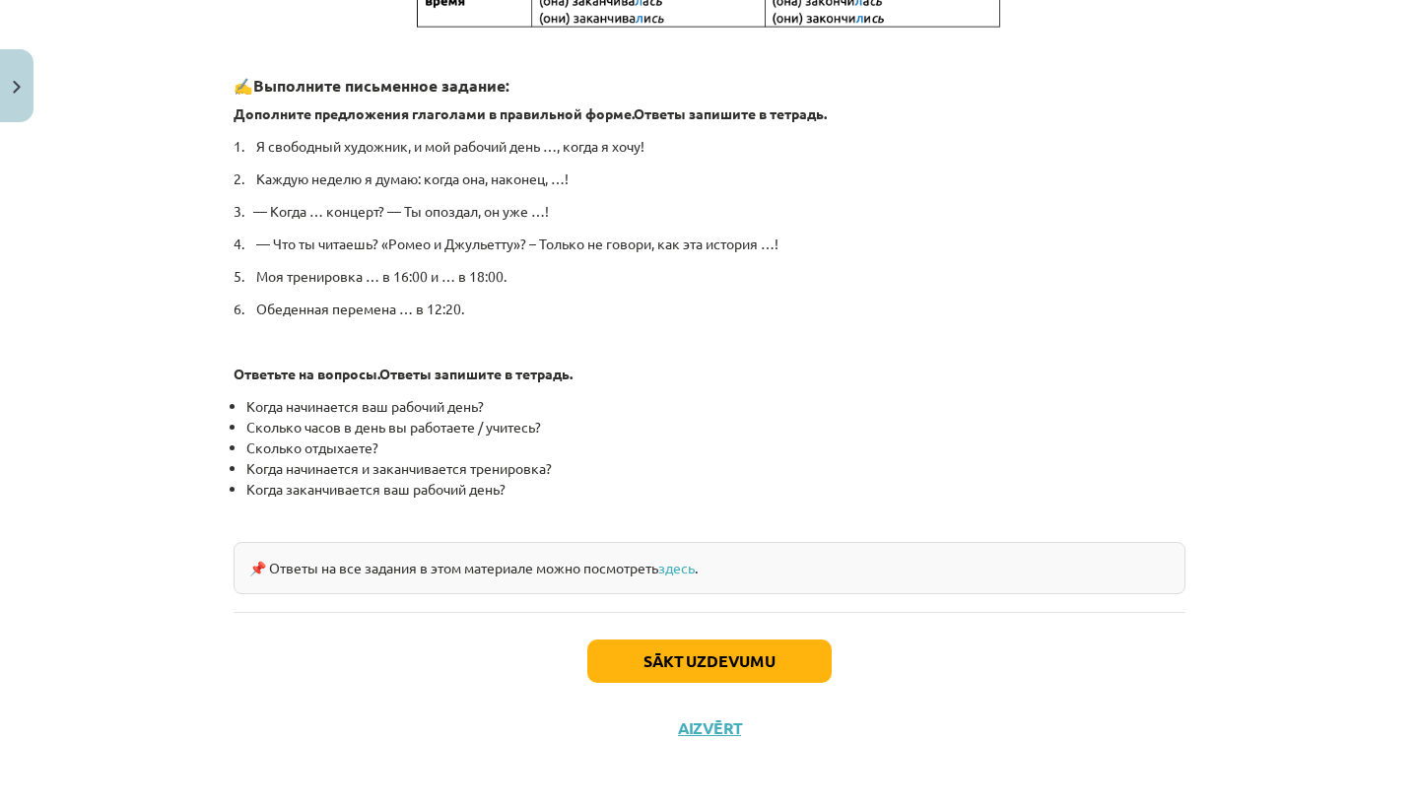
click at [780, 632] on div "Sākt uzdevumu Aizvērt" at bounding box center [709, 681] width 952 height 138
click at [793, 641] on button "Sākt uzdevumu" at bounding box center [709, 660] width 244 height 43
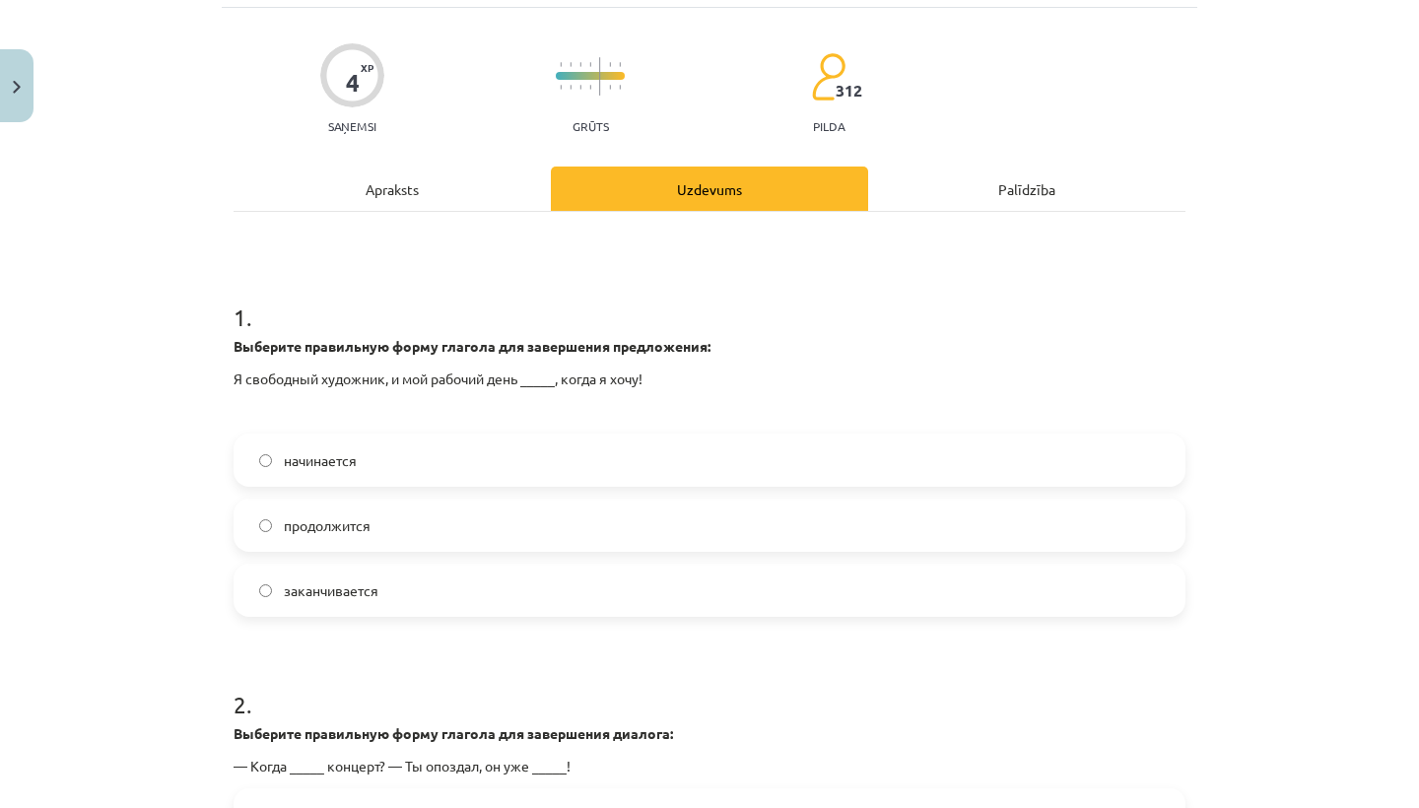
scroll to position [154, 0]
click at [675, 463] on label "начинается" at bounding box center [709, 460] width 948 height 49
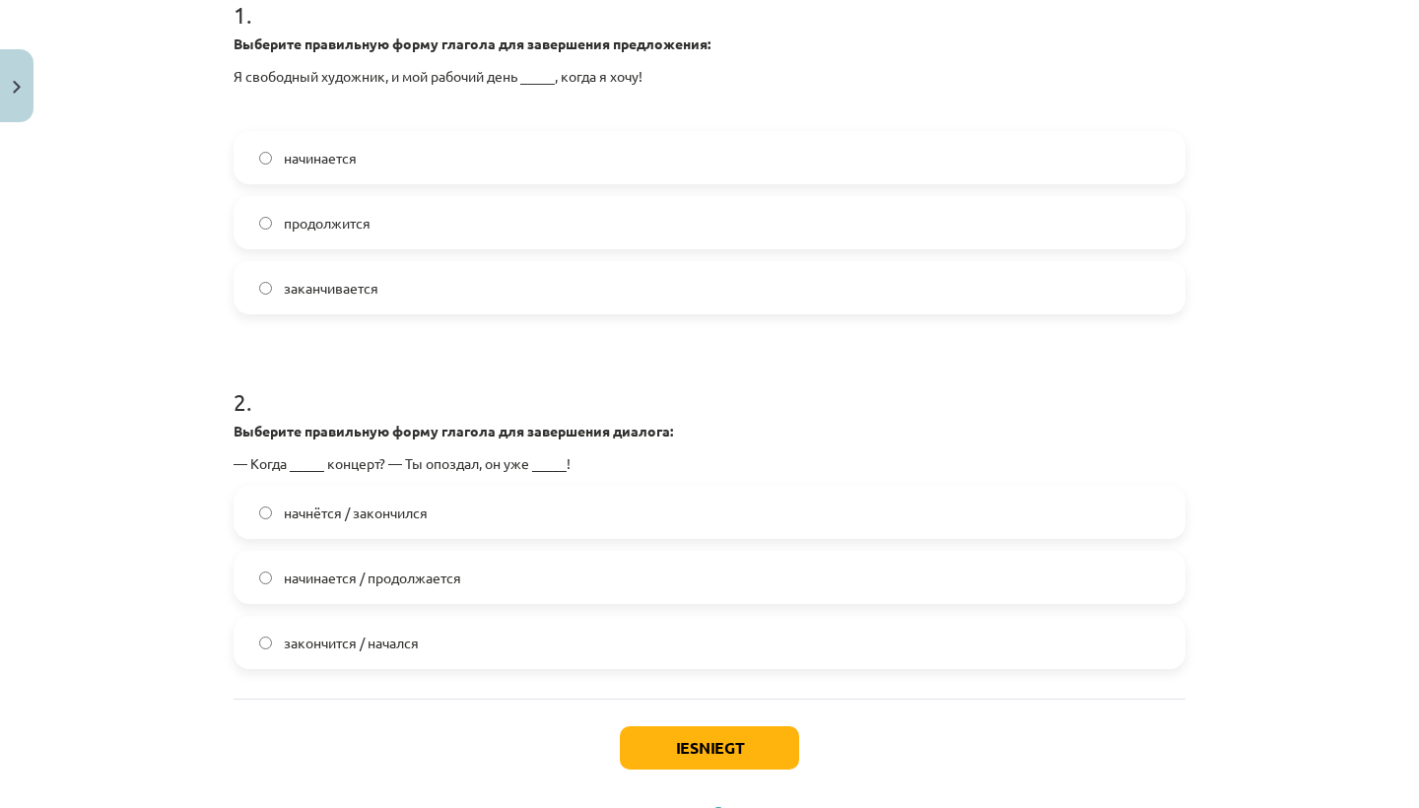
scroll to position [460, 0]
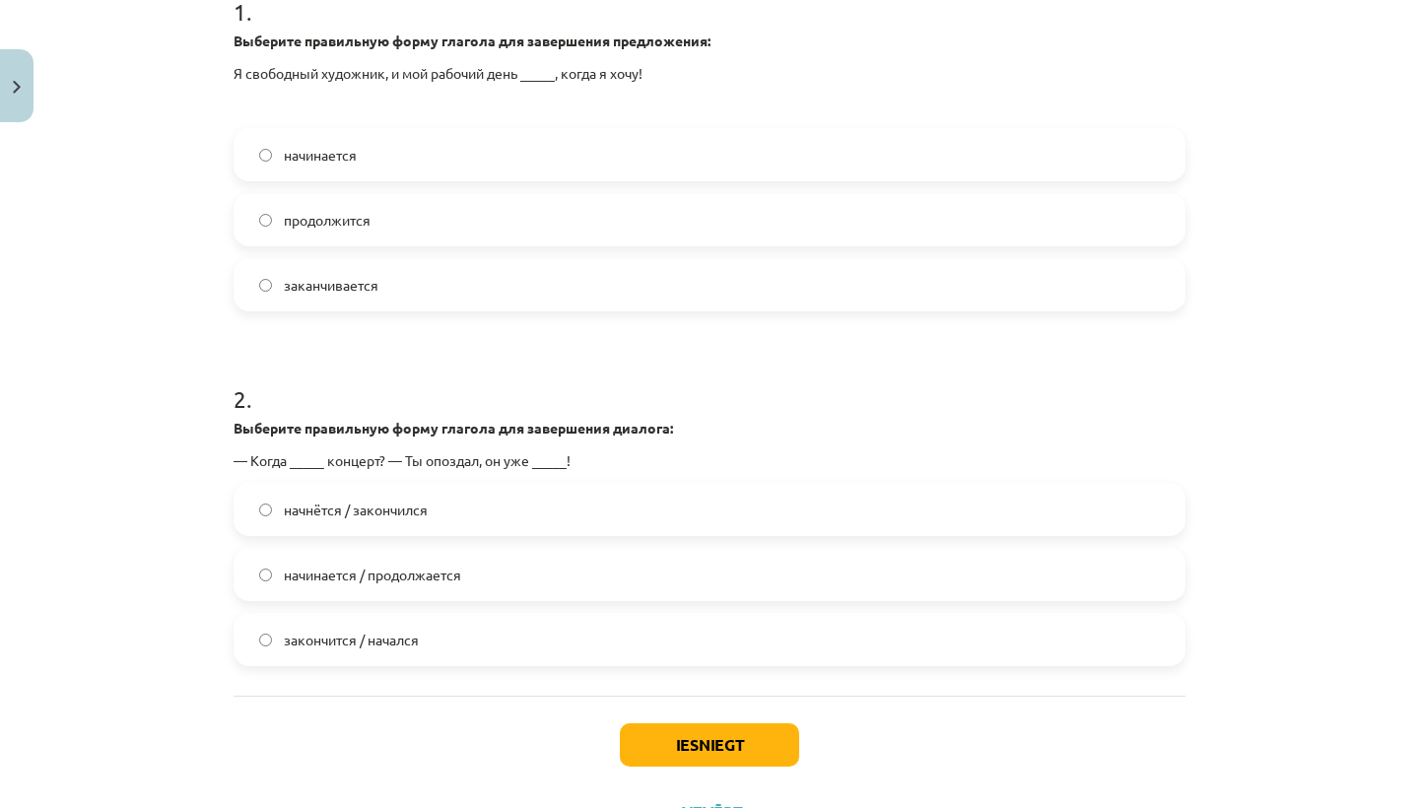
click at [579, 522] on label "начнётся / закончился" at bounding box center [709, 509] width 948 height 49
click at [686, 734] on button "Iesniegt" at bounding box center [709, 744] width 179 height 43
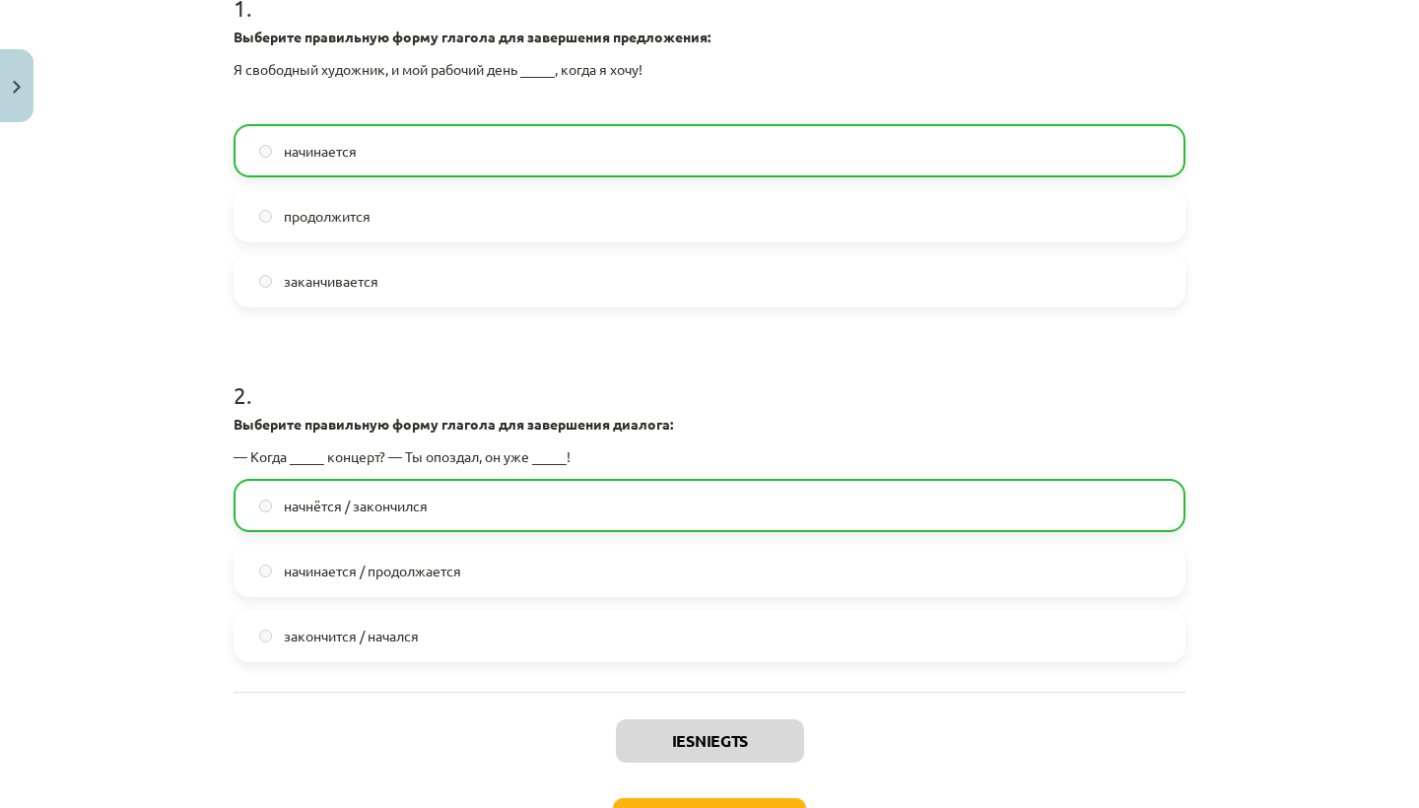
scroll to position [473, 0]
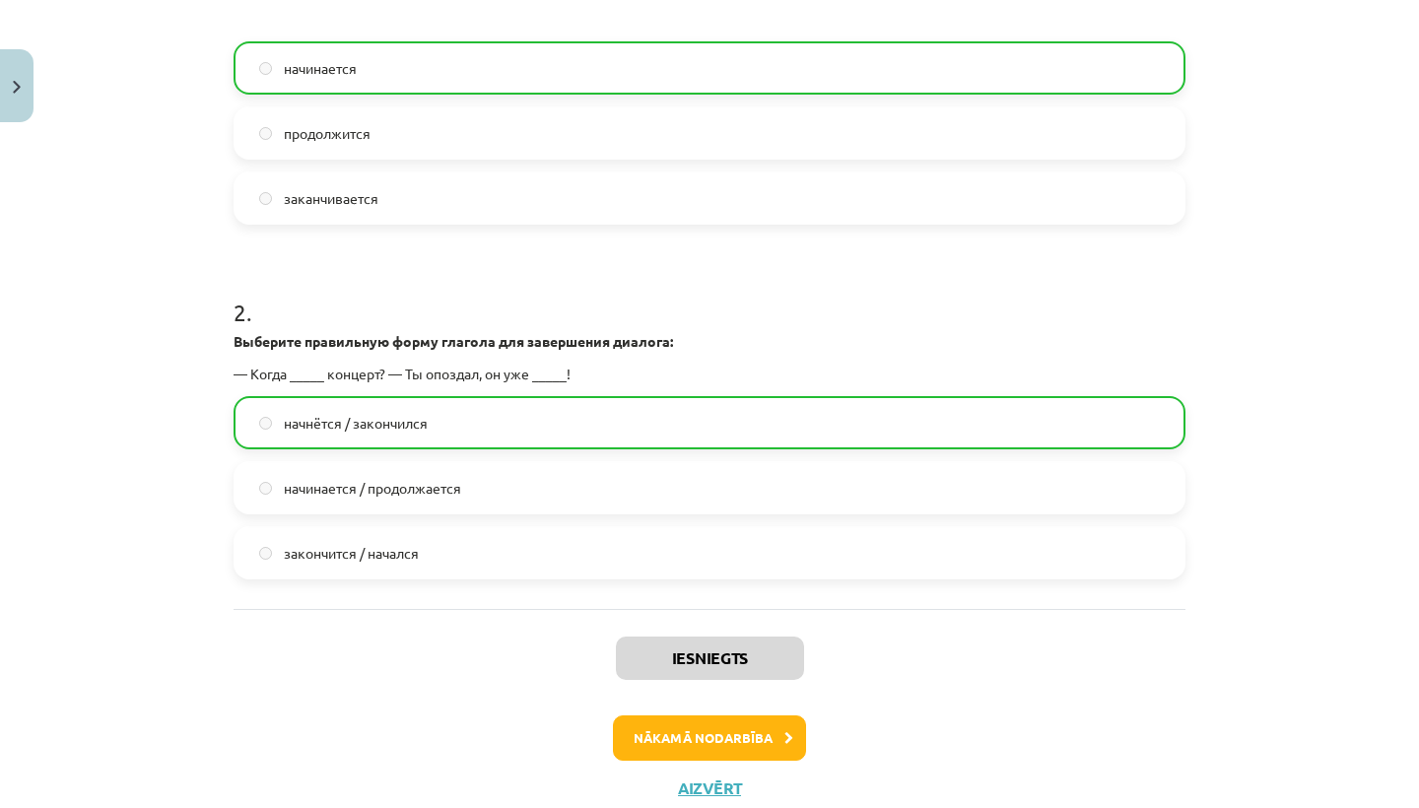
click at [693, 740] on button "Nākamā nodarbība" at bounding box center [709, 737] width 193 height 45
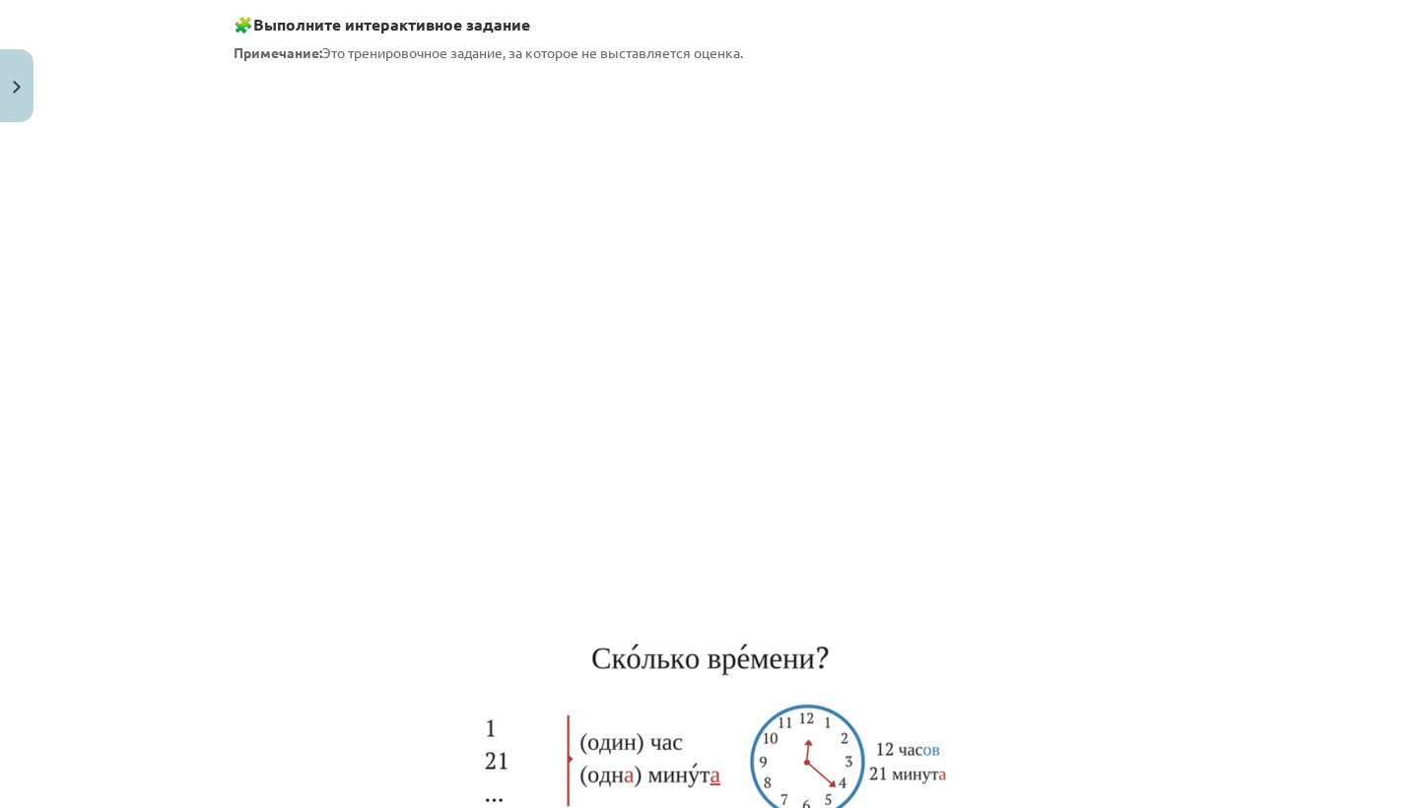
scroll to position [1115, 0]
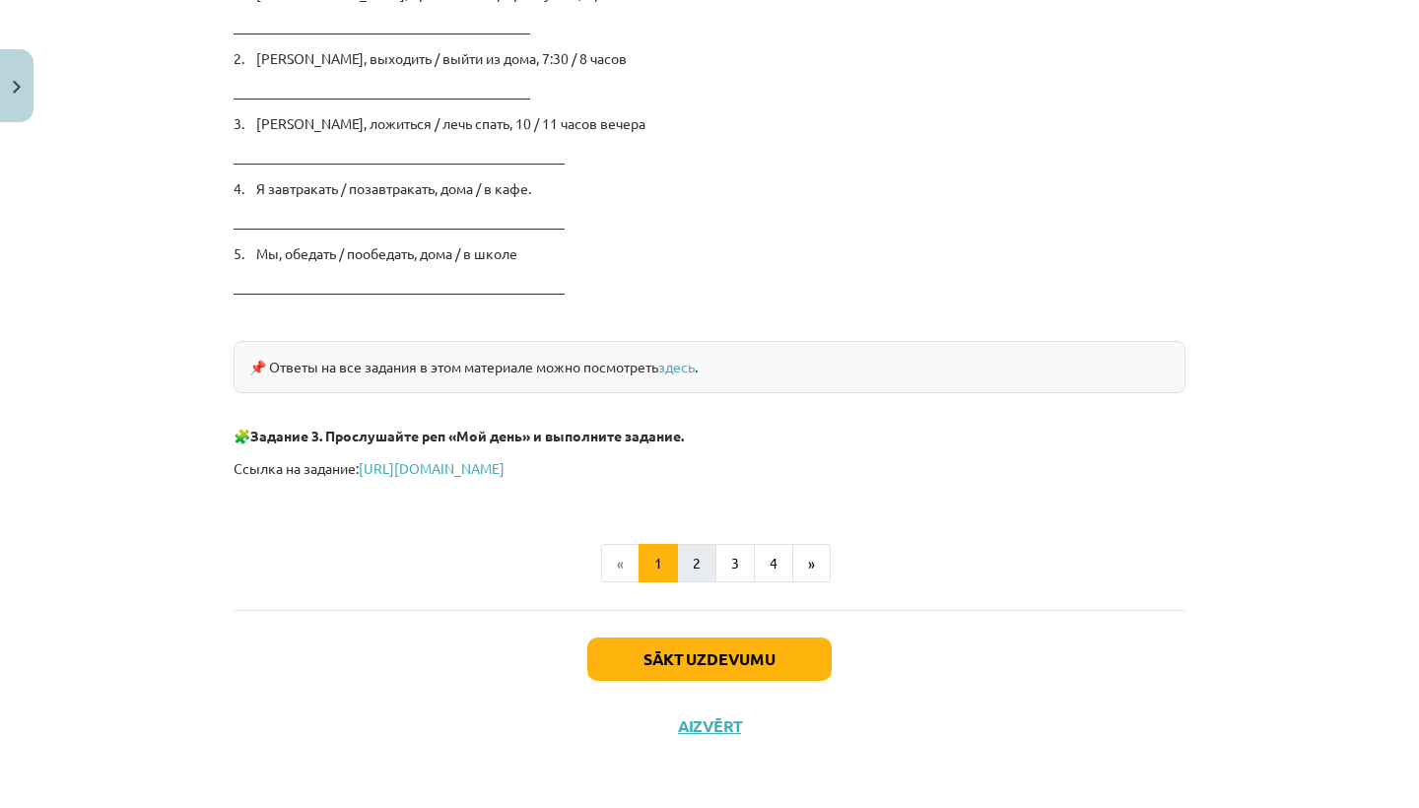
click at [688, 555] on button "2" at bounding box center [696, 563] width 39 height 39
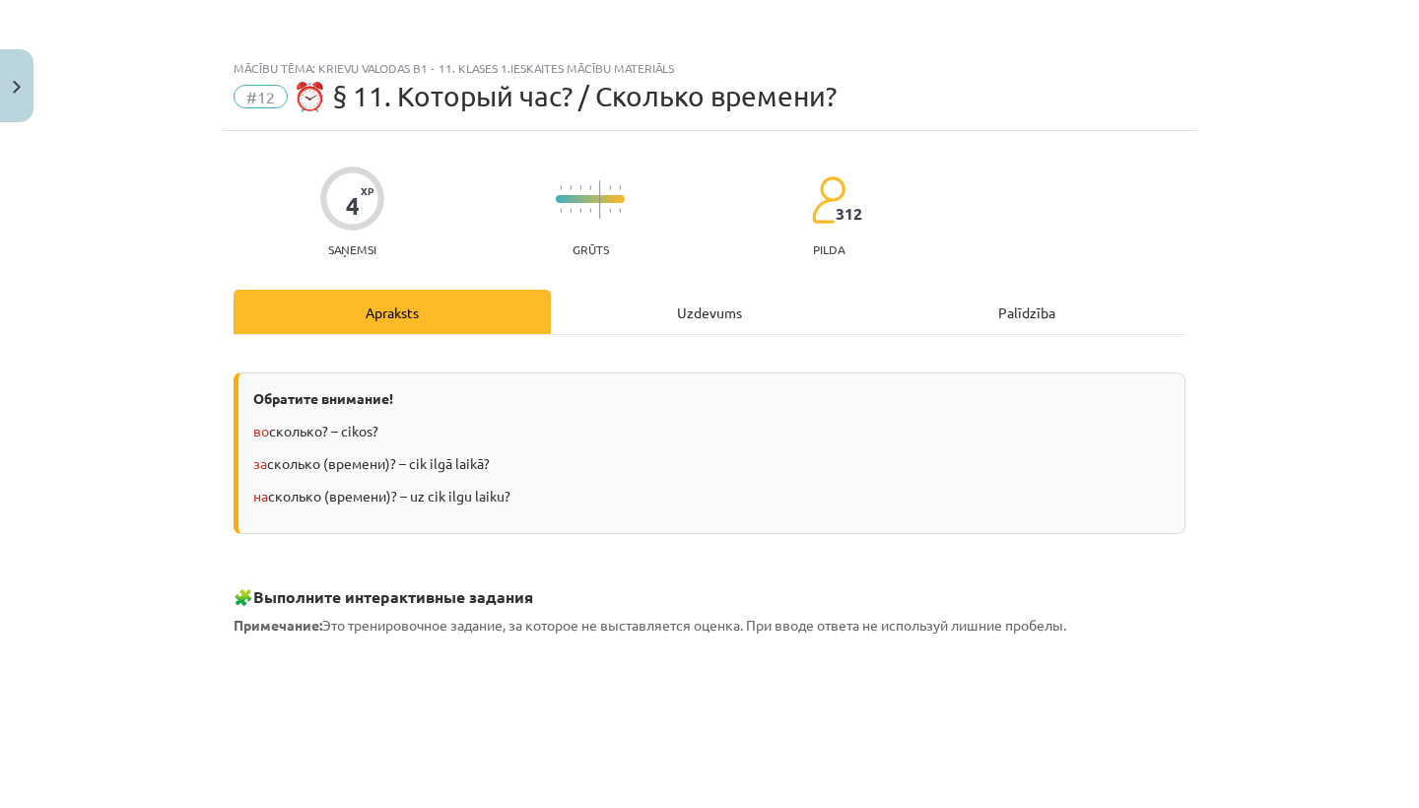
scroll to position [0, 0]
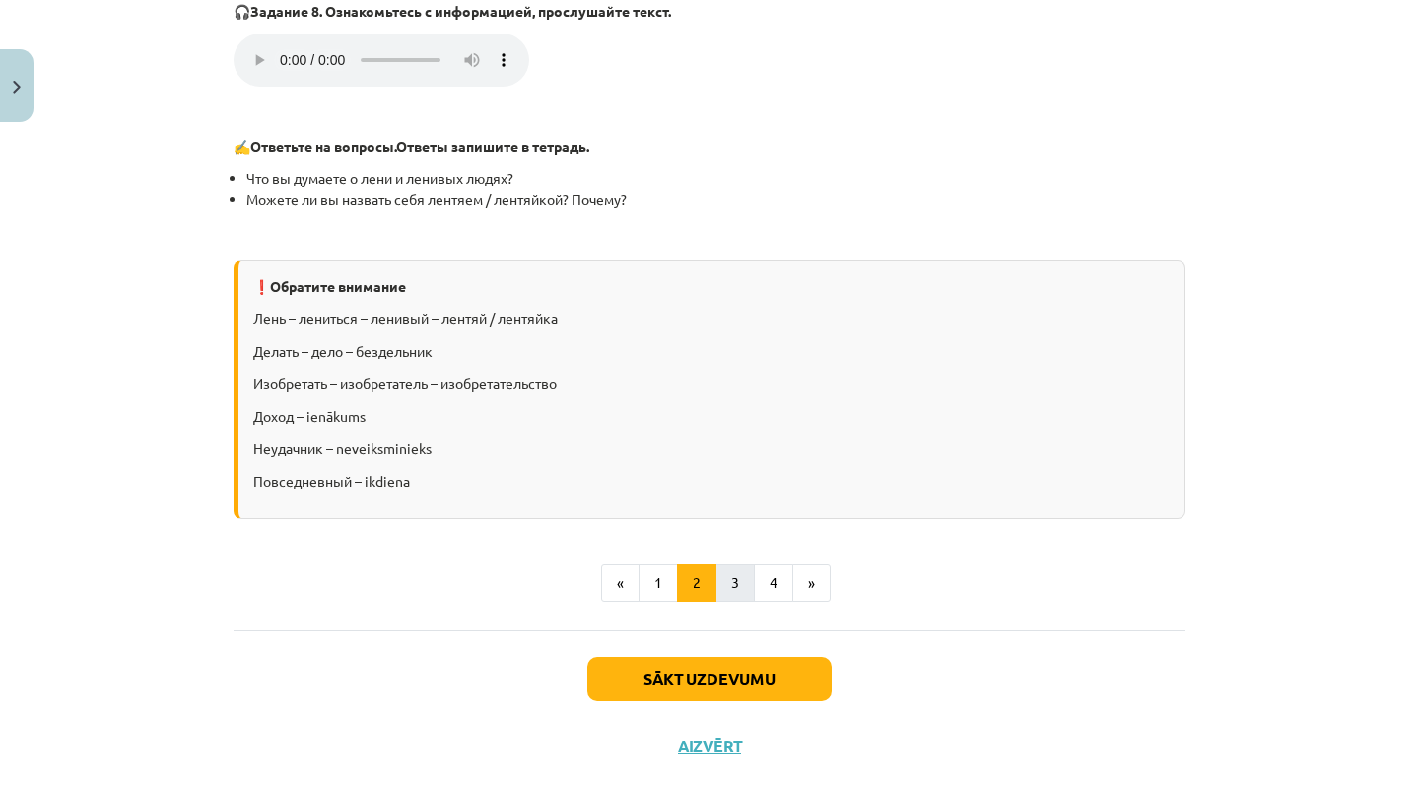
click at [717, 564] on button "3" at bounding box center [734, 583] width 39 height 39
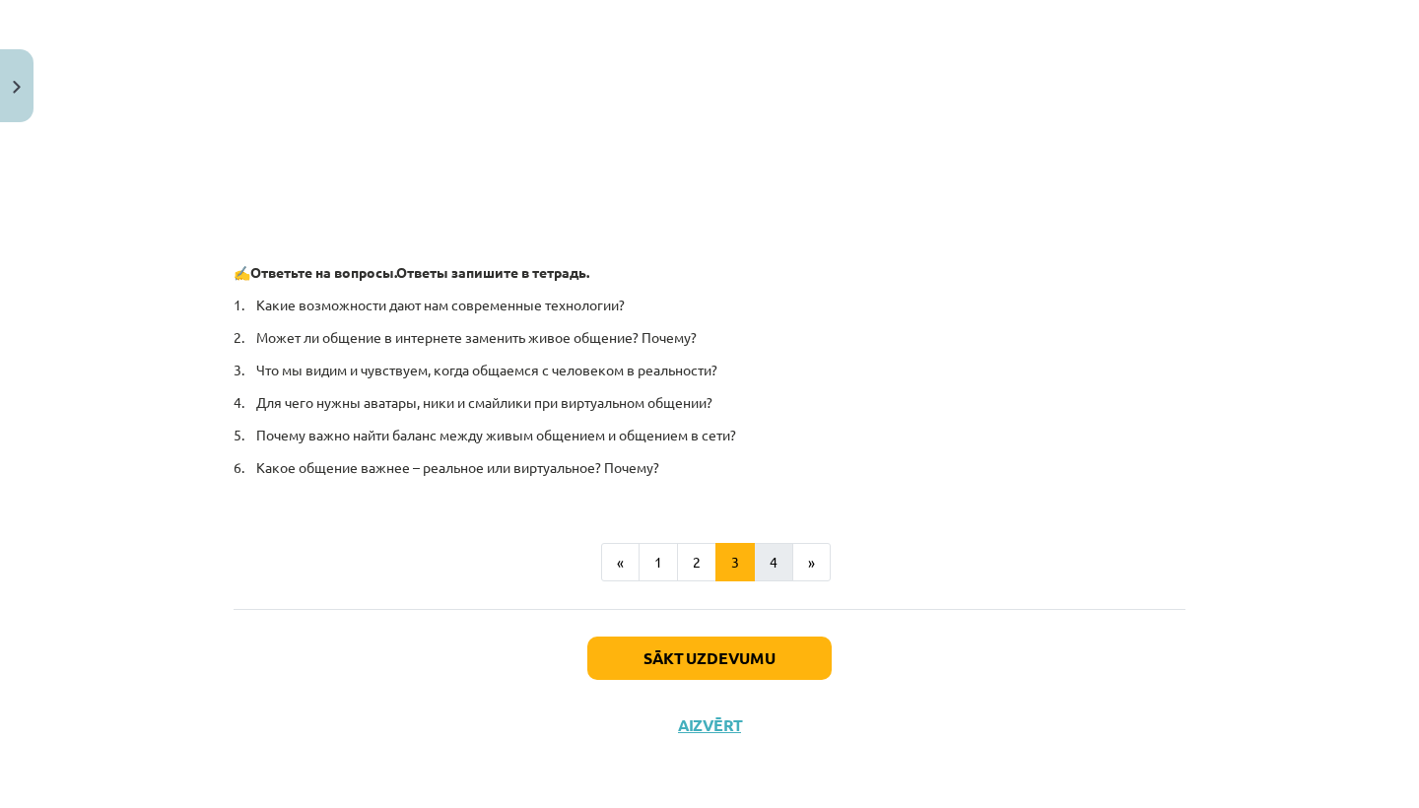
click at [779, 549] on button "4" at bounding box center [773, 562] width 39 height 39
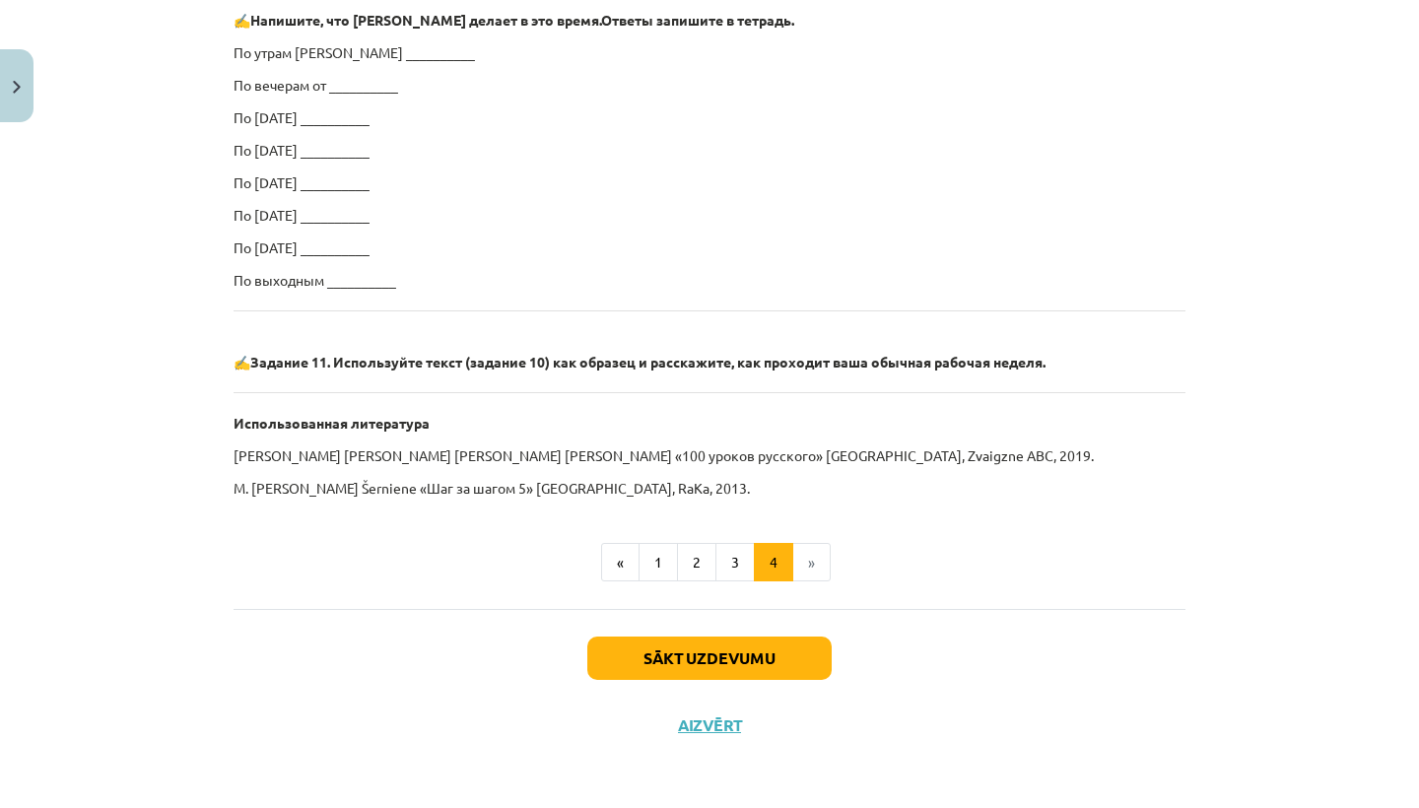
click at [771, 645] on button "Sākt uzdevumu" at bounding box center [709, 657] width 244 height 43
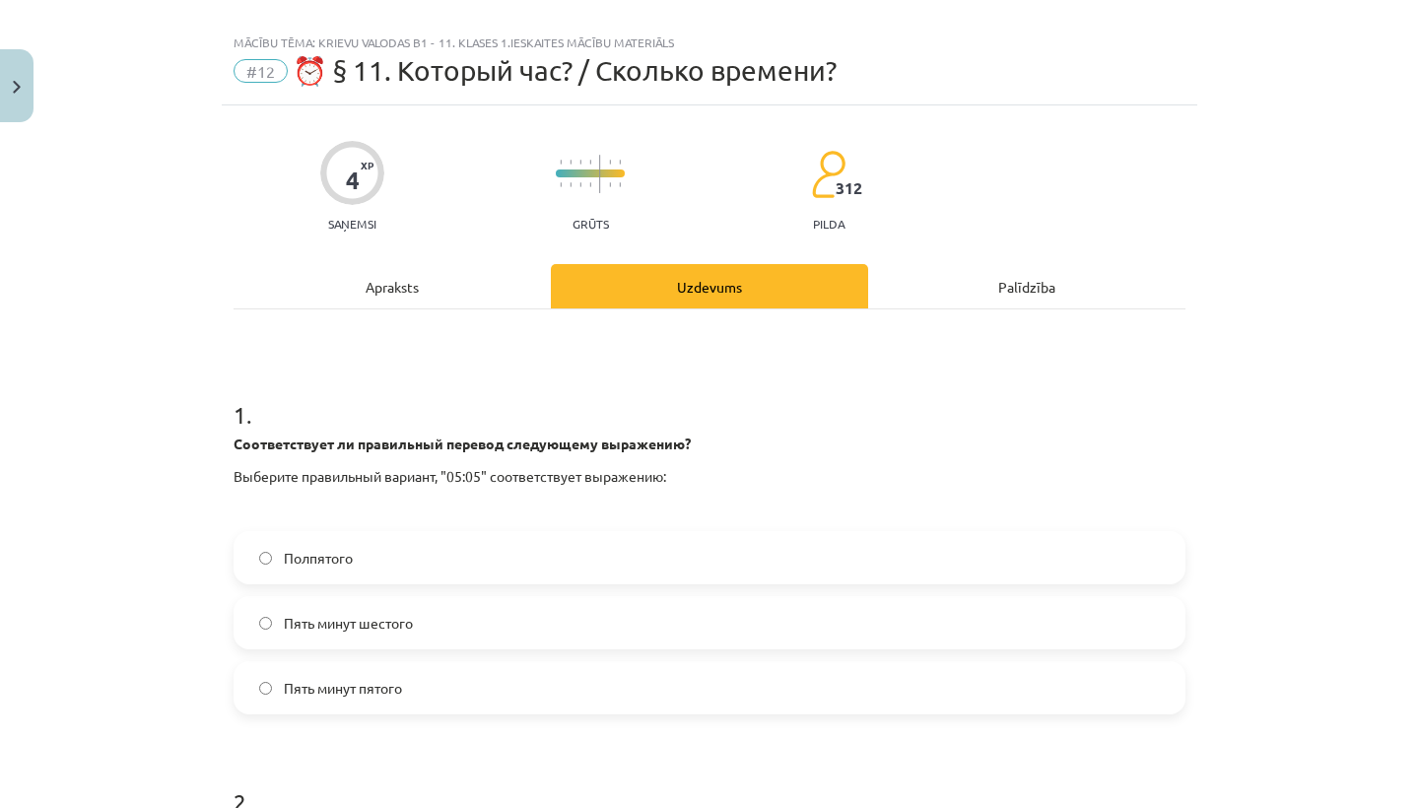
scroll to position [91, 0]
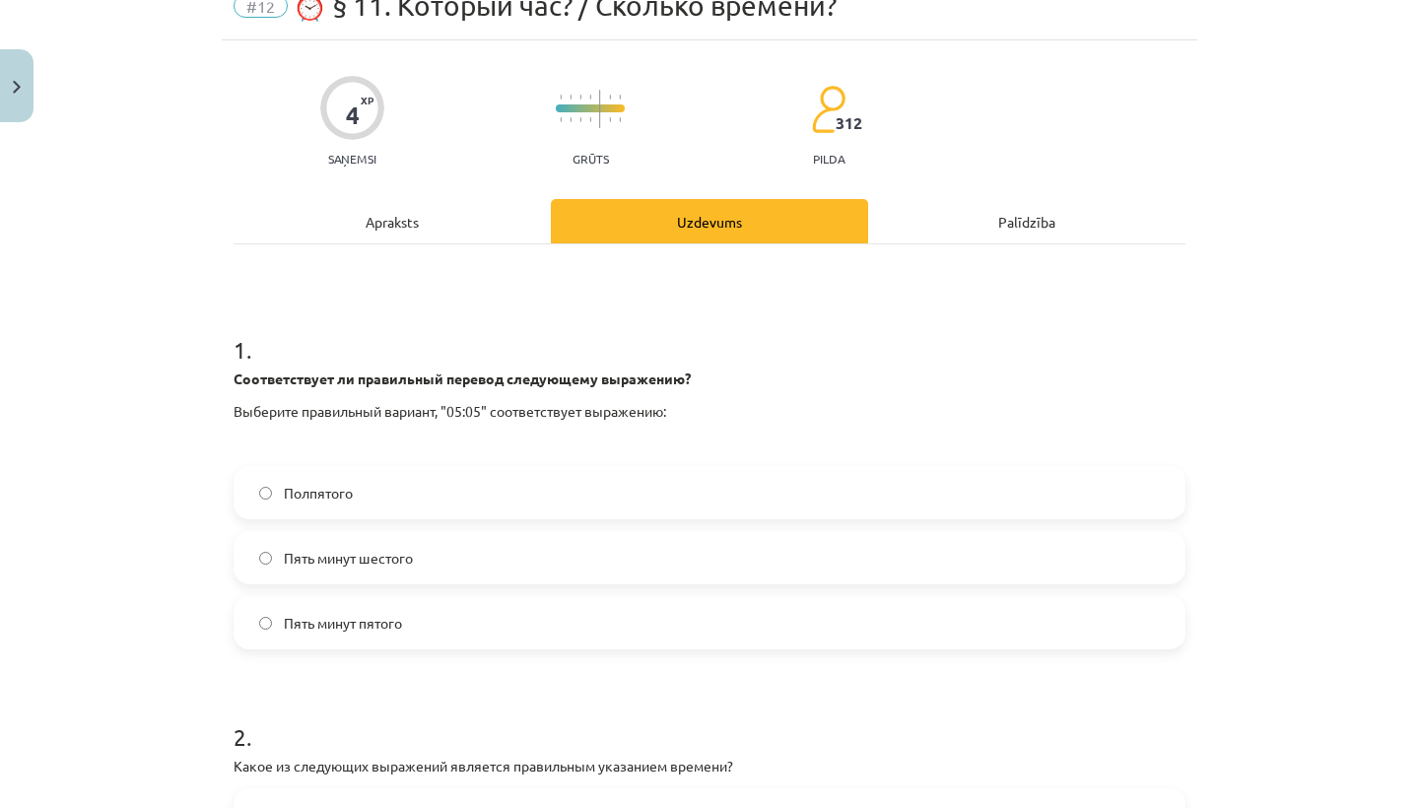
click at [435, 557] on label "Пять минут шестого" at bounding box center [709, 557] width 948 height 49
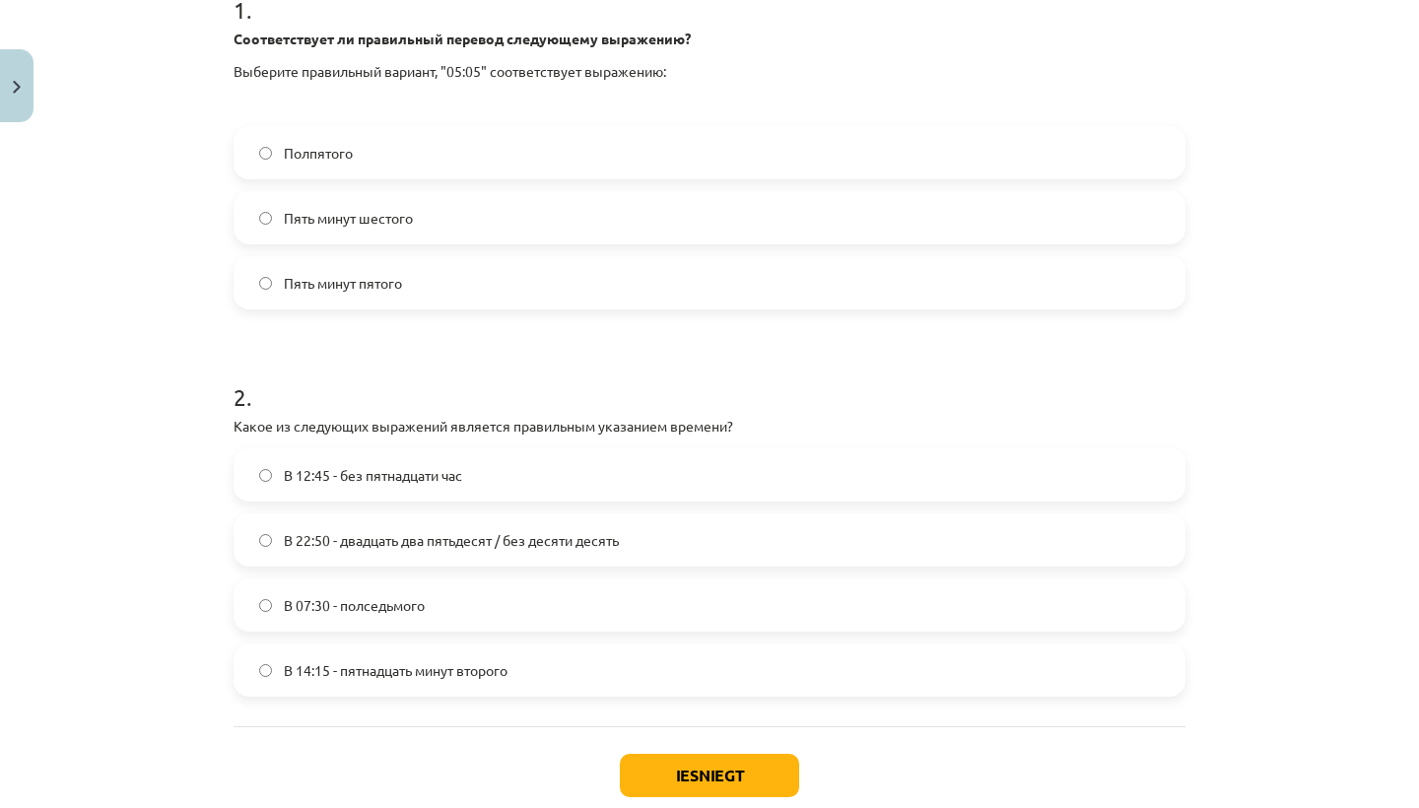
scroll to position [442, 0]
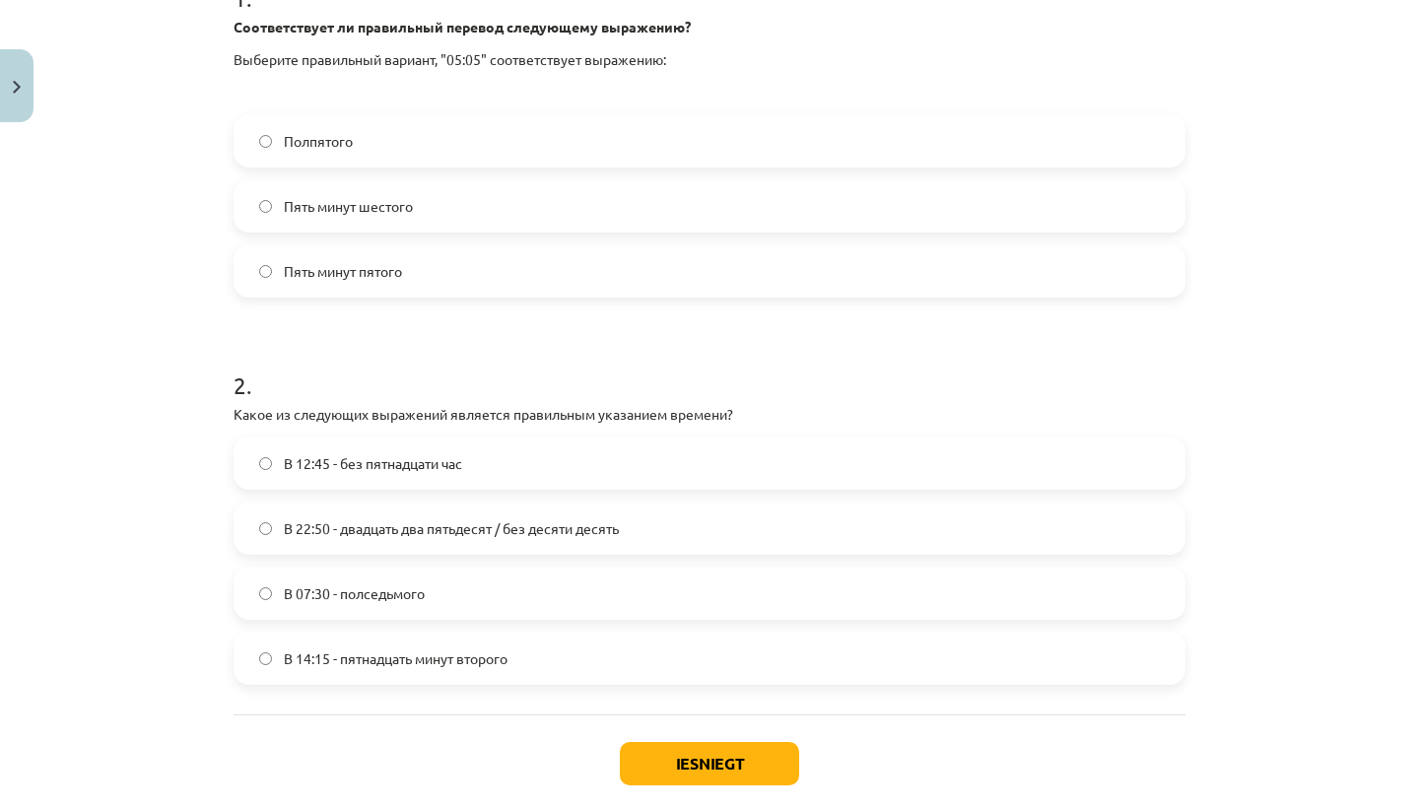
click at [489, 461] on label "В 12:45 - без пятнадцати час" at bounding box center [709, 462] width 948 height 49
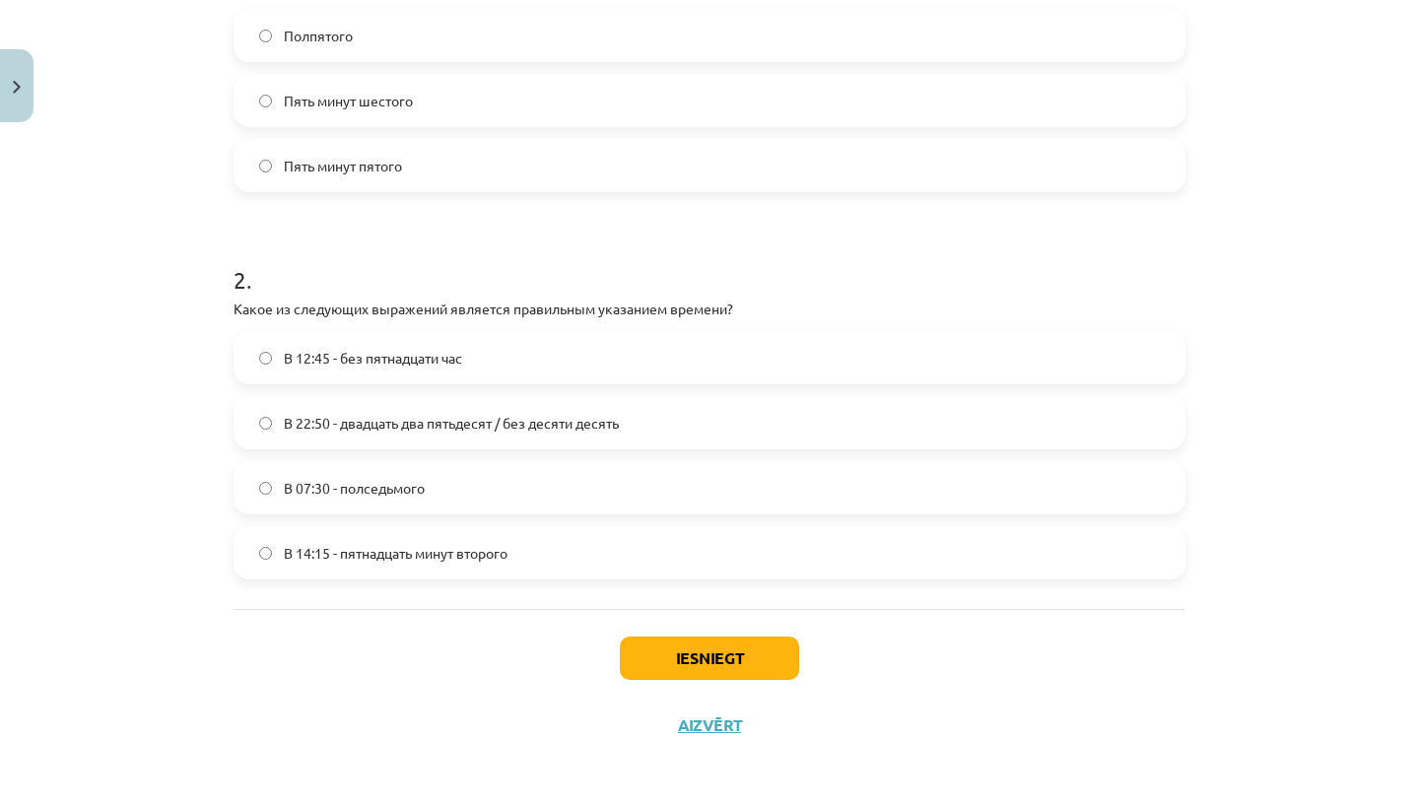
scroll to position [551, 0]
click at [690, 621] on div "Iesniegt Aizvērt" at bounding box center [709, 678] width 952 height 138
click at [690, 639] on button "Iesniegt" at bounding box center [709, 657] width 179 height 43
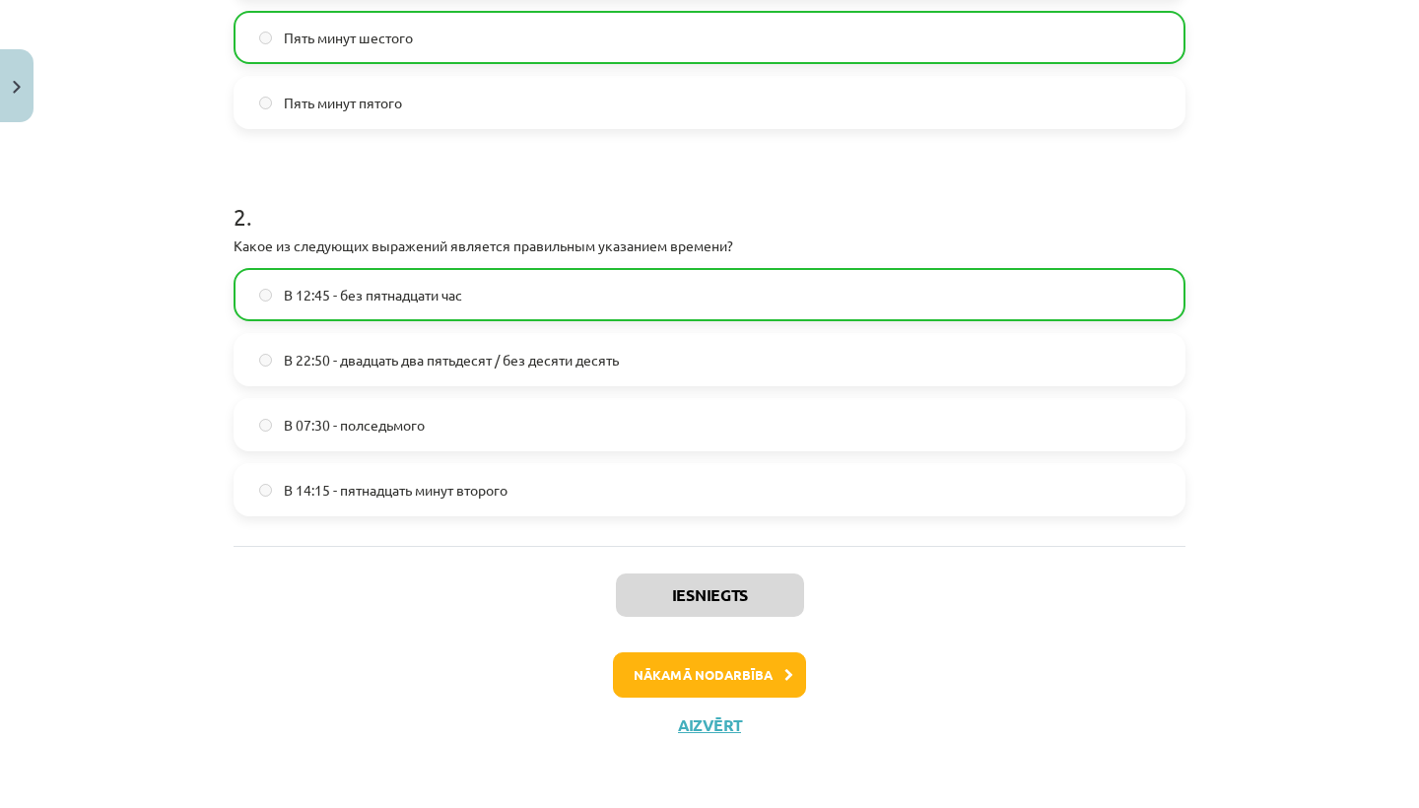
scroll to position [613, 0]
click at [702, 678] on button "Nākamā nodarbība" at bounding box center [709, 674] width 193 height 45
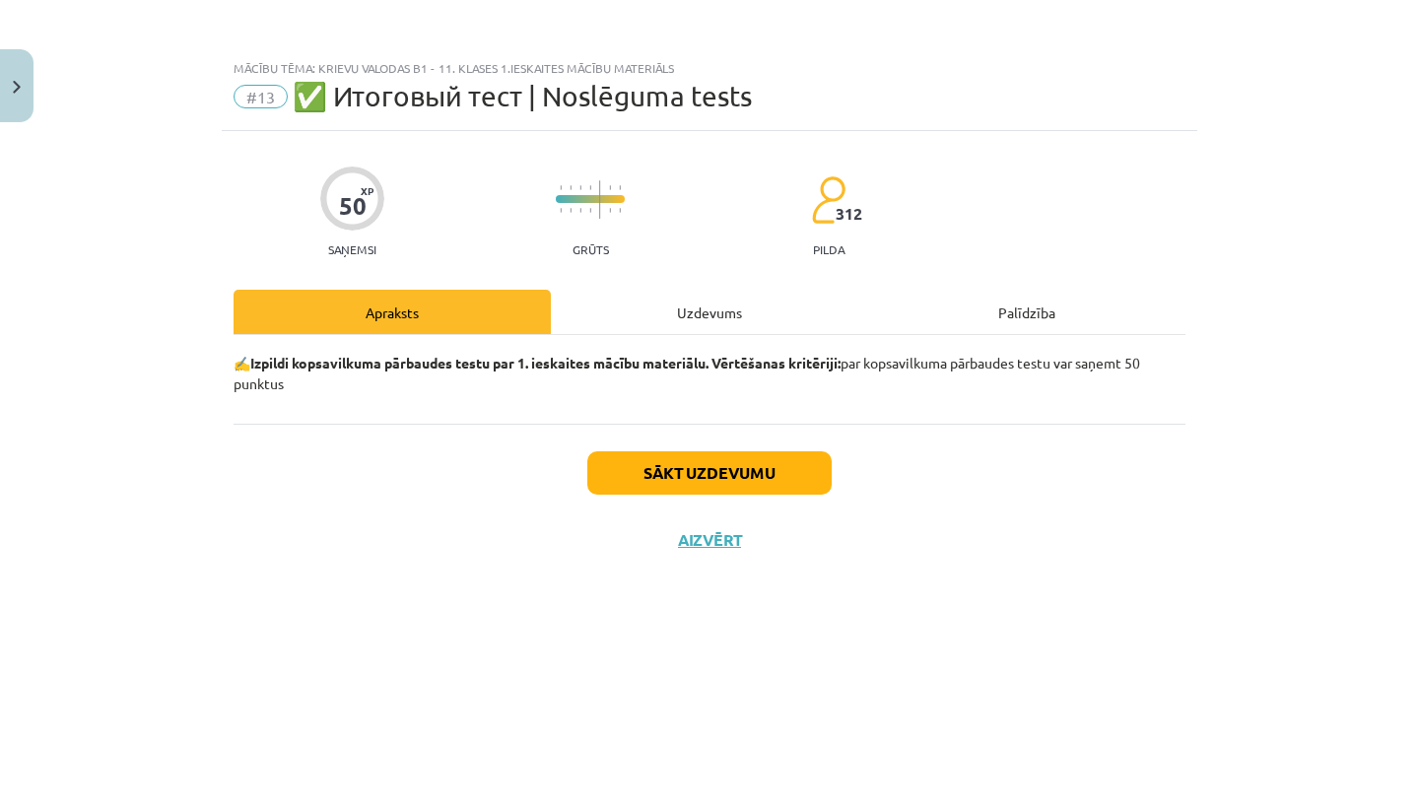
scroll to position [0, 0]
click at [712, 471] on button "Sākt uzdevumu" at bounding box center [709, 472] width 244 height 43
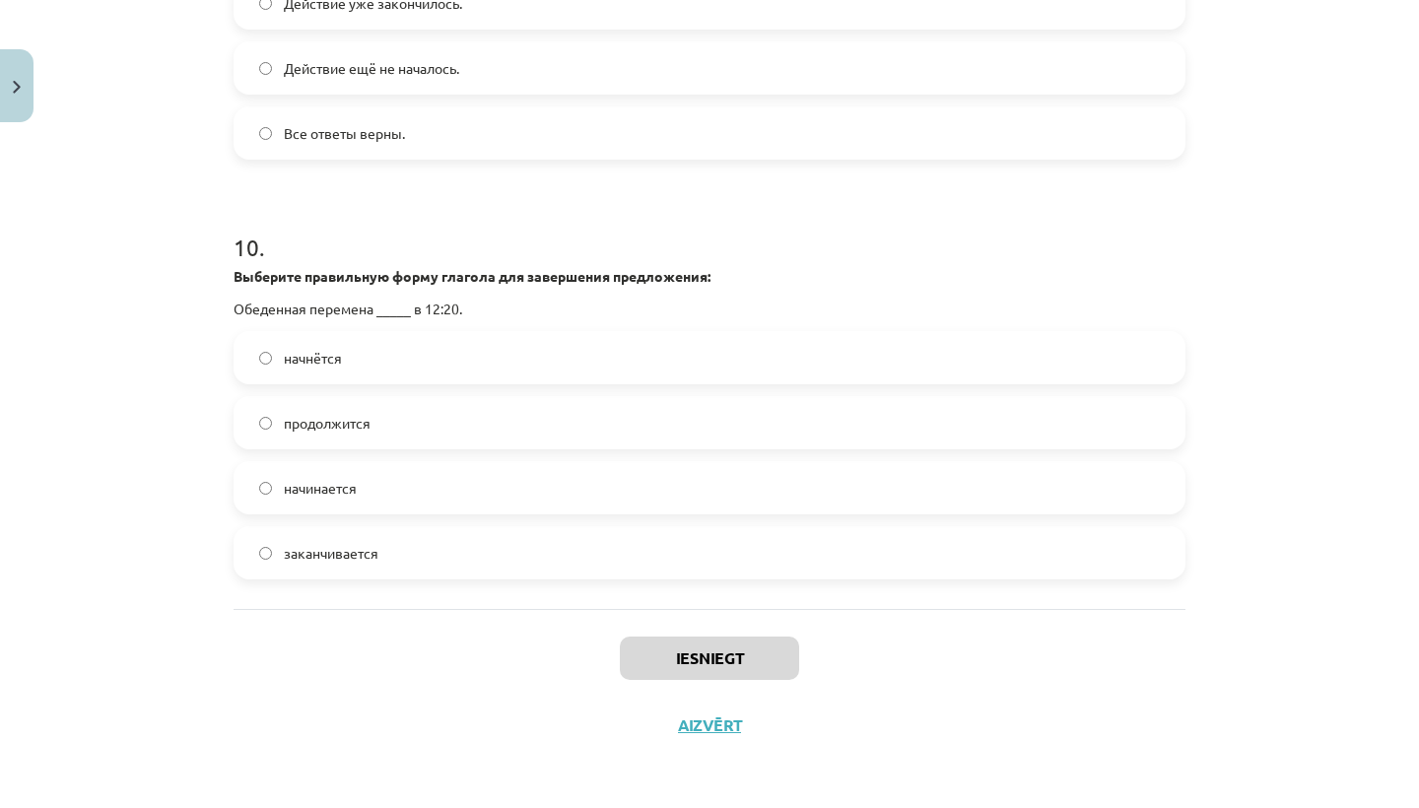
scroll to position [3817, 0]
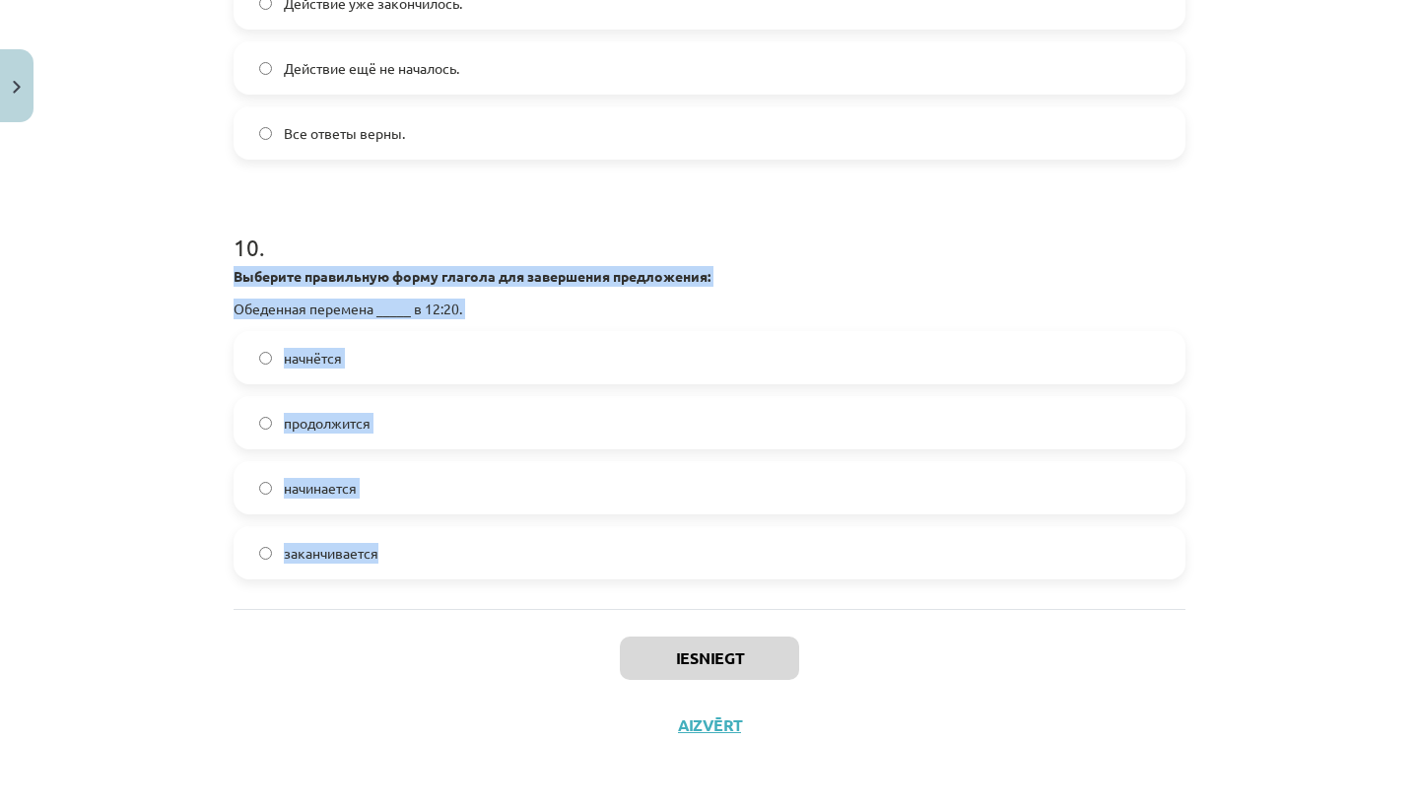
drag, startPoint x: 235, startPoint y: 262, endPoint x: 287, endPoint y: 570, distance: 312.6
click at [287, 570] on div "10 . Выберите правильную форму глагола для завершения предложения: Обеденная пе…" at bounding box center [709, 389] width 952 height 380
click at [471, 347] on label "начнётся" at bounding box center [709, 357] width 948 height 49
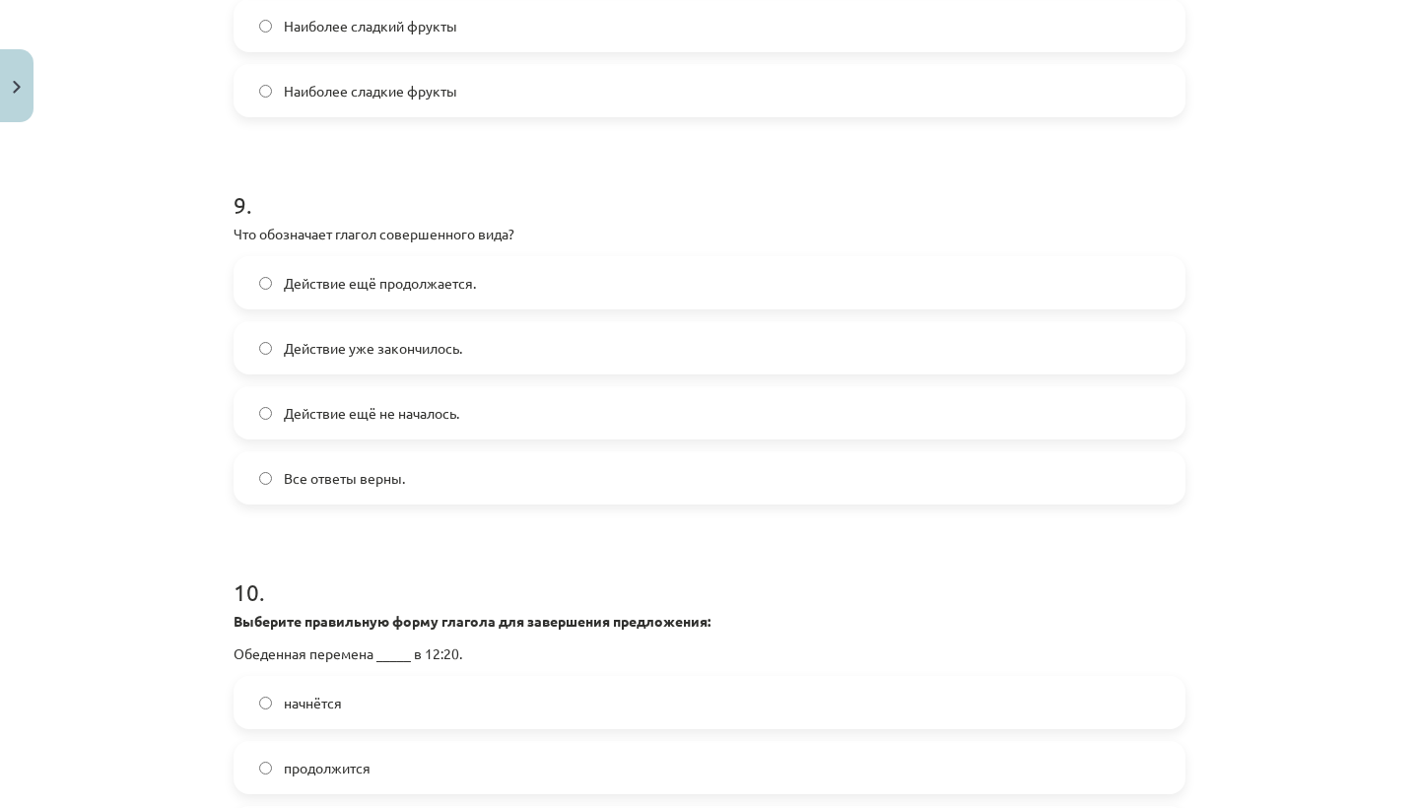
scroll to position [3446, 0]
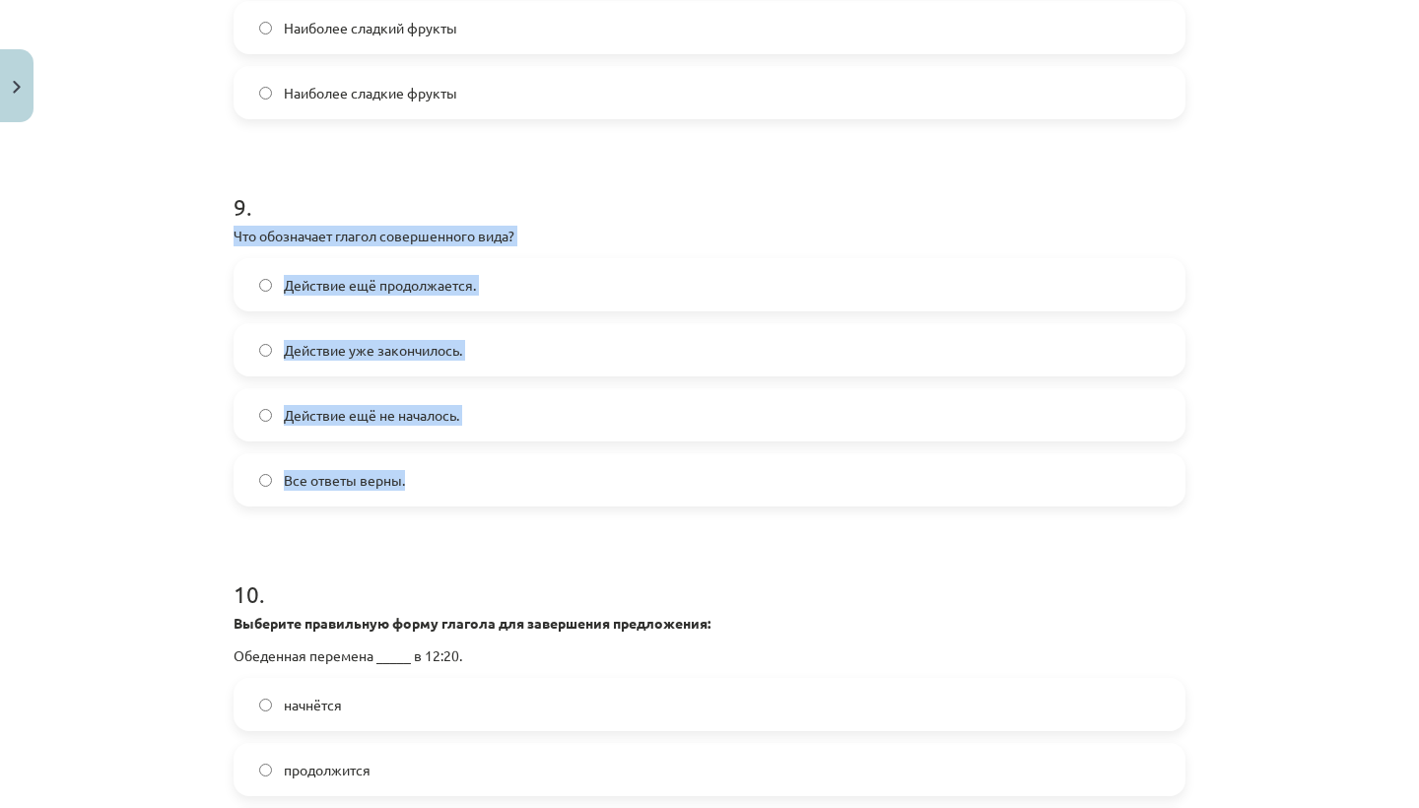
drag, startPoint x: 236, startPoint y: 254, endPoint x: 405, endPoint y: 523, distance: 317.4
click at [405, 506] on div "9 . Что обозначает глагол совершенного вида? Действие ещё продолжается. Действи…" at bounding box center [709, 333] width 952 height 348
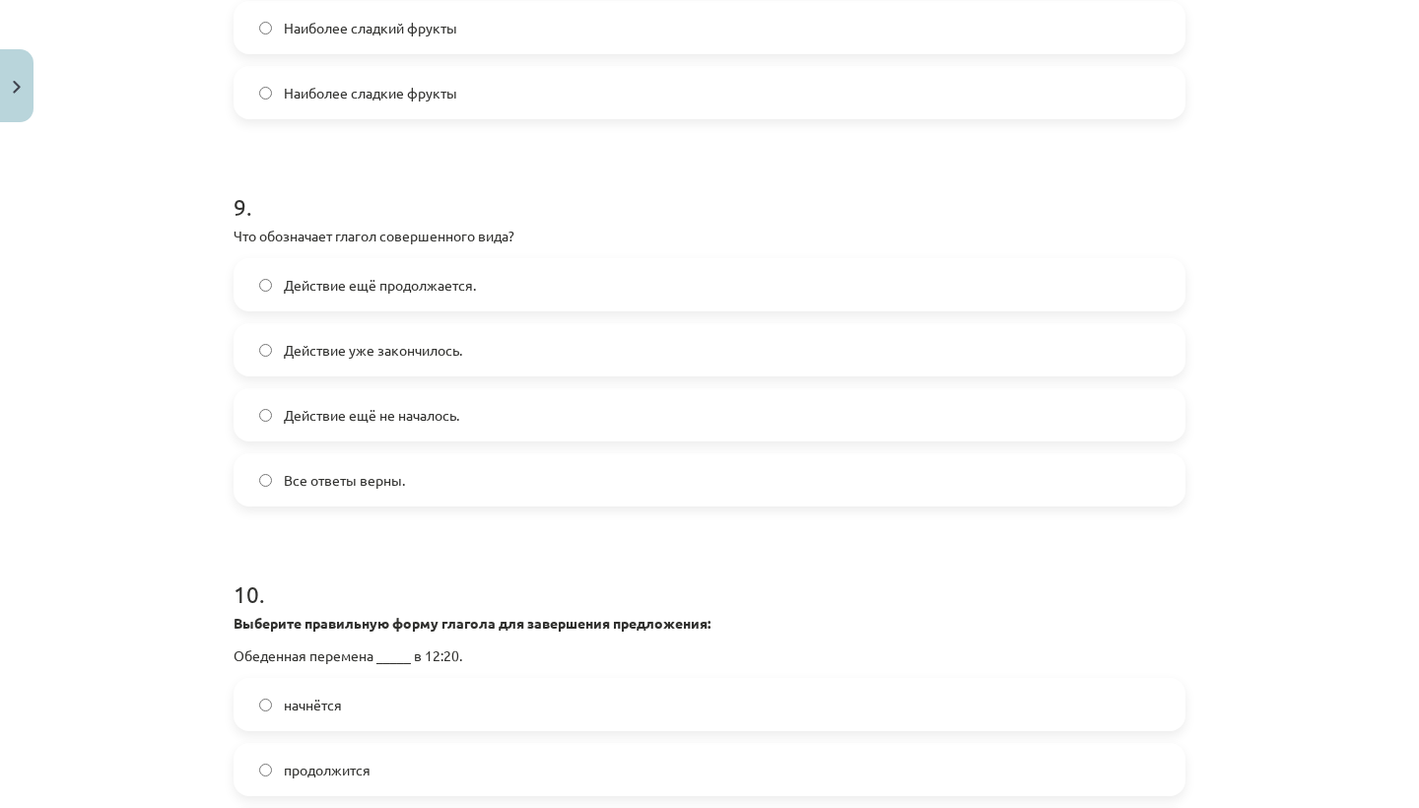
click at [529, 351] on label "Действие уже закончилось." at bounding box center [709, 349] width 948 height 49
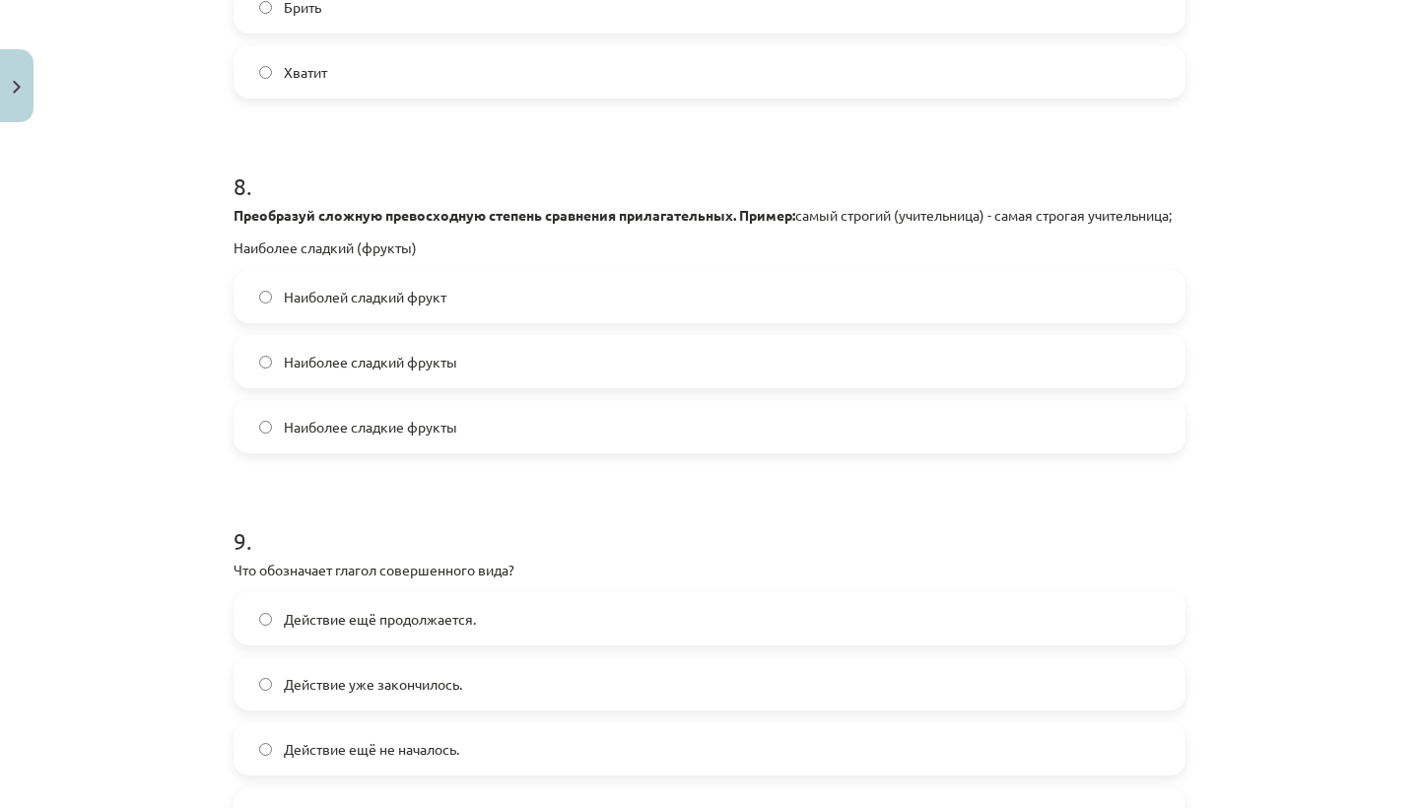
scroll to position [3111, 0]
click at [600, 368] on label "Наиболее сладкий фрукты" at bounding box center [709, 362] width 948 height 49
click at [581, 322] on label "Наиболей сладкий фрукт" at bounding box center [709, 297] width 948 height 49
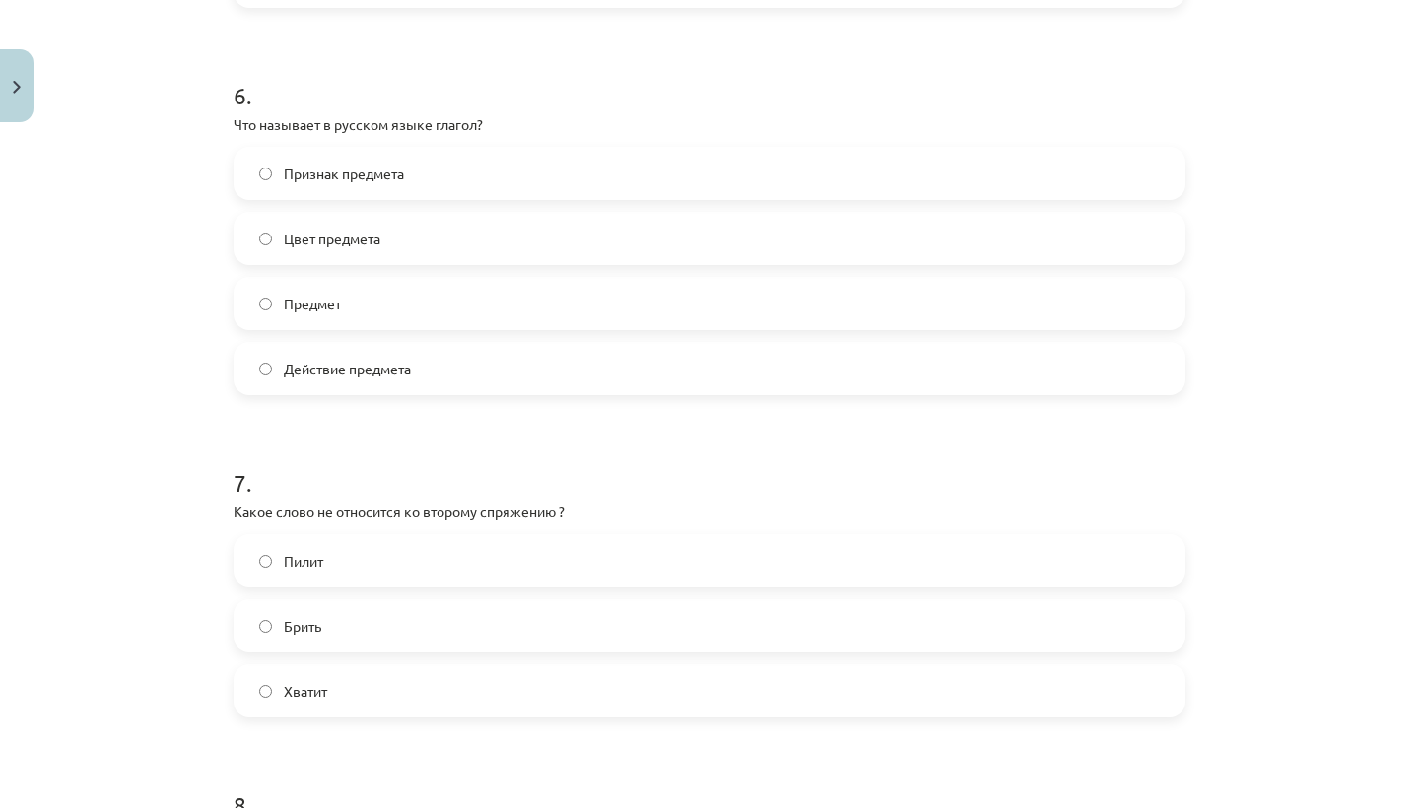
scroll to position [2500, 0]
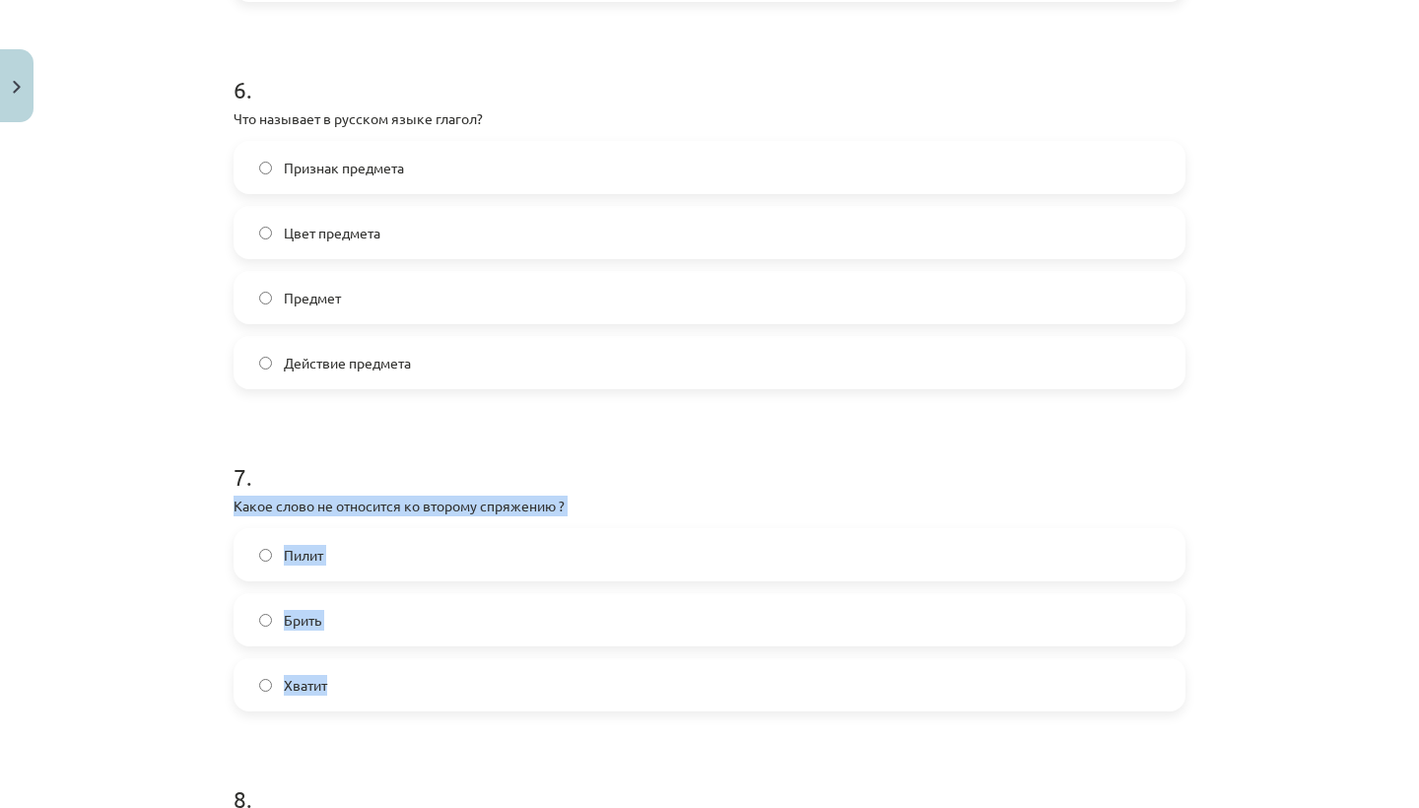
drag, startPoint x: 236, startPoint y: 496, endPoint x: 328, endPoint y: 703, distance: 227.2
click at [328, 703] on div "7 . Какое слово не относится ко второму спряжению ? Пилит Брить Хватит" at bounding box center [709, 570] width 952 height 283
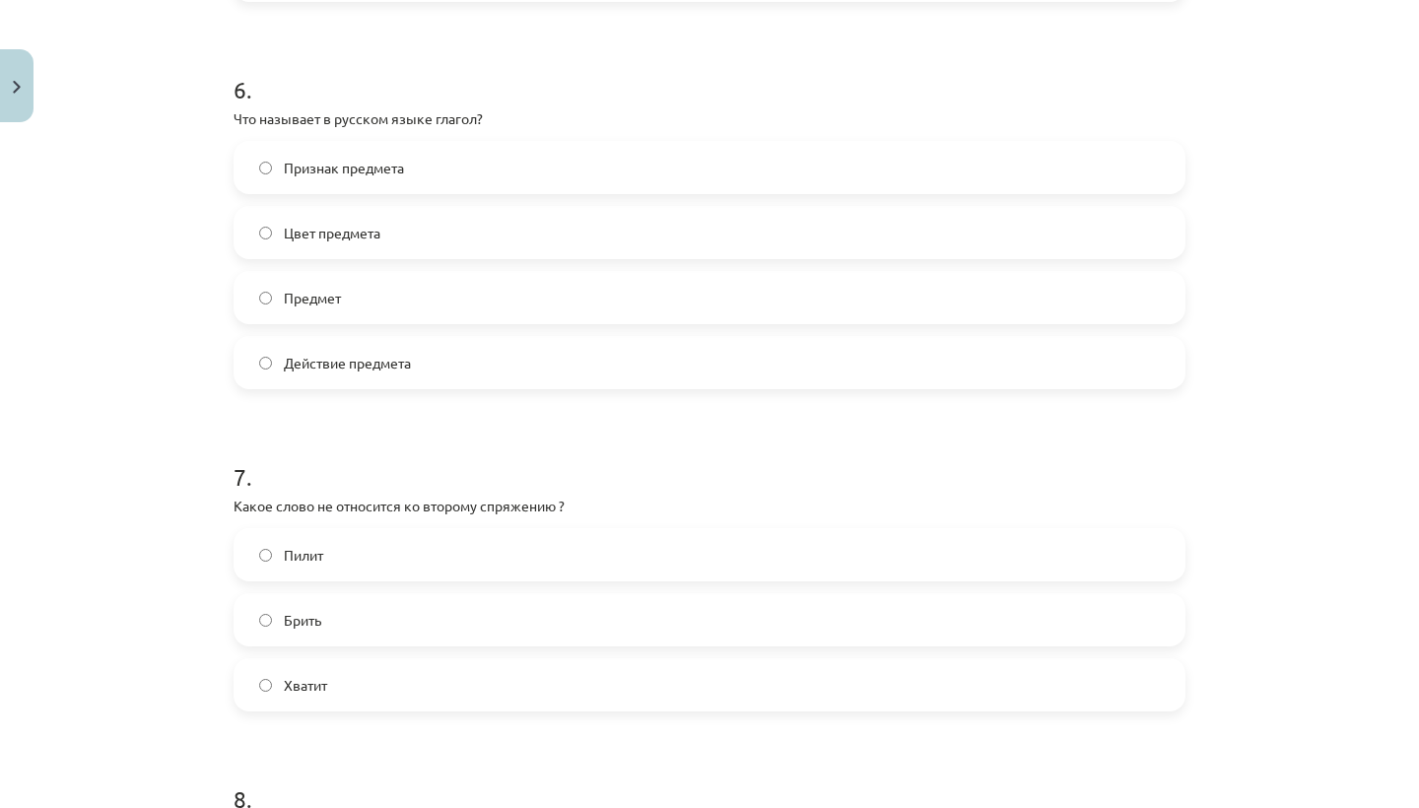
click at [382, 613] on label "Брить" at bounding box center [709, 619] width 948 height 49
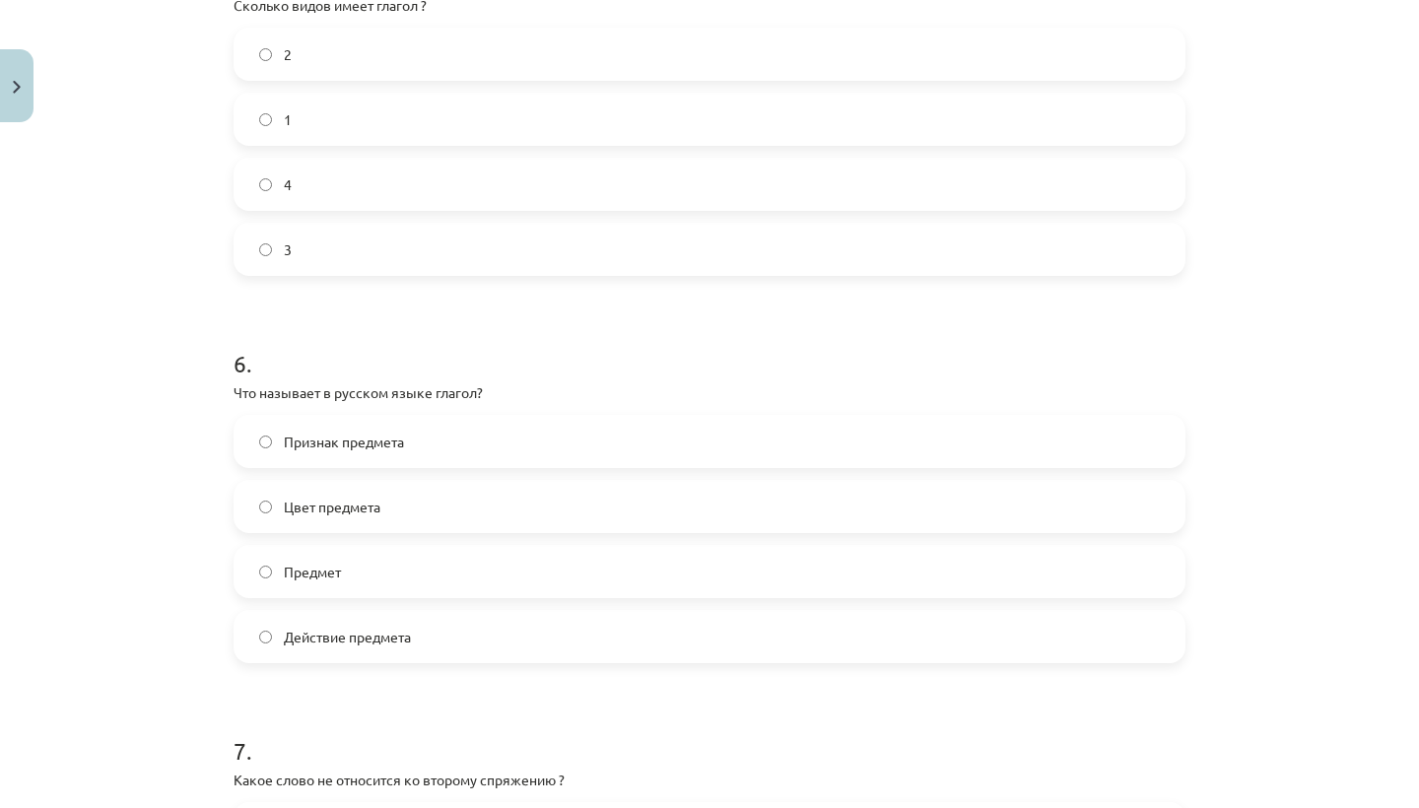
scroll to position [2220, 0]
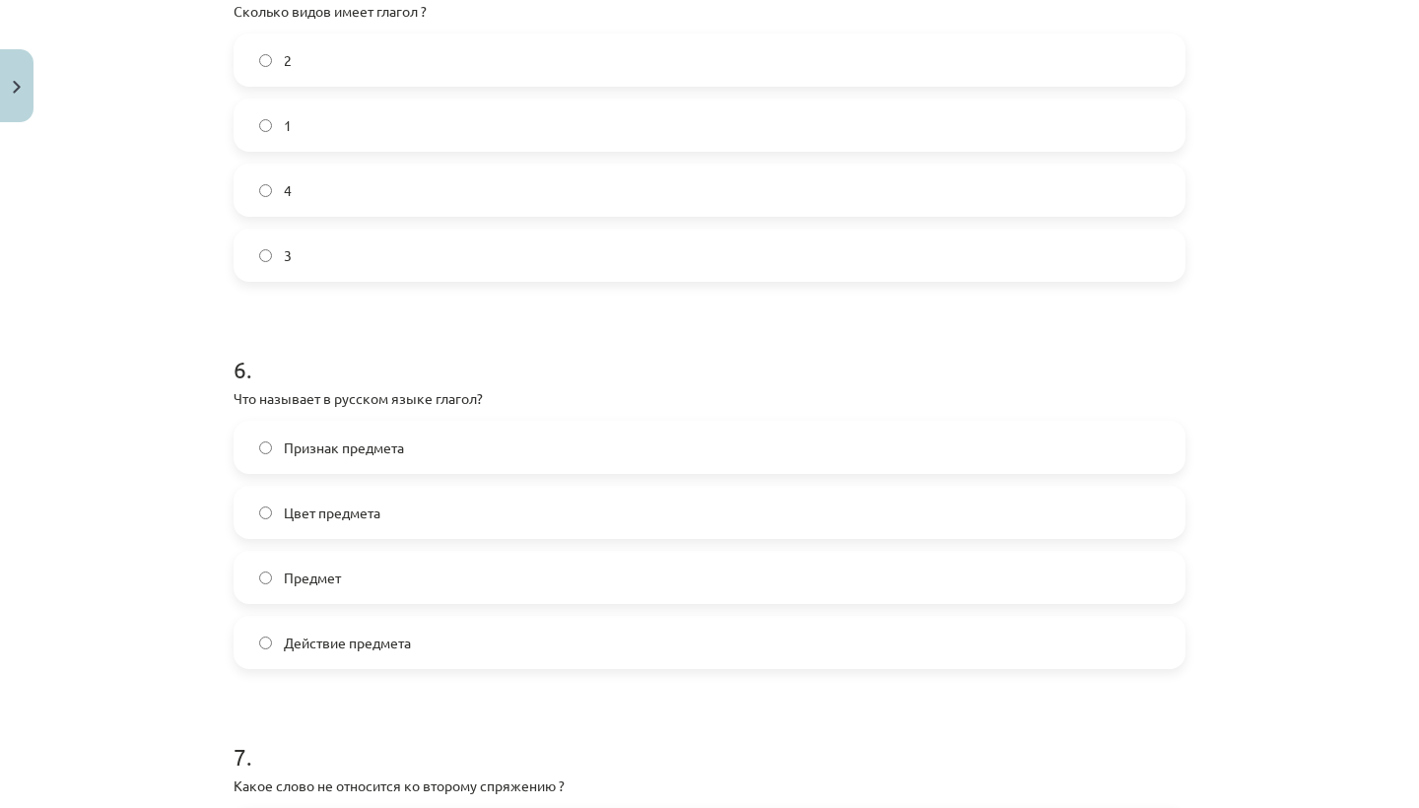
click at [464, 453] on label "Признак предмета" at bounding box center [709, 447] width 948 height 49
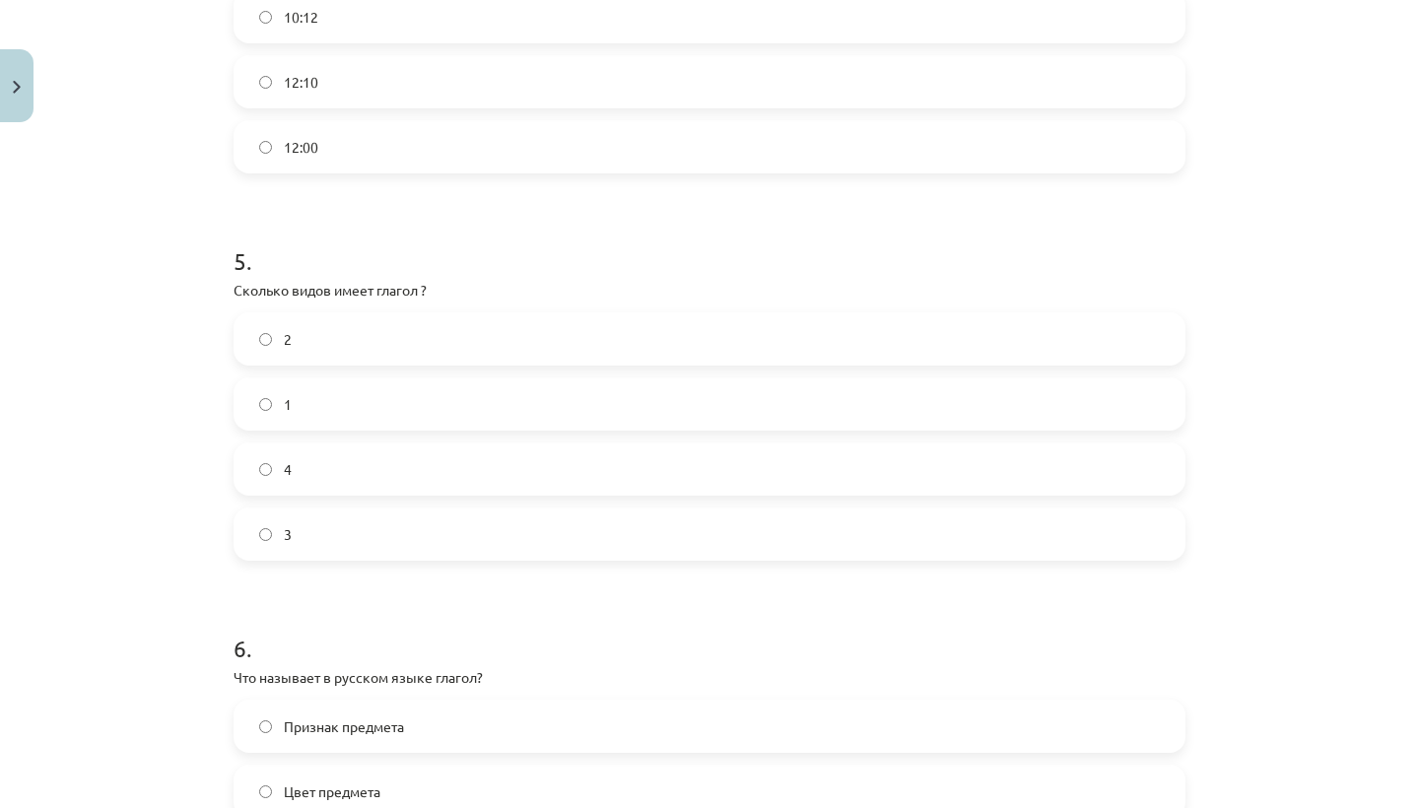
scroll to position [1938, 0]
drag, startPoint x: 234, startPoint y: 288, endPoint x: 353, endPoint y: 561, distance: 297.4
click at [353, 561] on div "5 . Сколько видов имеет глагол ? 2 1 4 3" at bounding box center [709, 390] width 952 height 348
click at [453, 335] on label "2" at bounding box center [709, 341] width 948 height 49
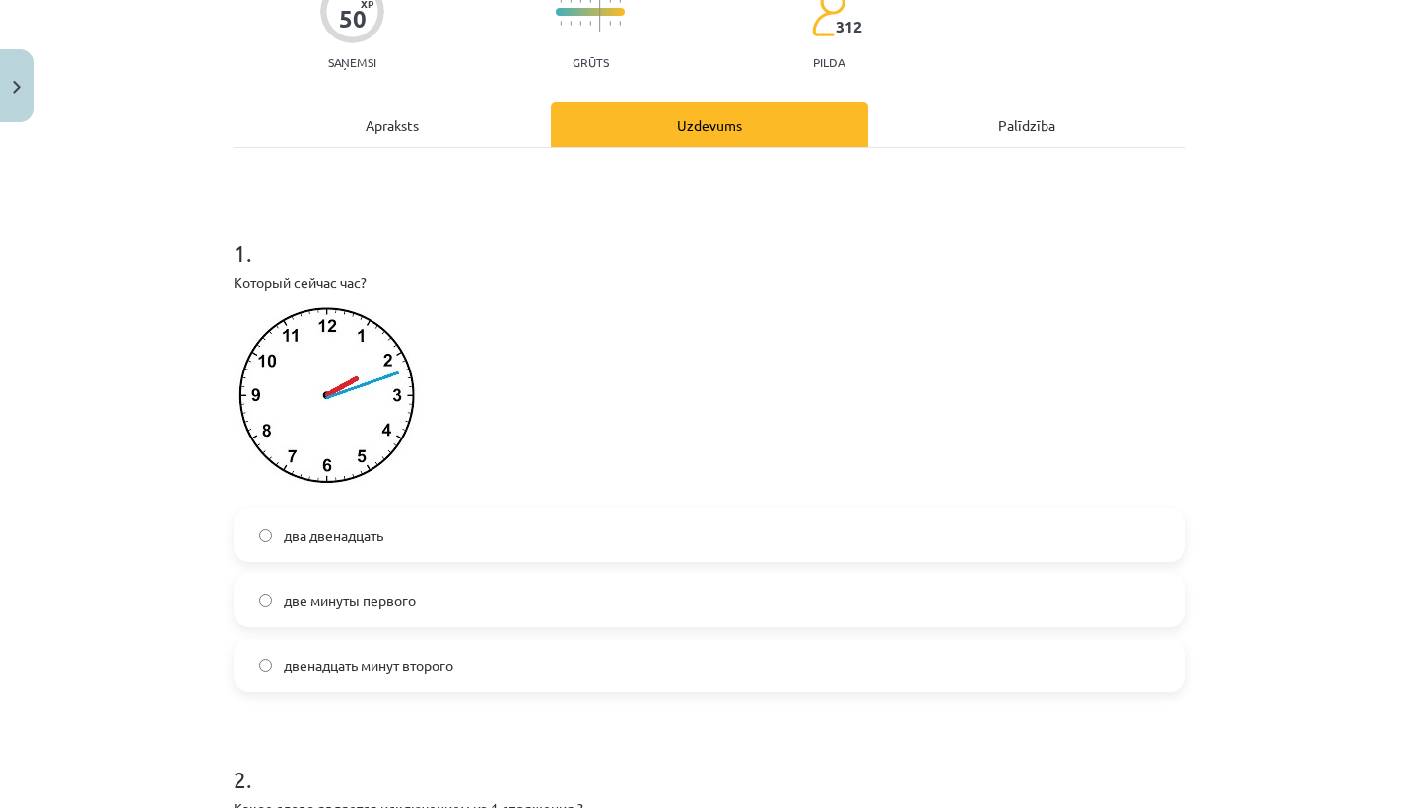
scroll to position [185, 0]
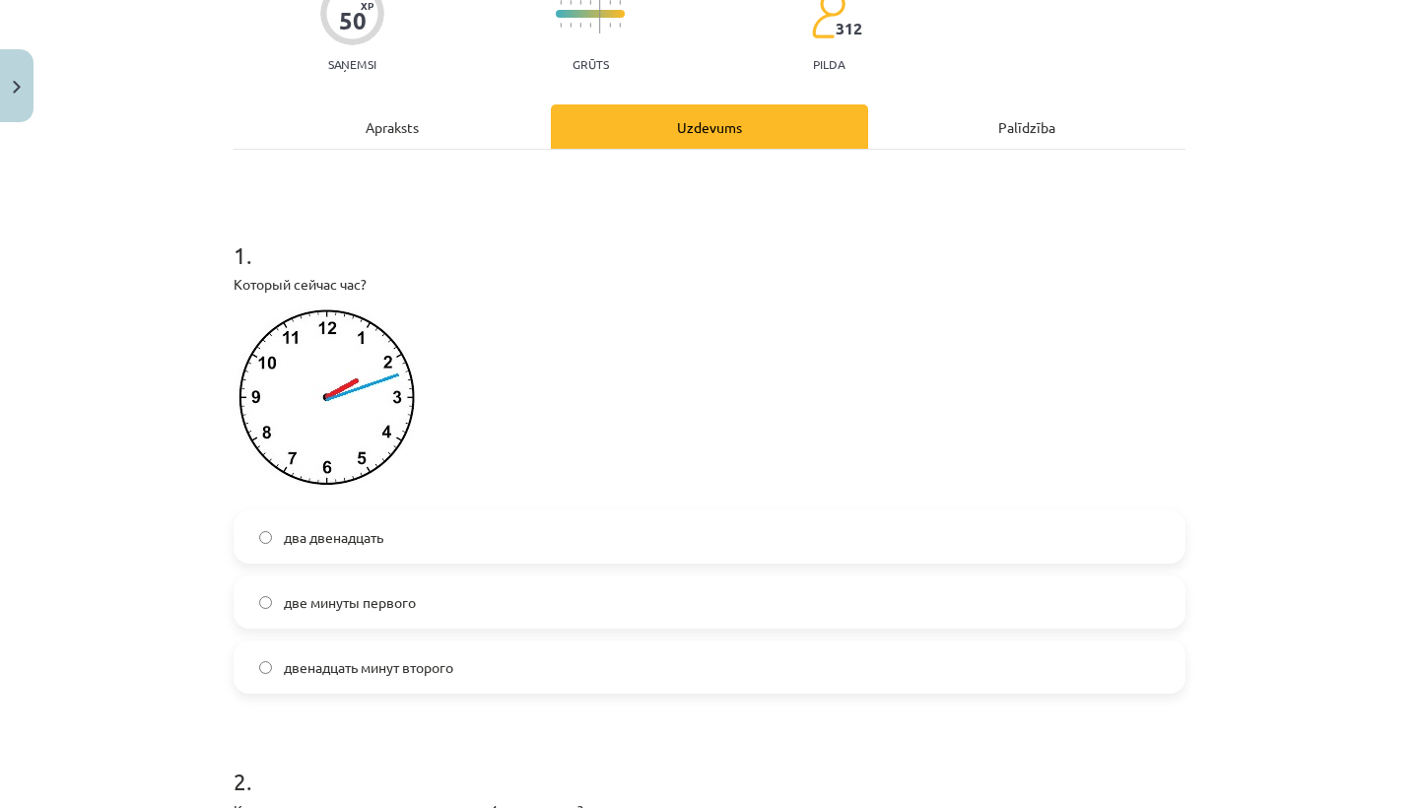
click at [428, 527] on label "два двенадцать" at bounding box center [709, 536] width 948 height 49
click at [423, 668] on span "двенадцать минут второго" at bounding box center [368, 667] width 169 height 21
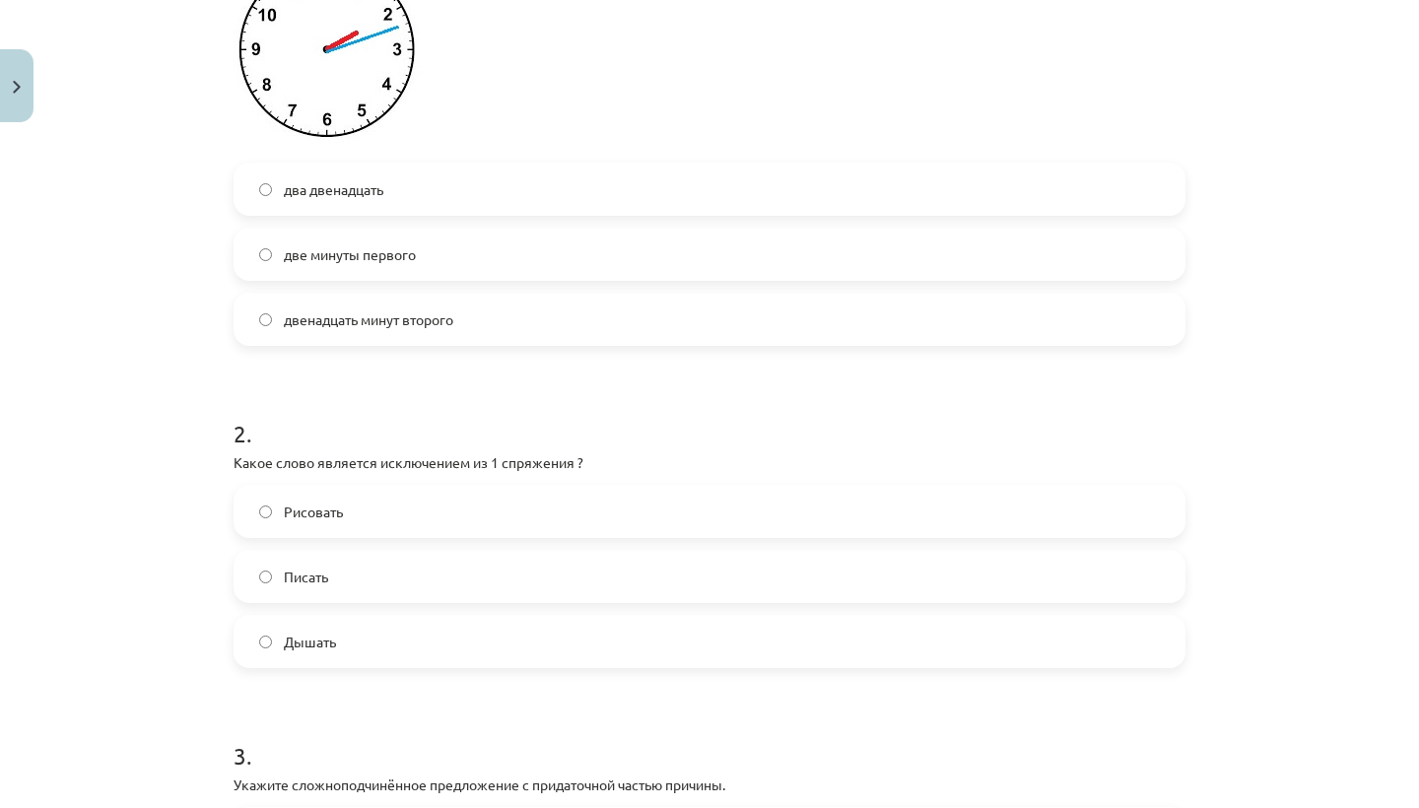
scroll to position [534, 0]
click at [406, 644] on label "Дышать" at bounding box center [709, 640] width 948 height 49
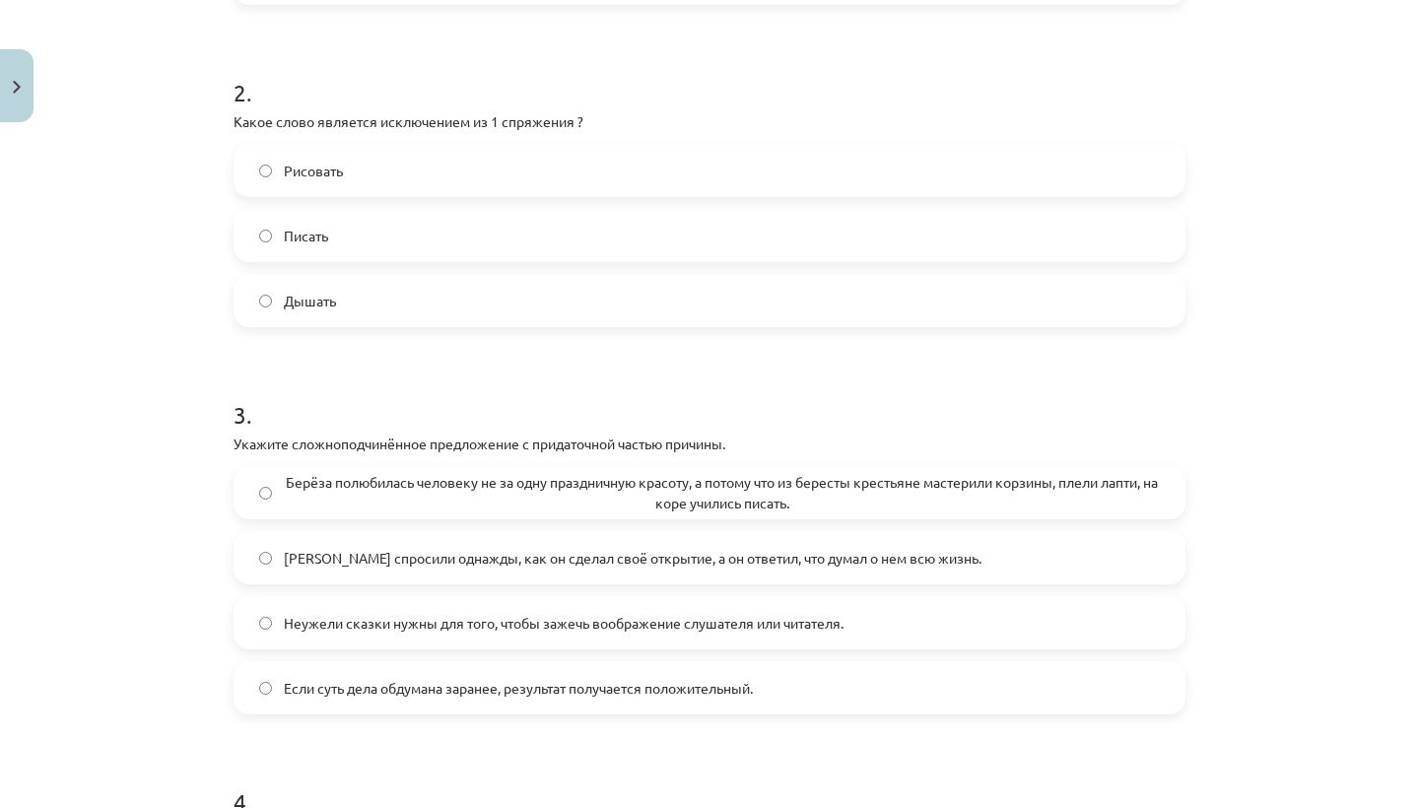
scroll to position [899, 0]
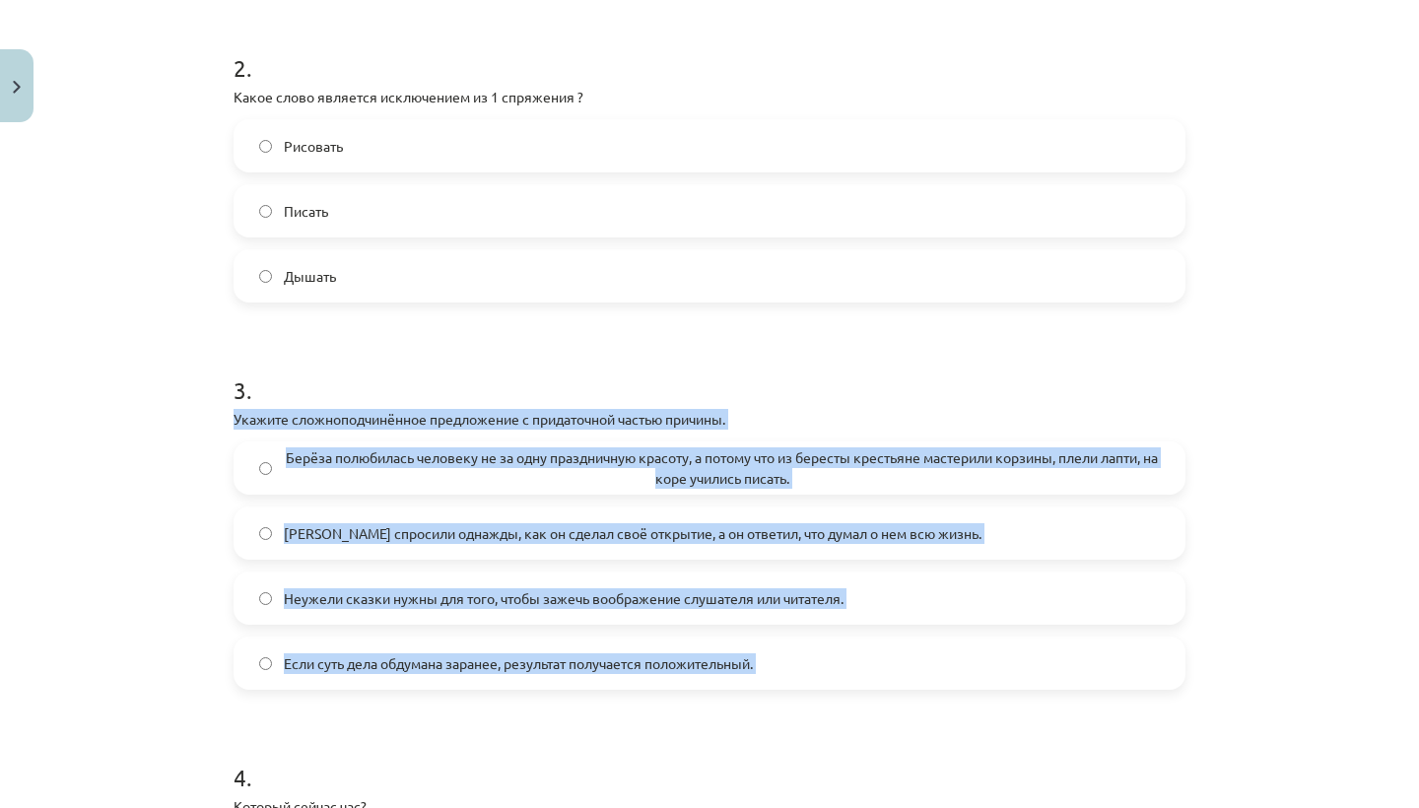
drag, startPoint x: 232, startPoint y: 415, endPoint x: 394, endPoint y: 704, distance: 332.2
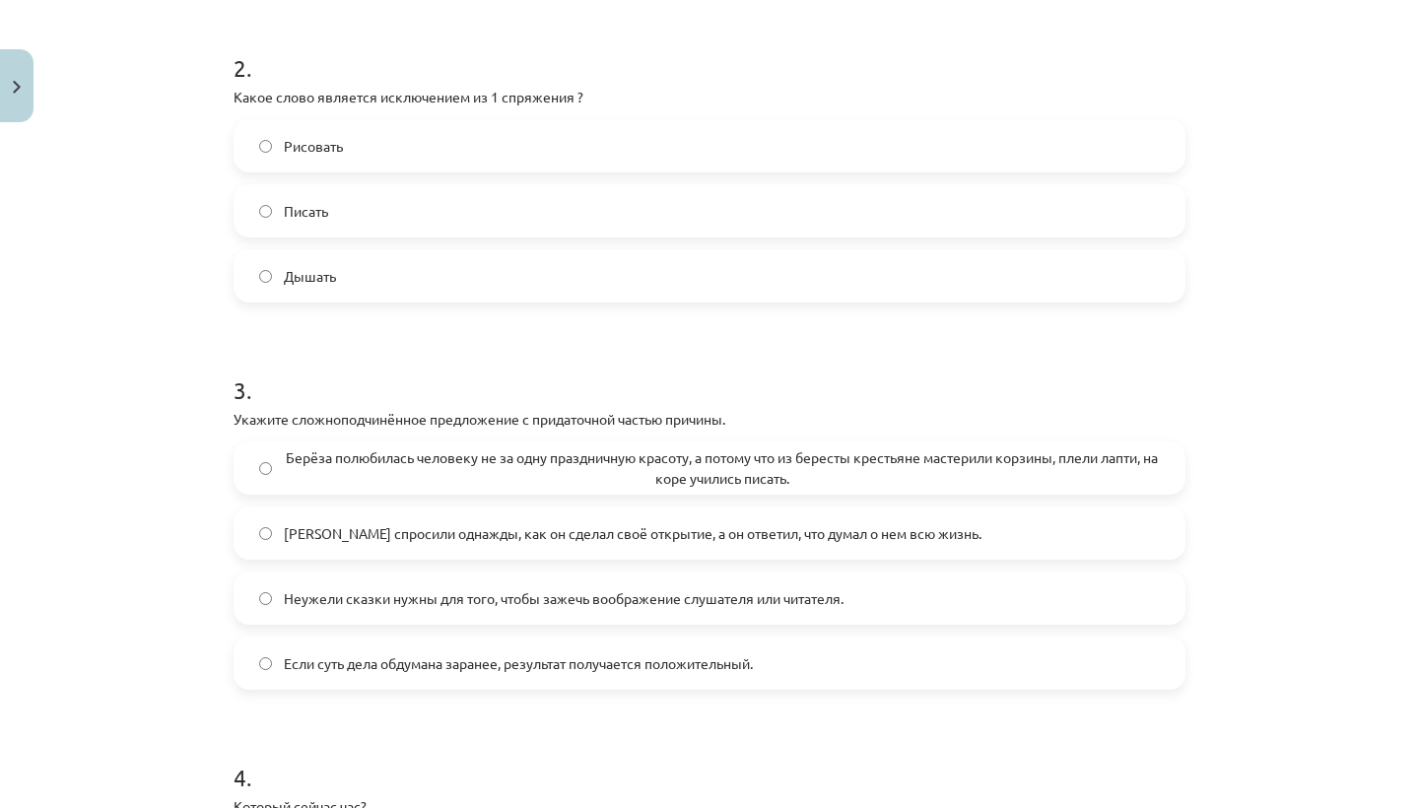
click at [414, 465] on span "Берёза полюбилась человеку не за одну праздничную красоту, а потому что из бере…" at bounding box center [722, 467] width 876 height 41
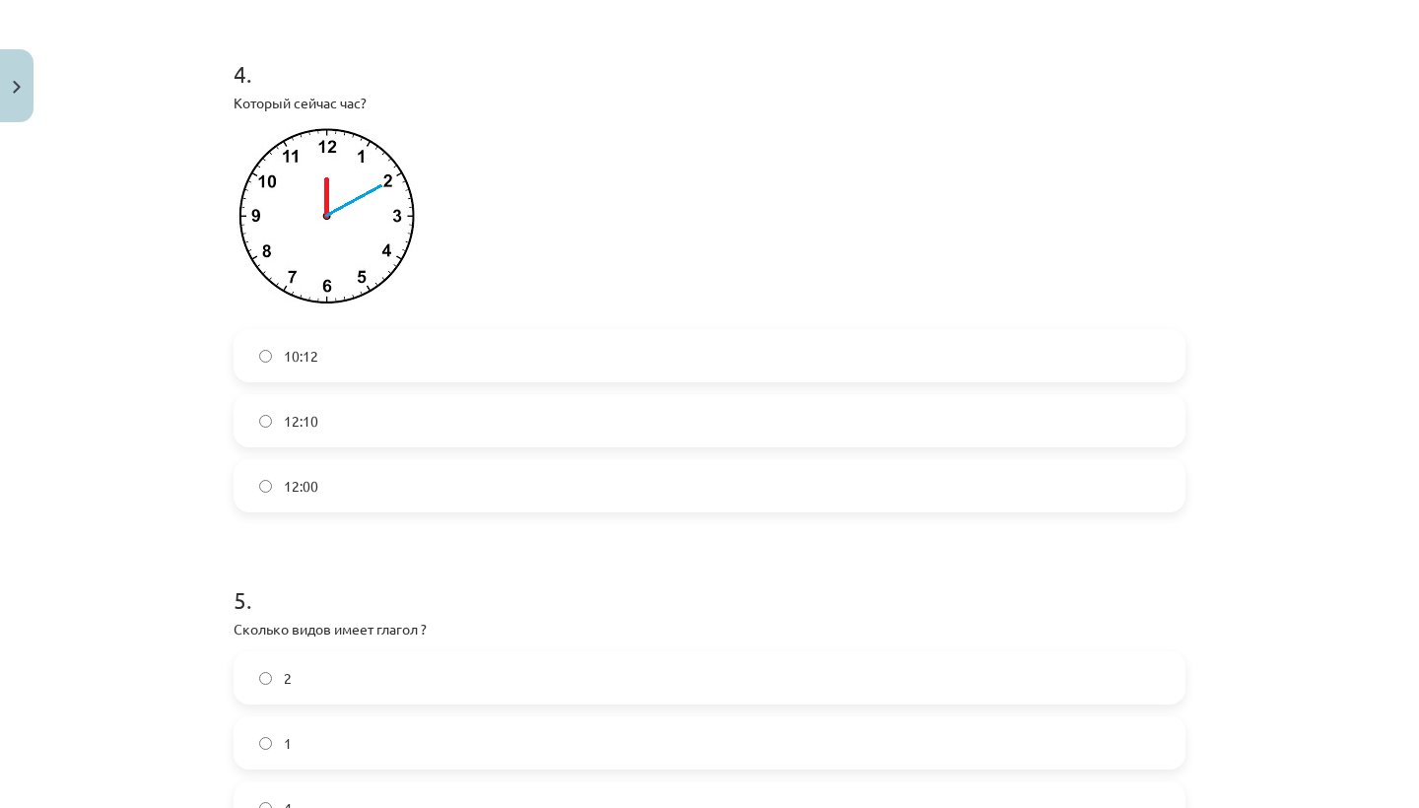
scroll to position [1600, 0]
click at [392, 433] on label "12:10" at bounding box center [709, 422] width 948 height 49
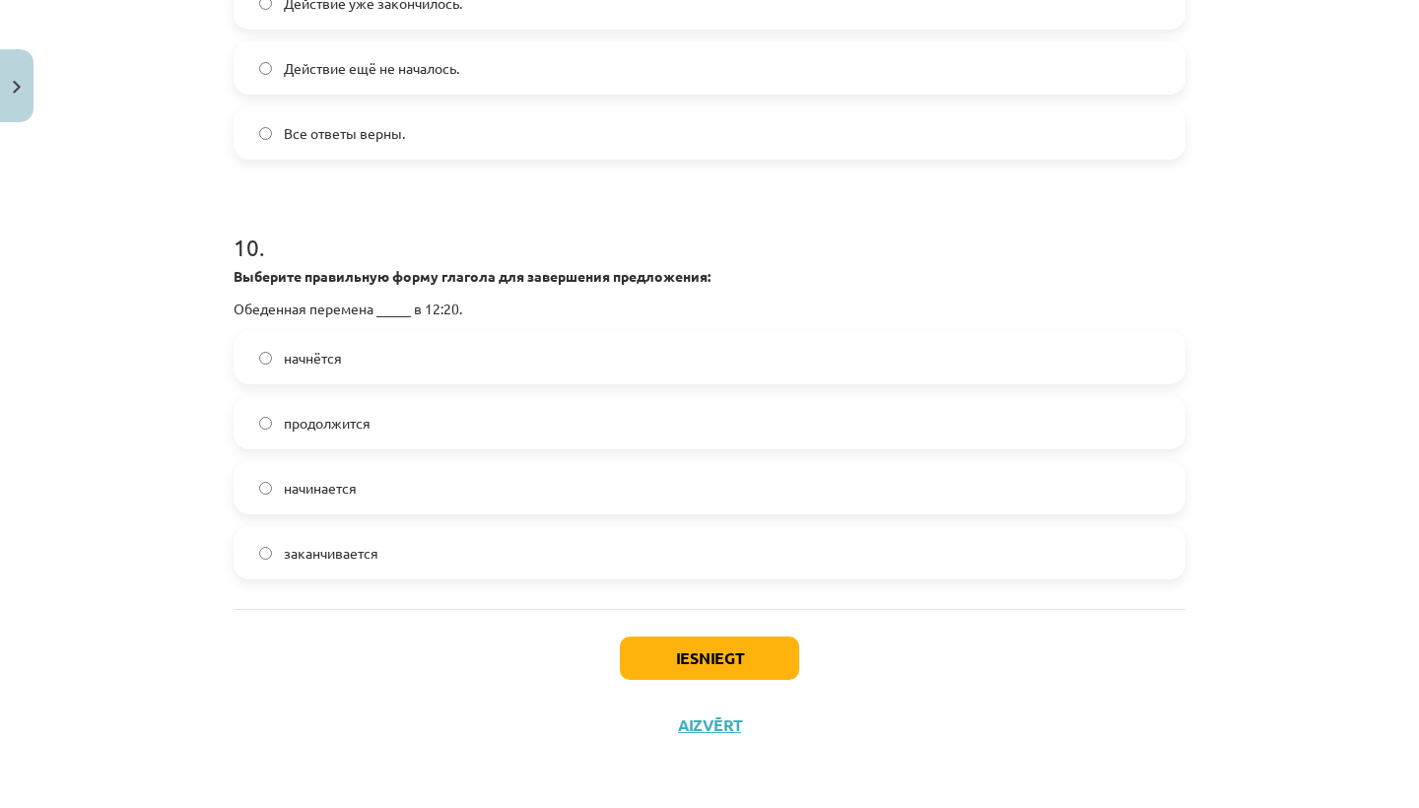
scroll to position [3817, 0]
click at [666, 650] on button "Iesniegt" at bounding box center [709, 657] width 179 height 43
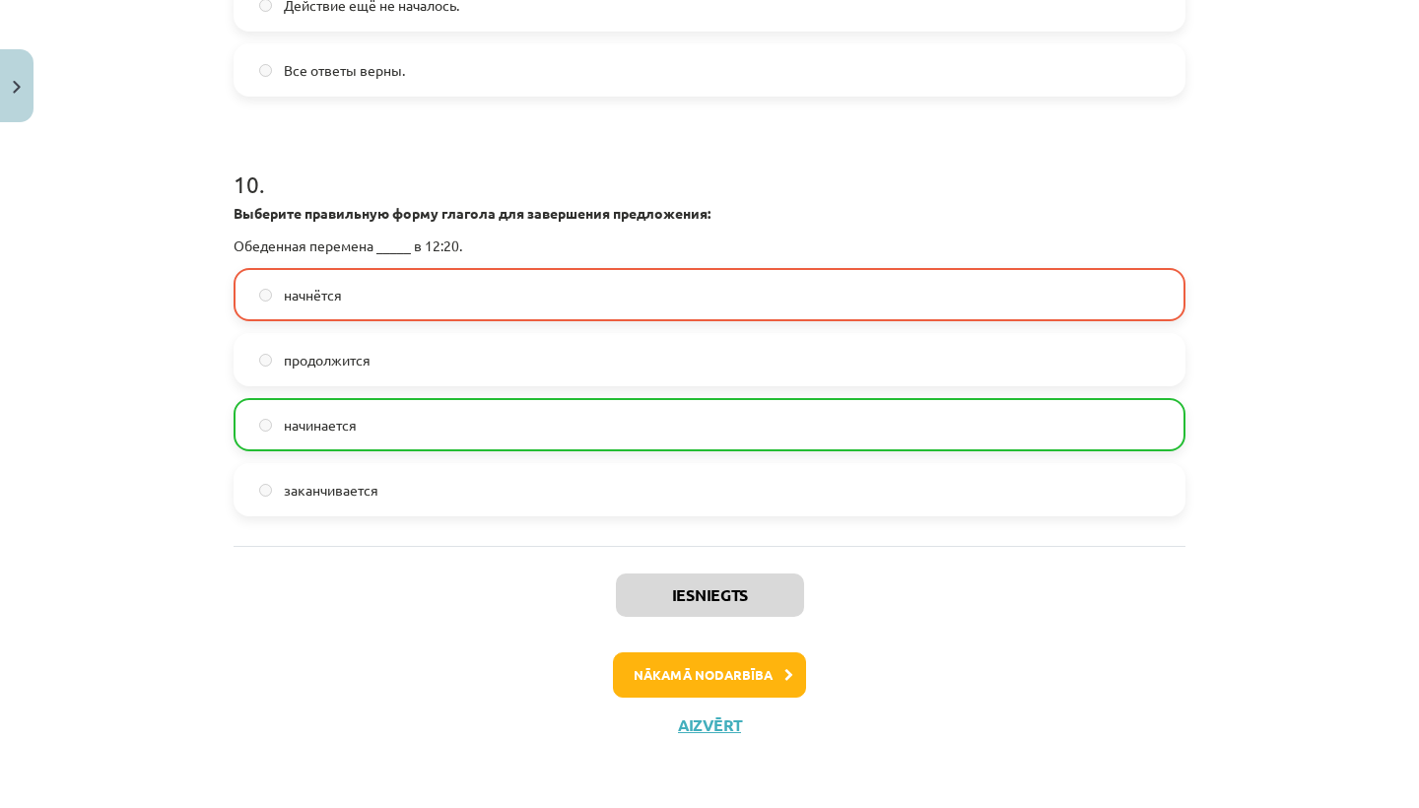
scroll to position [3879, 0]
click at [671, 662] on button "Nākamā nodarbība" at bounding box center [709, 674] width 193 height 45
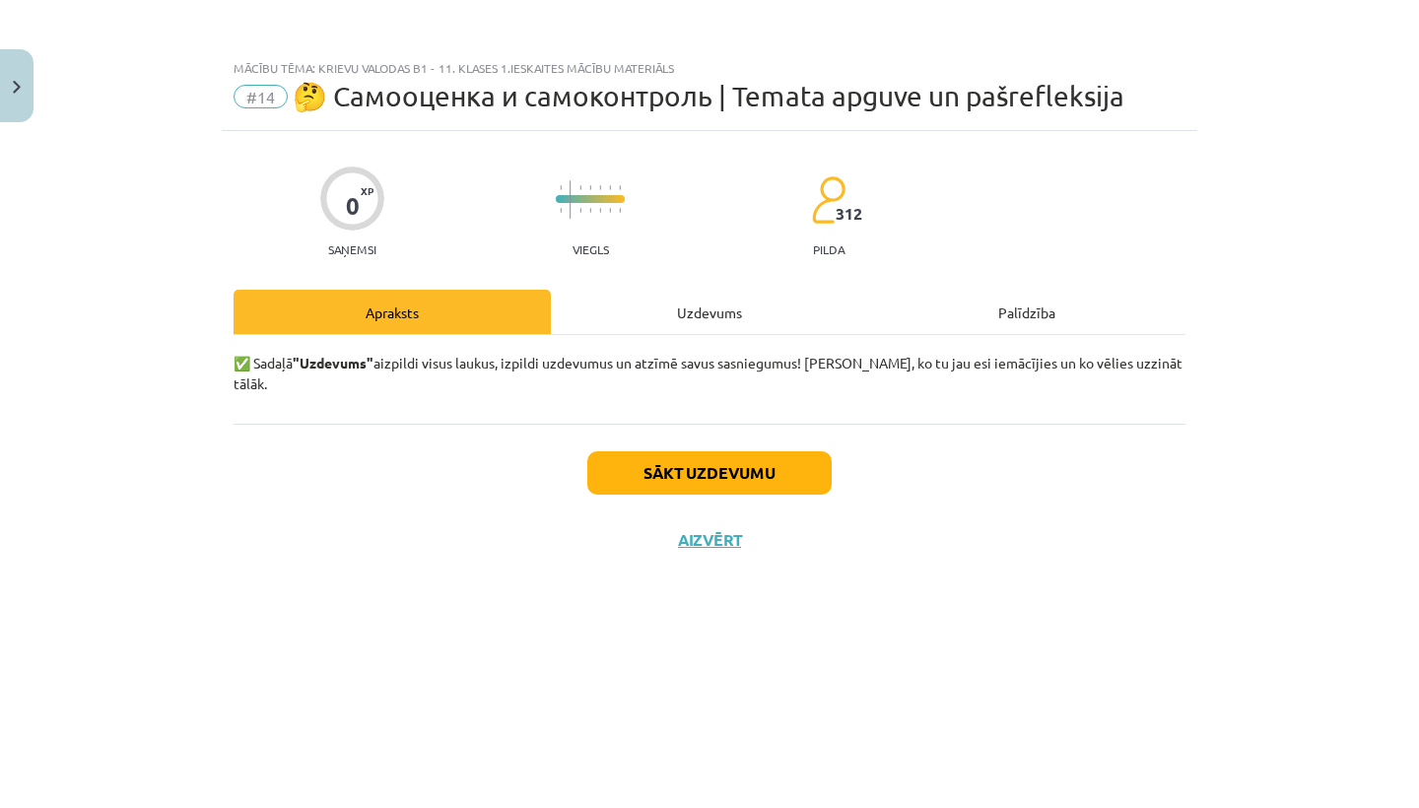
scroll to position [0, 0]
click at [677, 452] on button "Sākt uzdevumu" at bounding box center [709, 472] width 244 height 43
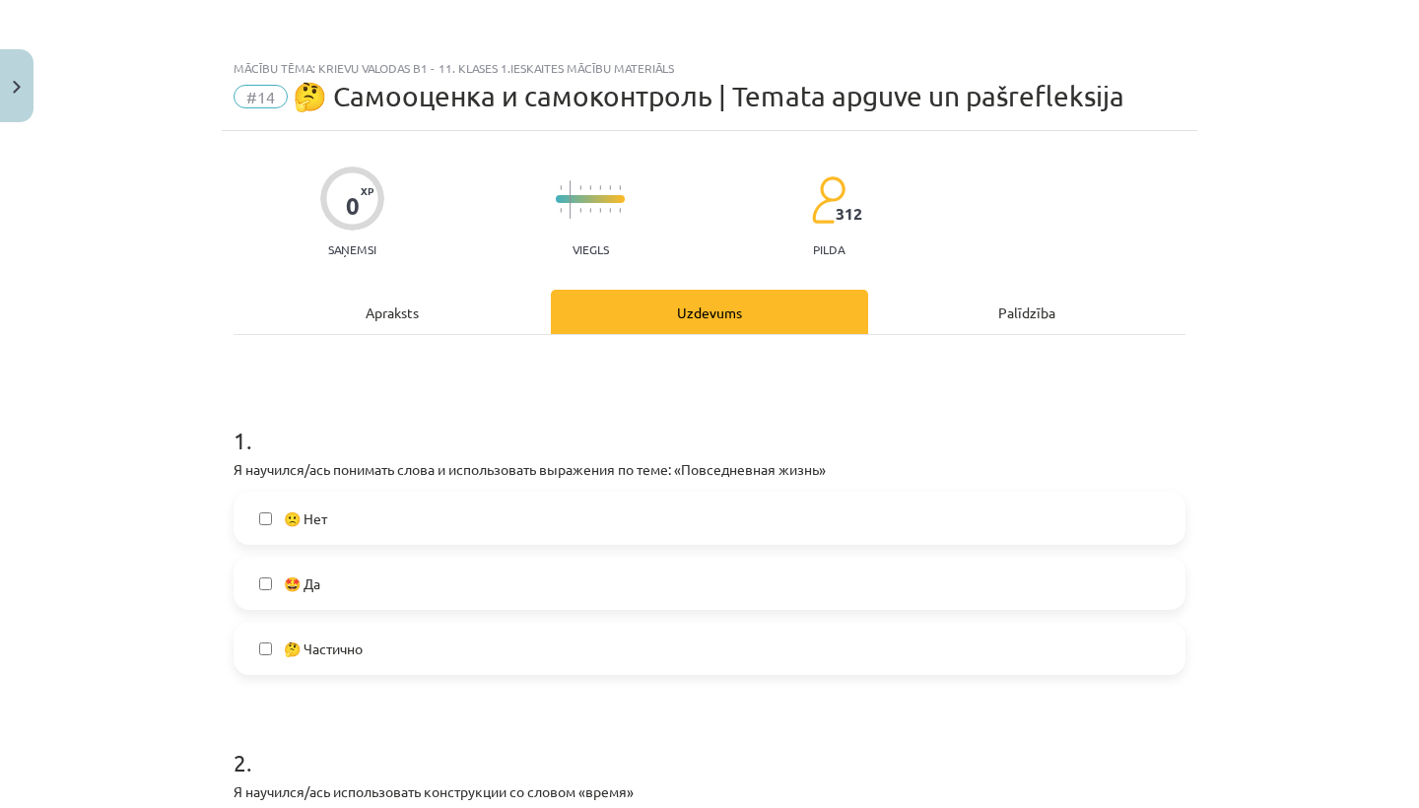
click at [524, 602] on label "🤩 Да" at bounding box center [709, 583] width 948 height 49
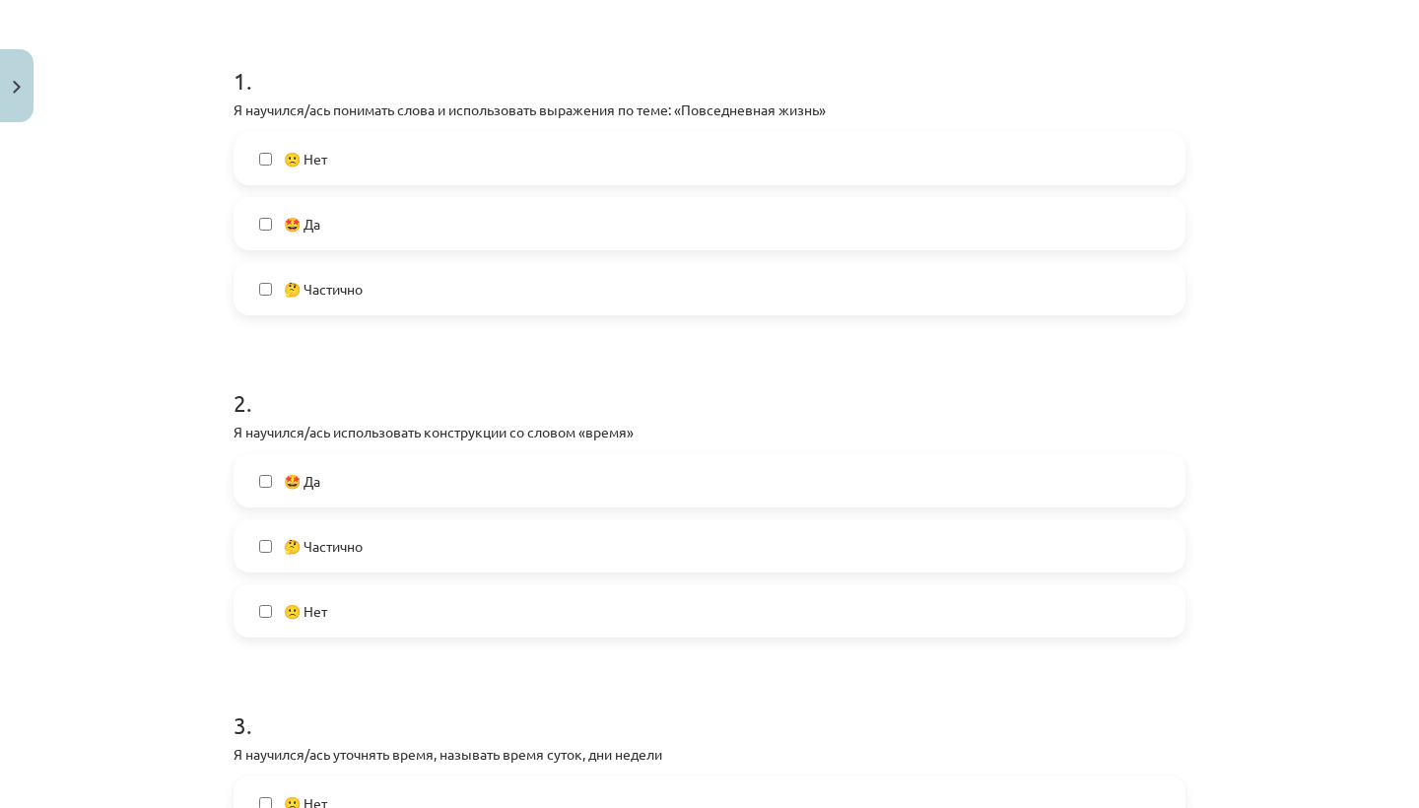
scroll to position [364, 0]
click at [533, 515] on div "🤔 Частично" at bounding box center [709, 541] width 952 height 53
click at [533, 523] on label "🤔 Частично" at bounding box center [709, 541] width 948 height 49
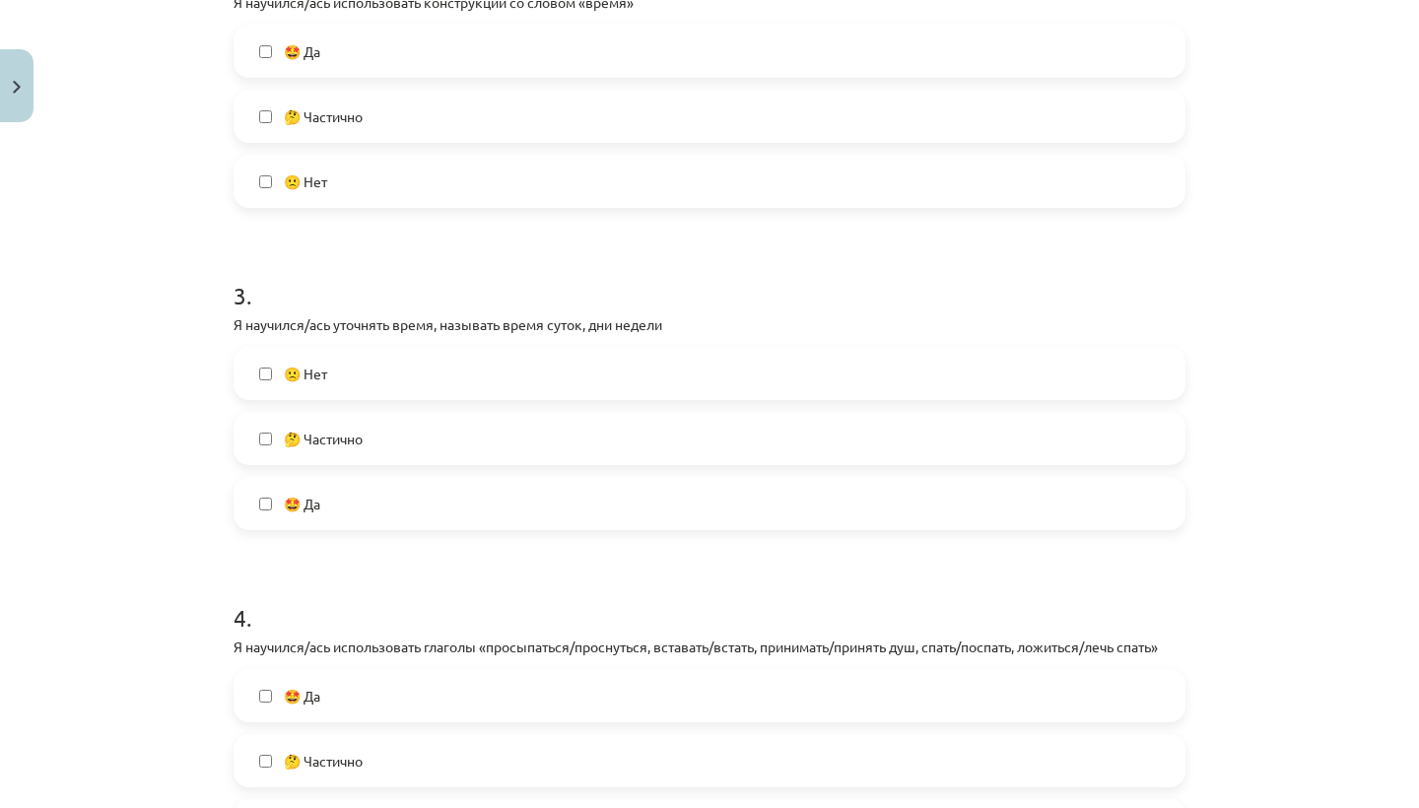
scroll to position [788, 0]
click at [485, 484] on label "🤩 Да" at bounding box center [709, 504] width 948 height 49
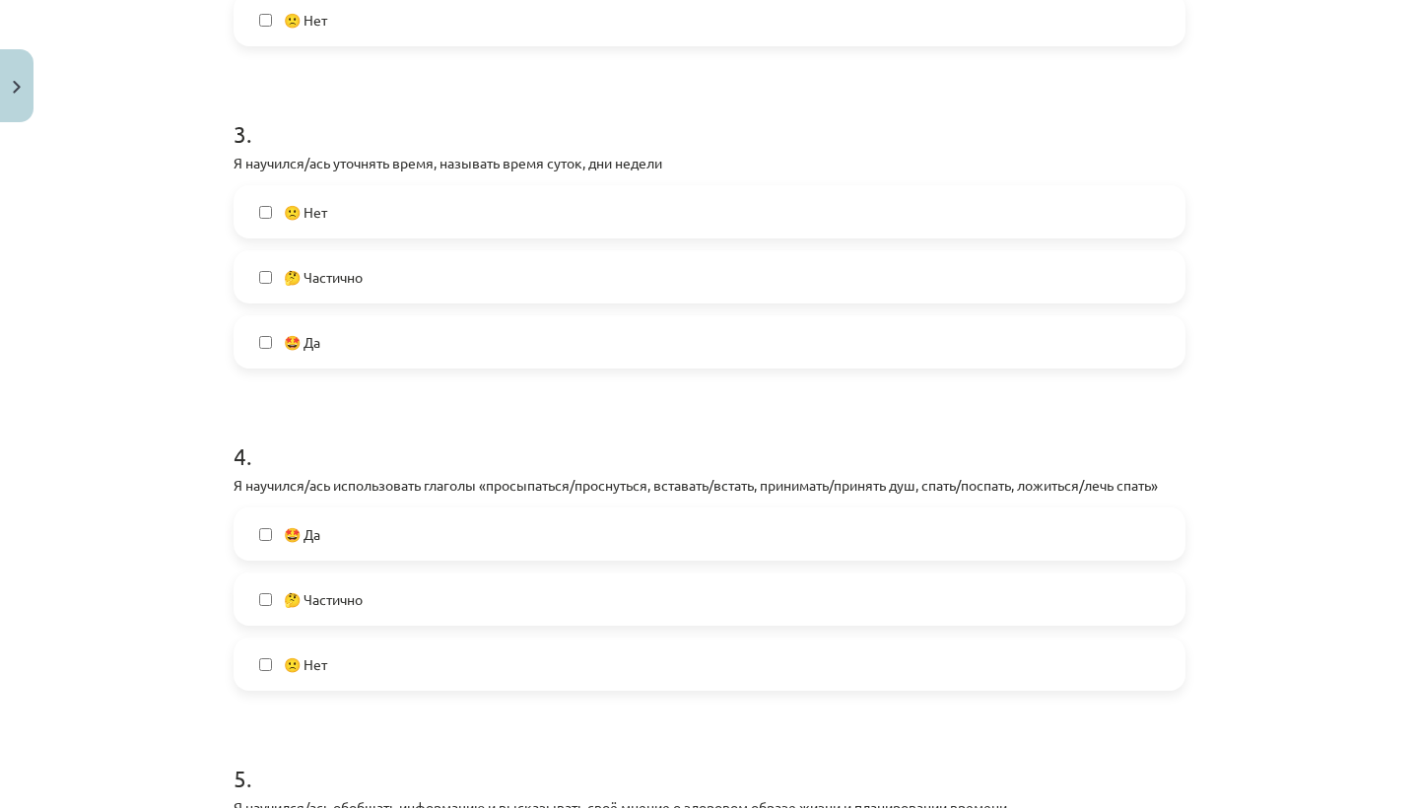
scroll to position [952, 0]
click at [474, 593] on label "🤔 Частично" at bounding box center [709, 597] width 948 height 49
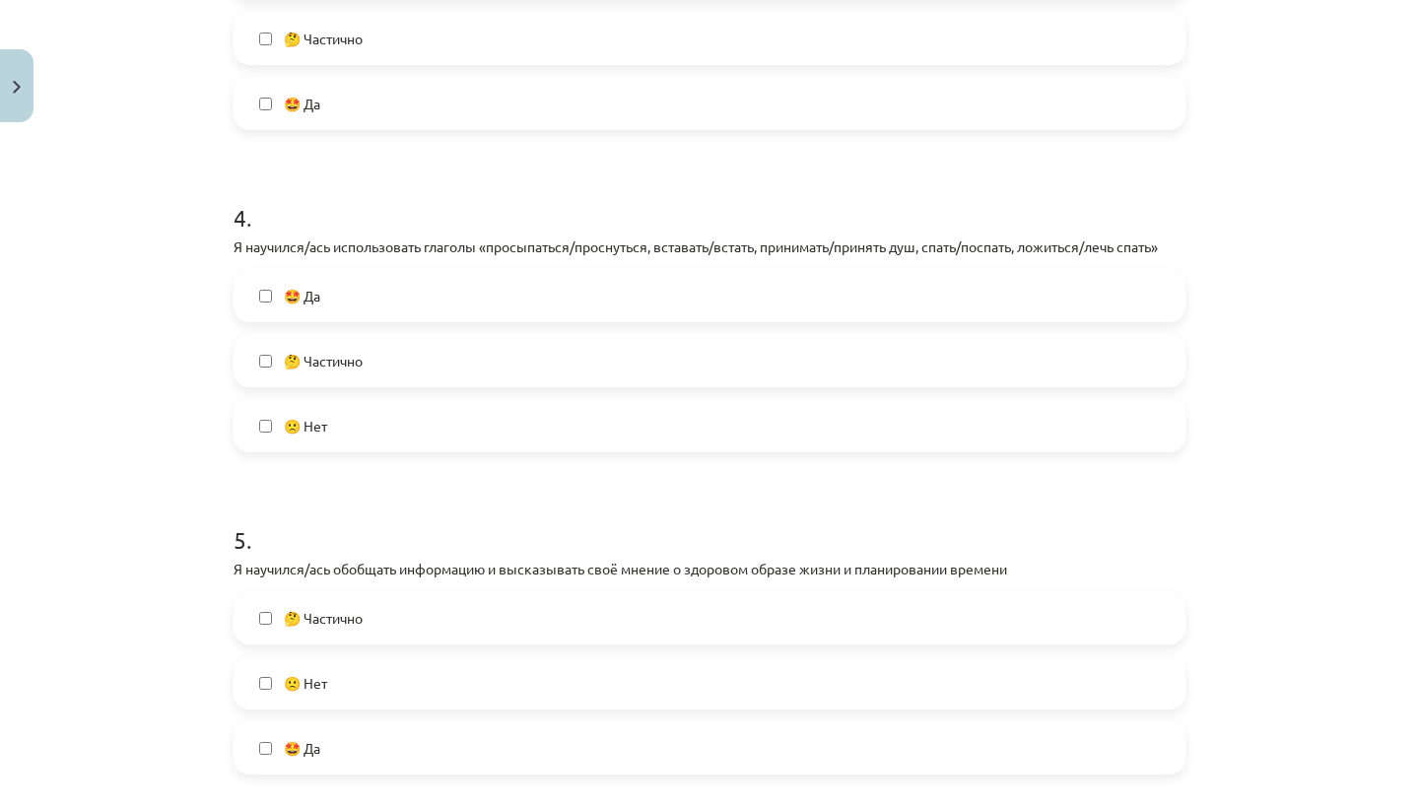
scroll to position [1193, 0]
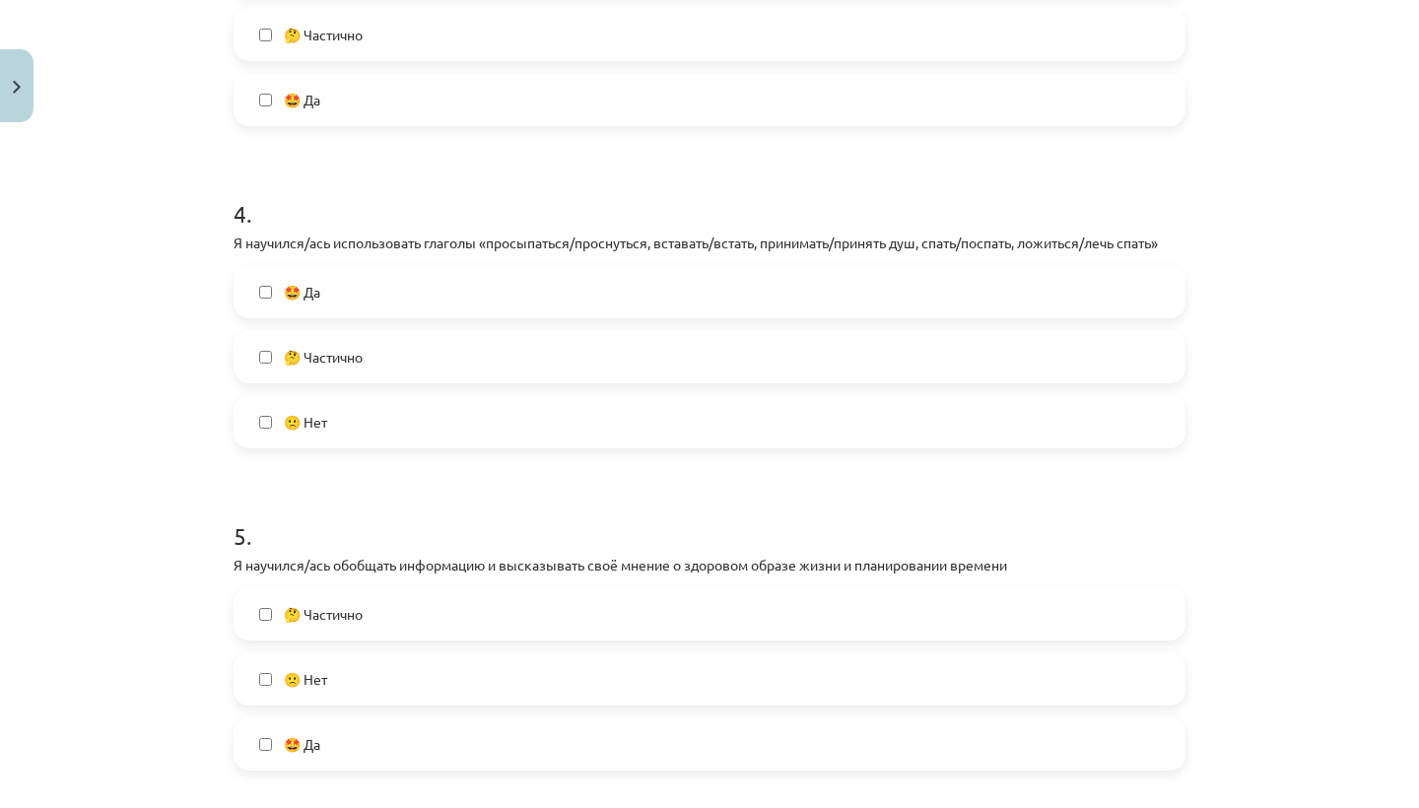
click at [470, 593] on label "🤔 Частично" at bounding box center [709, 613] width 948 height 49
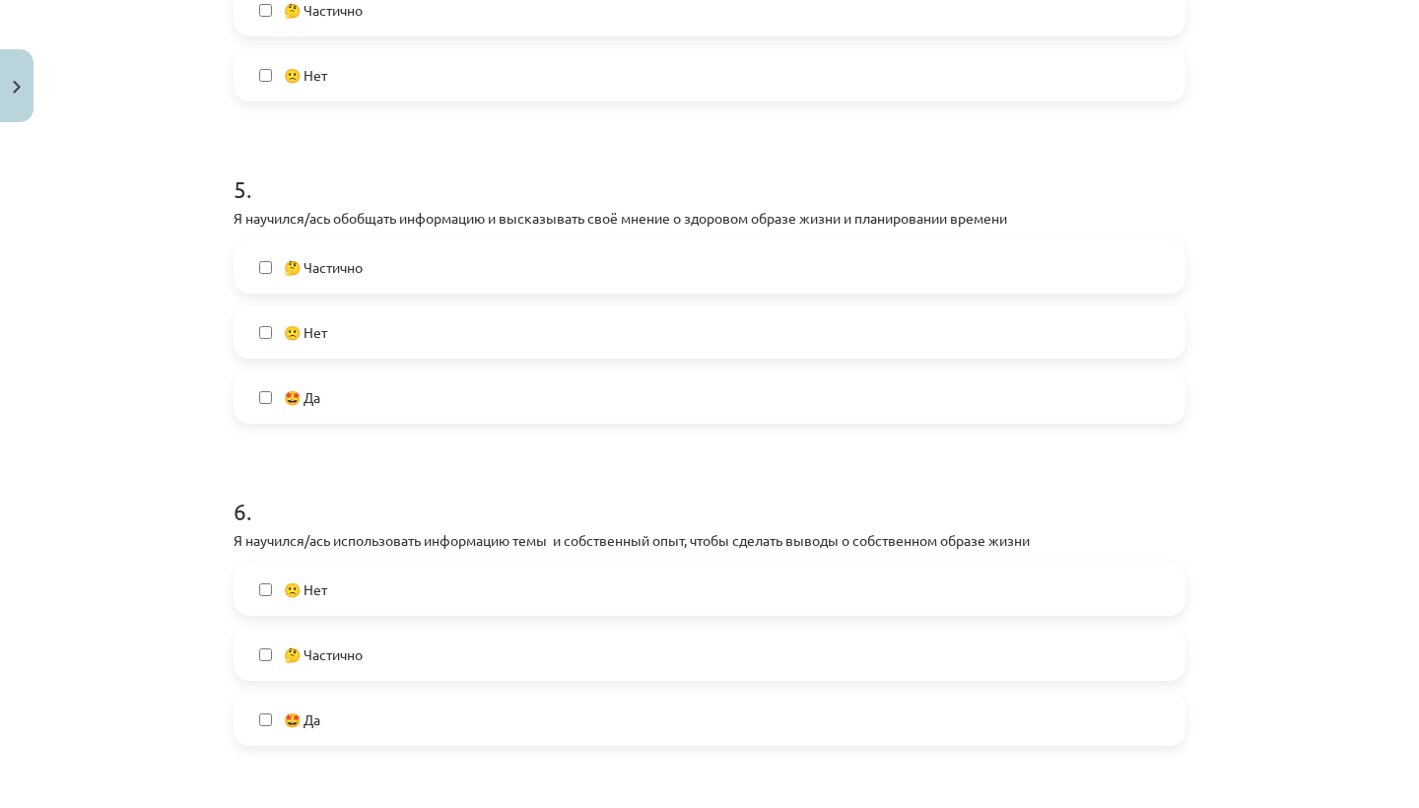
scroll to position [1542, 0]
click at [402, 724] on label "🤩 Да" at bounding box center [709, 717] width 948 height 49
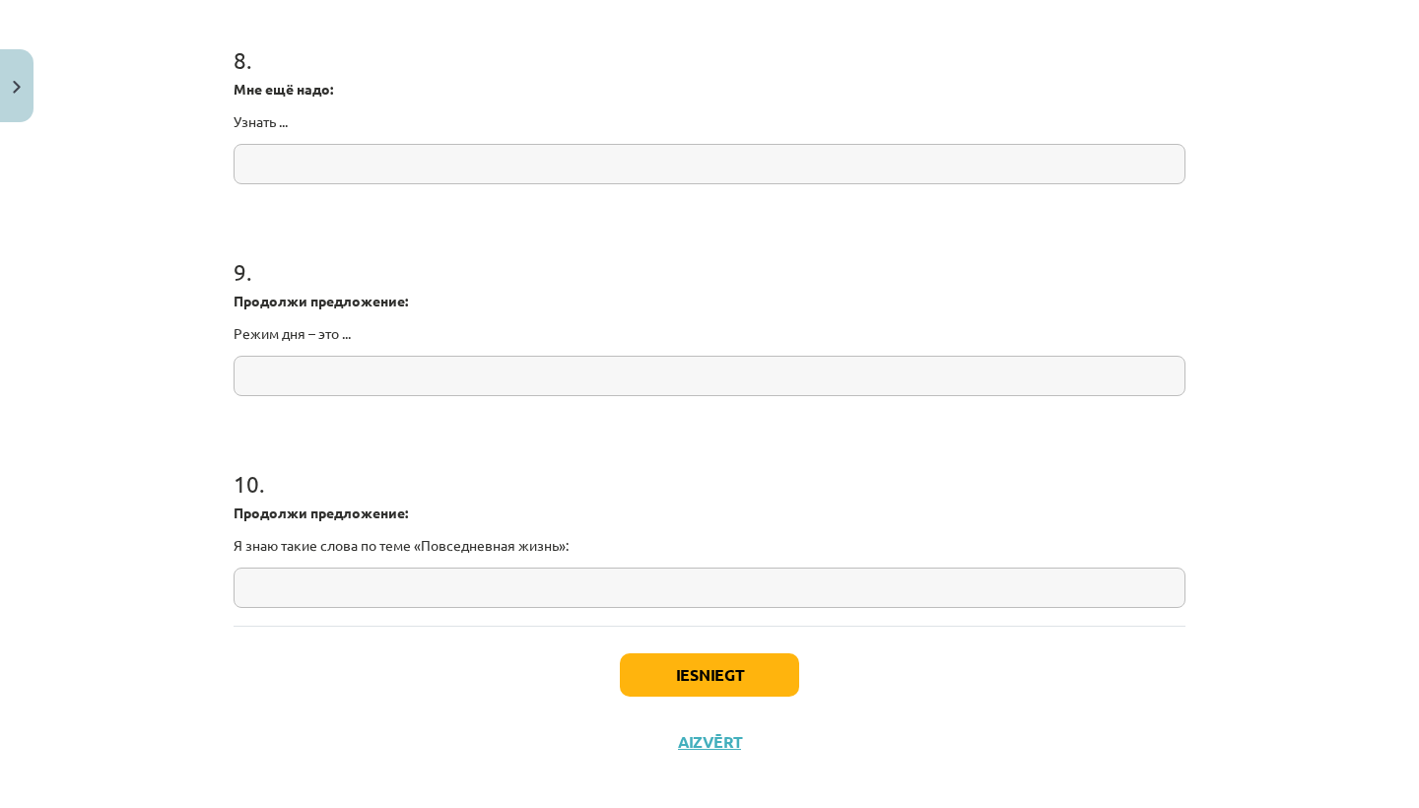
scroll to position [2521, 0]
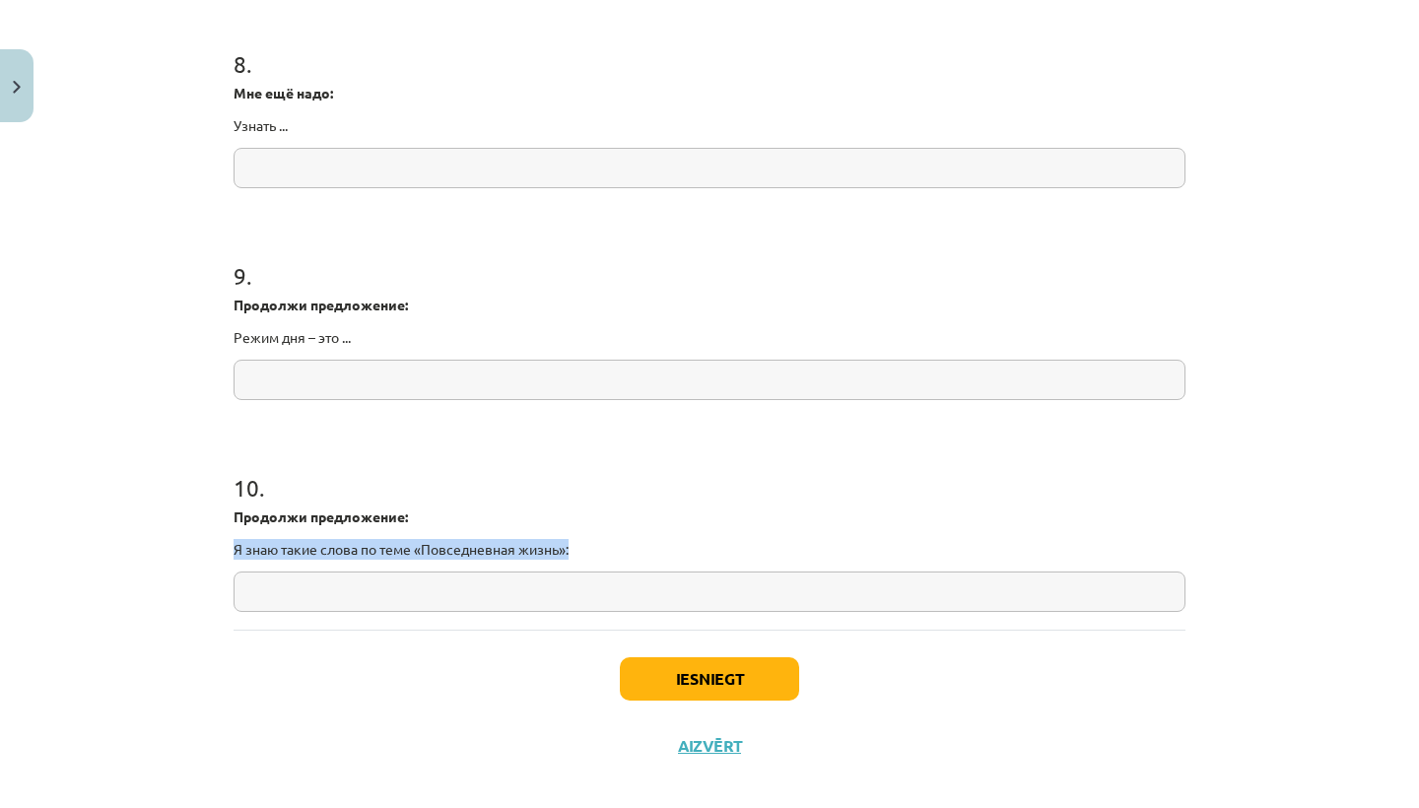
drag, startPoint x: 235, startPoint y: 551, endPoint x: 530, endPoint y: 558, distance: 294.7
click at [530, 558] on p "Я знаю такие слова по теме «Повседневная жизнь»:" at bounding box center [709, 549] width 952 height 21
click at [305, 387] on input "text" at bounding box center [709, 380] width 952 height 40
drag, startPoint x: 227, startPoint y: 503, endPoint x: 284, endPoint y: 564, distance: 82.9
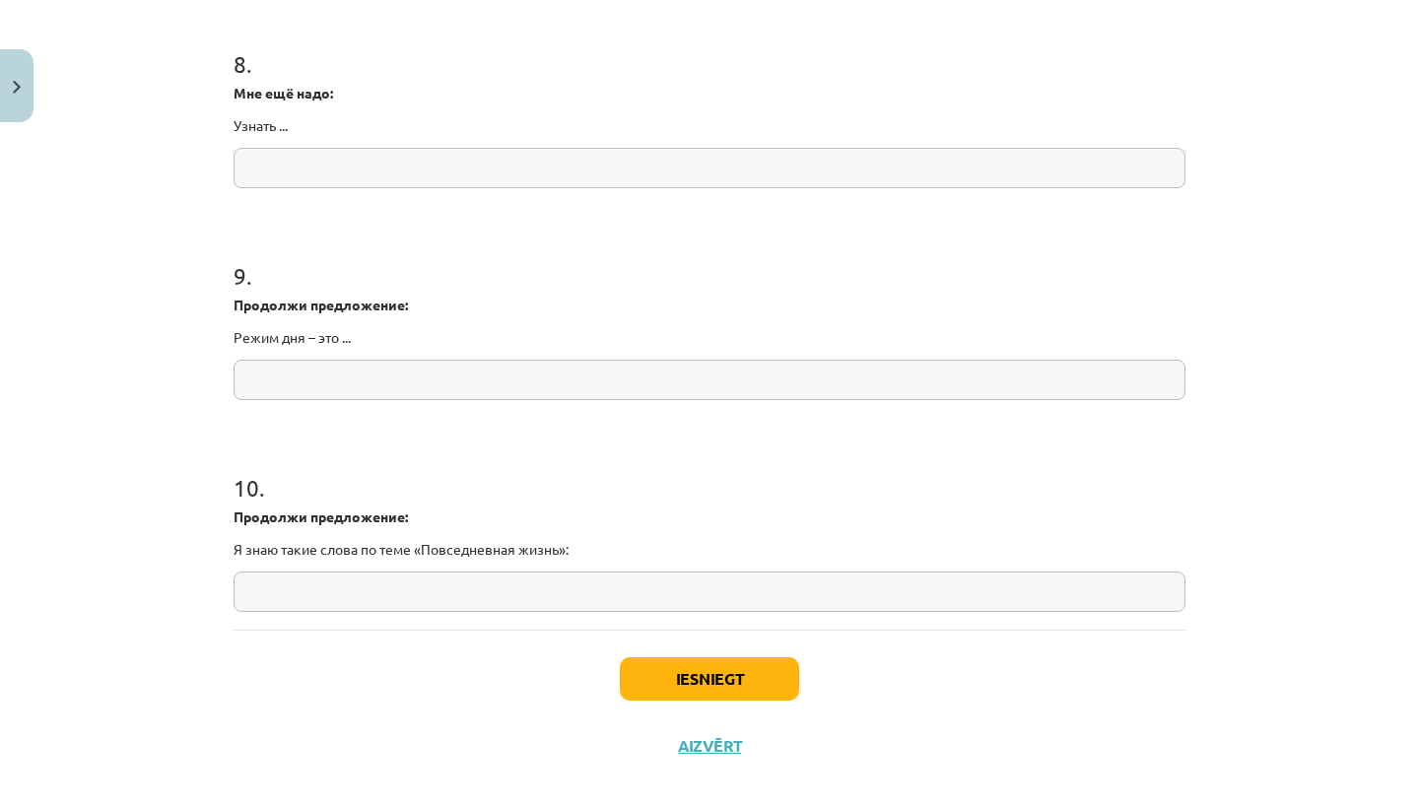
click at [548, 586] on input "text" at bounding box center [709, 591] width 952 height 40
paste input "**********"
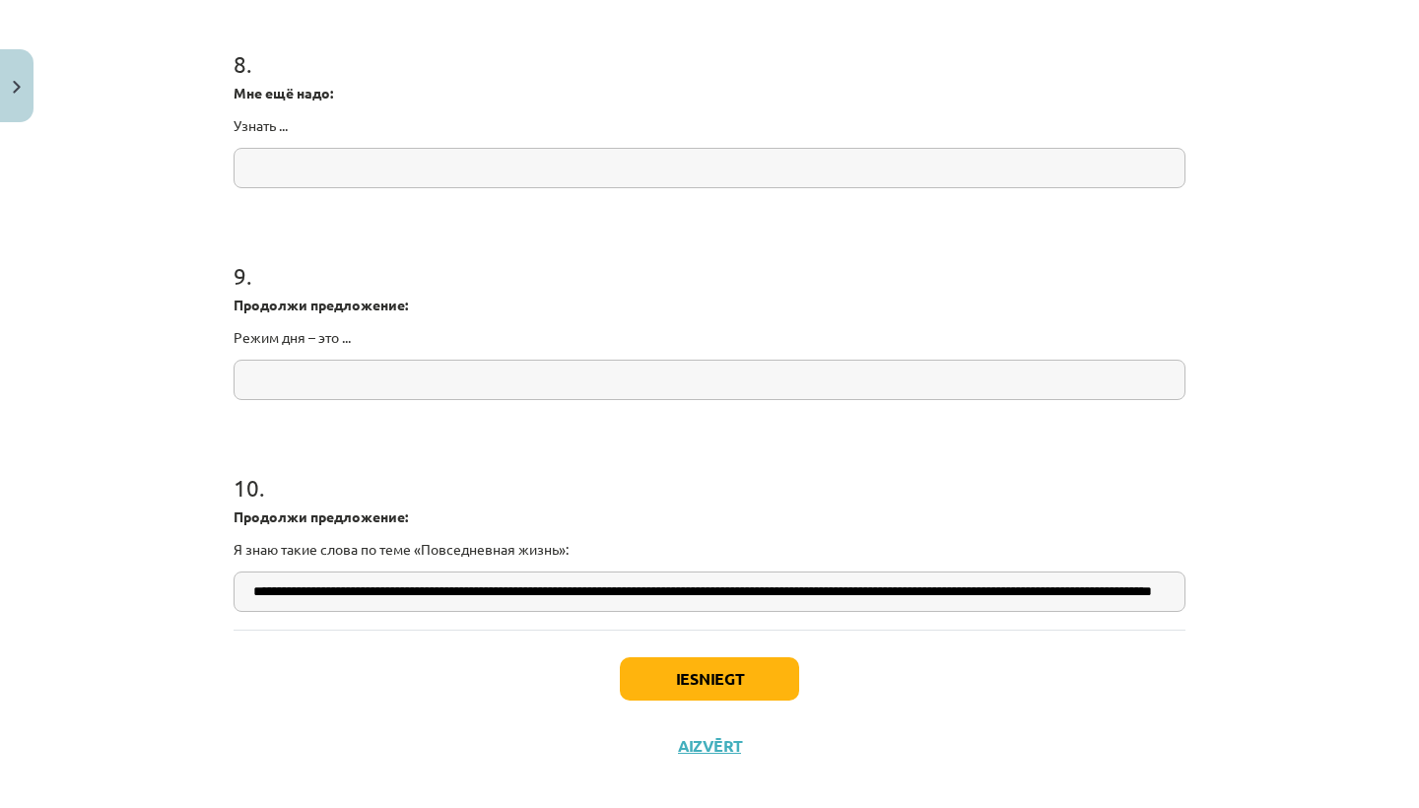
type input "**********"
click at [707, 685] on button "Iesniegt" at bounding box center [709, 678] width 179 height 43
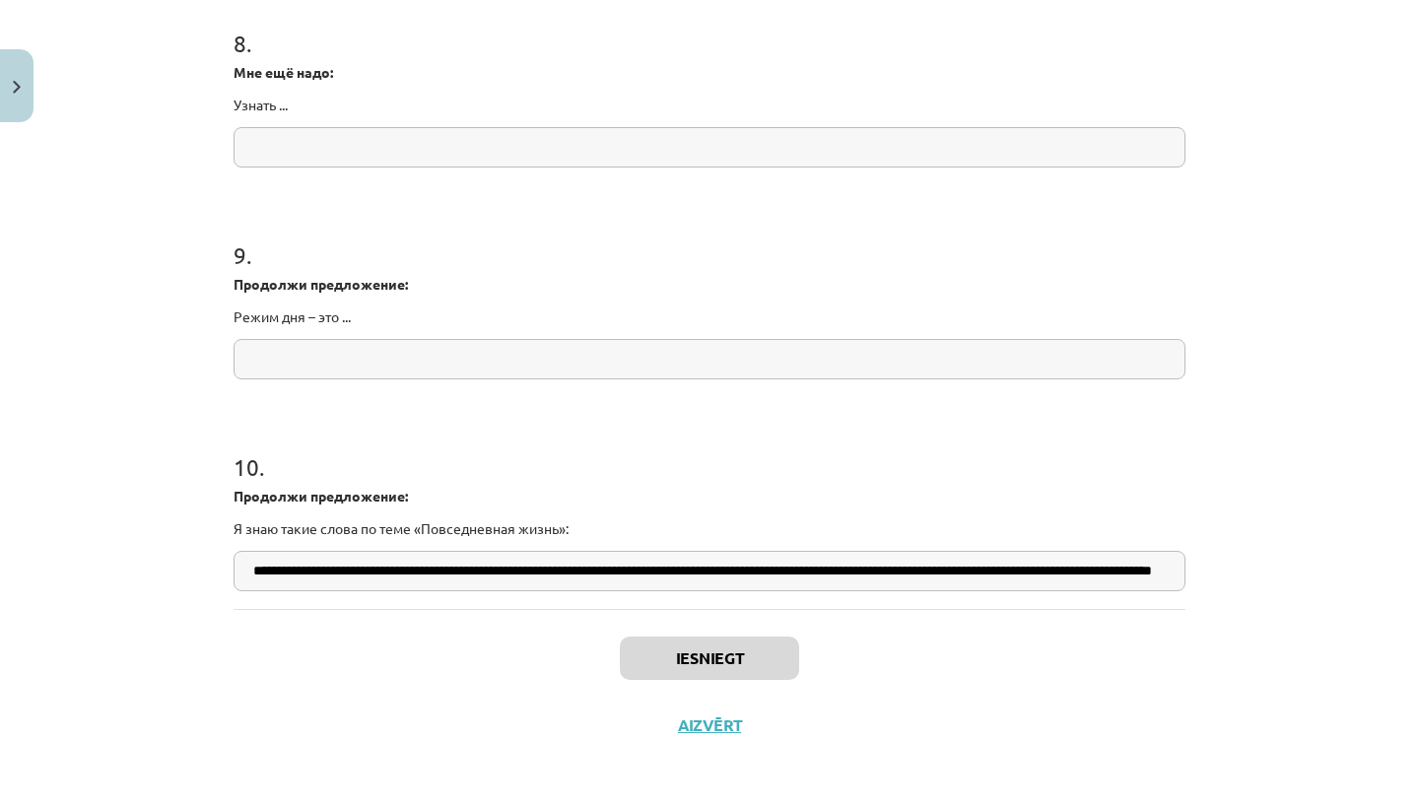
scroll to position [2545, 0]
click at [701, 720] on button "Aizvērt" at bounding box center [709, 725] width 75 height 20
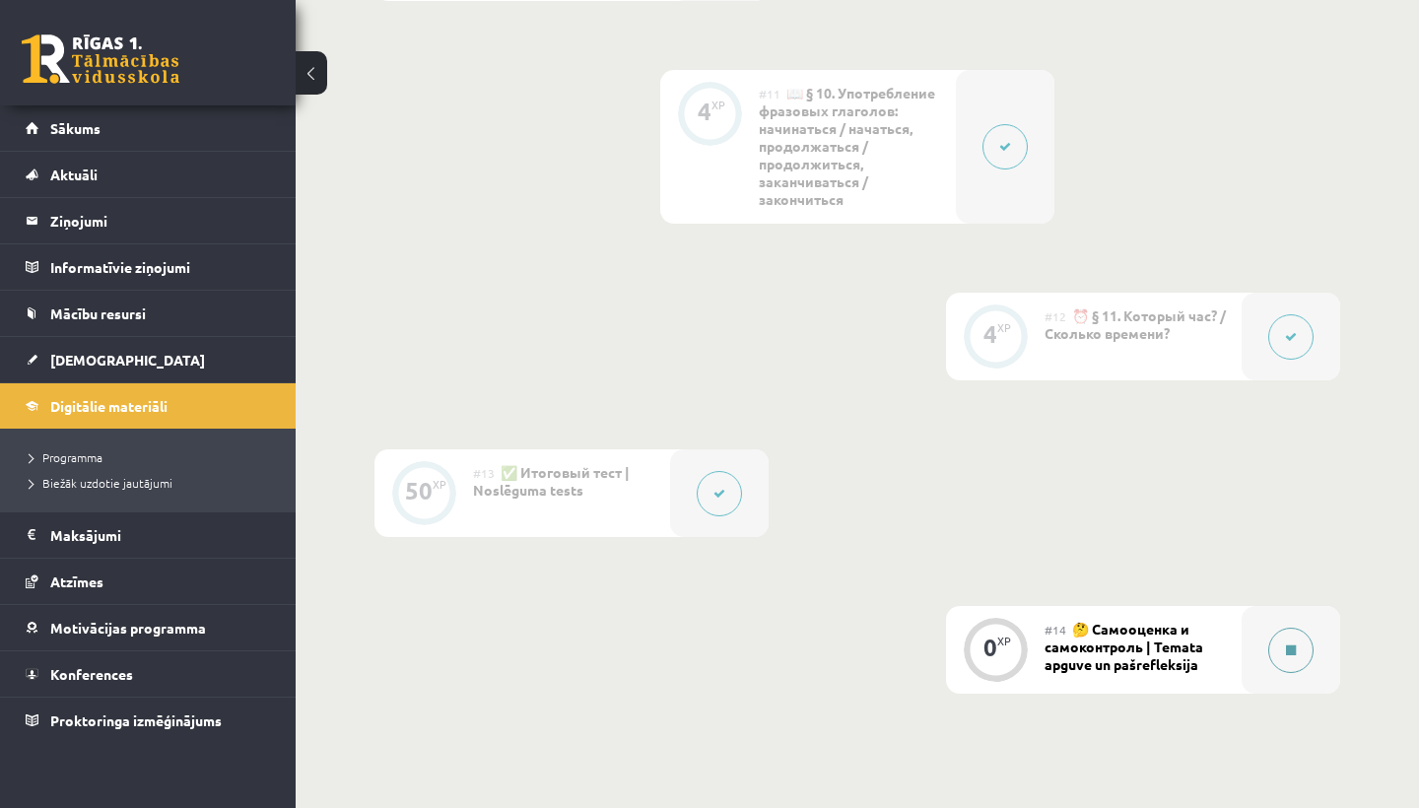
click at [1286, 638] on button at bounding box center [1290, 650] width 45 height 45
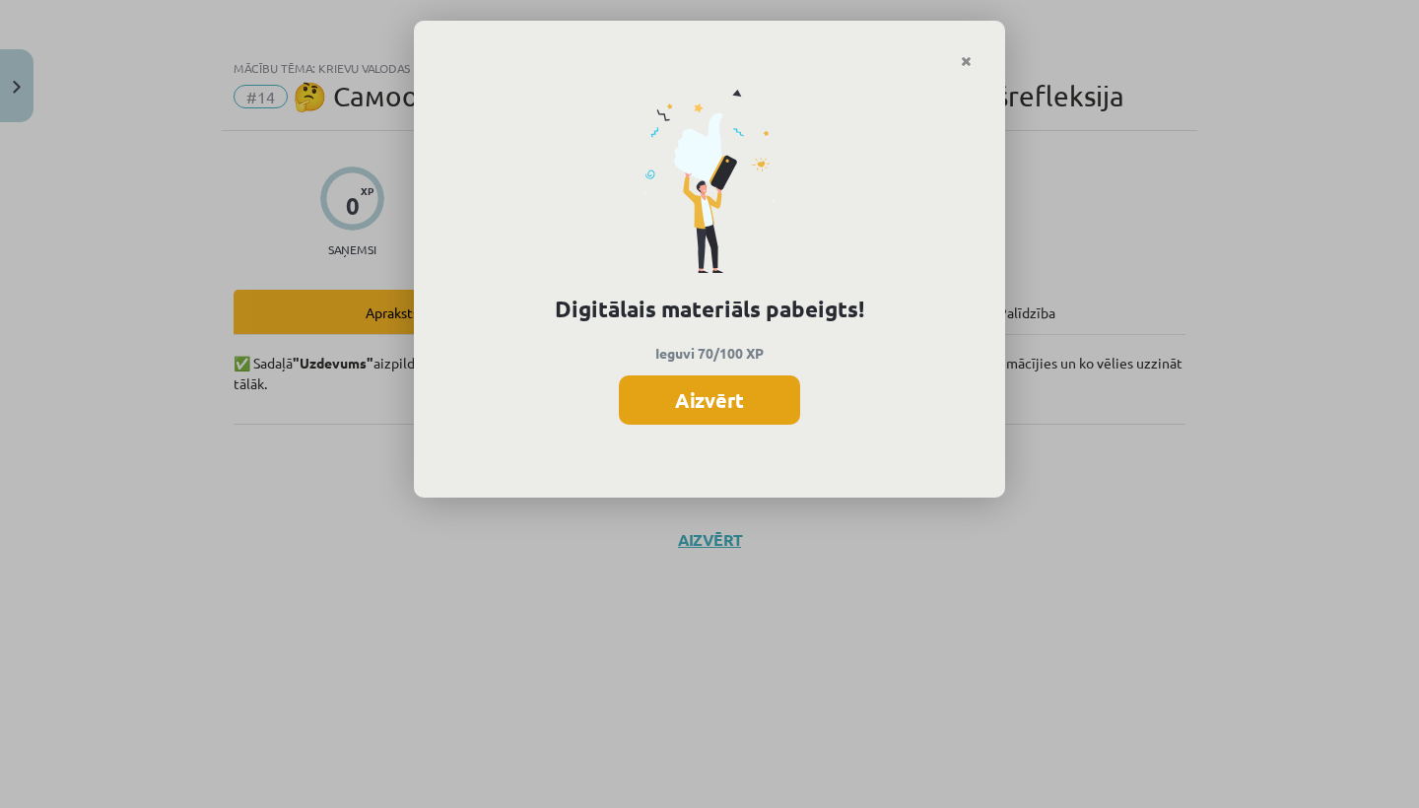
click at [780, 401] on button "Aizvērt" at bounding box center [709, 399] width 181 height 49
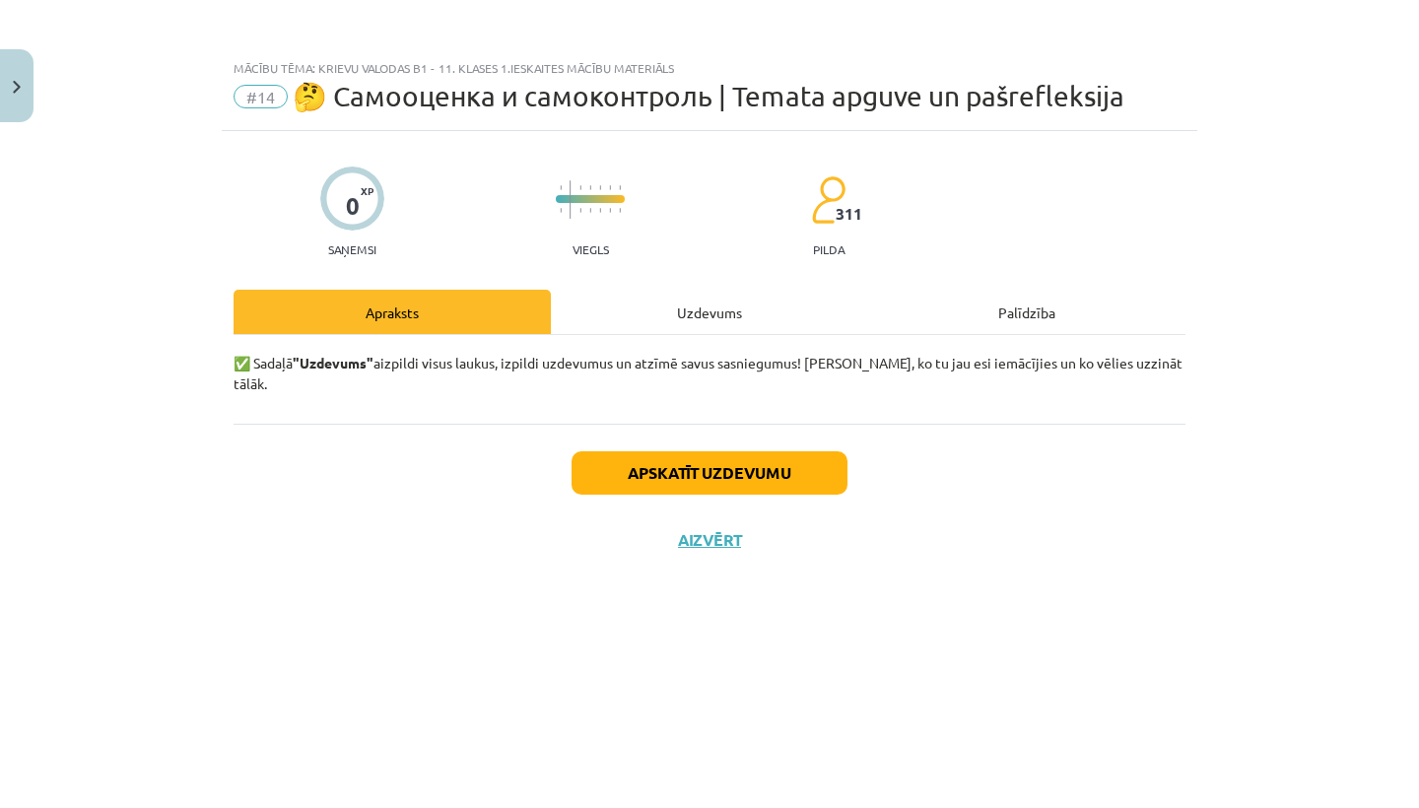
click at [17, 73] on button "Close" at bounding box center [16, 85] width 33 height 73
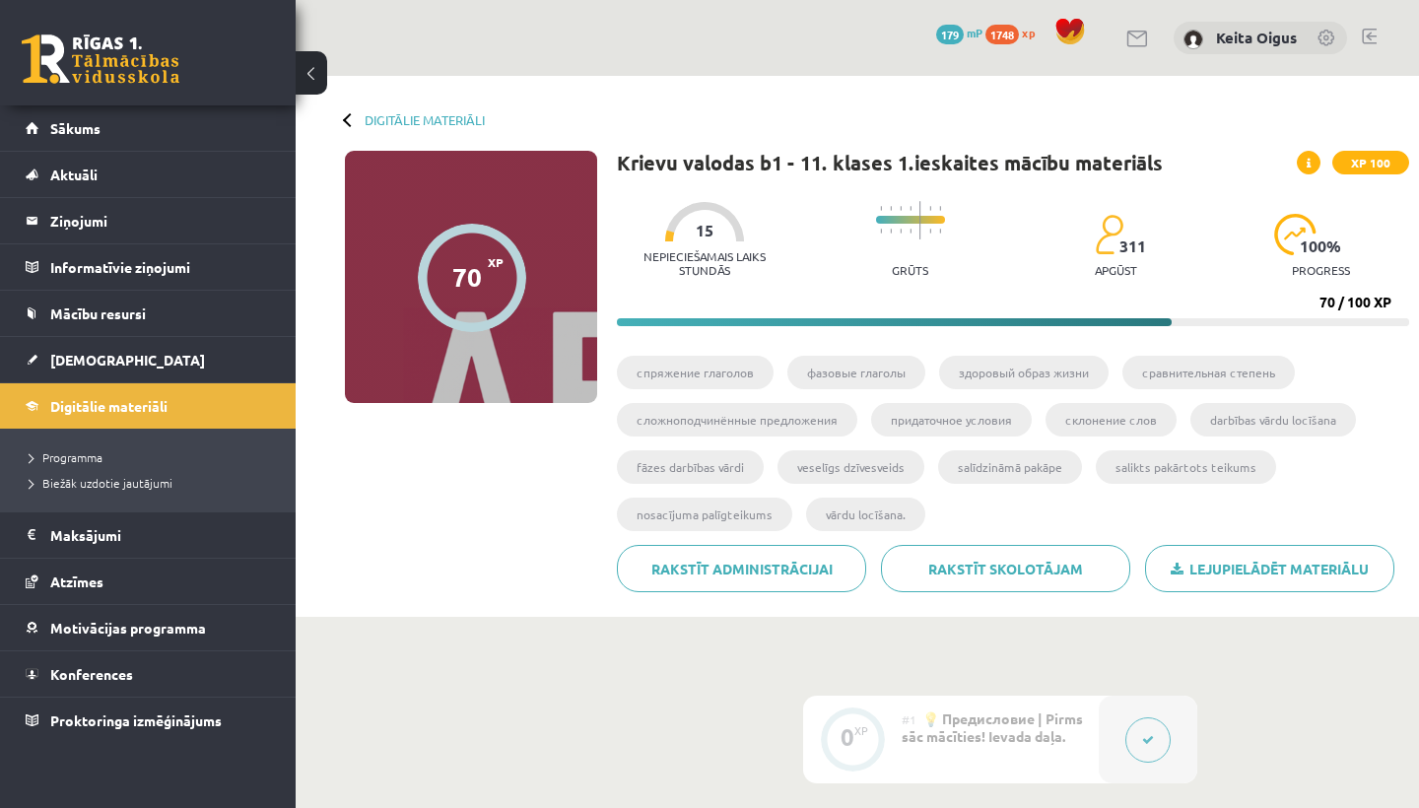
scroll to position [0, 0]
click at [118, 361] on link "[DEMOGRAPHIC_DATA]" at bounding box center [148, 359] width 245 height 45
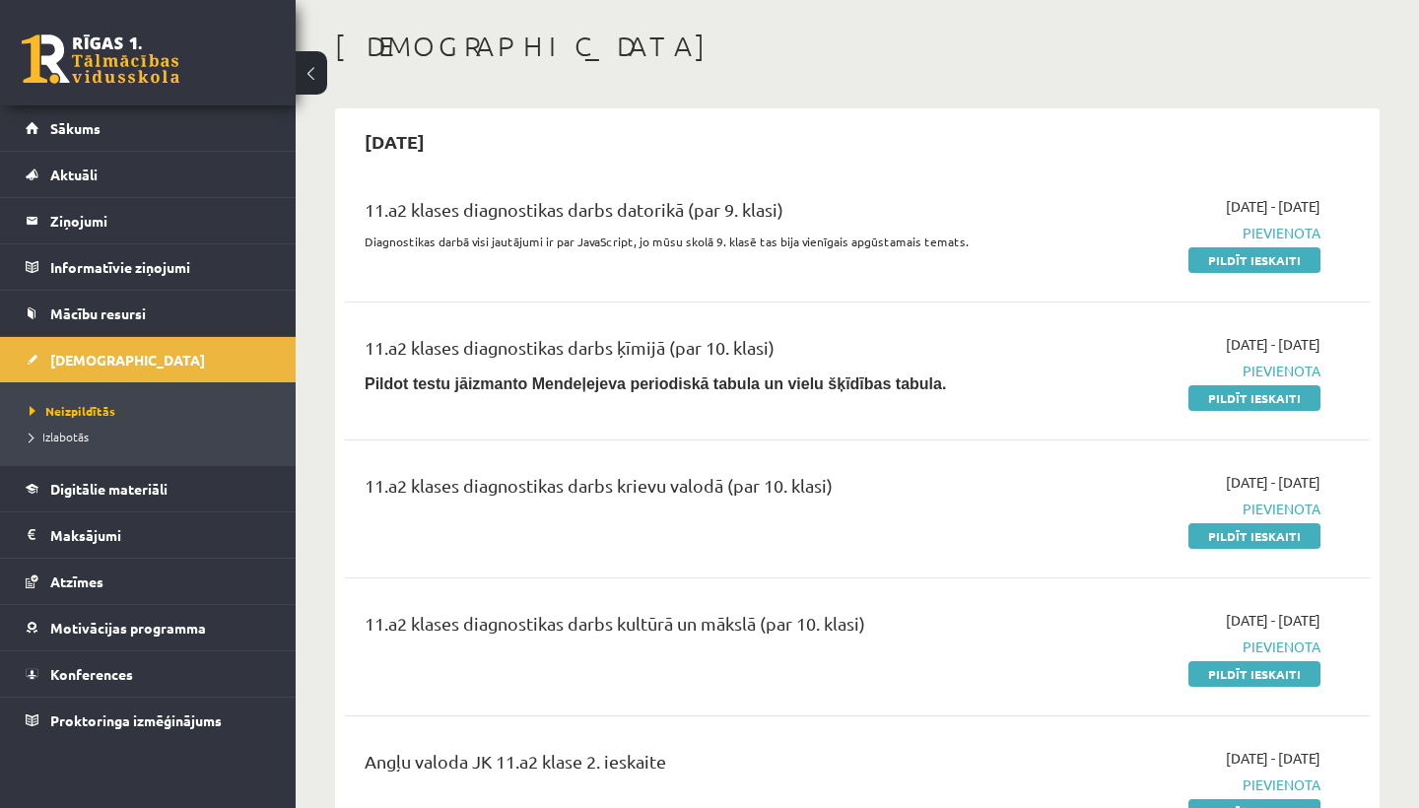
scroll to position [79, 0]
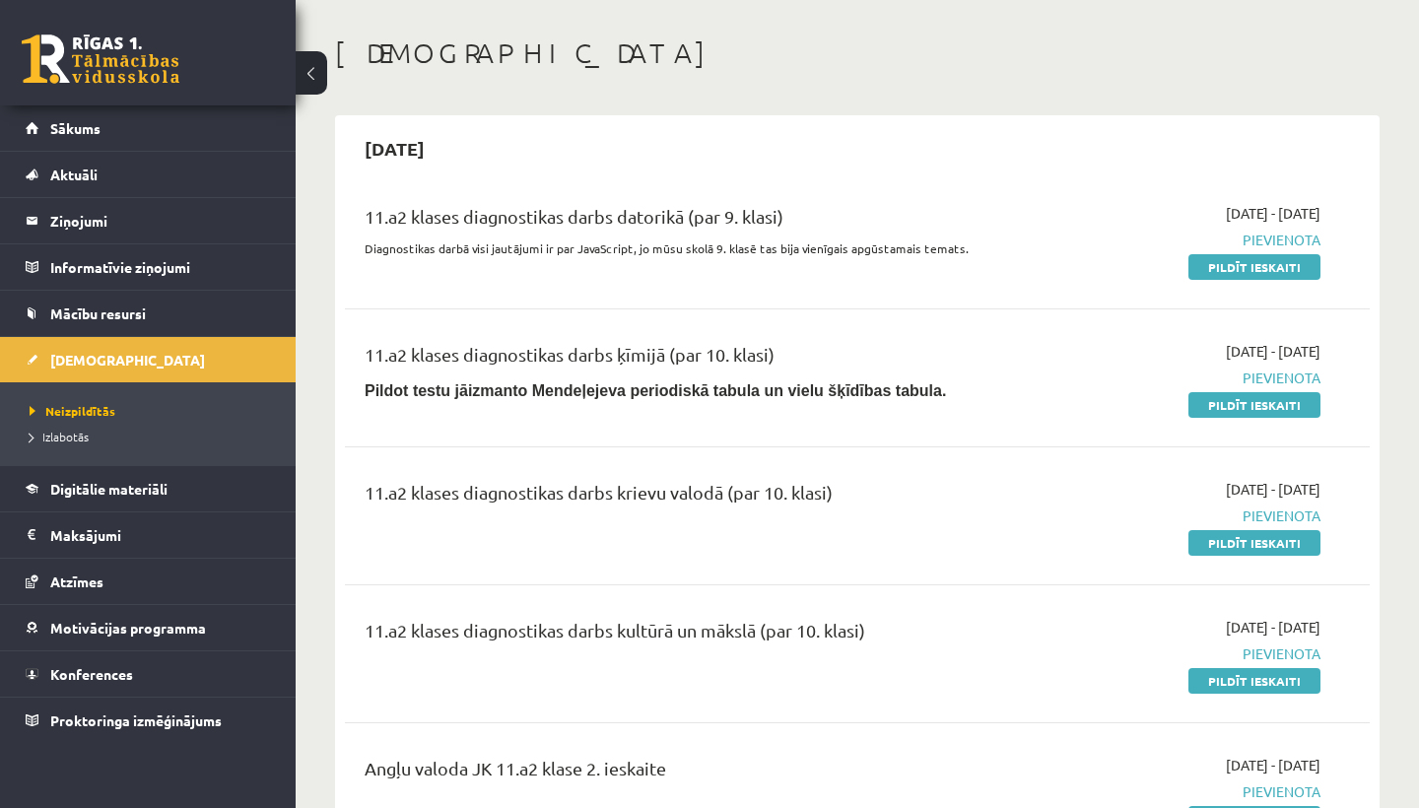
click at [591, 551] on div "11.a2 klases diagnostikas darbs krievu valodā (par 10. klasi)" at bounding box center [678, 516] width 657 height 74
click at [111, 75] on link at bounding box center [101, 58] width 158 height 49
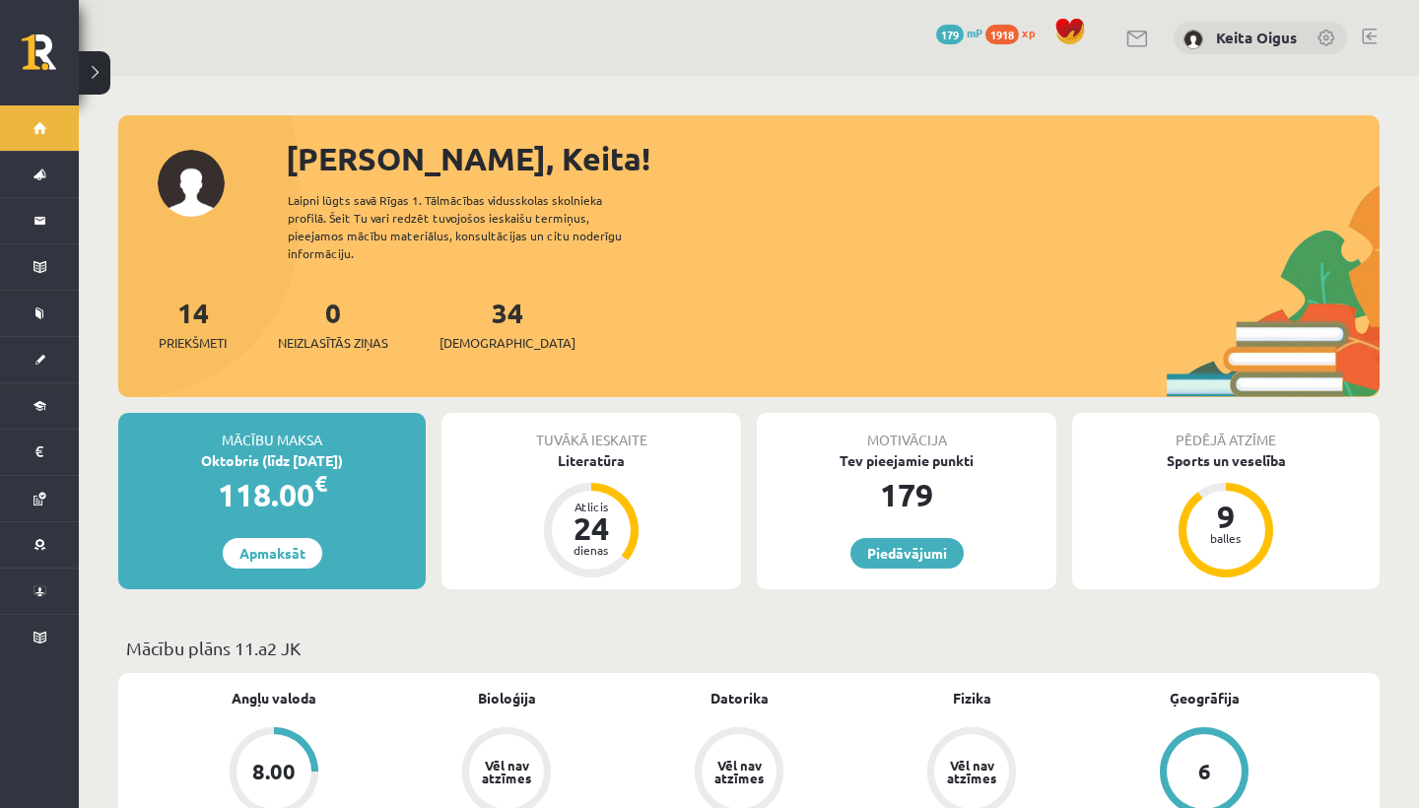
click at [1363, 37] on link at bounding box center [1369, 37] width 15 height 16
